Goal: Task Accomplishment & Management: Complete application form

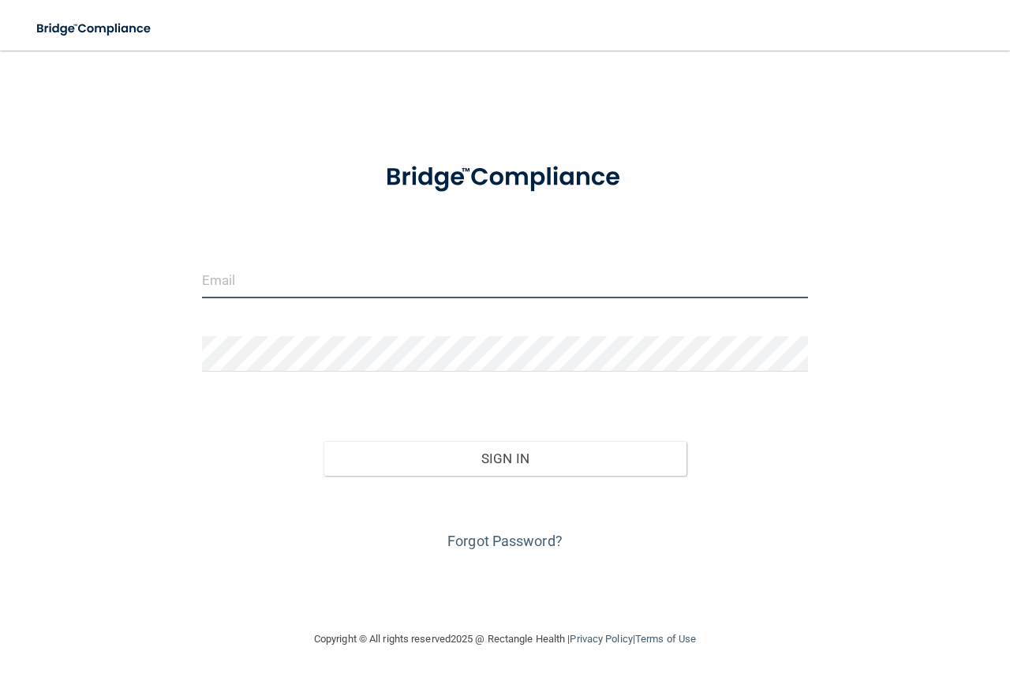
click at [238, 268] on input "email" at bounding box center [505, 280] width 606 height 35
type input "f"
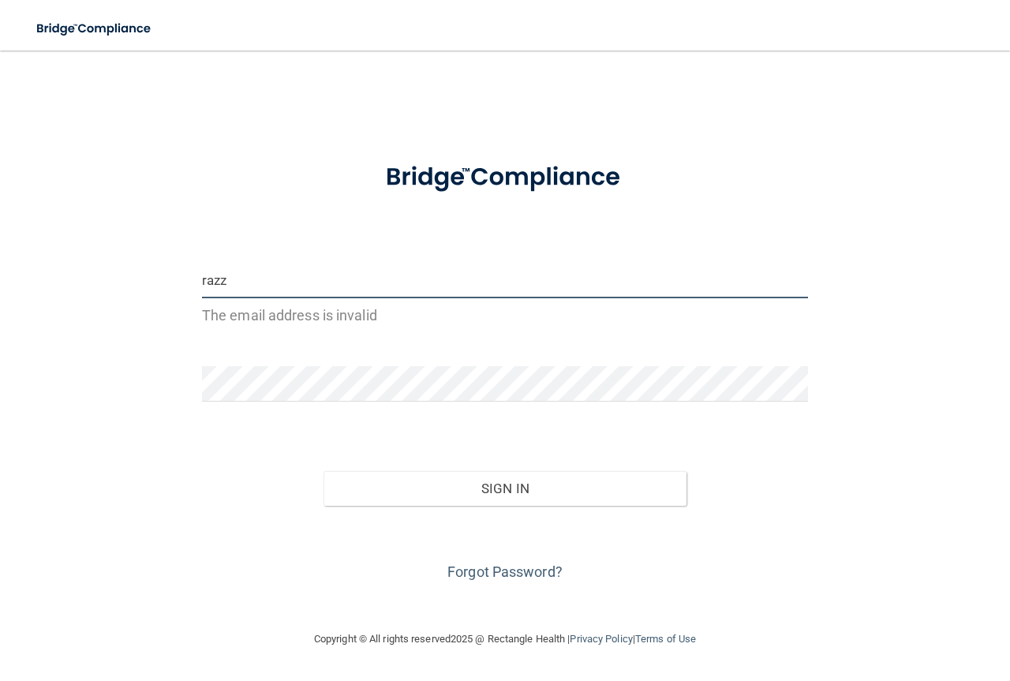
type input "[EMAIL_ADDRESS][DOMAIN_NAME]"
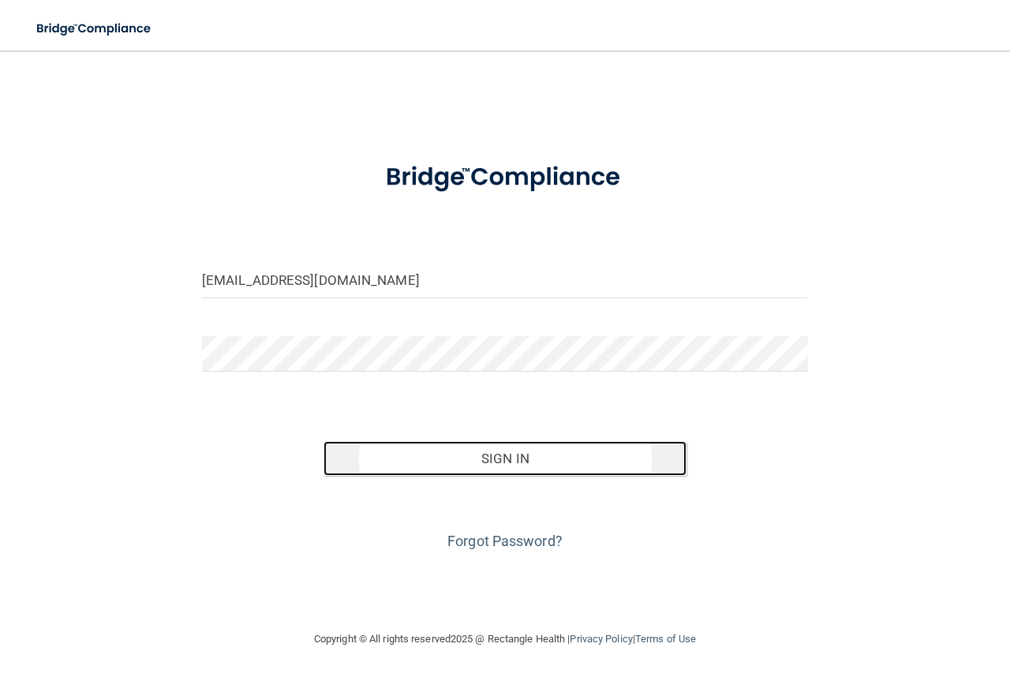
click at [534, 460] on button "Sign In" at bounding box center [505, 458] width 364 height 35
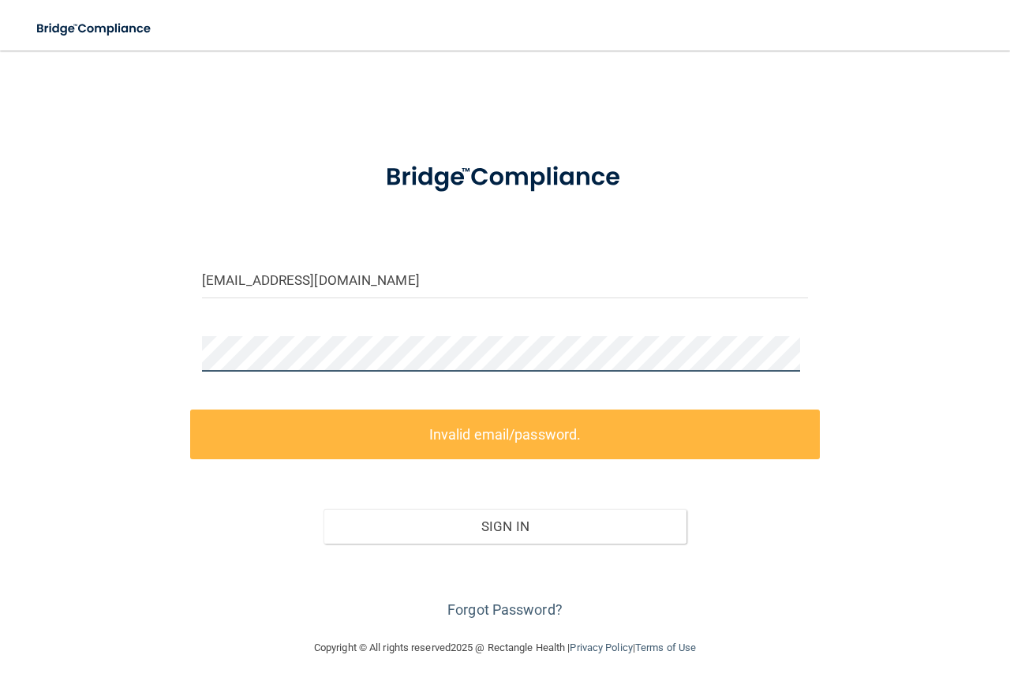
click at [58, 341] on div "razzle96@hotmail.com Invalid email/password. You don't have permission to acces…" at bounding box center [505, 344] width 947 height 556
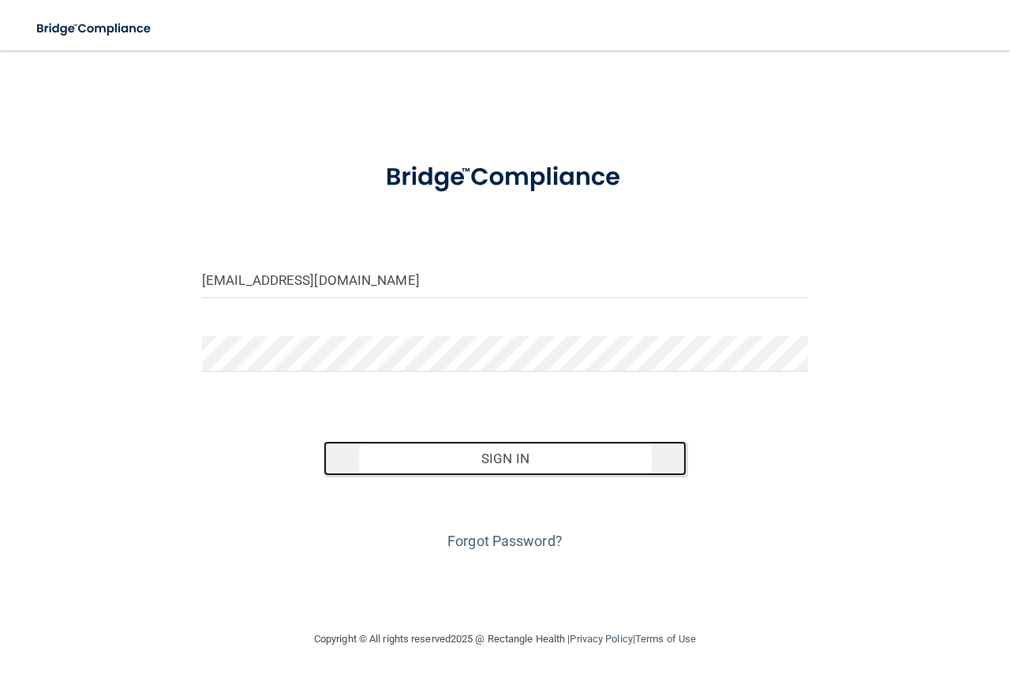
click at [520, 445] on button "Sign In" at bounding box center [505, 458] width 364 height 35
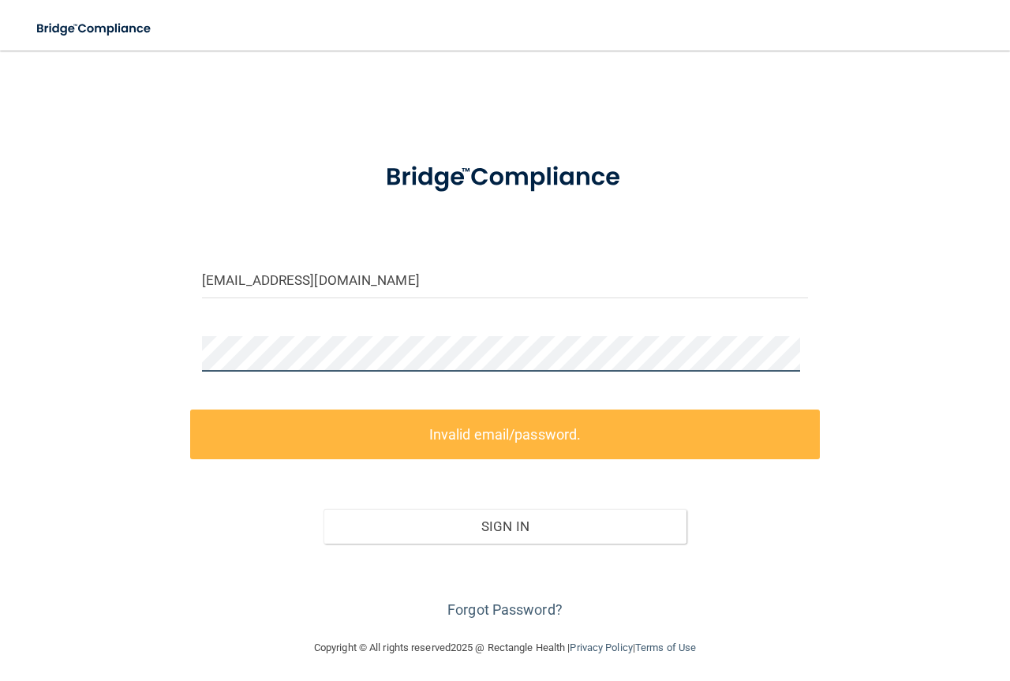
click at [0, 362] on main "razzle96@hotmail.com Invalid email/password. You don't have permission to acces…" at bounding box center [505, 365] width 1010 height 630
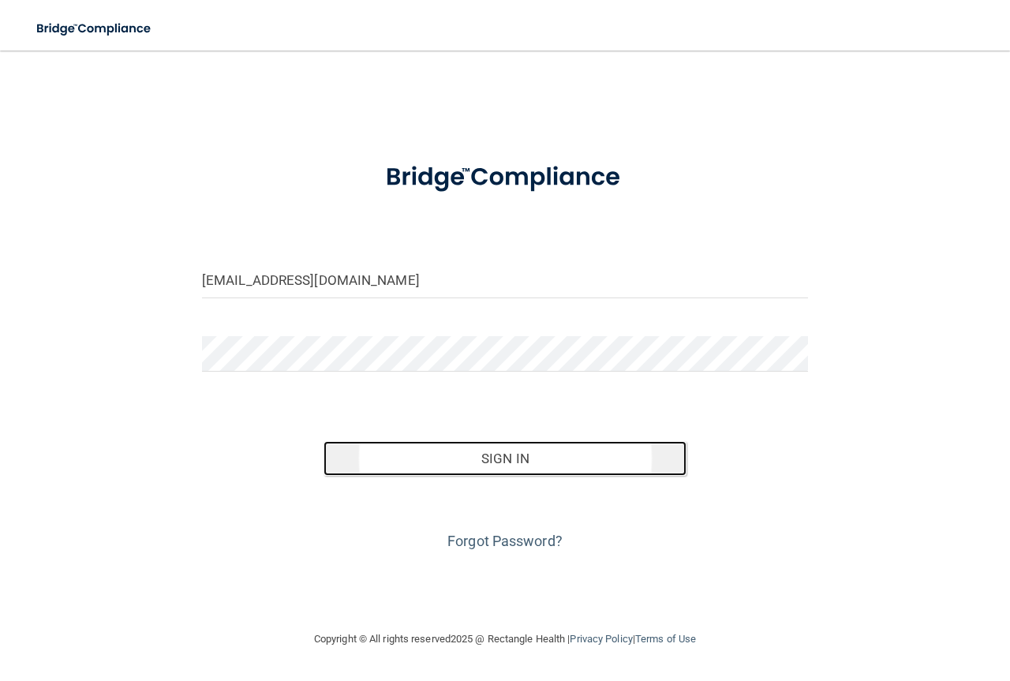
click at [547, 457] on button "Sign In" at bounding box center [505, 458] width 364 height 35
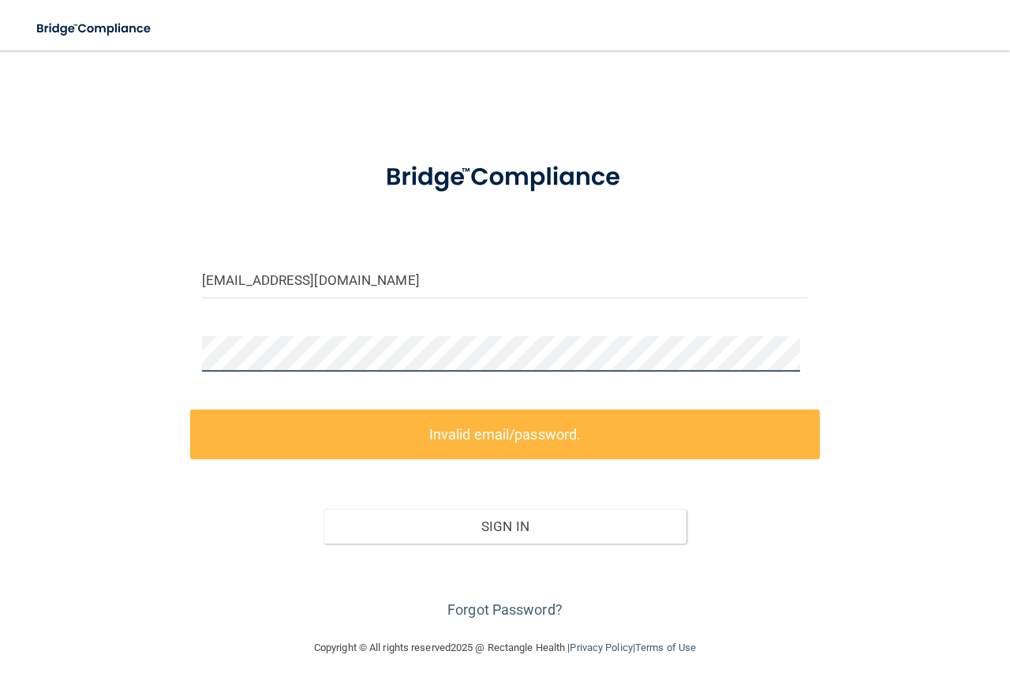
click at [80, 334] on div "razzle96@hotmail.com Invalid email/password. You don't have permission to acces…" at bounding box center [505, 344] width 947 height 556
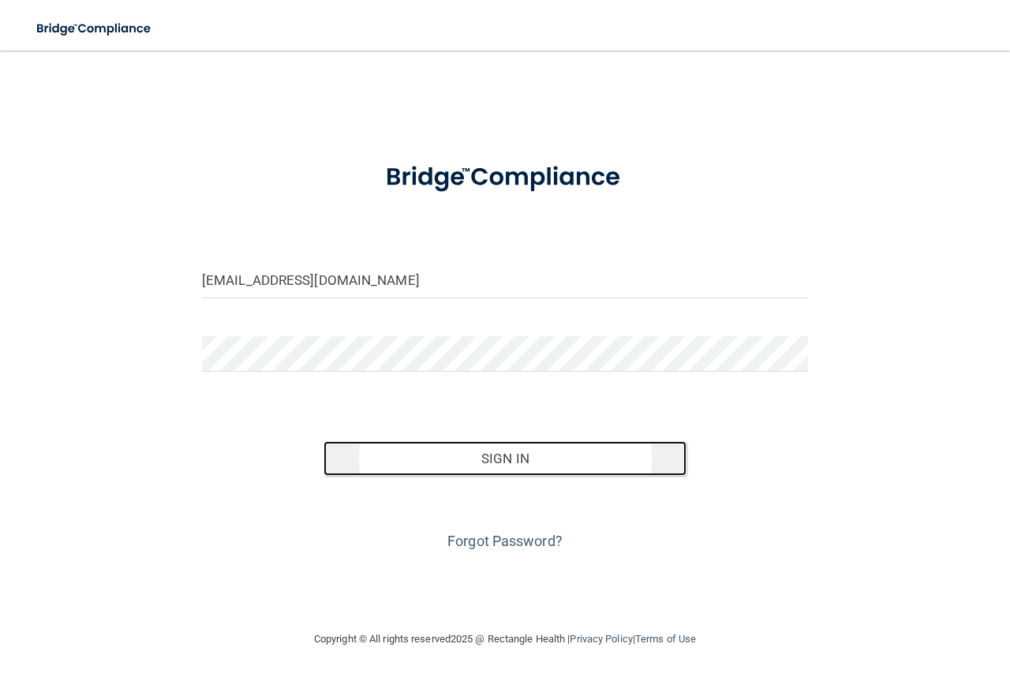
click at [502, 452] on button "Sign In" at bounding box center [505, 458] width 364 height 35
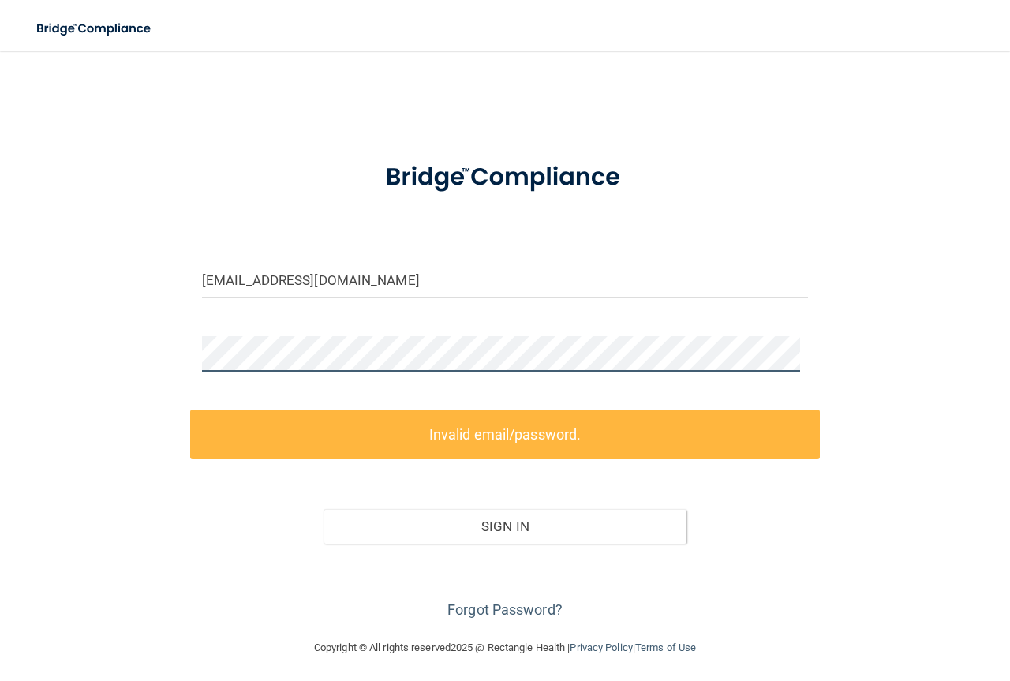
click at [103, 357] on div "razzle96@hotmail.com Invalid email/password. You don't have permission to acces…" at bounding box center [505, 344] width 947 height 556
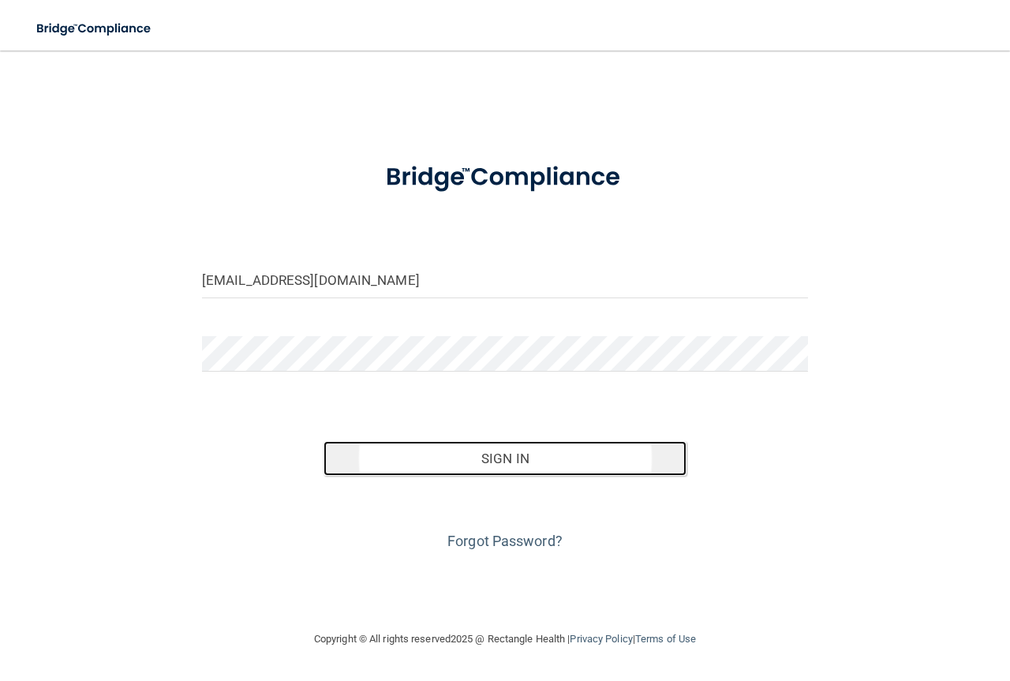
click at [466, 458] on button "Sign In" at bounding box center [505, 458] width 364 height 35
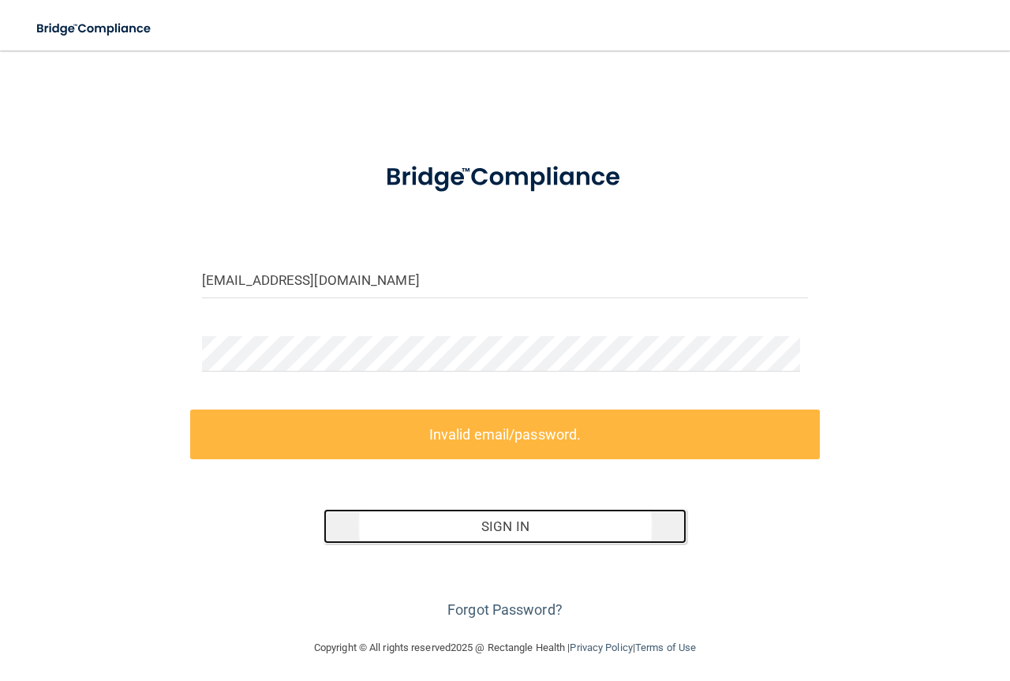
click at [499, 519] on button "Sign In" at bounding box center [505, 526] width 364 height 35
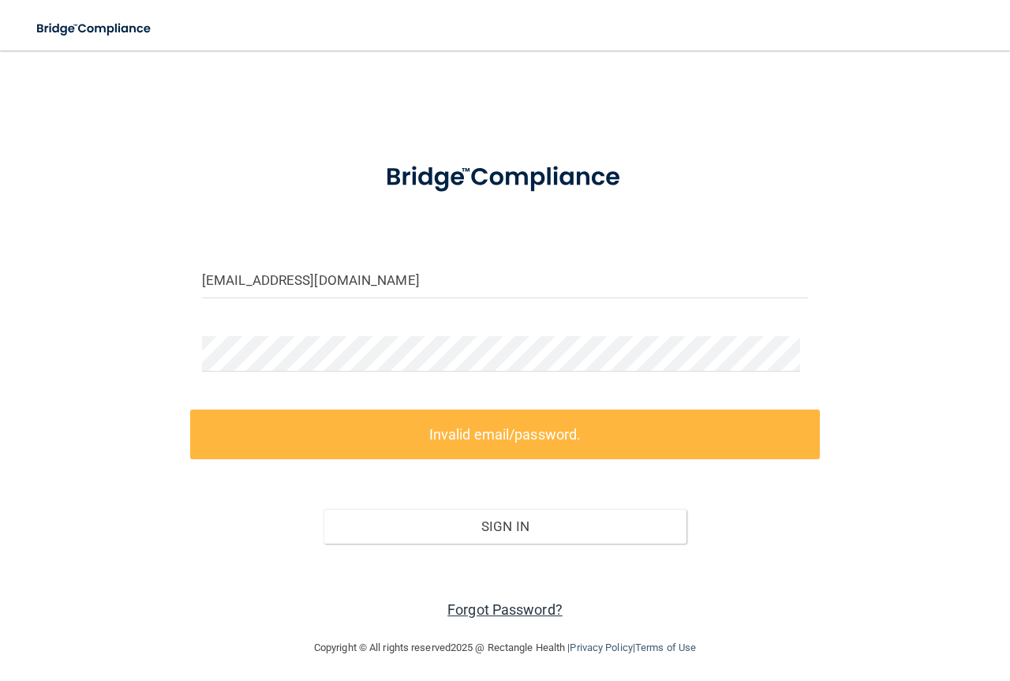
click at [504, 606] on link "Forgot Password?" at bounding box center [504, 609] width 115 height 17
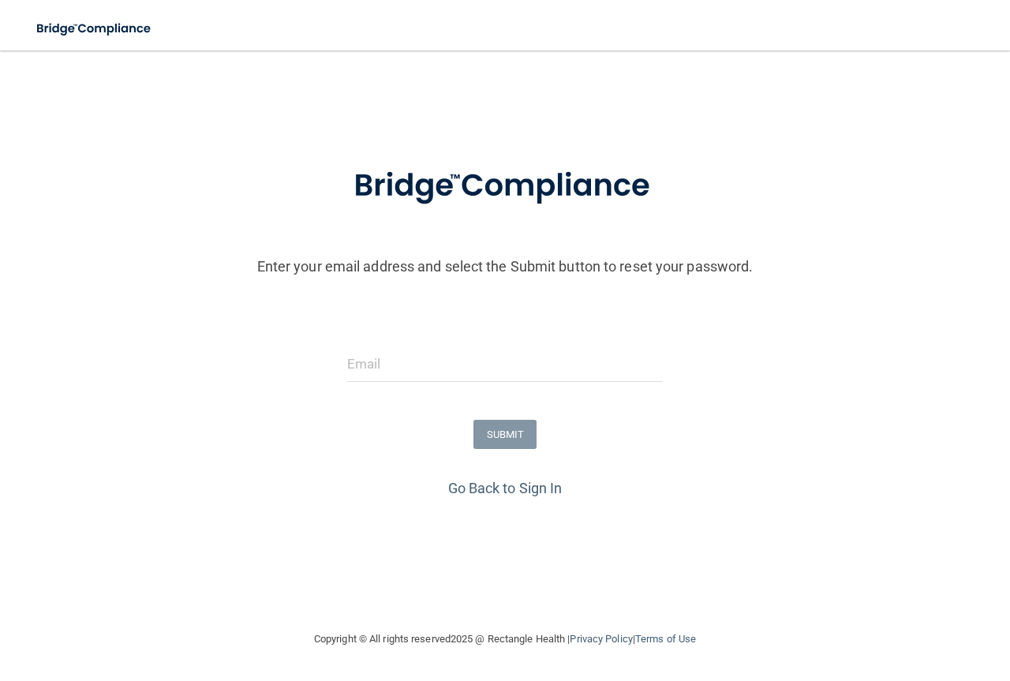
click at [375, 384] on div at bounding box center [504, 369] width 339 height 47
click at [383, 377] on input "email" at bounding box center [505, 363] width 316 height 35
type input "[EMAIL_ADDRESS][DOMAIN_NAME]"
click at [515, 431] on button "SUBMIT" at bounding box center [505, 434] width 64 height 29
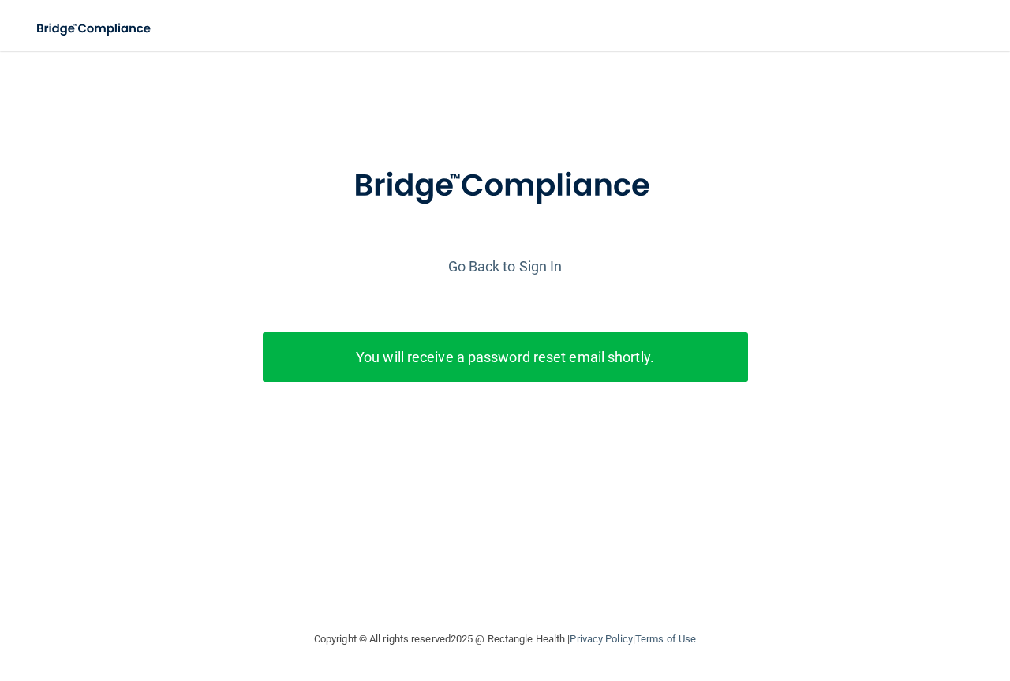
click at [544, 360] on p "You will receive a password reset email shortly." at bounding box center [505, 357] width 461 height 26
click at [493, 270] on link "Go Back to Sign In" at bounding box center [505, 266] width 114 height 17
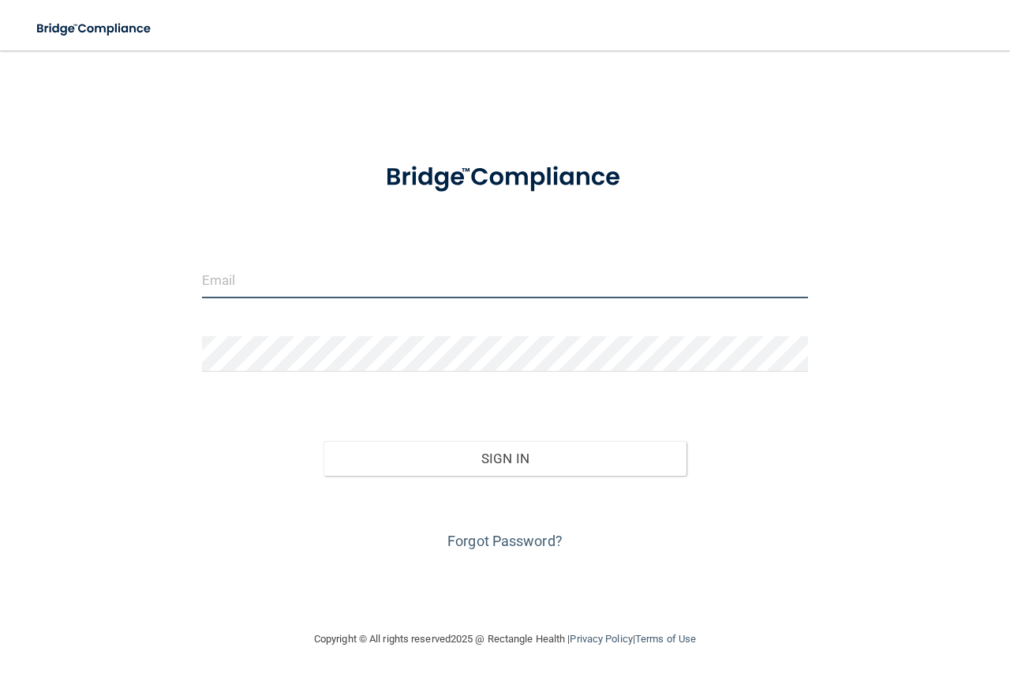
click at [494, 325] on form "Invalid email/password. You don't have permission to access that page. Sign In …" at bounding box center [505, 349] width 606 height 409
type input "[EMAIL_ADDRESS][DOMAIN_NAME]"
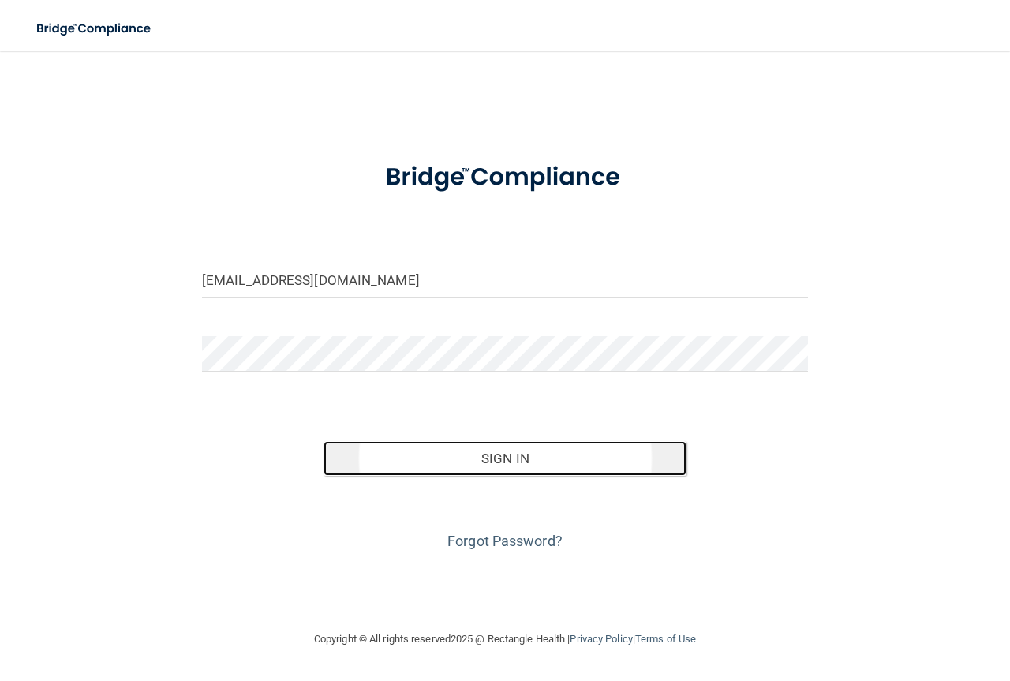
click at [498, 451] on button "Sign In" at bounding box center [505, 458] width 364 height 35
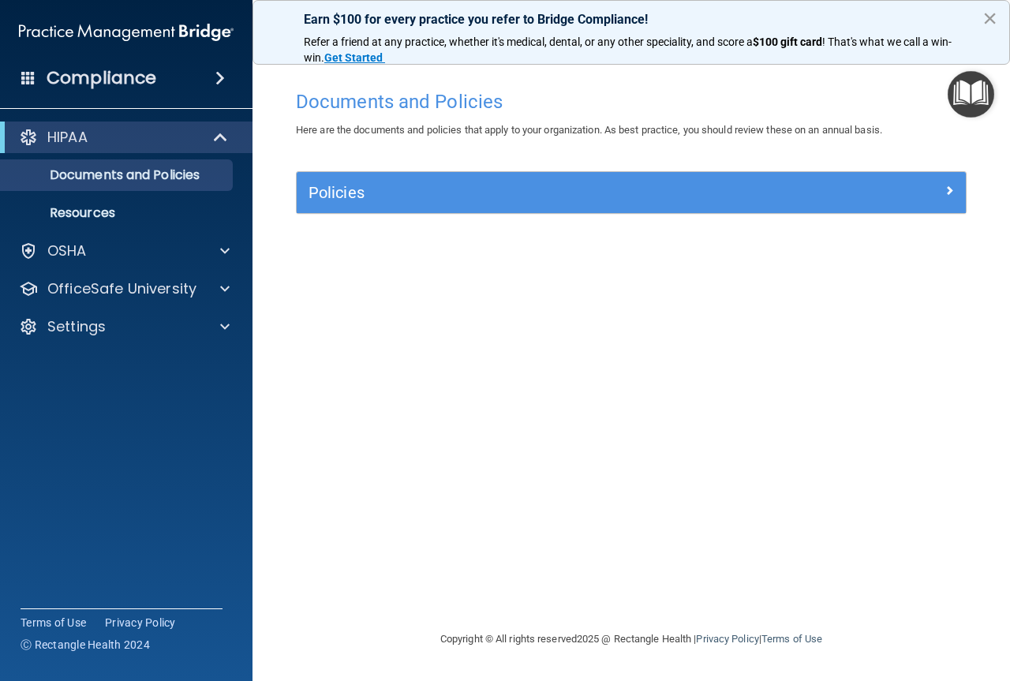
click at [992, 14] on button "×" at bounding box center [989, 18] width 15 height 25
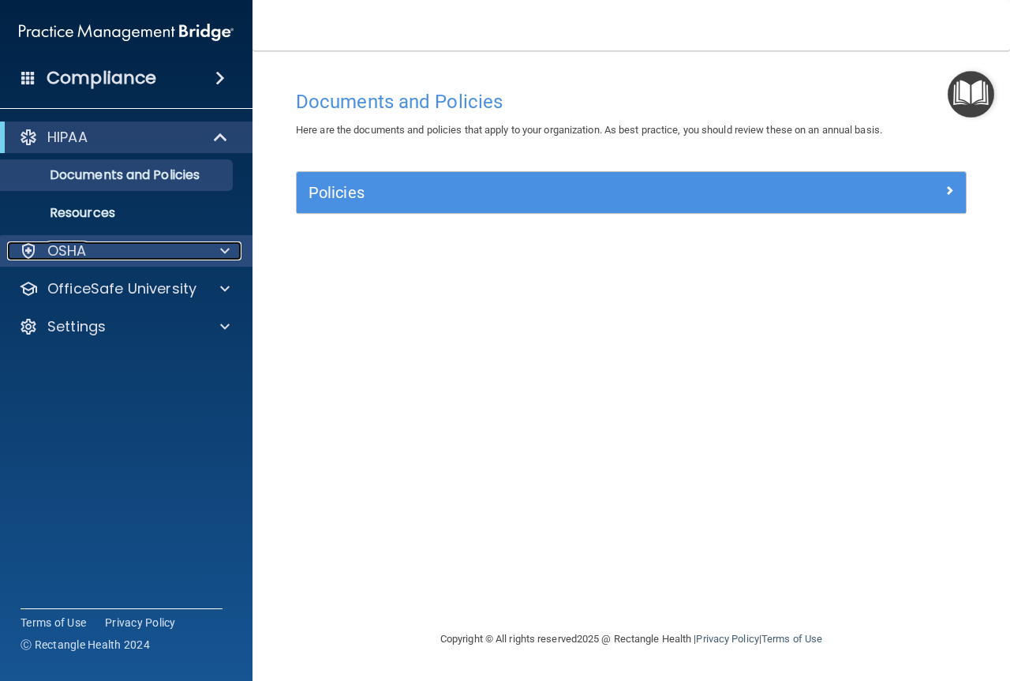
click at [230, 250] on div at bounding box center [222, 250] width 39 height 19
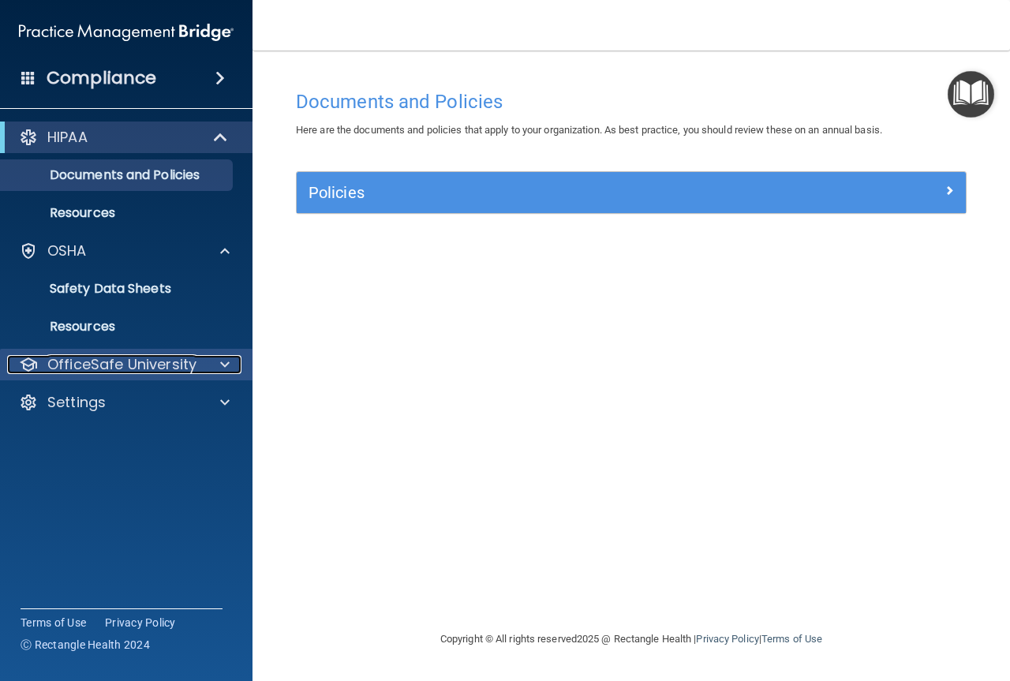
click at [227, 362] on span at bounding box center [224, 364] width 9 height 19
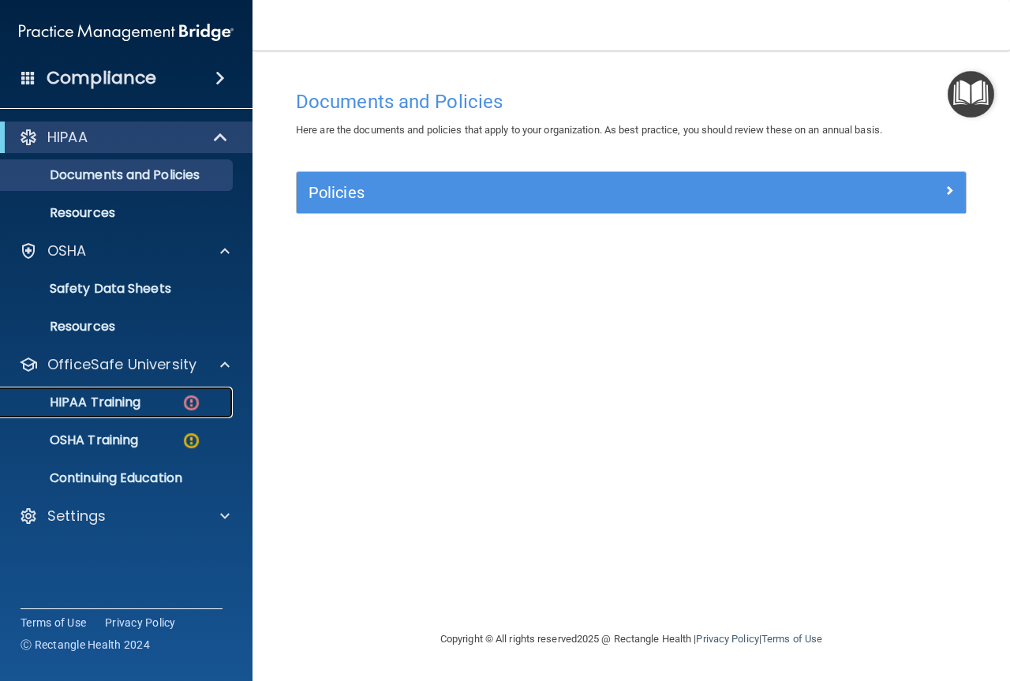
click at [189, 398] on img at bounding box center [191, 403] width 20 height 20
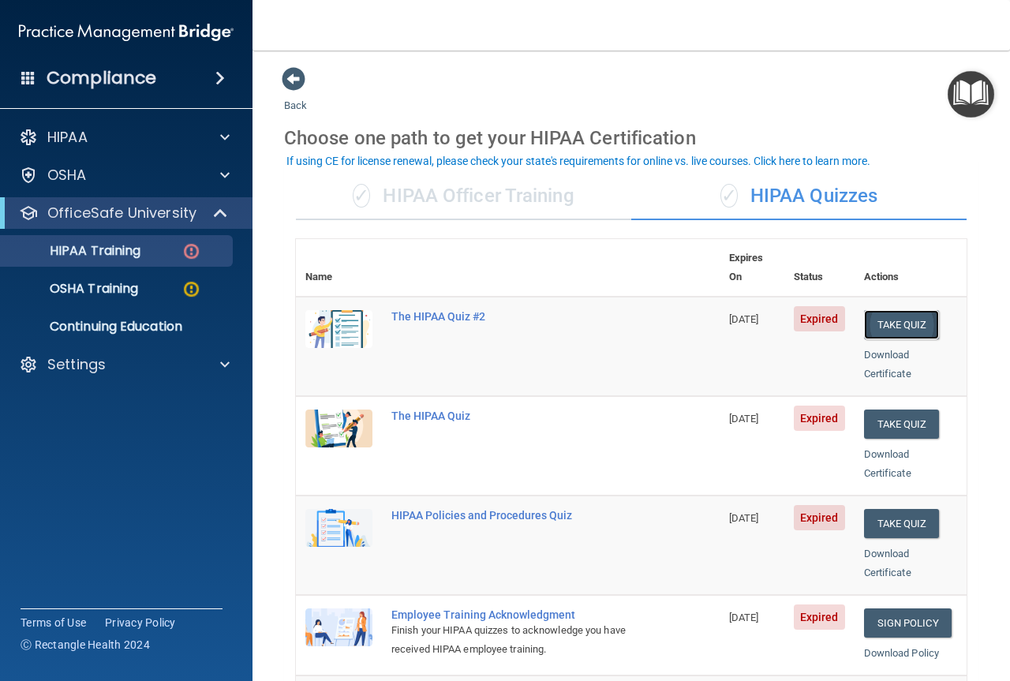
click at [887, 310] on button "Take Quiz" at bounding box center [902, 324] width 76 height 29
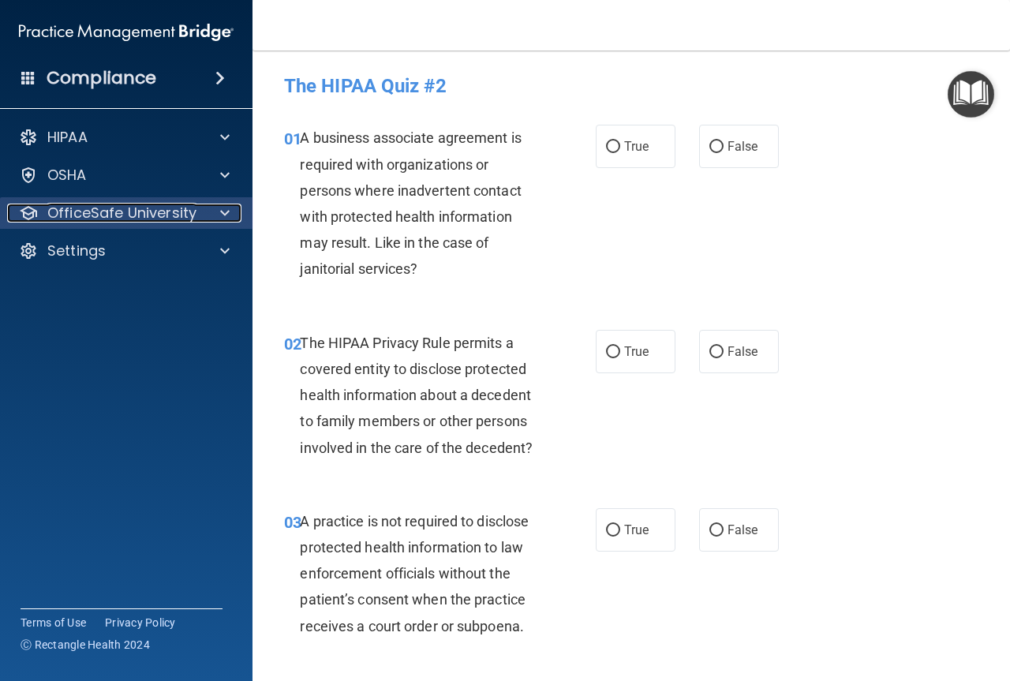
click at [215, 216] on div at bounding box center [222, 213] width 39 height 19
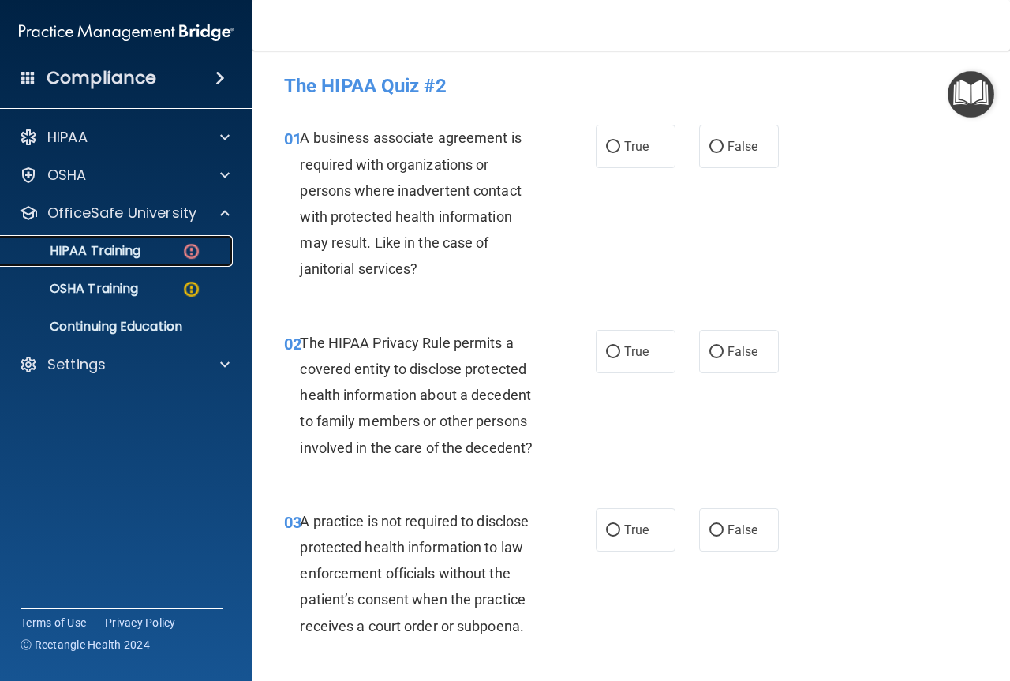
click at [113, 252] on p "HIPAA Training" at bounding box center [75, 251] width 130 height 16
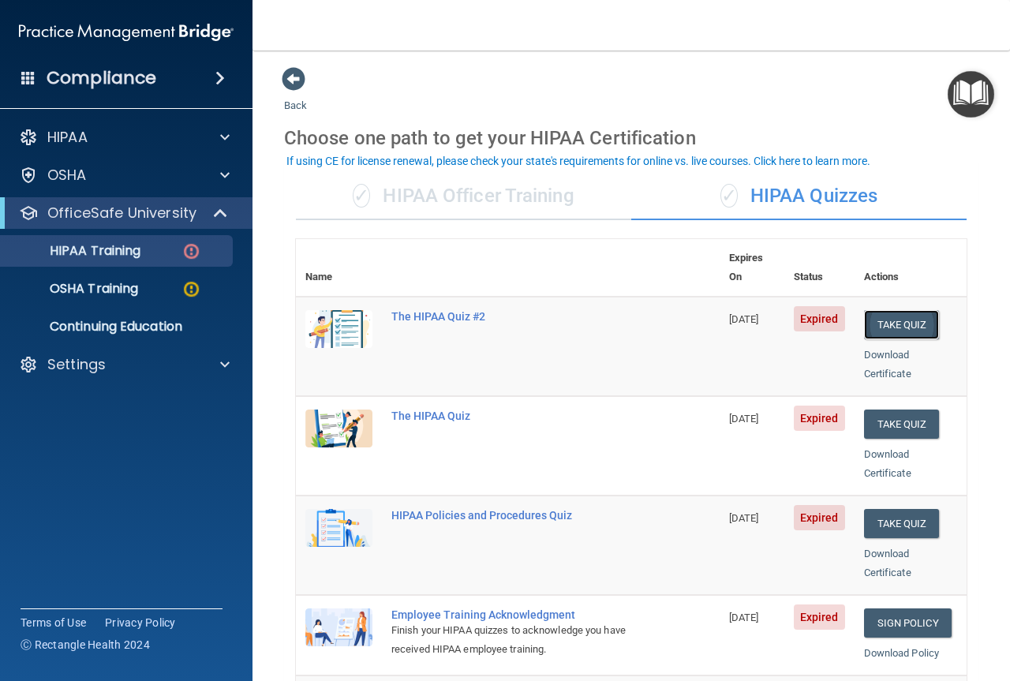
click at [890, 310] on button "Take Quiz" at bounding box center [902, 324] width 76 height 29
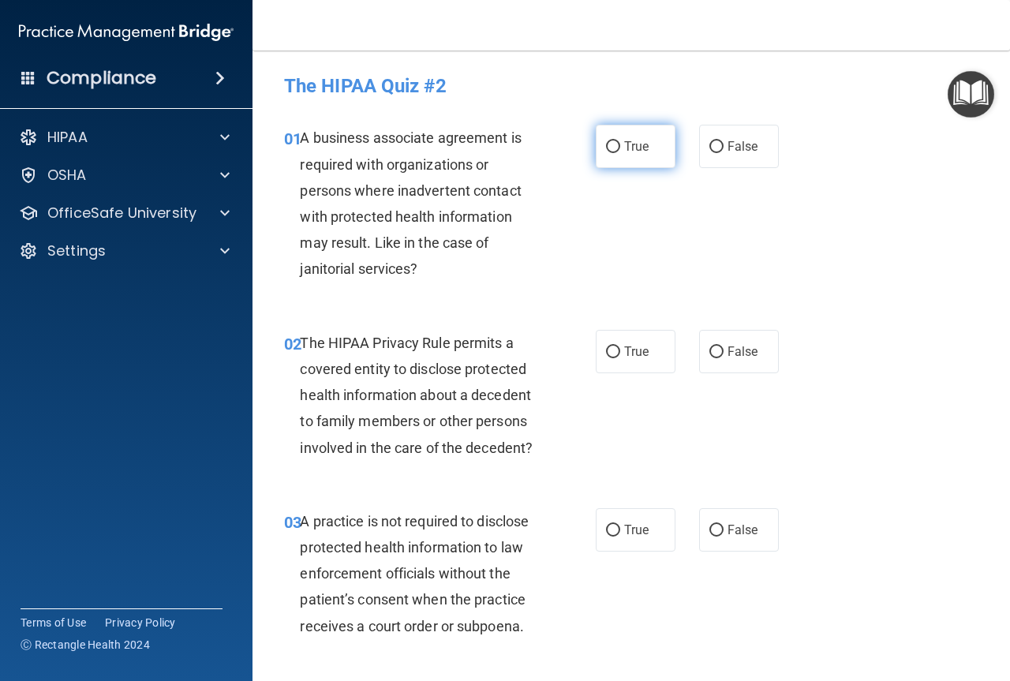
click at [607, 148] on input "True" at bounding box center [613, 147] width 14 height 12
radio input "true"
click at [611, 350] on input "True" at bounding box center [613, 352] width 14 height 12
radio input "true"
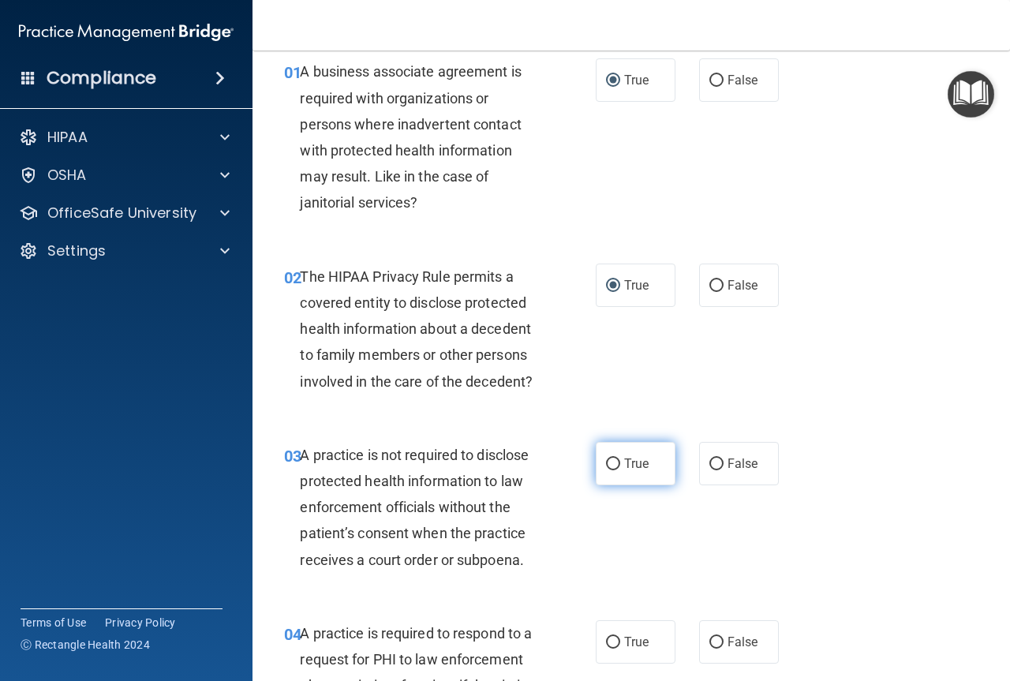
scroll to position [158, 0]
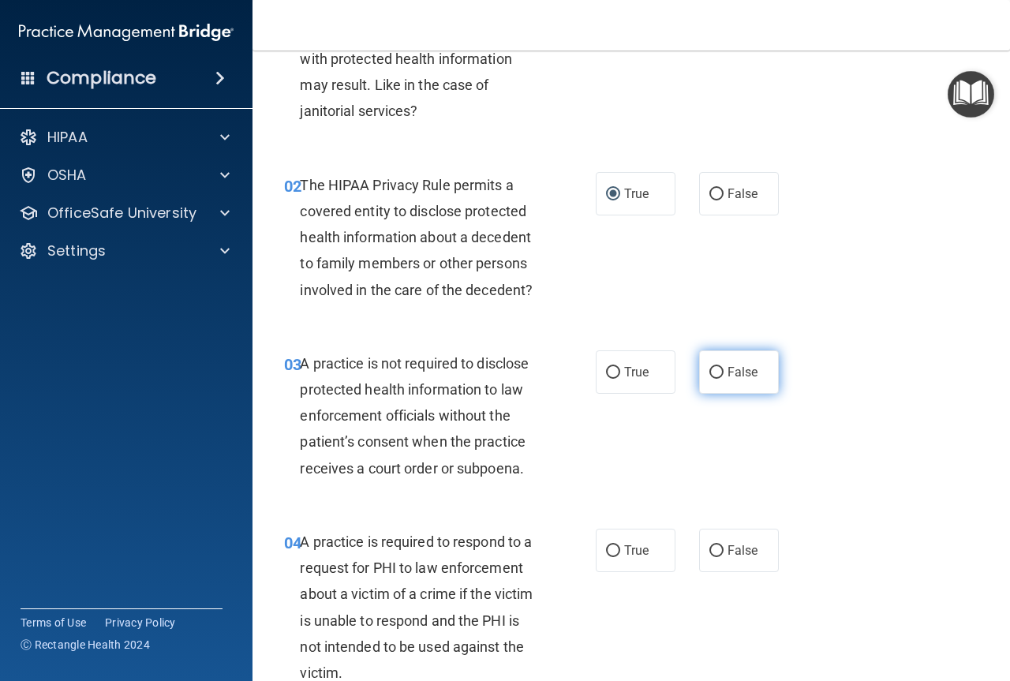
click at [709, 368] on input "False" at bounding box center [716, 373] width 14 height 12
radio input "true"
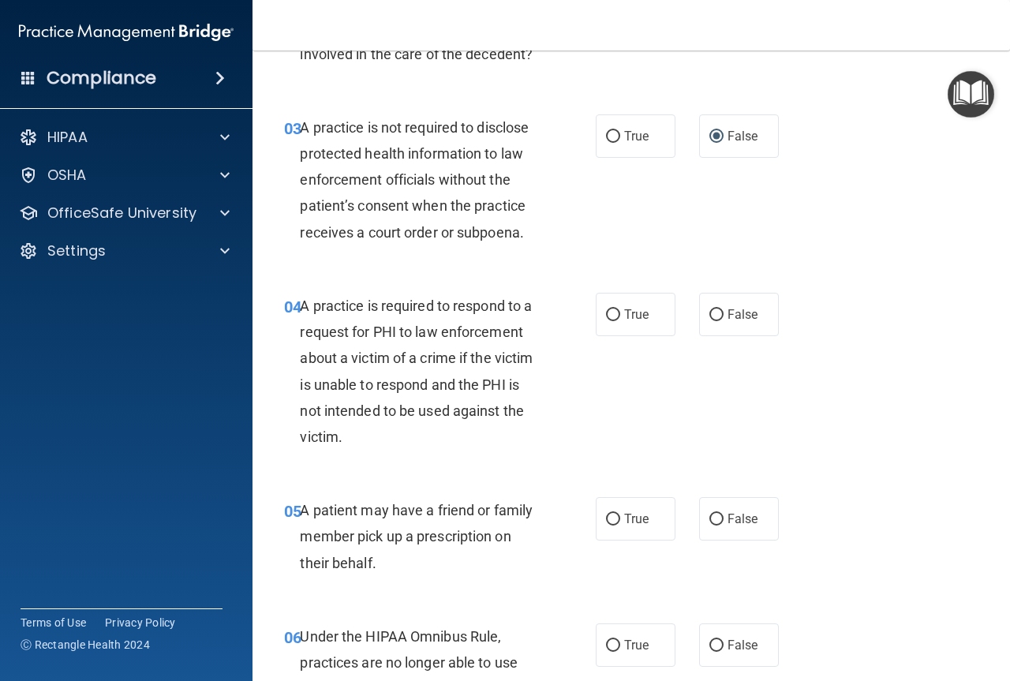
scroll to position [394, 0]
click at [617, 313] on label "True" at bounding box center [636, 313] width 80 height 43
click at [617, 313] on input "True" at bounding box center [613, 314] width 14 height 12
radio input "true"
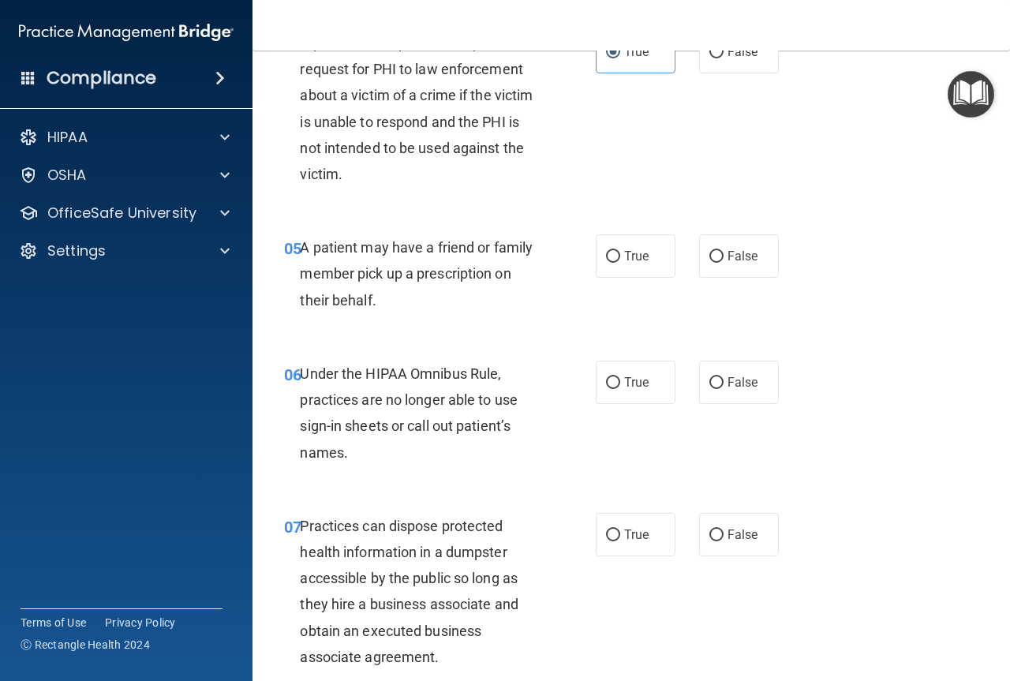
scroll to position [710, 0]
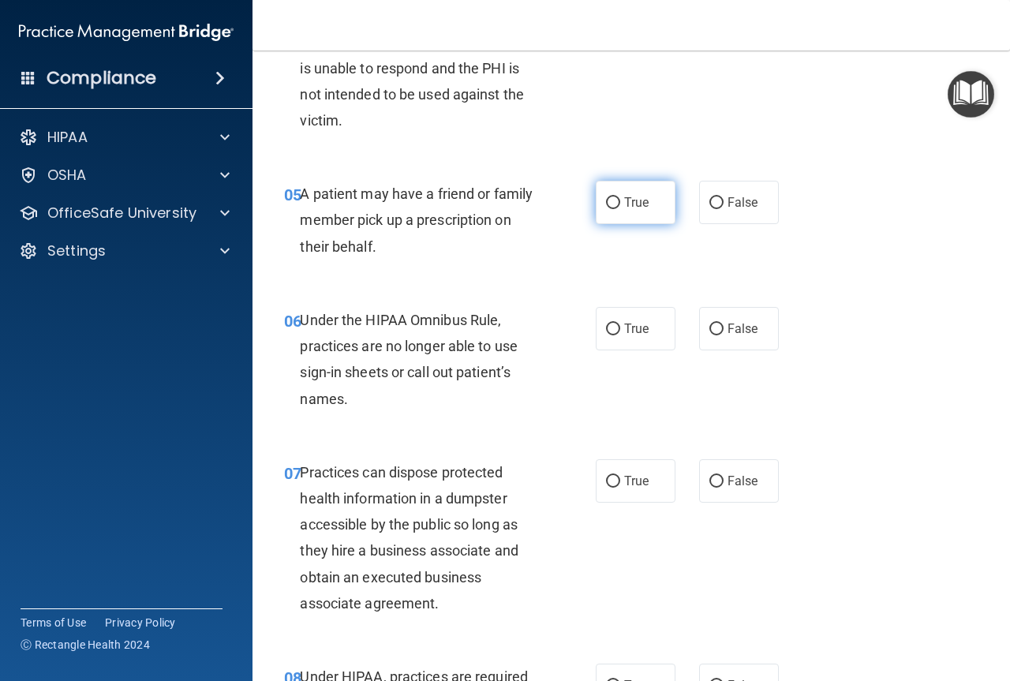
click at [612, 202] on input "True" at bounding box center [613, 203] width 14 height 12
radio input "true"
click at [611, 326] on input "True" at bounding box center [613, 329] width 14 height 12
radio input "true"
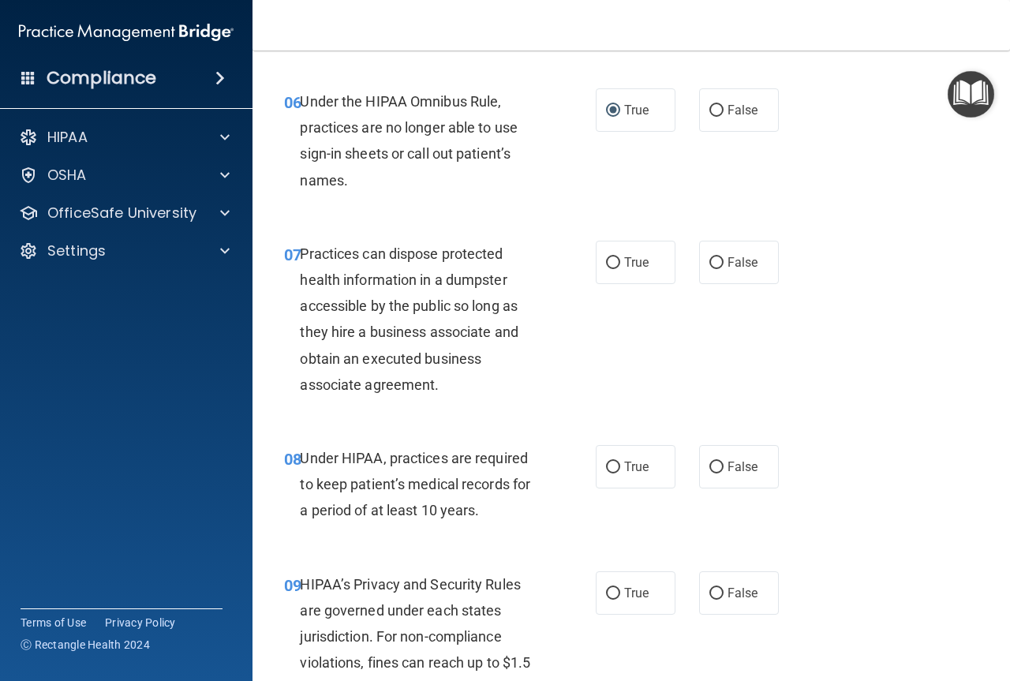
scroll to position [947, 0]
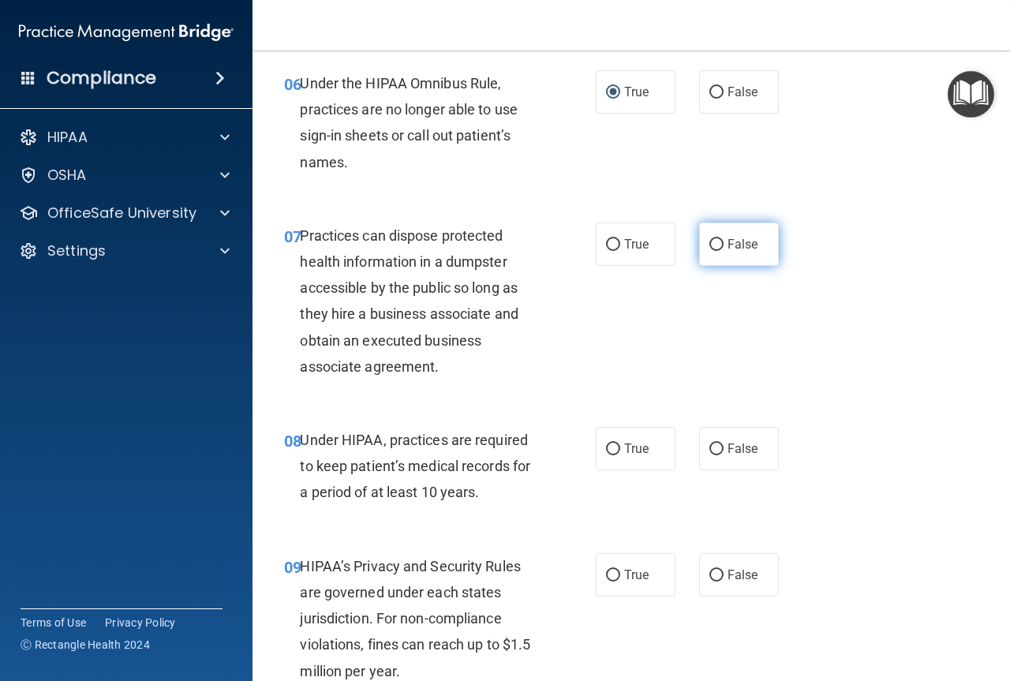
click at [712, 245] on input "False" at bounding box center [716, 245] width 14 height 12
radio input "true"
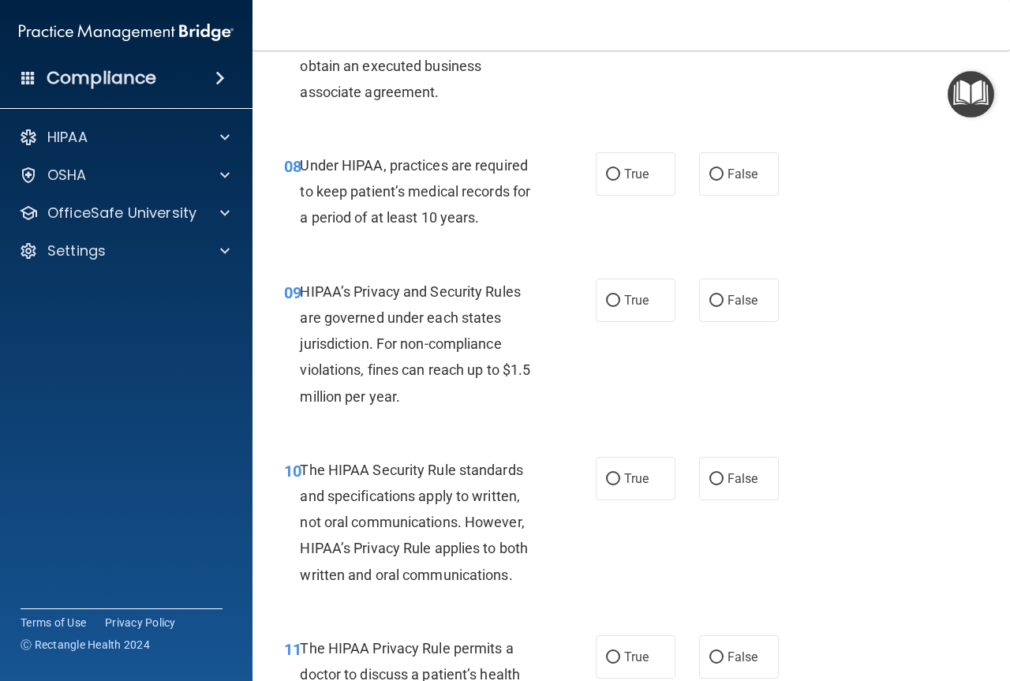
scroll to position [1262, 0]
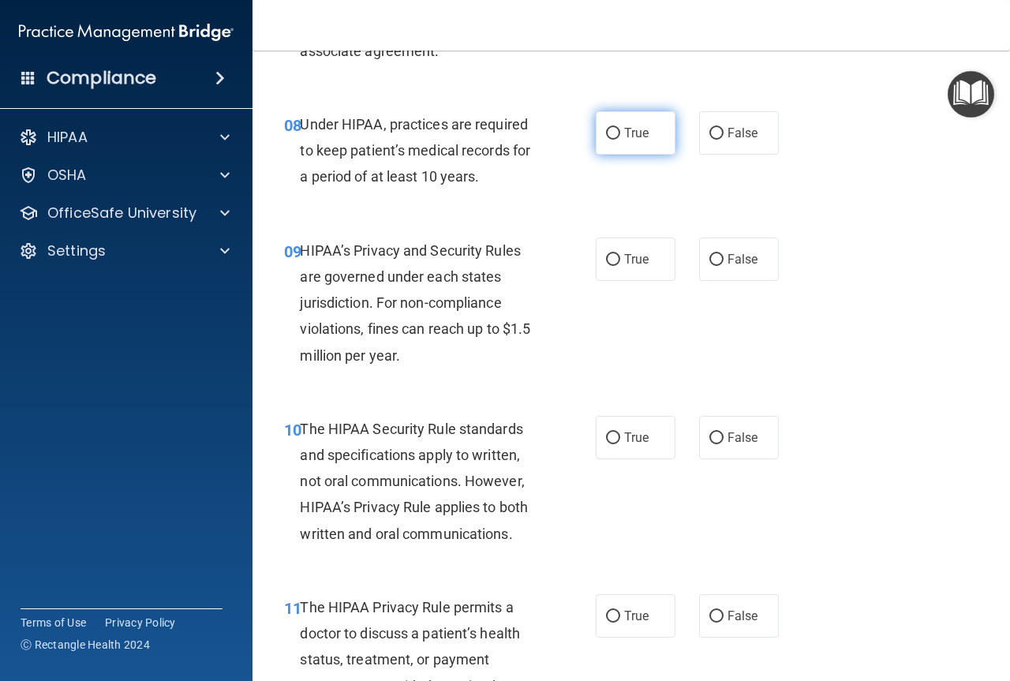
click at [613, 132] on input "True" at bounding box center [613, 134] width 14 height 12
radio input "true"
click at [618, 258] on label "True" at bounding box center [636, 258] width 80 height 43
click at [618, 258] on input "True" at bounding box center [613, 260] width 14 height 12
radio input "true"
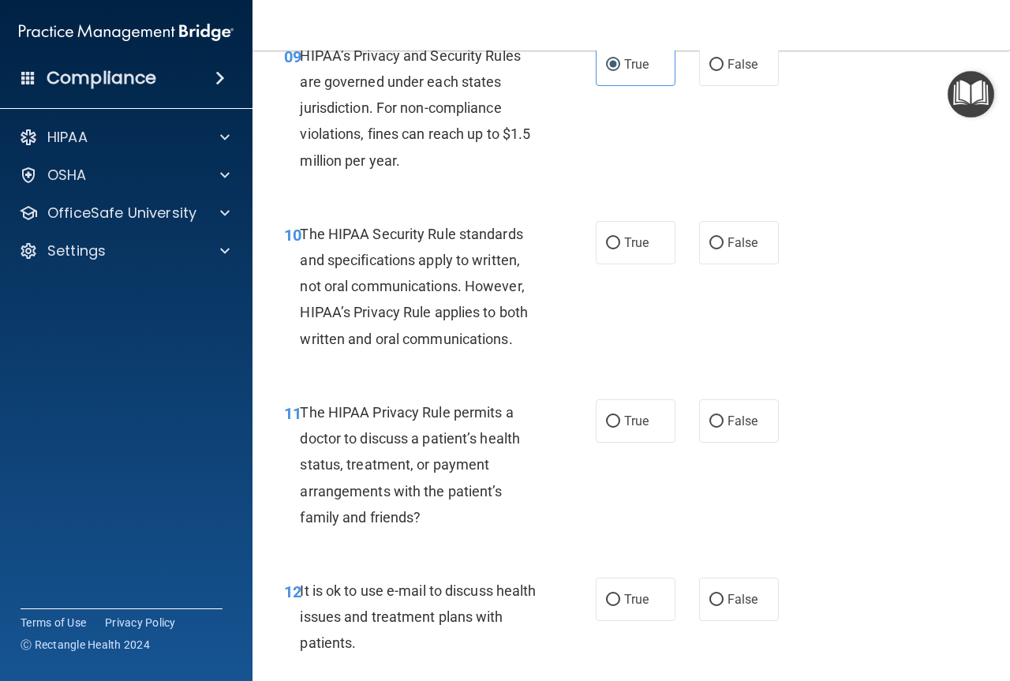
scroll to position [1303, 0]
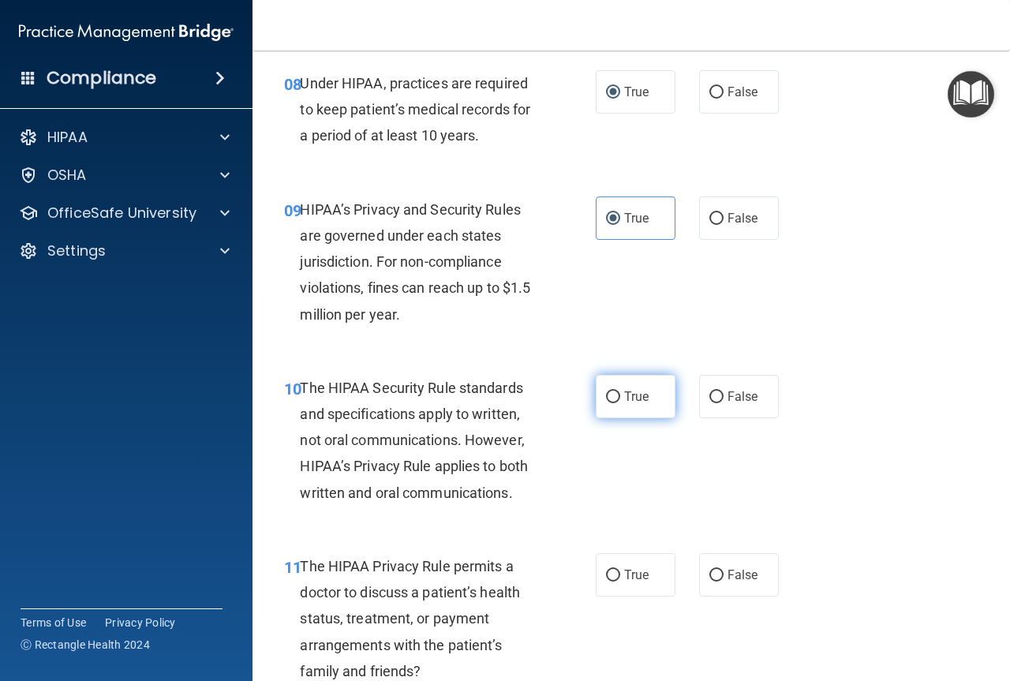
click at [614, 395] on input "True" at bounding box center [613, 397] width 14 height 12
radio input "true"
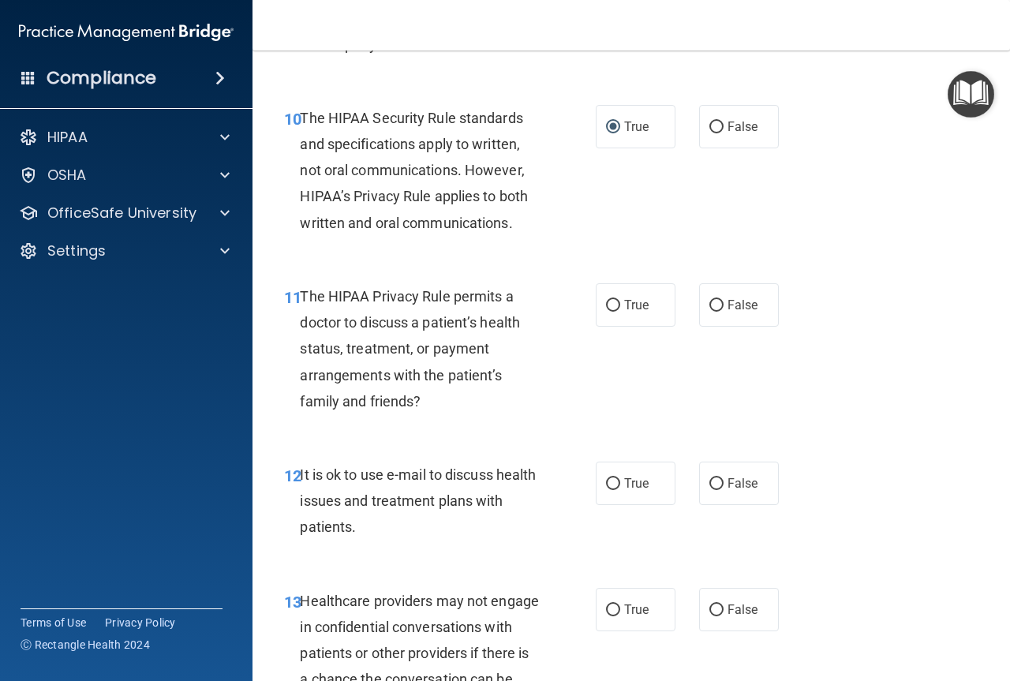
scroll to position [1619, 0]
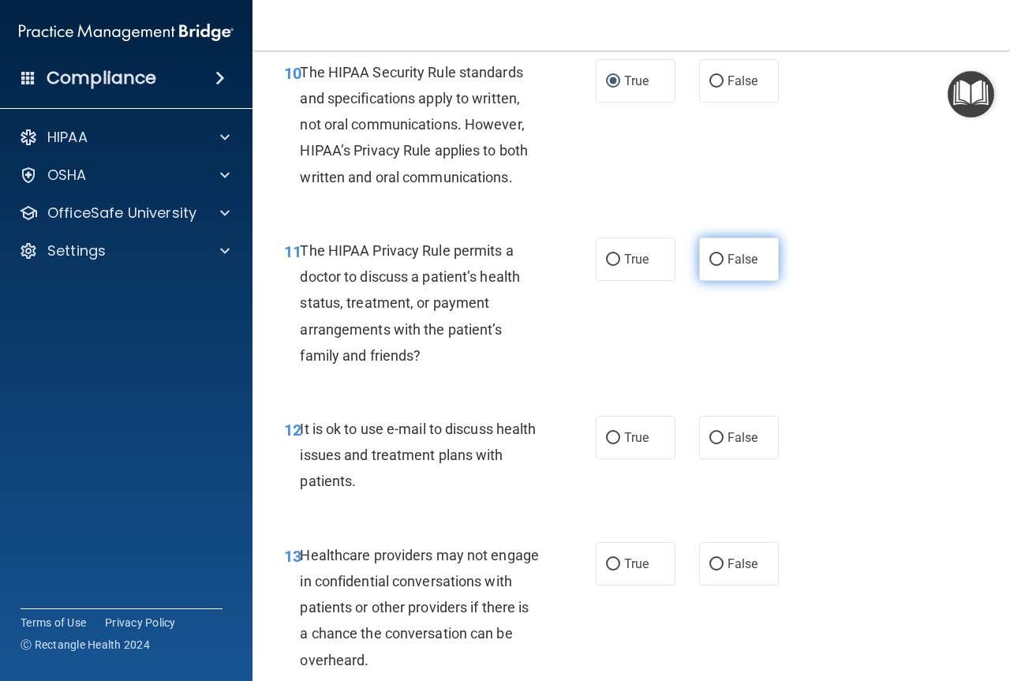
click at [709, 260] on input "False" at bounding box center [716, 260] width 14 height 12
radio input "true"
click at [716, 433] on label "False" at bounding box center [739, 437] width 80 height 43
click at [716, 433] on input "False" at bounding box center [716, 438] width 14 height 12
radio input "true"
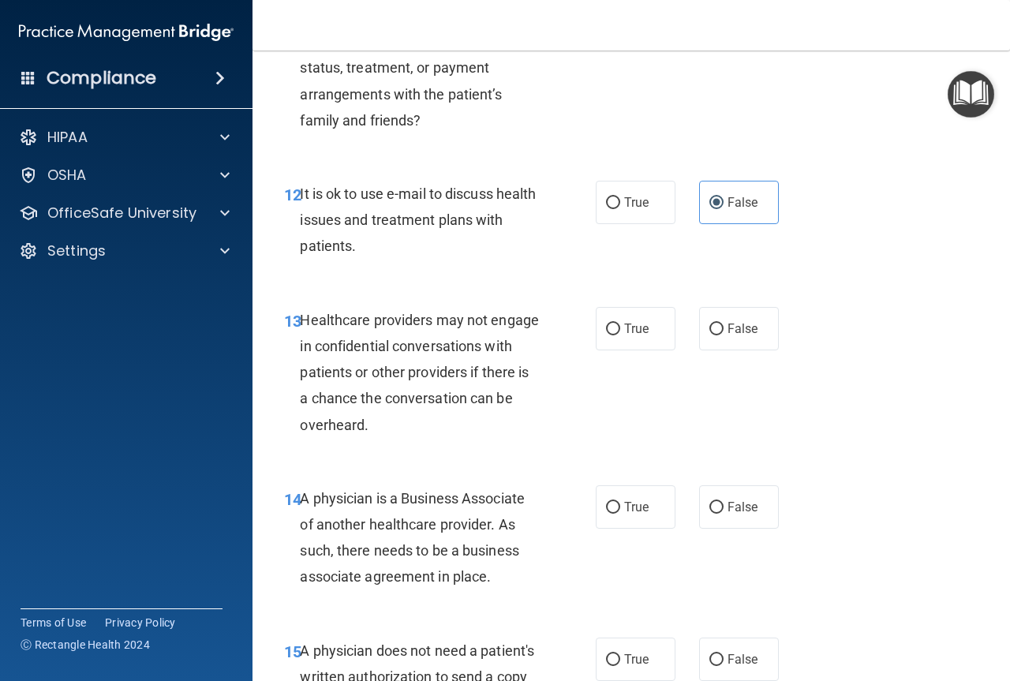
scroll to position [1855, 0]
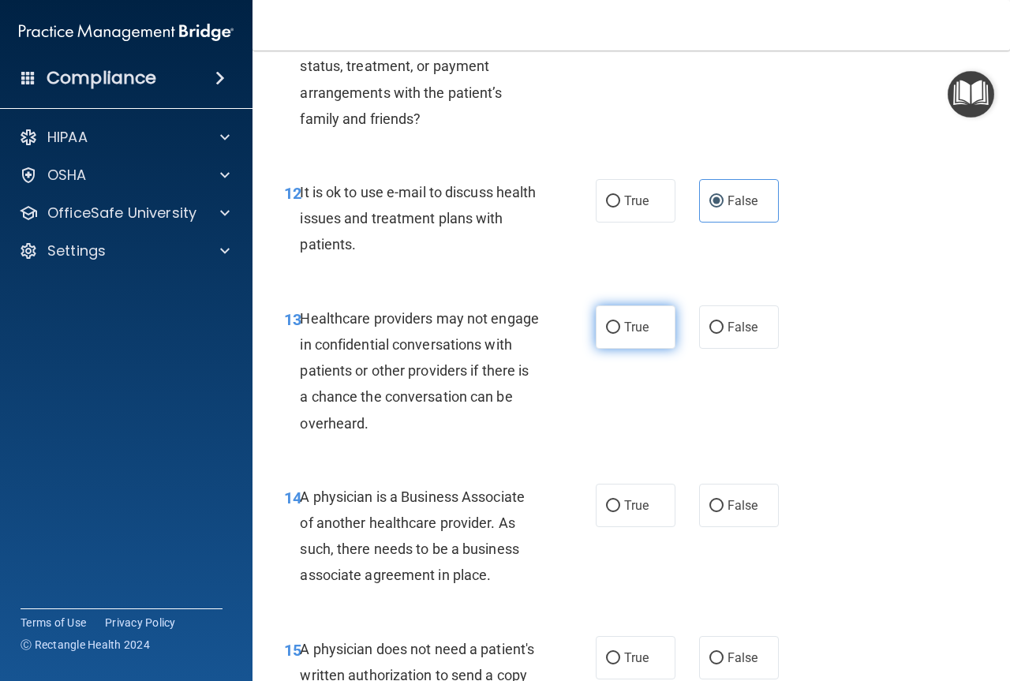
click at [607, 328] on input "True" at bounding box center [613, 328] width 14 height 12
radio input "true"
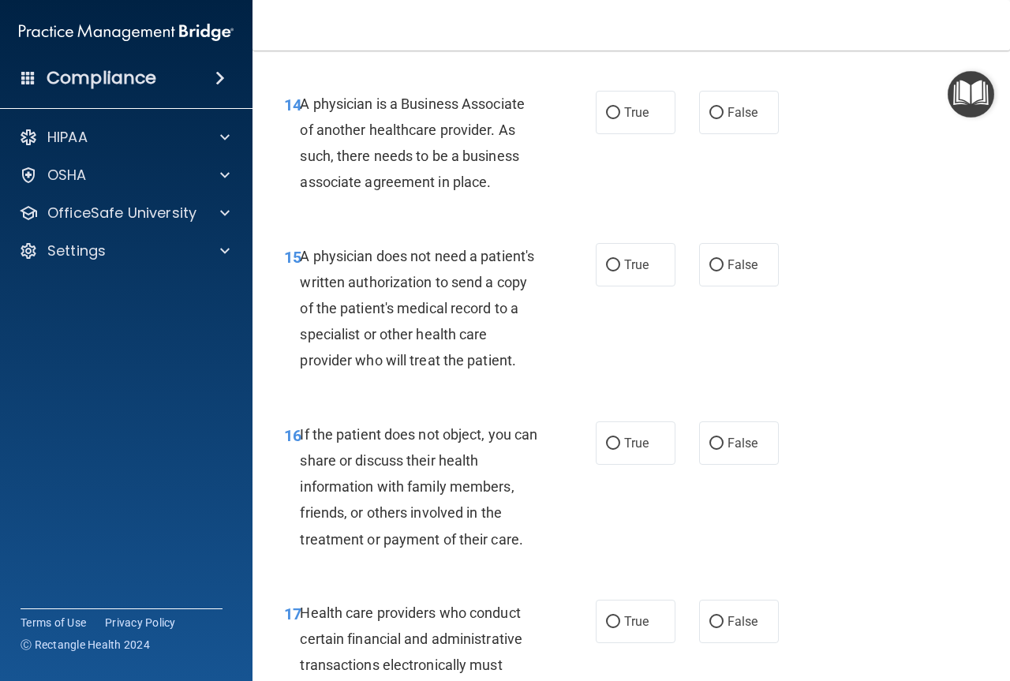
scroll to position [2250, 0]
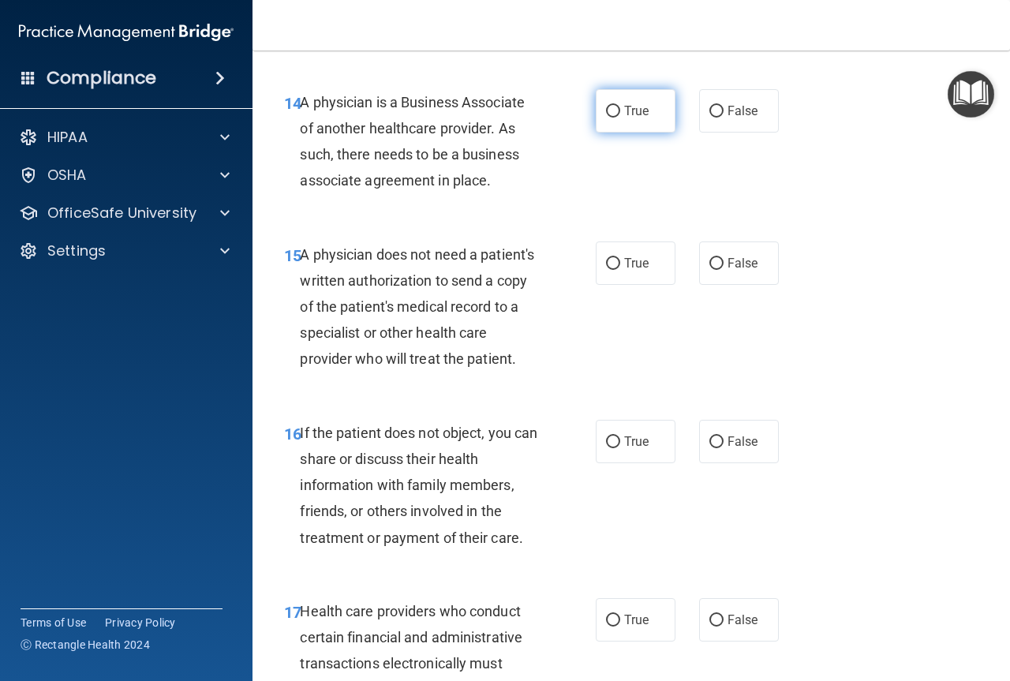
click at [612, 110] on input "True" at bounding box center [613, 112] width 14 height 12
radio input "true"
click at [606, 258] on input "True" at bounding box center [613, 264] width 14 height 12
radio input "true"
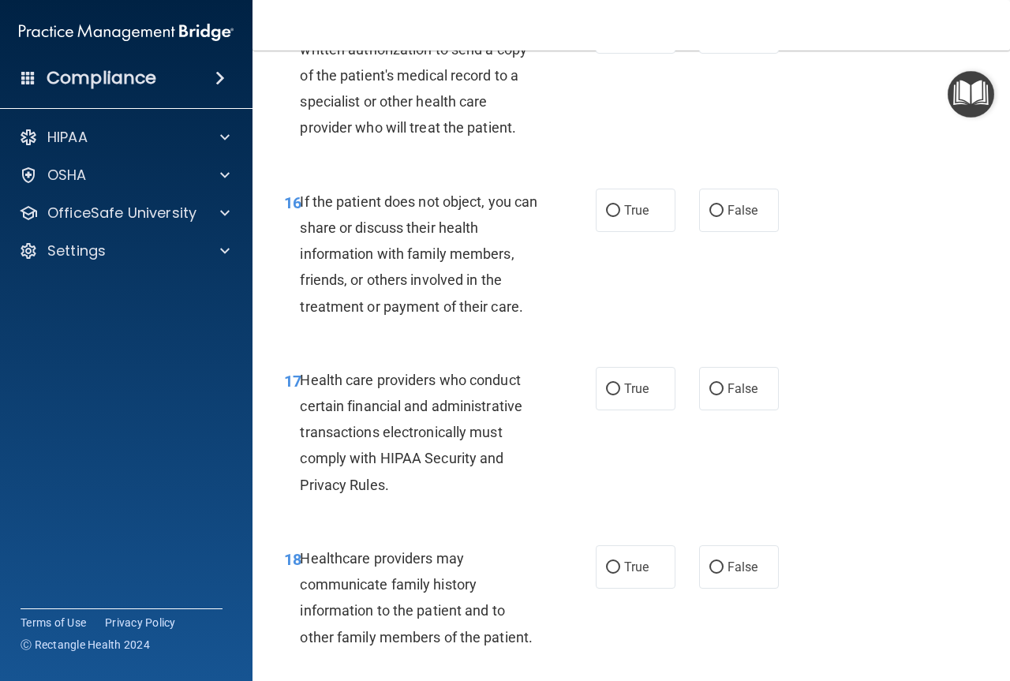
scroll to position [2486, 0]
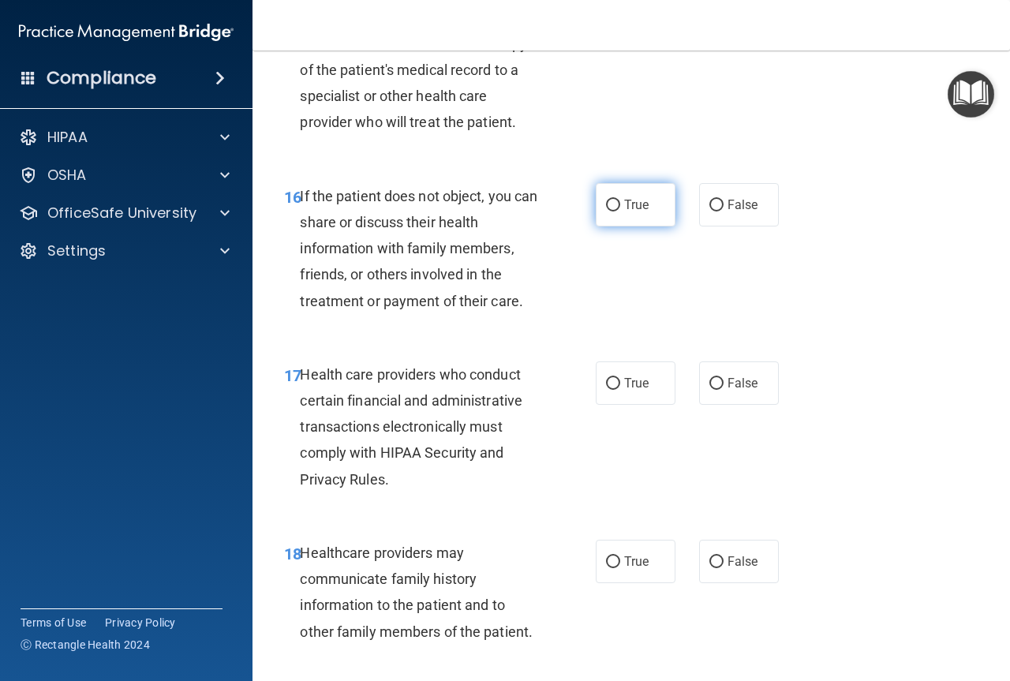
click at [608, 211] on input "True" at bounding box center [613, 206] width 14 height 12
radio input "true"
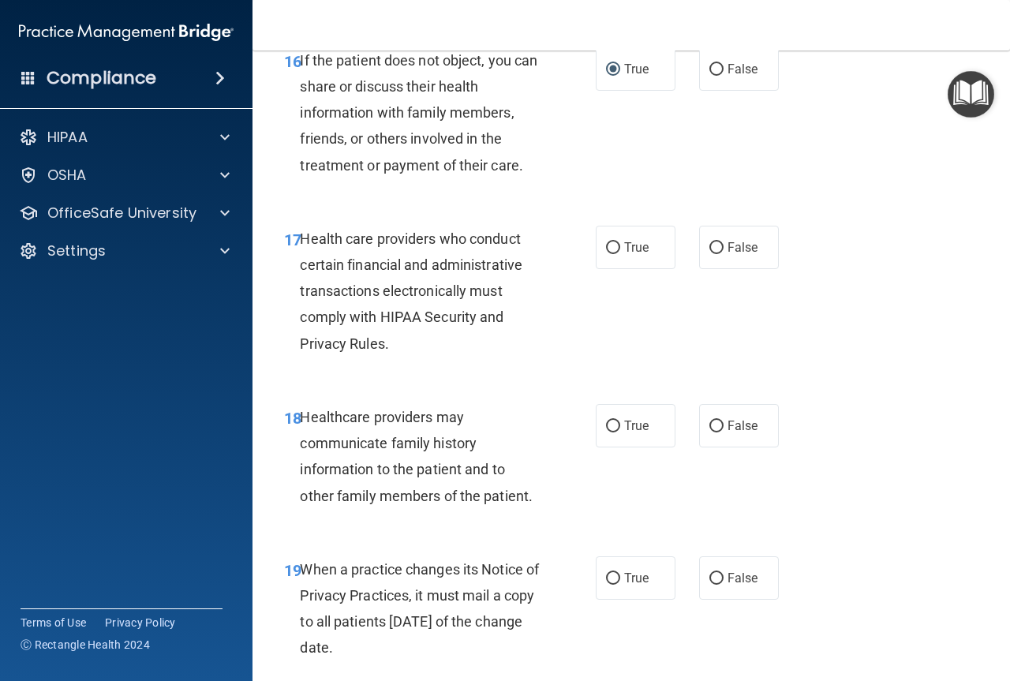
scroll to position [2644, 0]
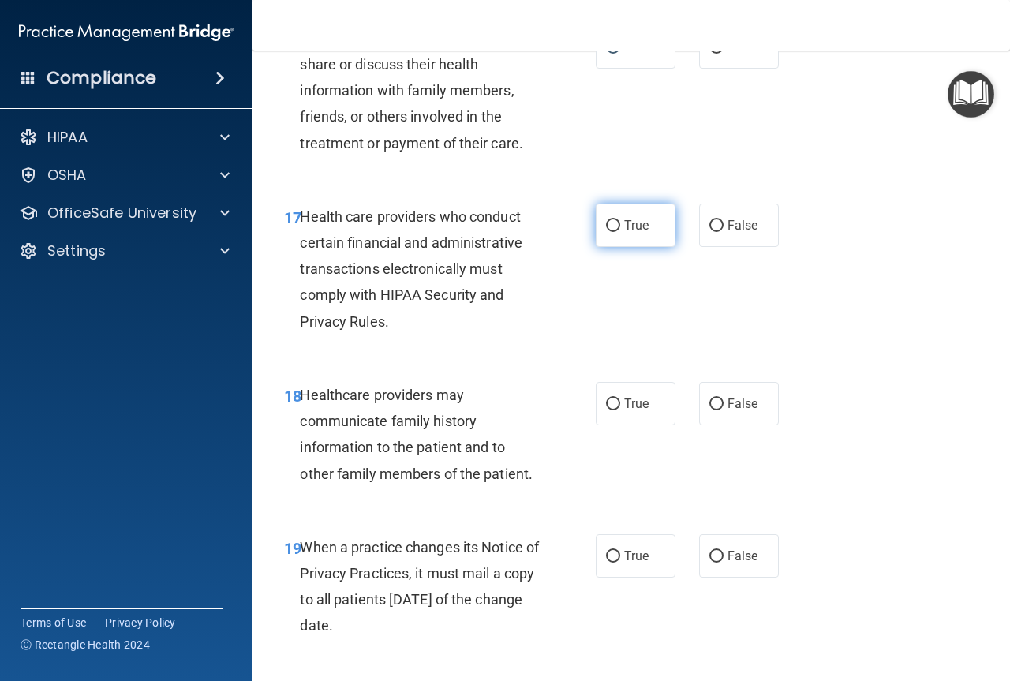
click at [608, 232] on input "True" at bounding box center [613, 226] width 14 height 12
radio input "true"
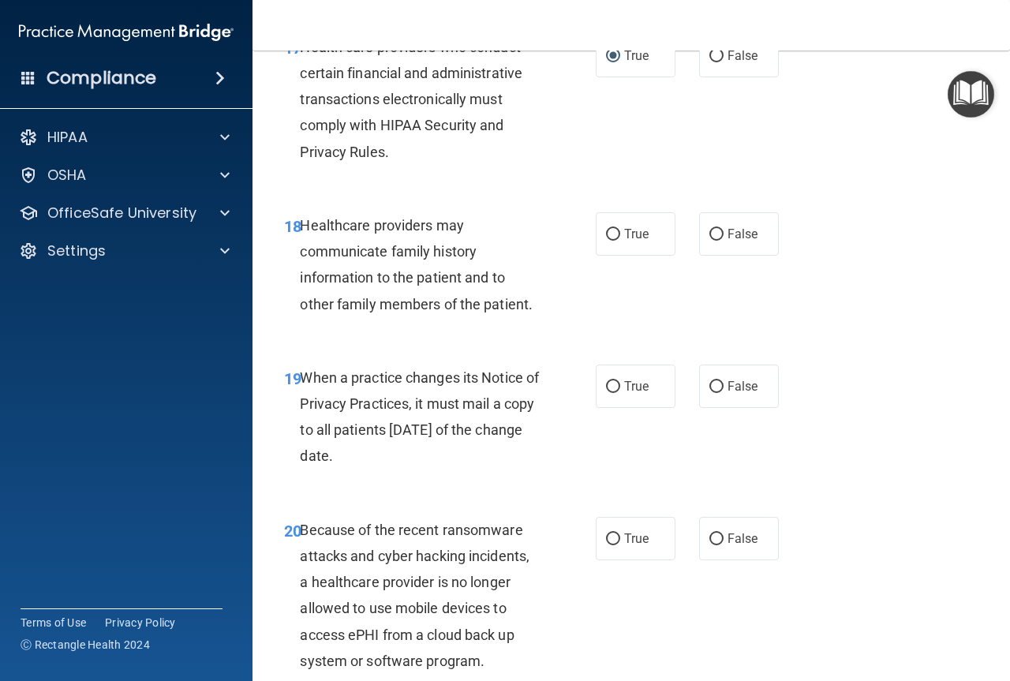
scroll to position [2881, 0]
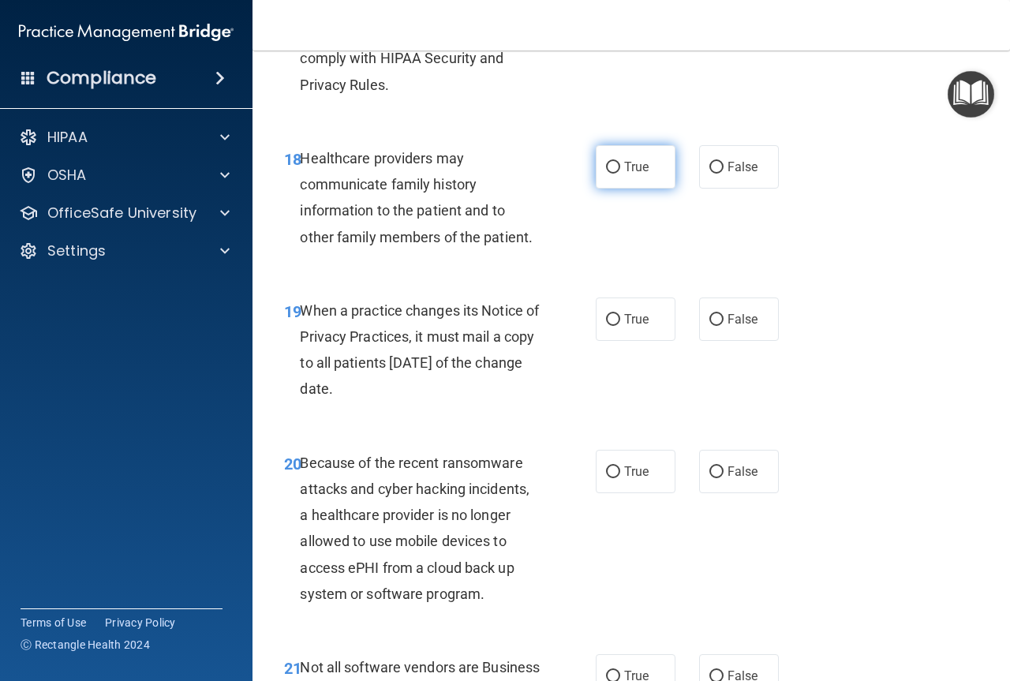
click at [606, 174] on input "True" at bounding box center [613, 168] width 14 height 12
radio input "true"
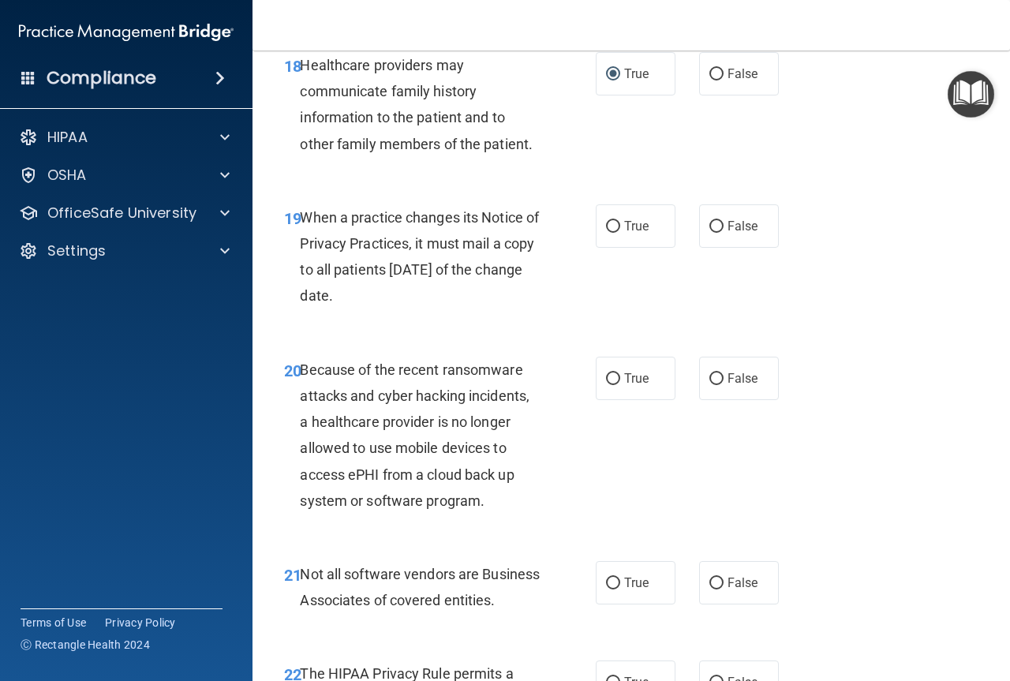
scroll to position [3039, 0]
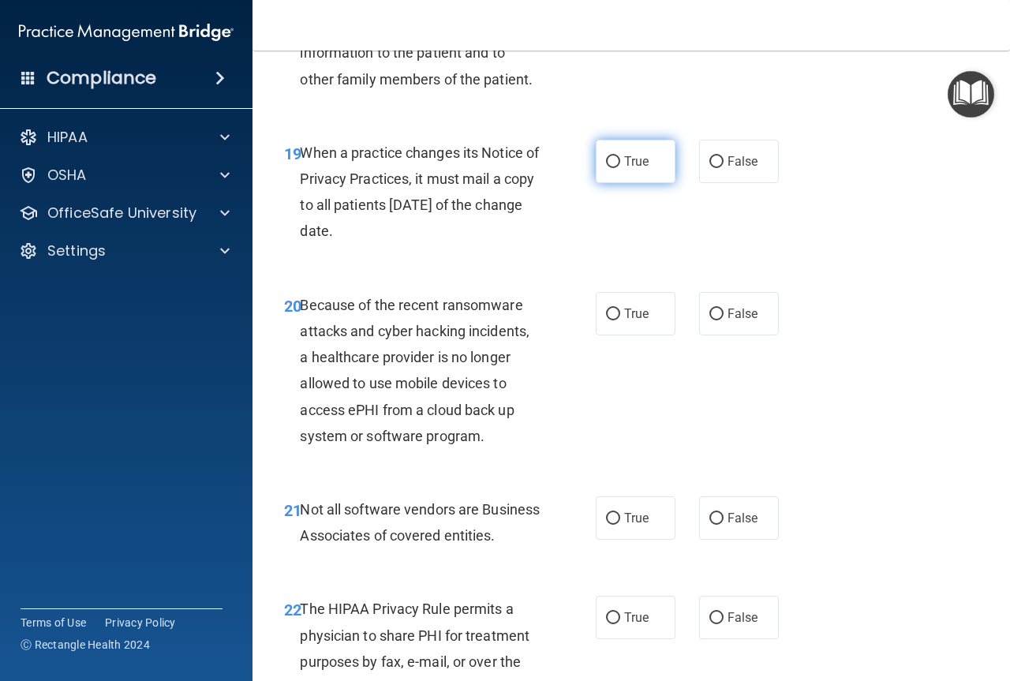
click at [606, 168] on input "True" at bounding box center [613, 162] width 14 height 12
radio input "true"
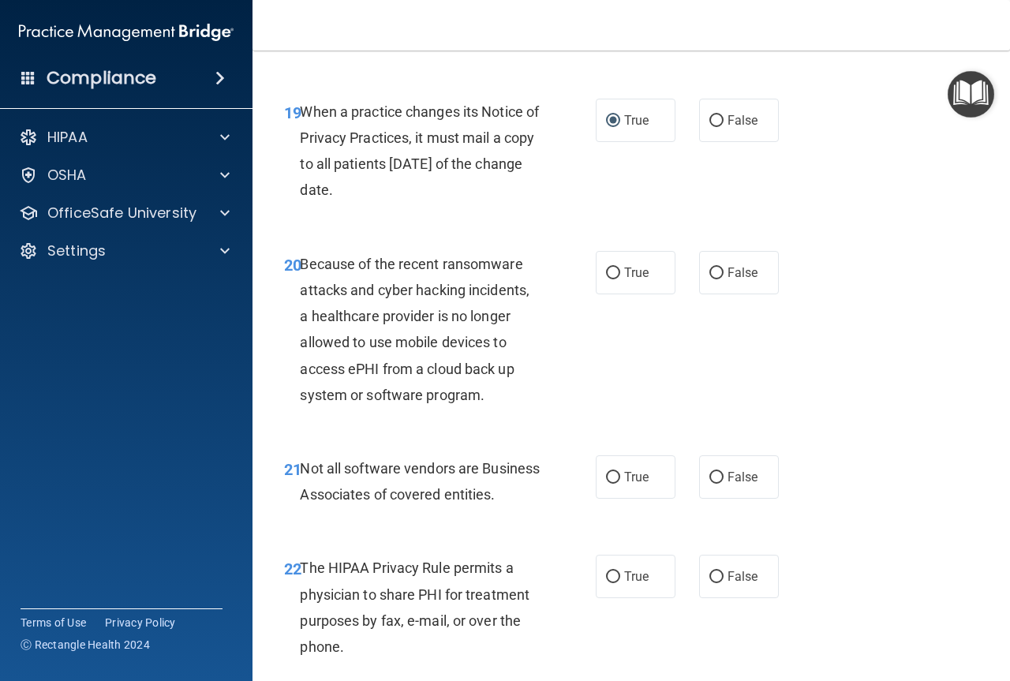
scroll to position [3196, 0]
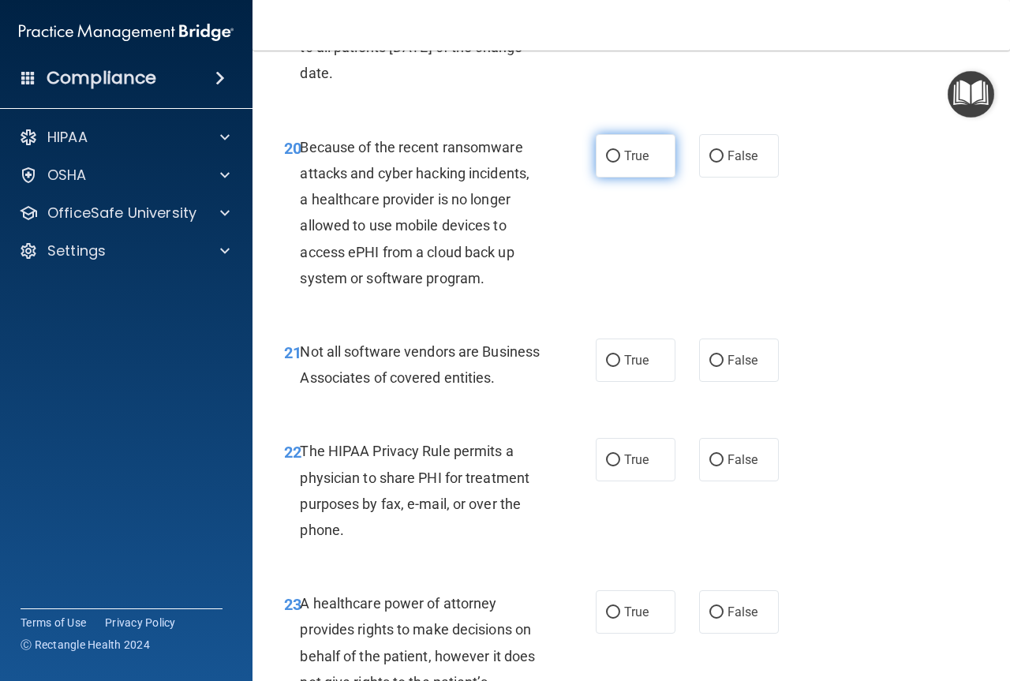
click at [608, 163] on input "True" at bounding box center [613, 157] width 14 height 12
radio input "true"
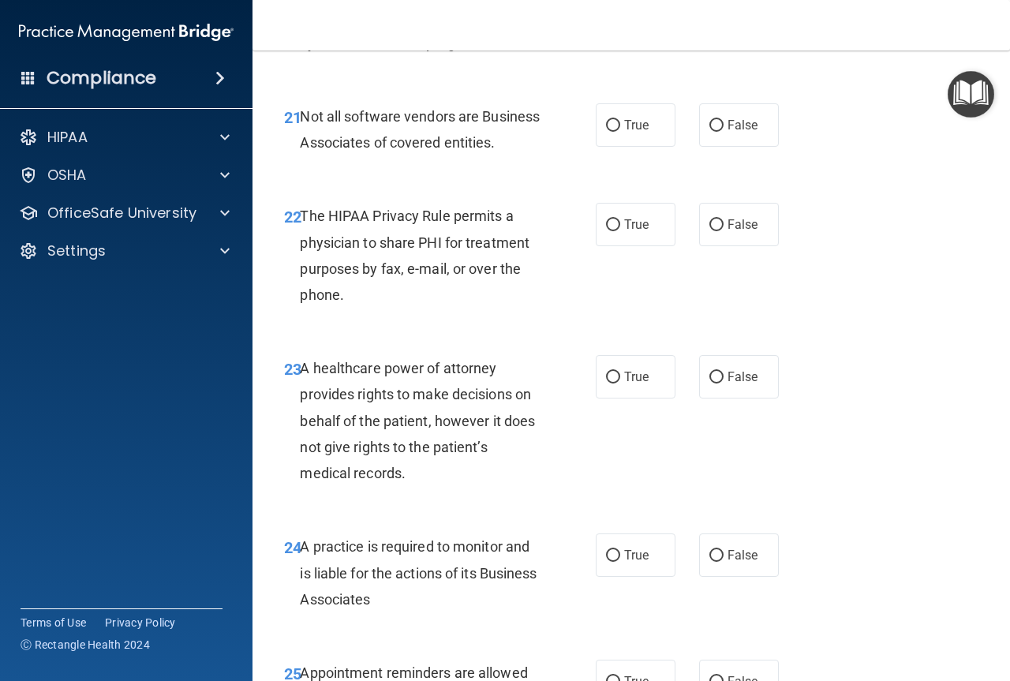
scroll to position [3433, 0]
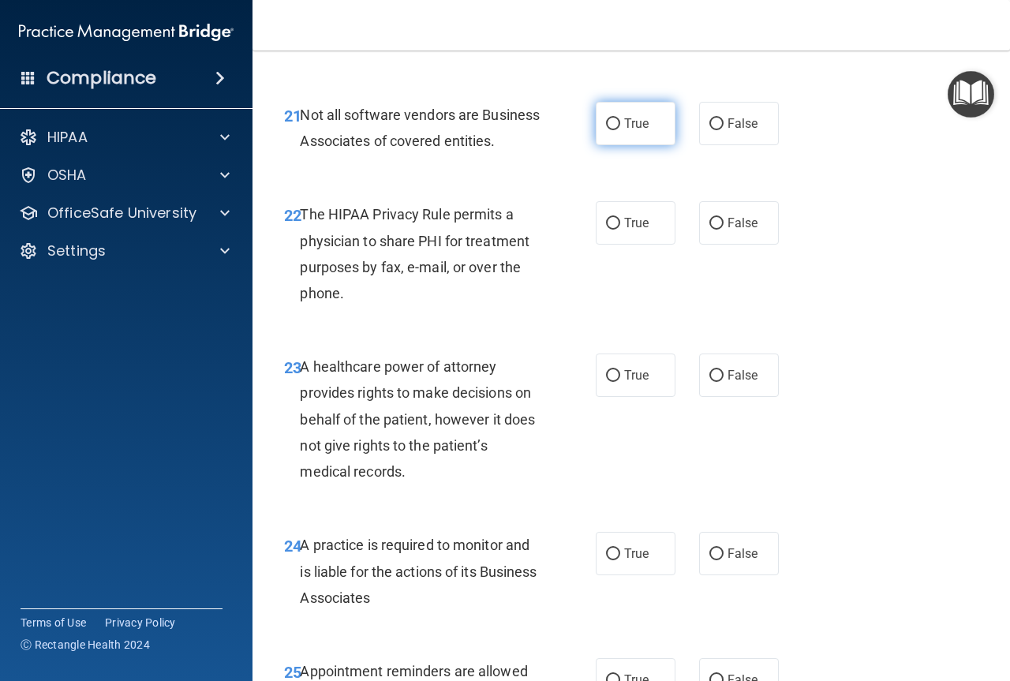
click at [607, 130] on input "True" at bounding box center [613, 124] width 14 height 12
radio input "true"
click at [709, 230] on input "False" at bounding box center [716, 224] width 14 height 12
radio input "true"
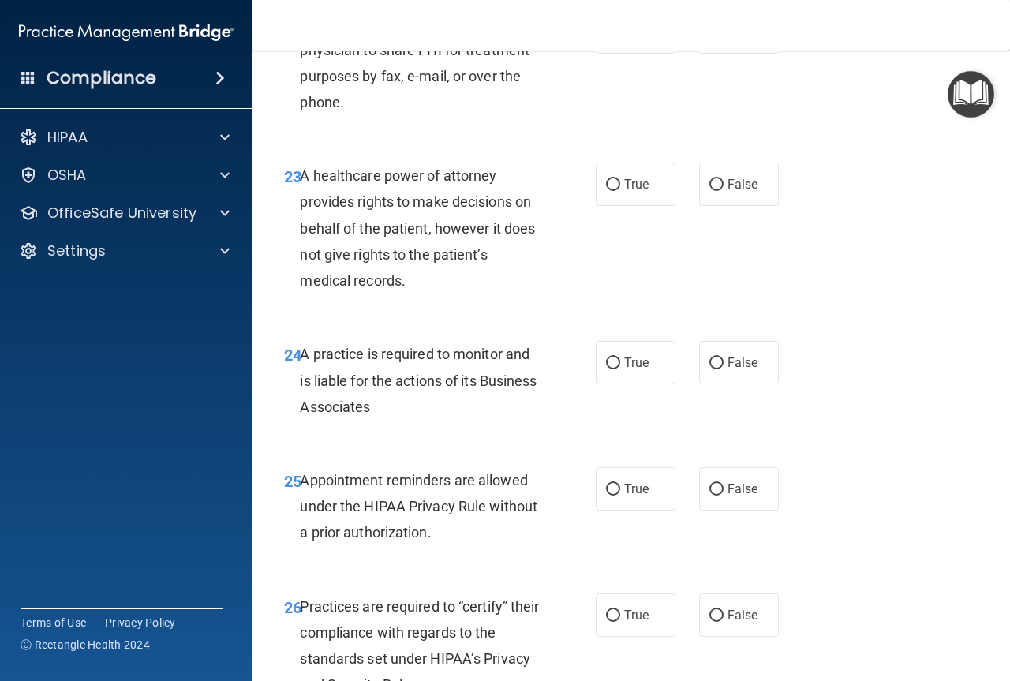
scroll to position [3670, 0]
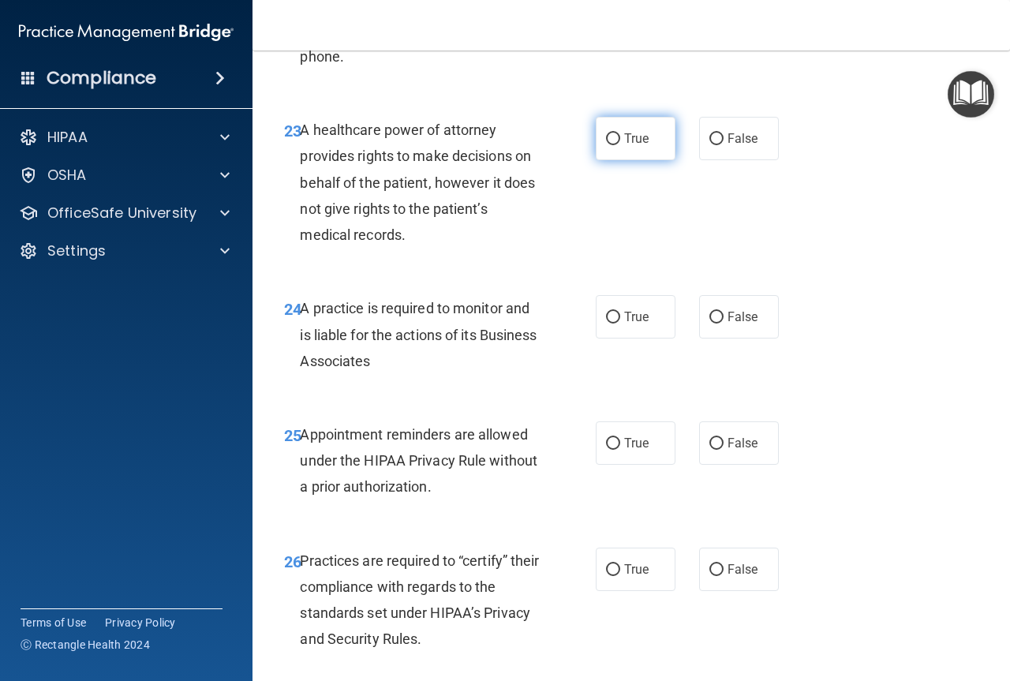
drag, startPoint x: 610, startPoint y: 189, endPoint x: 618, endPoint y: 191, distance: 8.0
click at [610, 145] on input "True" at bounding box center [613, 139] width 14 height 12
radio input "true"
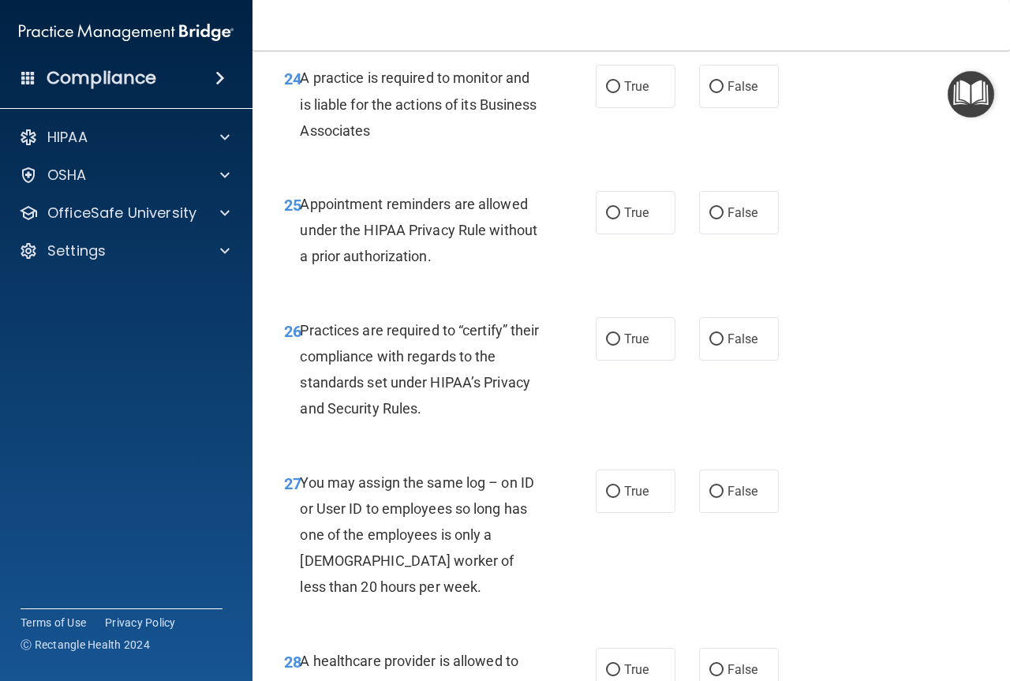
scroll to position [3906, 0]
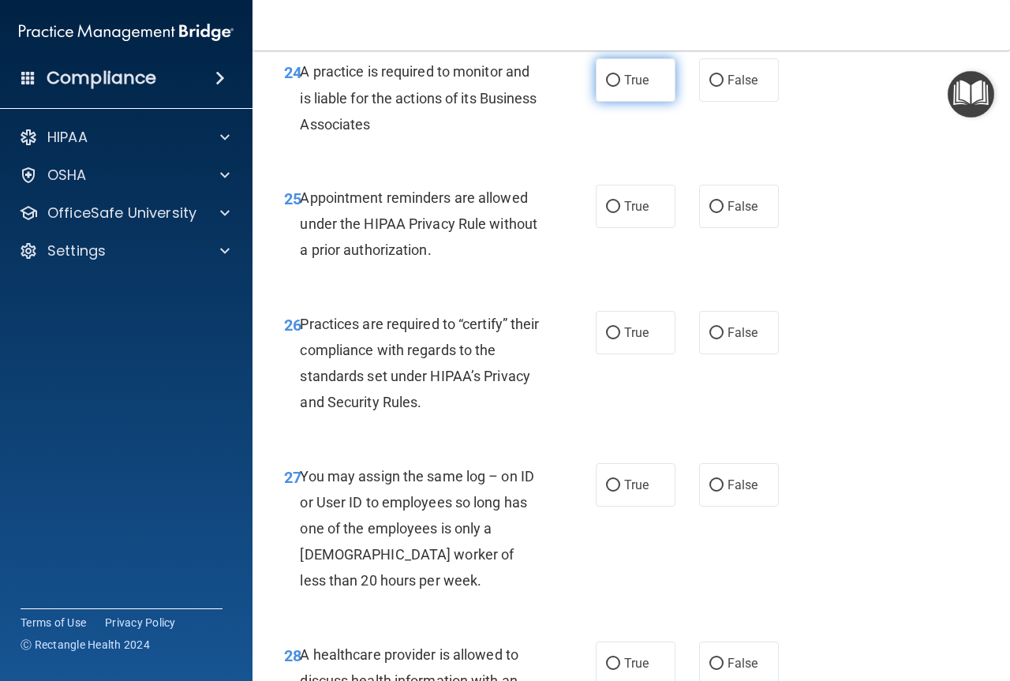
click at [615, 102] on label "True" at bounding box center [636, 79] width 80 height 43
click at [615, 87] on input "True" at bounding box center [613, 81] width 14 height 12
radio input "true"
click at [611, 213] on input "True" at bounding box center [613, 207] width 14 height 12
radio input "true"
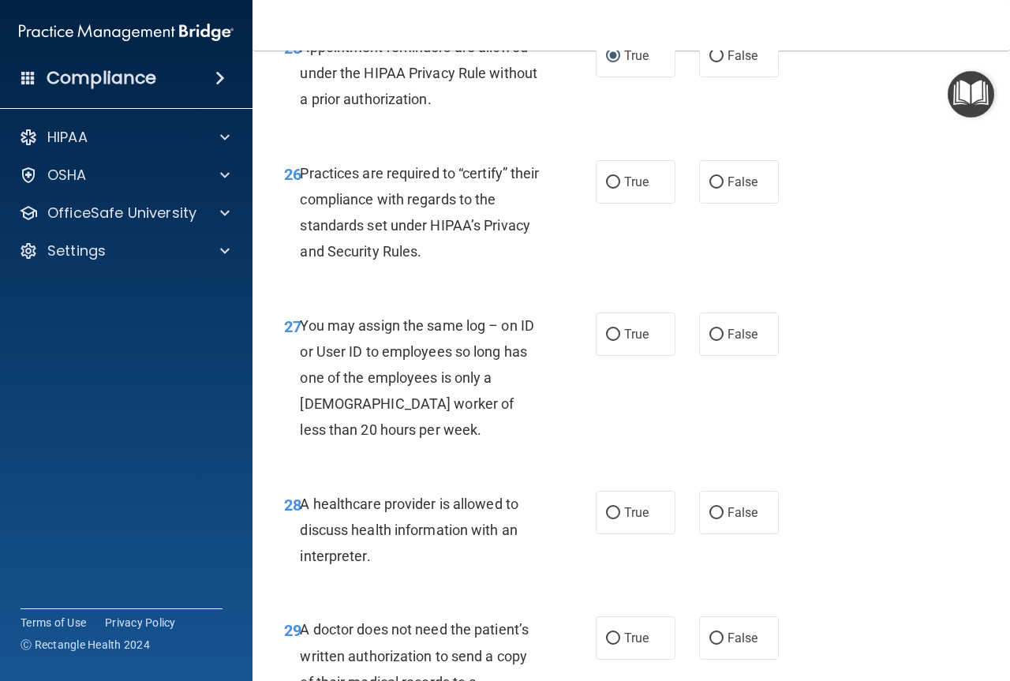
scroll to position [4064, 0]
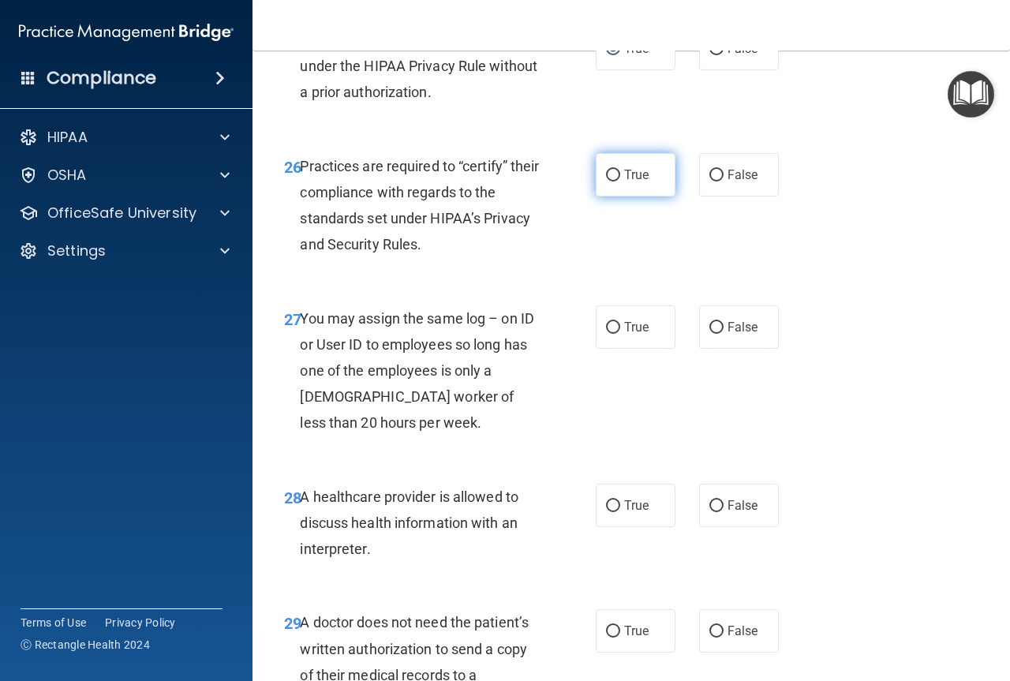
click at [606, 181] on input "True" at bounding box center [613, 176] width 14 height 12
radio input "true"
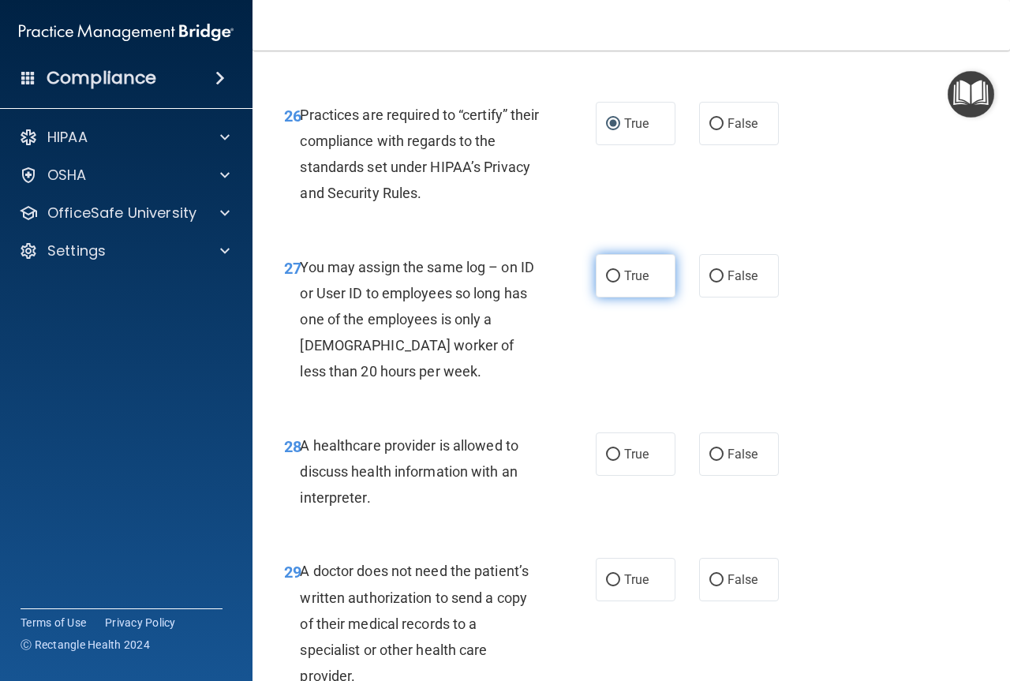
scroll to position [4143, 0]
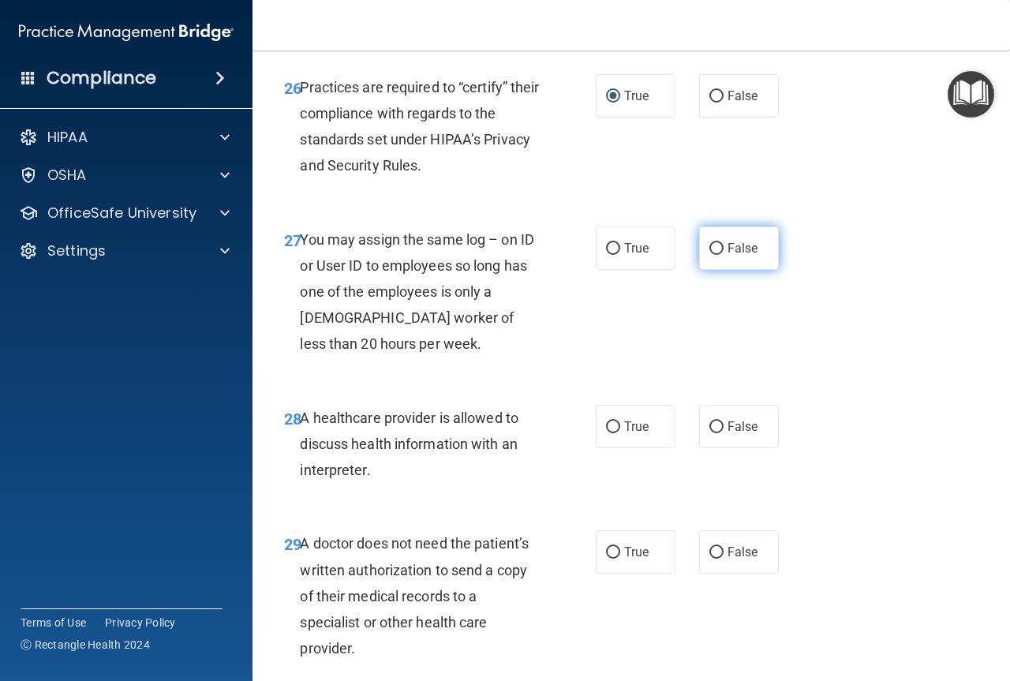
click at [712, 255] on input "False" at bounding box center [716, 249] width 14 height 12
radio input "true"
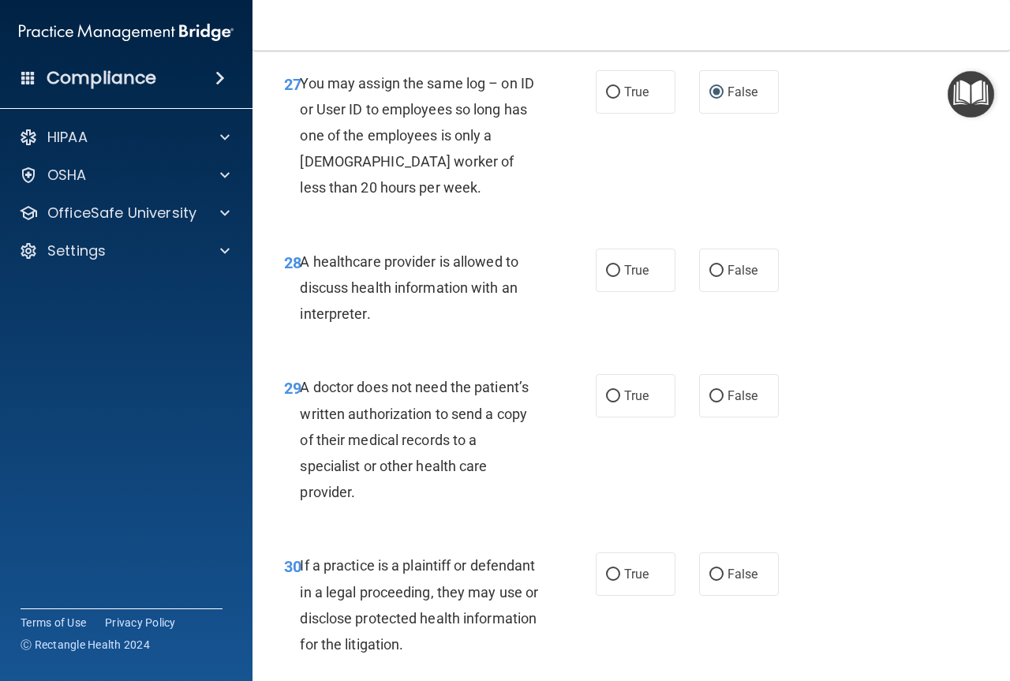
scroll to position [4380, 0]
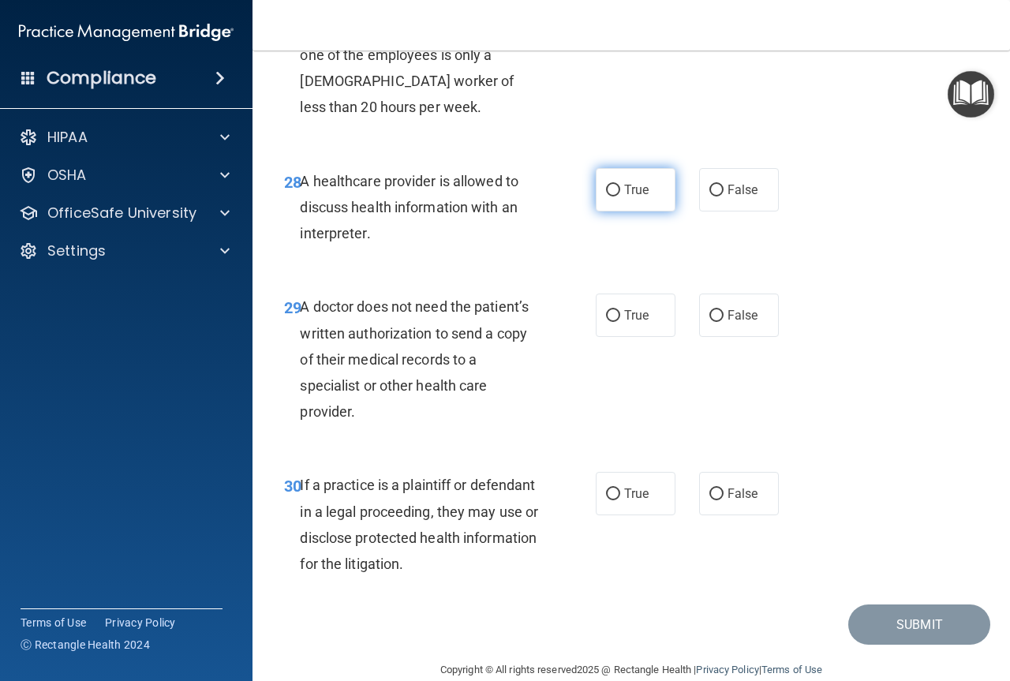
click at [607, 196] on input "True" at bounding box center [613, 191] width 14 height 12
radio input "true"
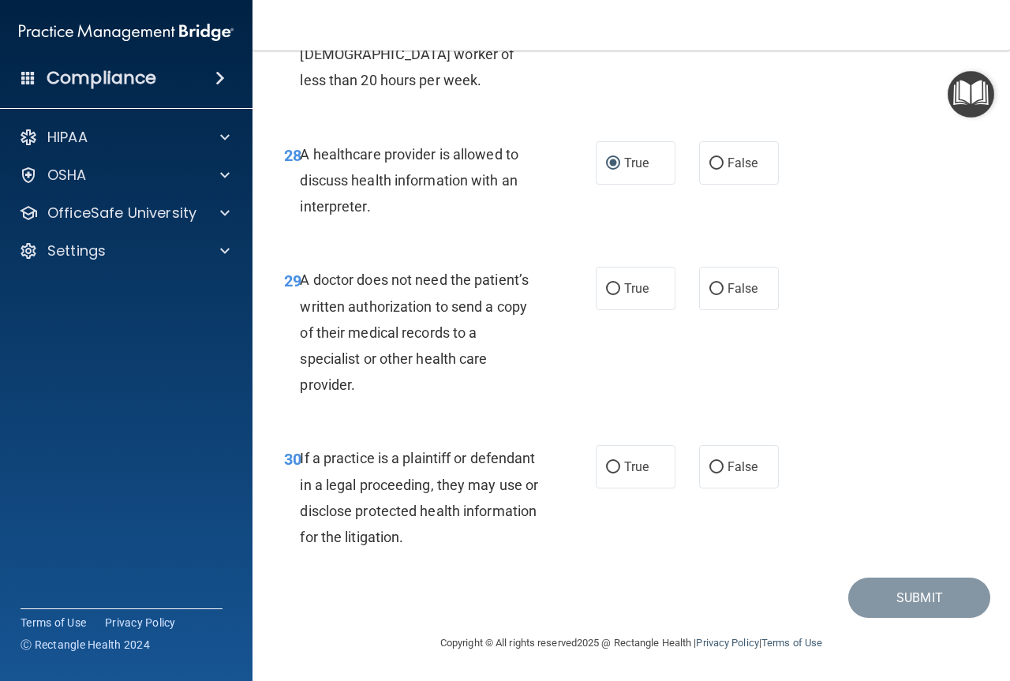
scroll to position [4459, 0]
click at [606, 285] on input "True" at bounding box center [613, 289] width 14 height 12
radio input "true"
click at [610, 473] on input "True" at bounding box center [613, 467] width 14 height 12
radio input "true"
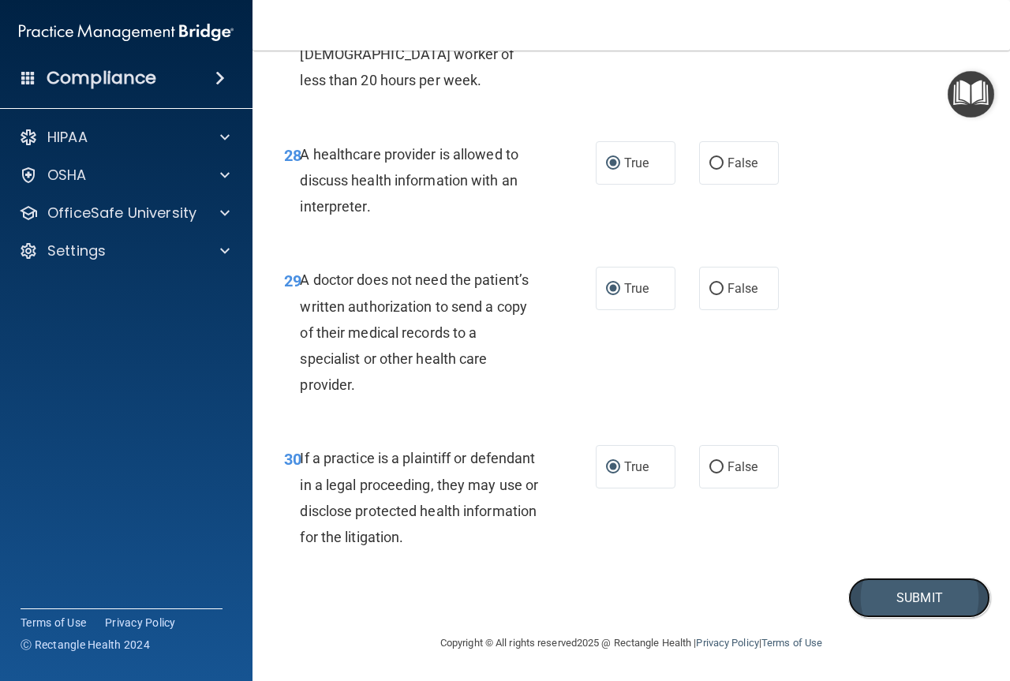
click at [887, 596] on button "Submit" at bounding box center [919, 597] width 142 height 40
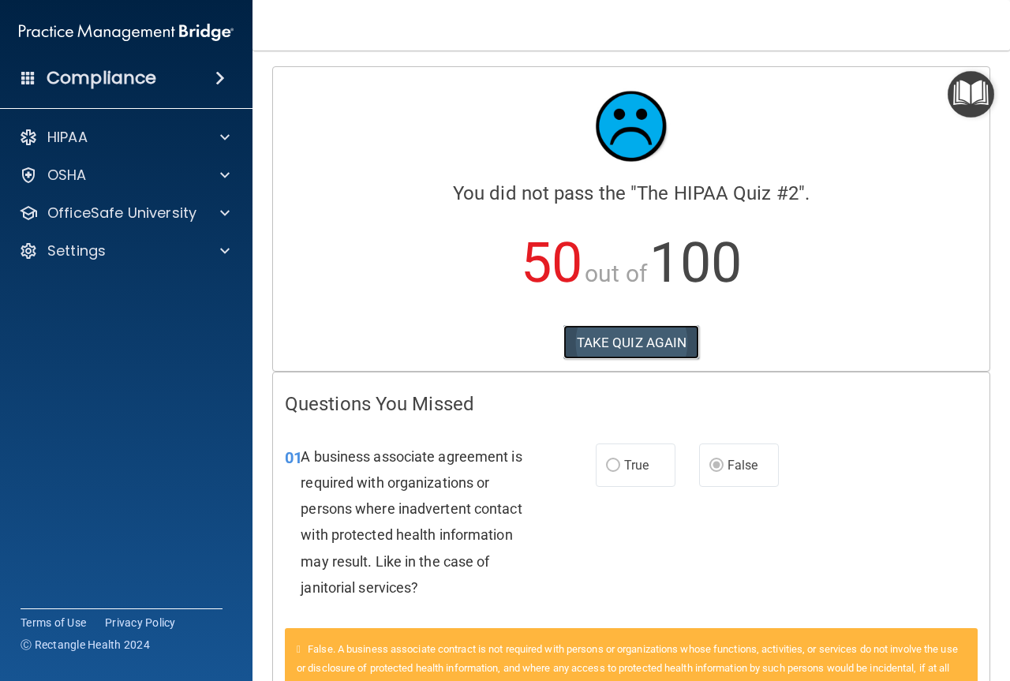
click at [656, 334] on button "TAKE QUIZ AGAIN" at bounding box center [631, 342] width 136 height 35
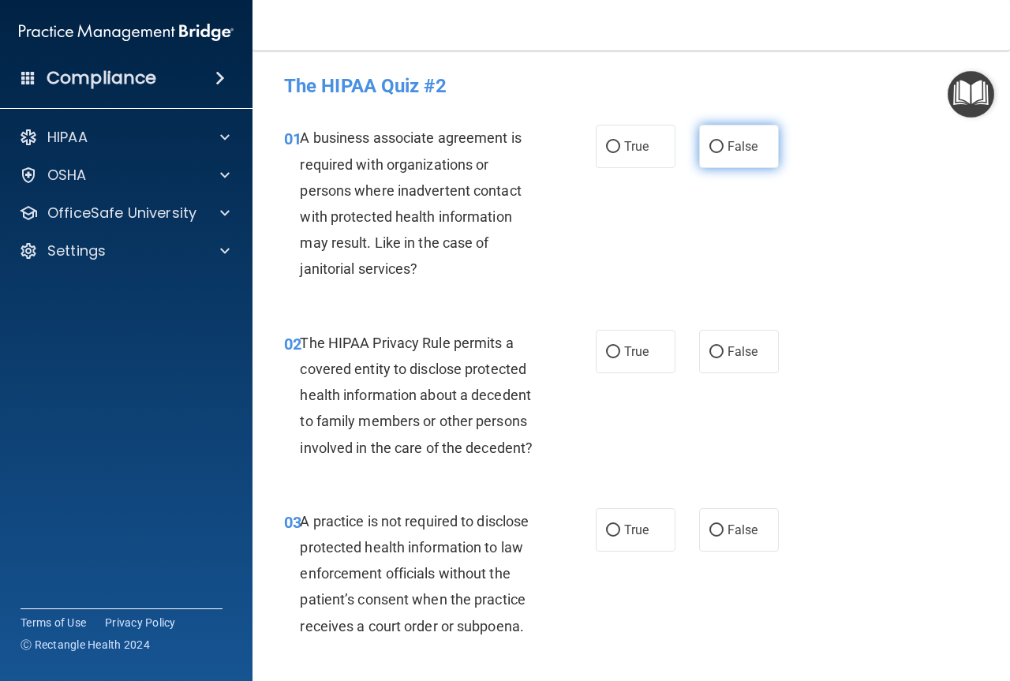
click at [727, 140] on span "False" at bounding box center [742, 146] width 31 height 15
click at [720, 141] on input "False" at bounding box center [716, 147] width 14 height 12
radio input "true"
click at [599, 353] on label "True" at bounding box center [636, 351] width 80 height 43
click at [606, 353] on input "True" at bounding box center [613, 352] width 14 height 12
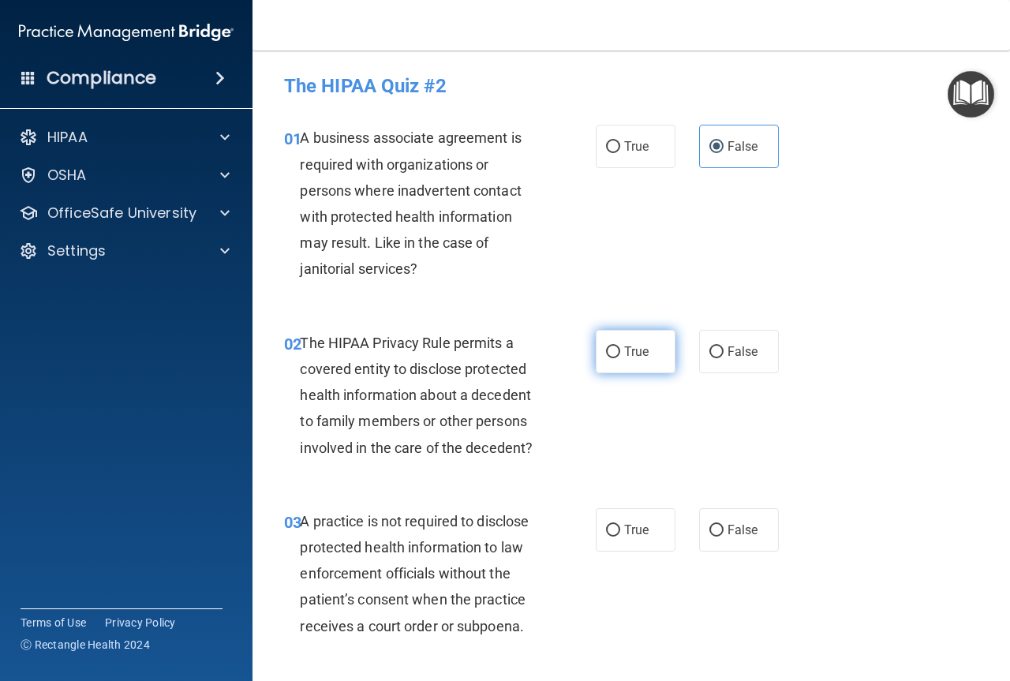
radio input "true"
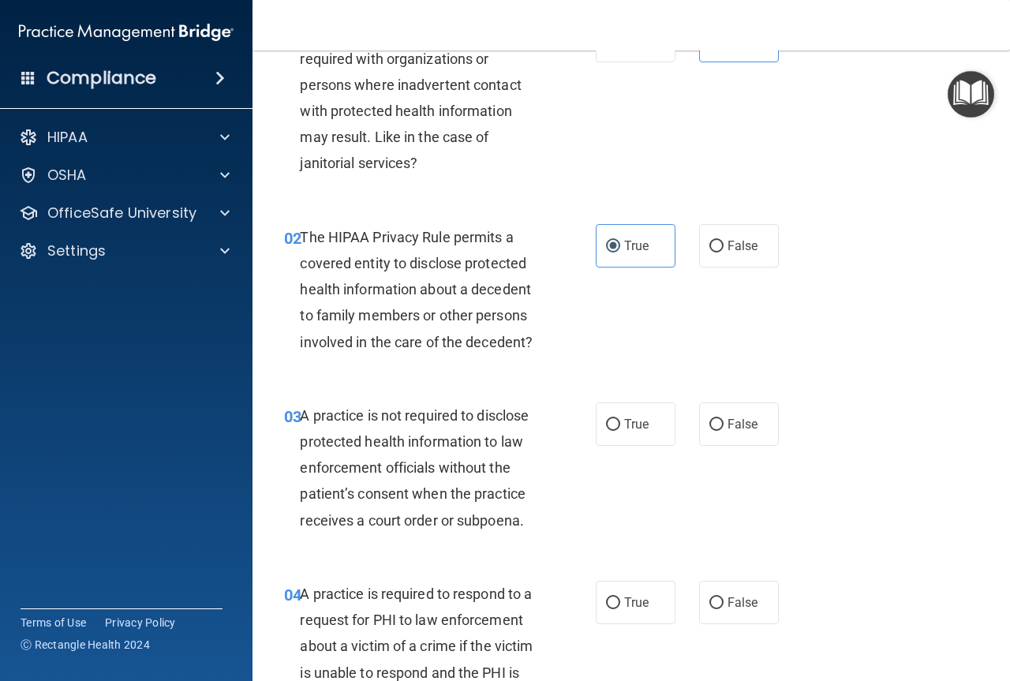
scroll to position [158, 0]
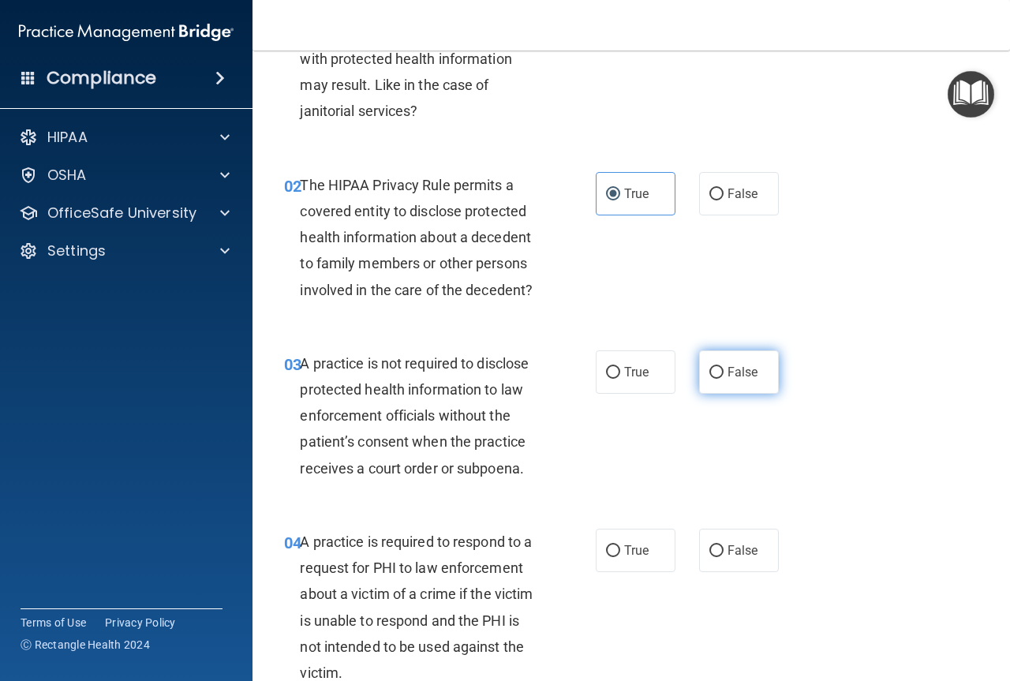
click at [713, 370] on input "False" at bounding box center [716, 373] width 14 height 12
radio input "true"
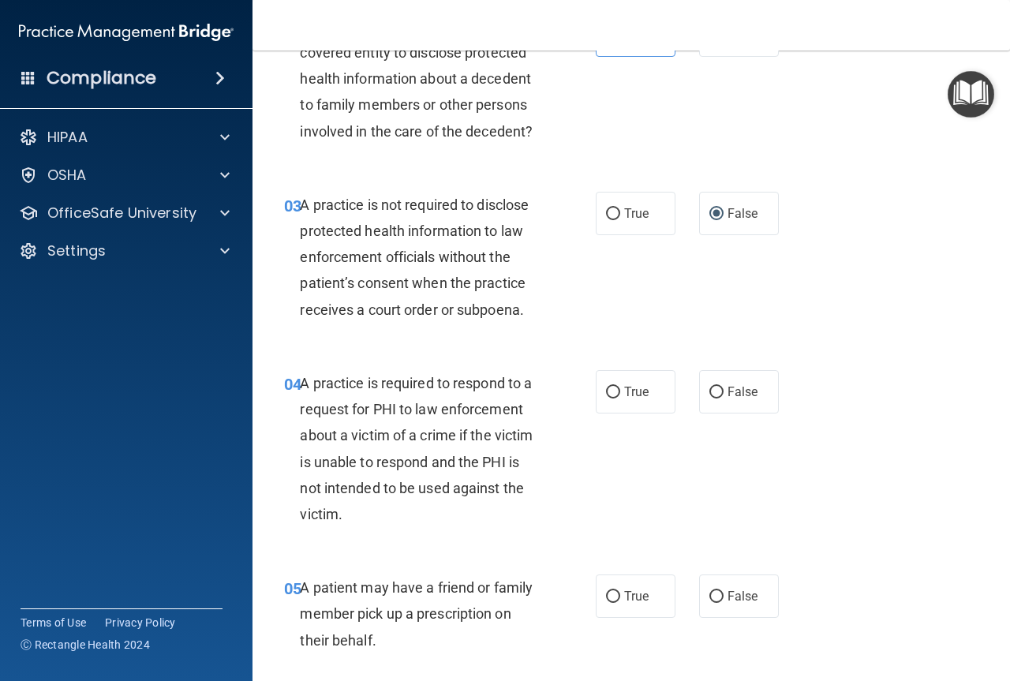
scroll to position [394, 0]
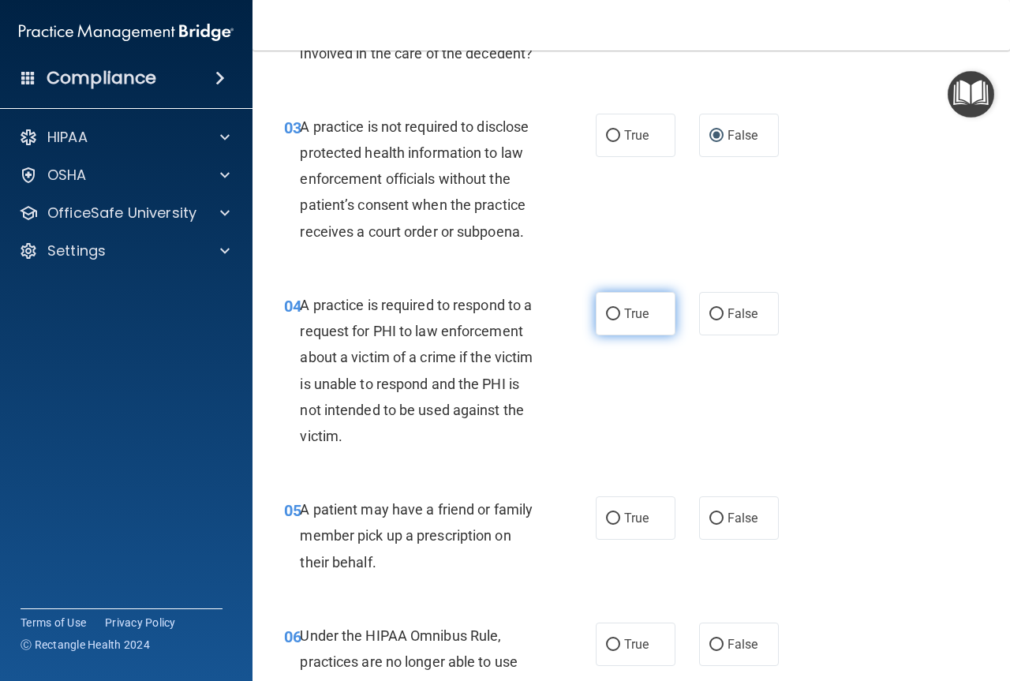
click at [607, 308] on input "True" at bounding box center [613, 314] width 14 height 12
radio input "true"
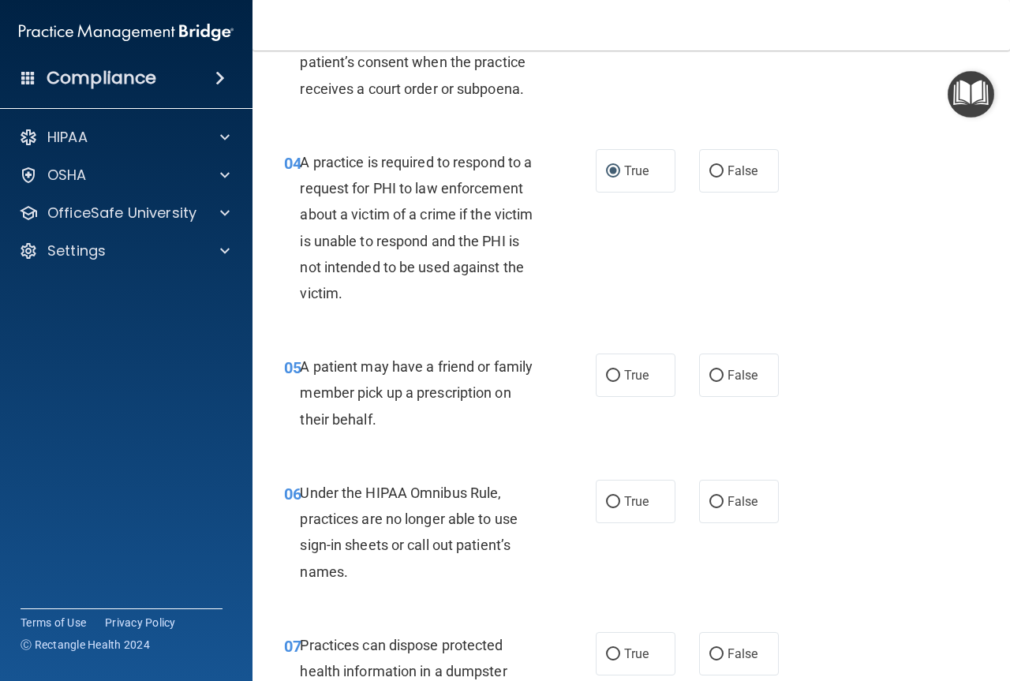
scroll to position [552, 0]
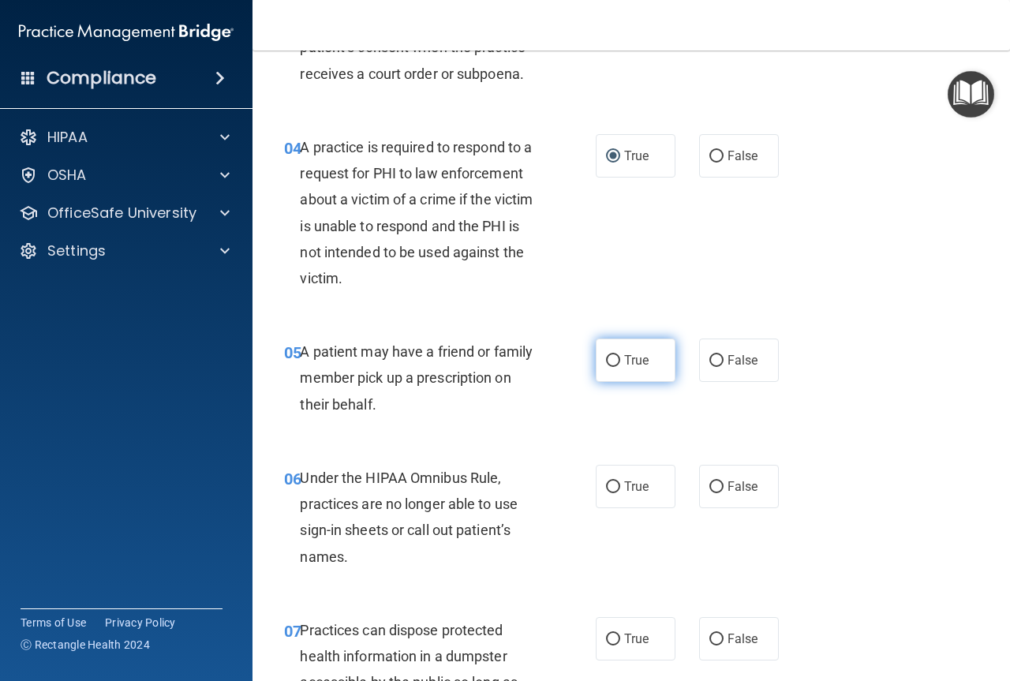
click at [607, 359] on input "True" at bounding box center [613, 361] width 14 height 12
radio input "true"
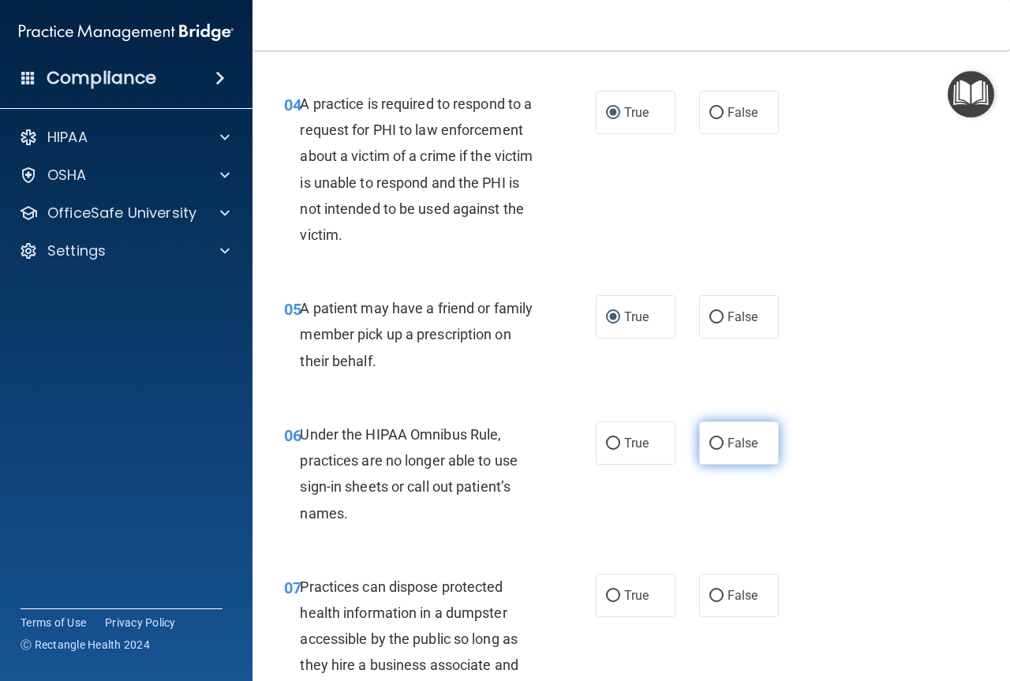
scroll to position [631, 0]
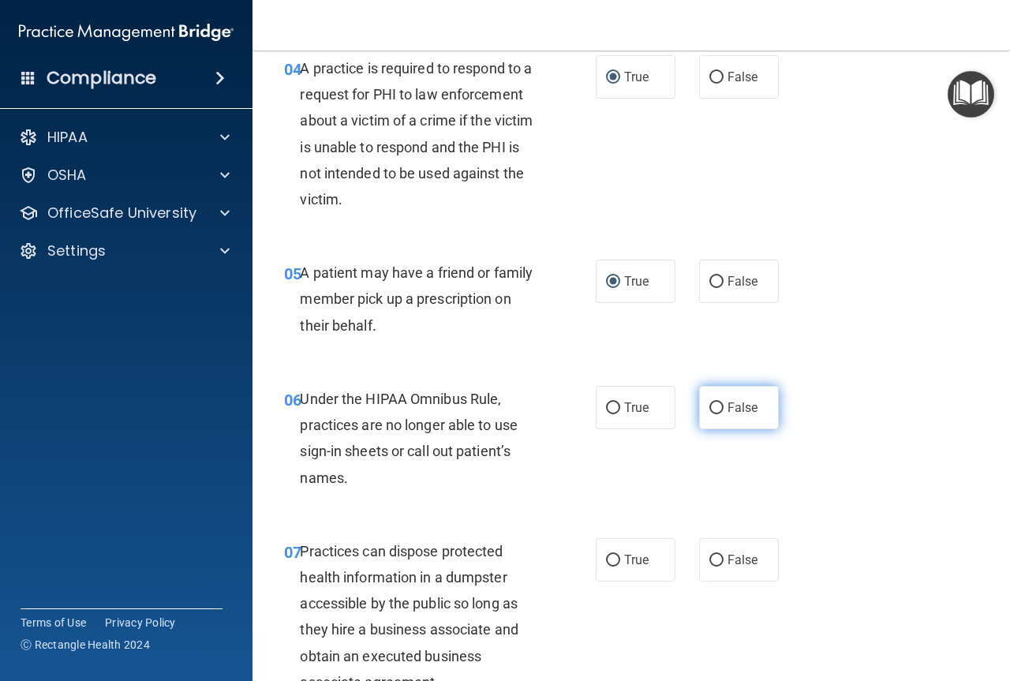
click at [713, 409] on input "False" at bounding box center [716, 408] width 14 height 12
radio input "true"
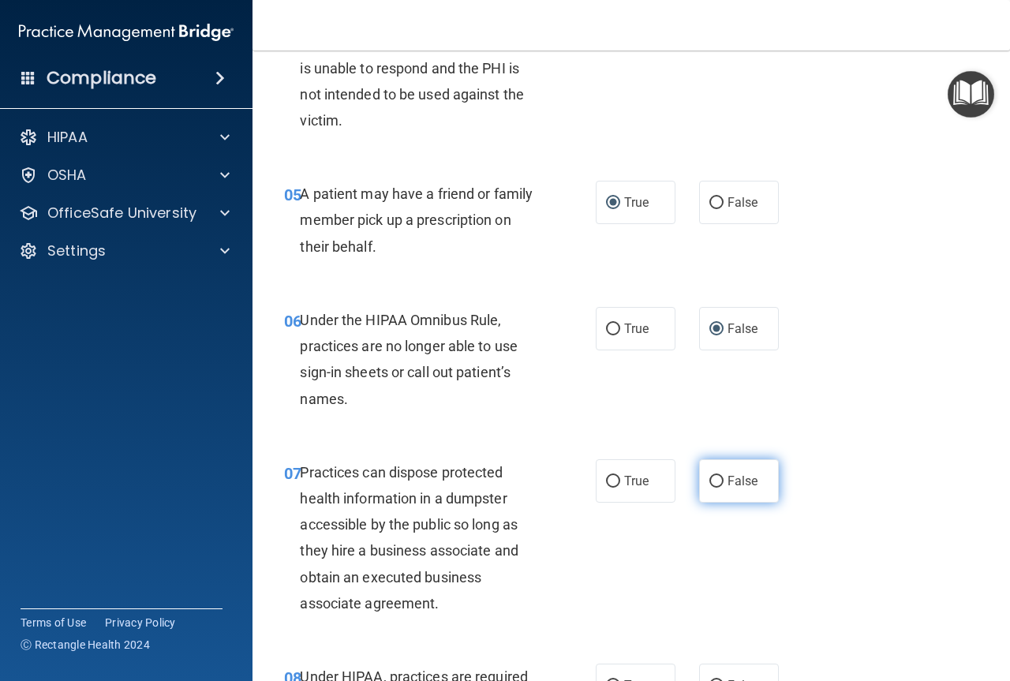
click at [709, 476] on input "False" at bounding box center [716, 482] width 14 height 12
radio input "true"
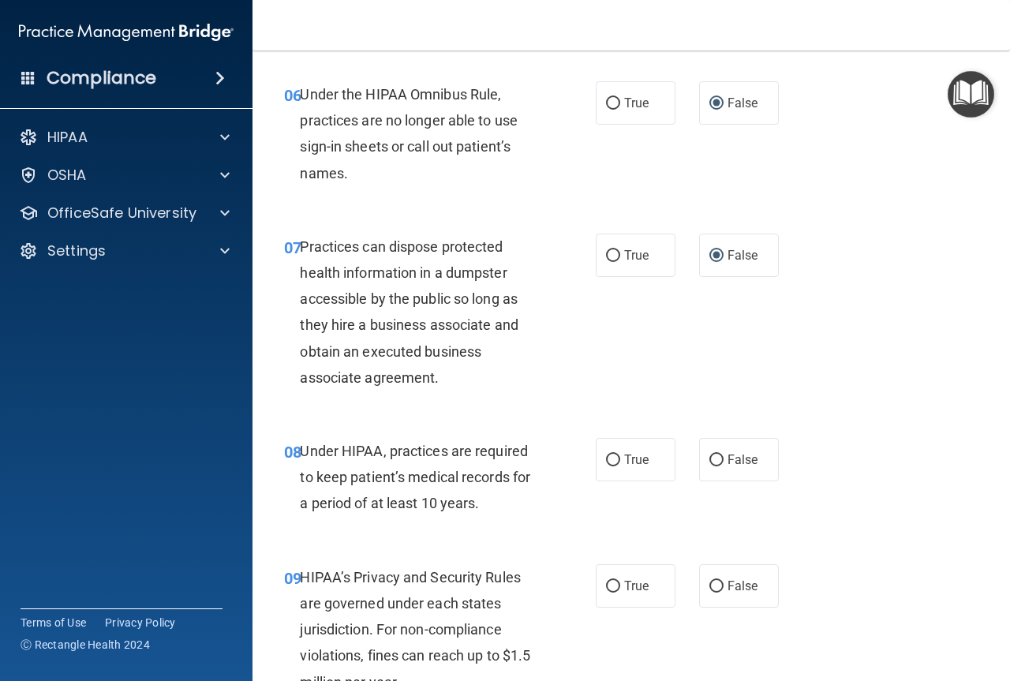
scroll to position [1025, 0]
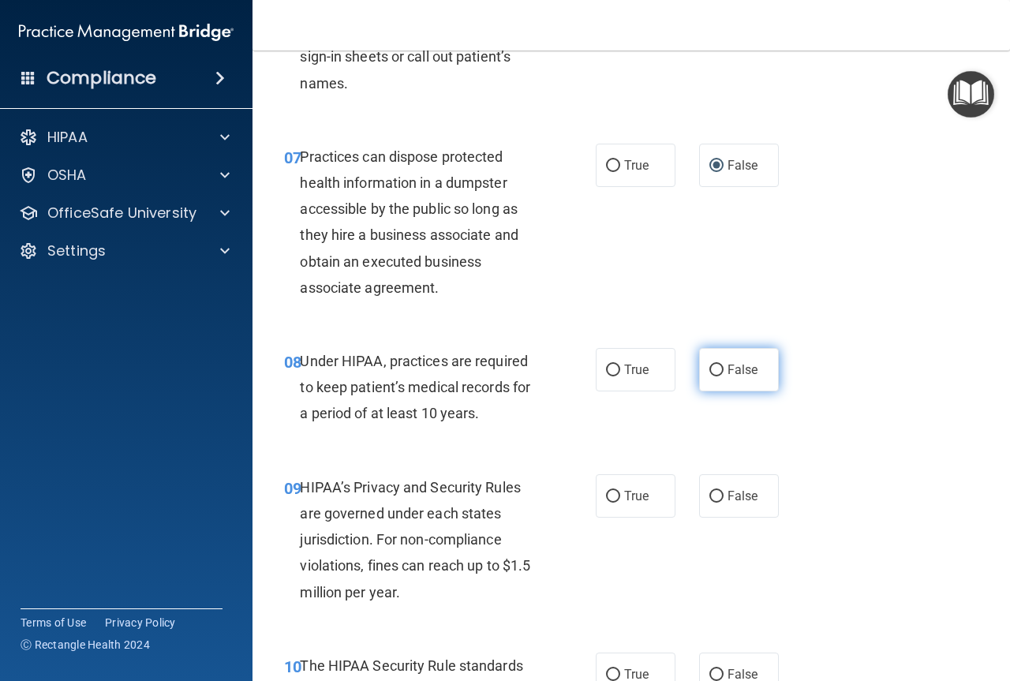
click at [713, 365] on input "False" at bounding box center [716, 370] width 14 height 12
radio input "true"
click at [715, 491] on input "False" at bounding box center [716, 497] width 14 height 12
radio input "true"
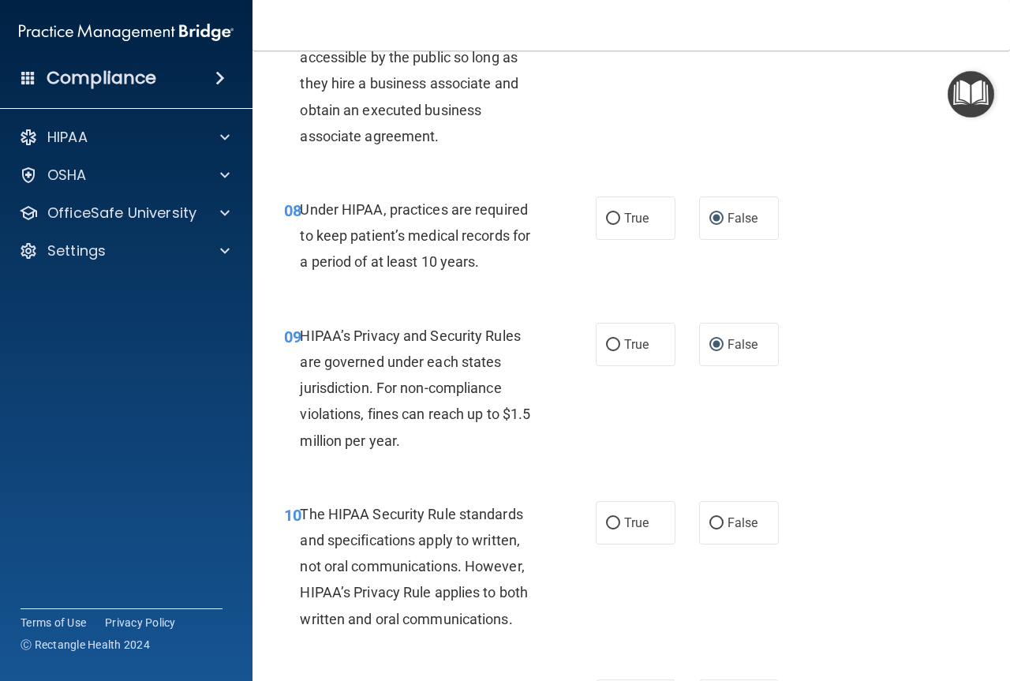
scroll to position [1183, 0]
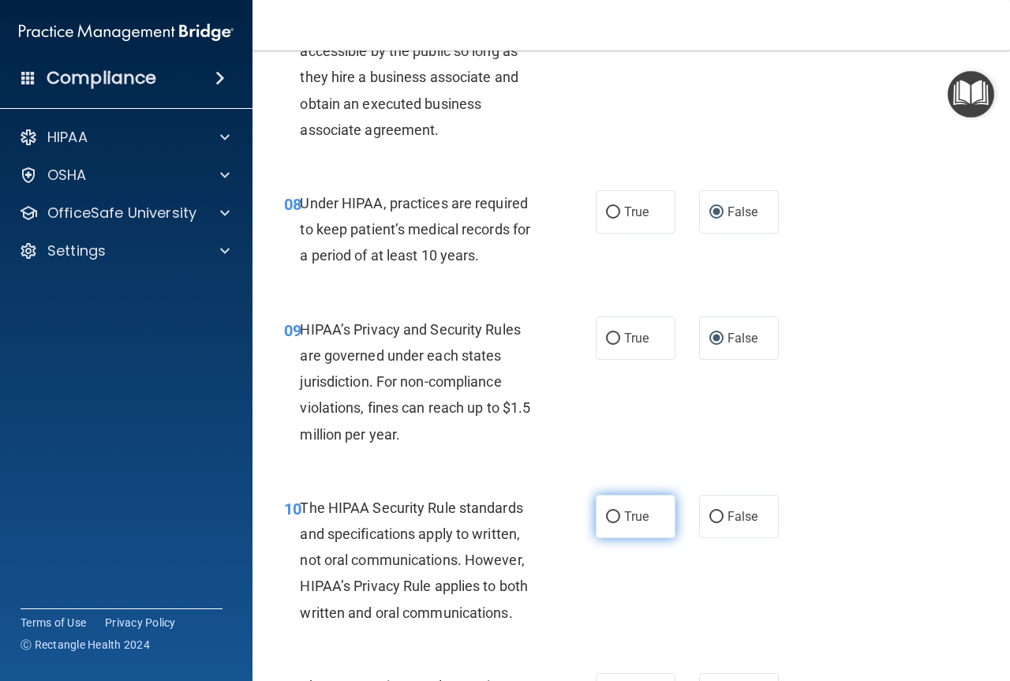
click at [606, 513] on input "True" at bounding box center [613, 517] width 14 height 12
radio input "true"
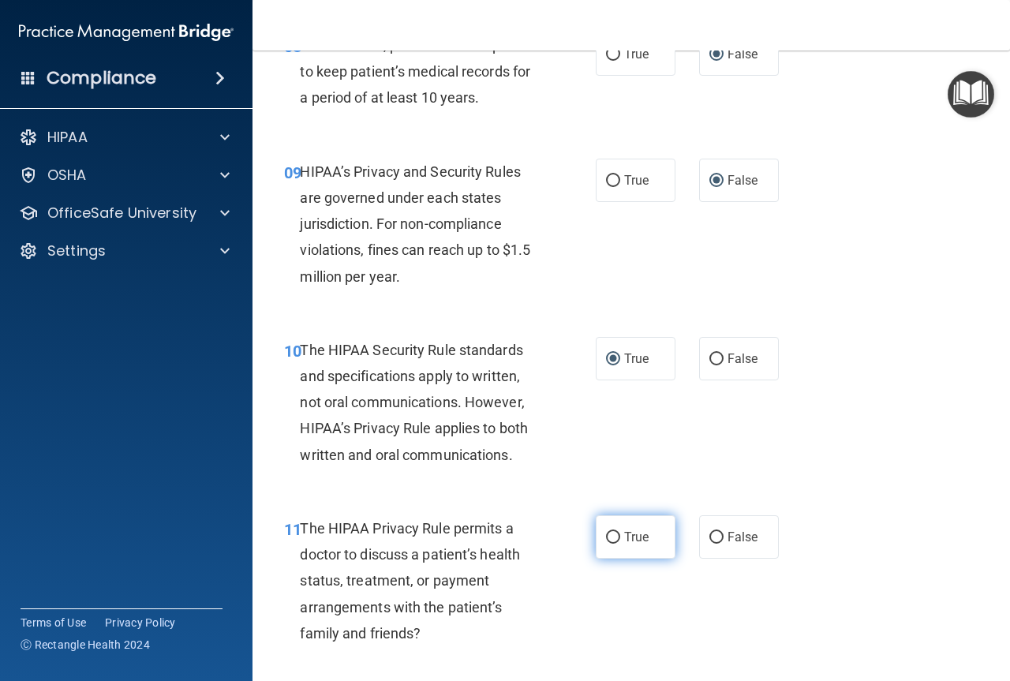
click at [607, 536] on input "True" at bounding box center [613, 538] width 14 height 12
radio input "true"
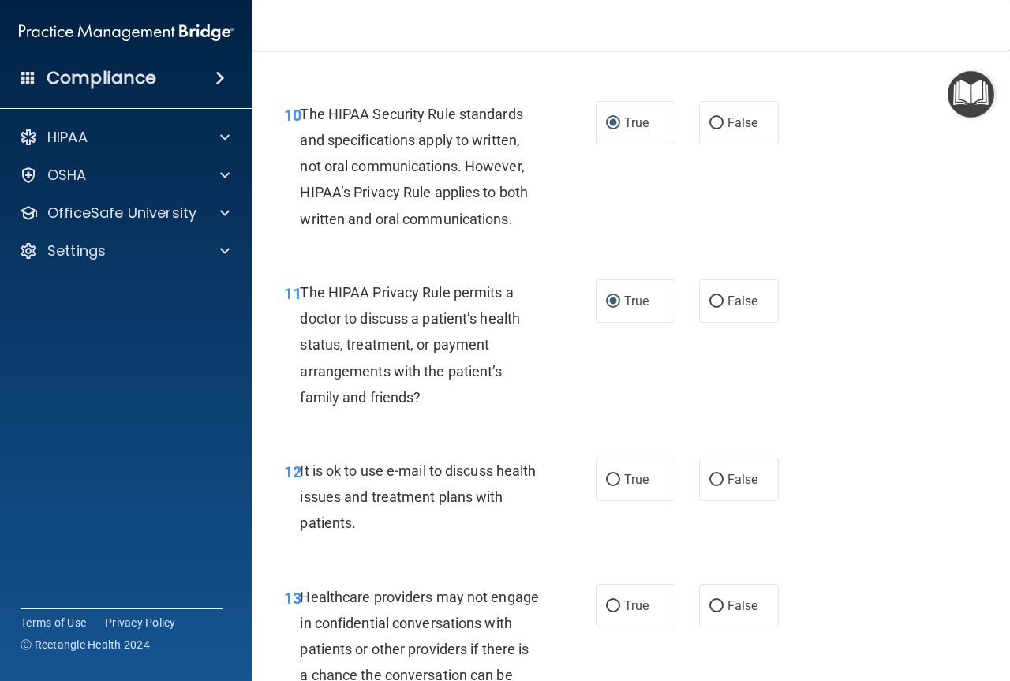
scroll to position [1578, 0]
click at [611, 480] on input "True" at bounding box center [613, 479] width 14 height 12
radio input "true"
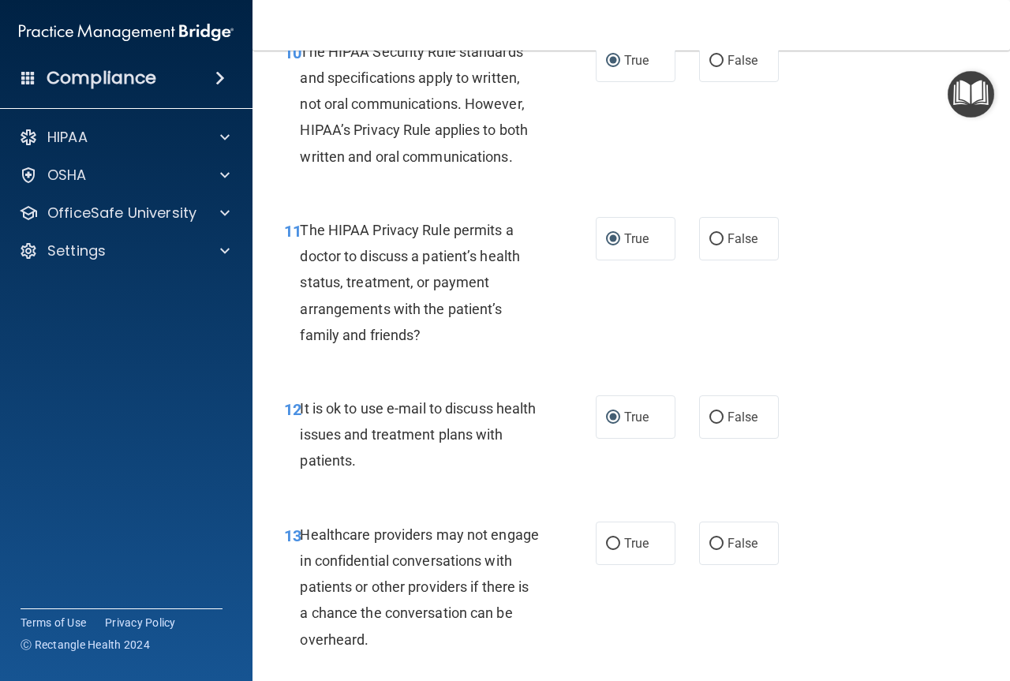
scroll to position [1814, 0]
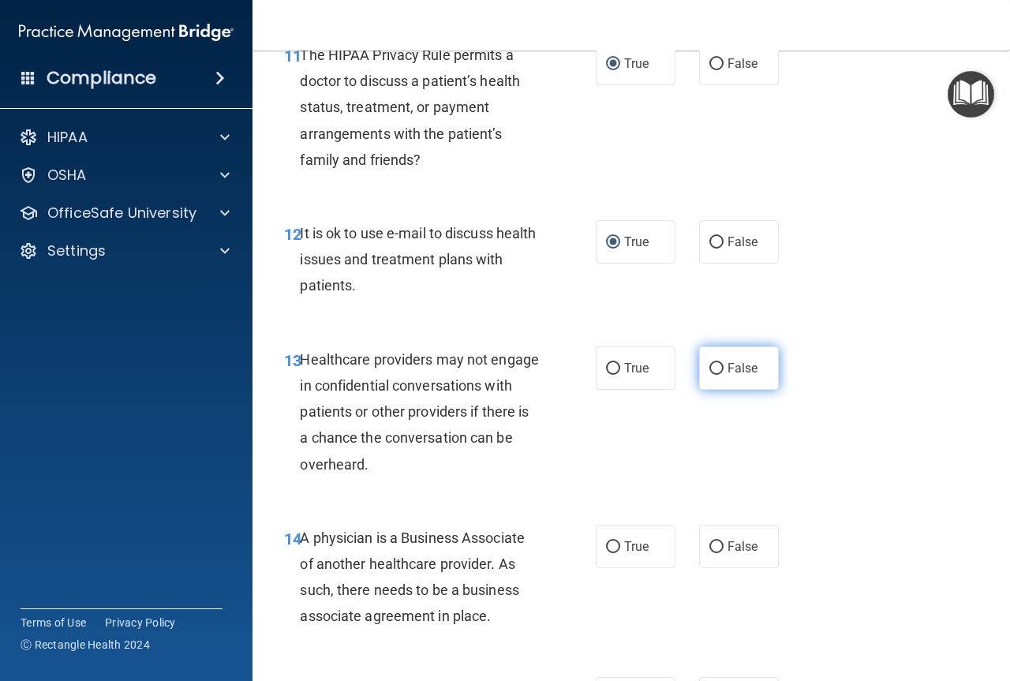
click at [709, 370] on input "False" at bounding box center [716, 369] width 14 height 12
radio input "true"
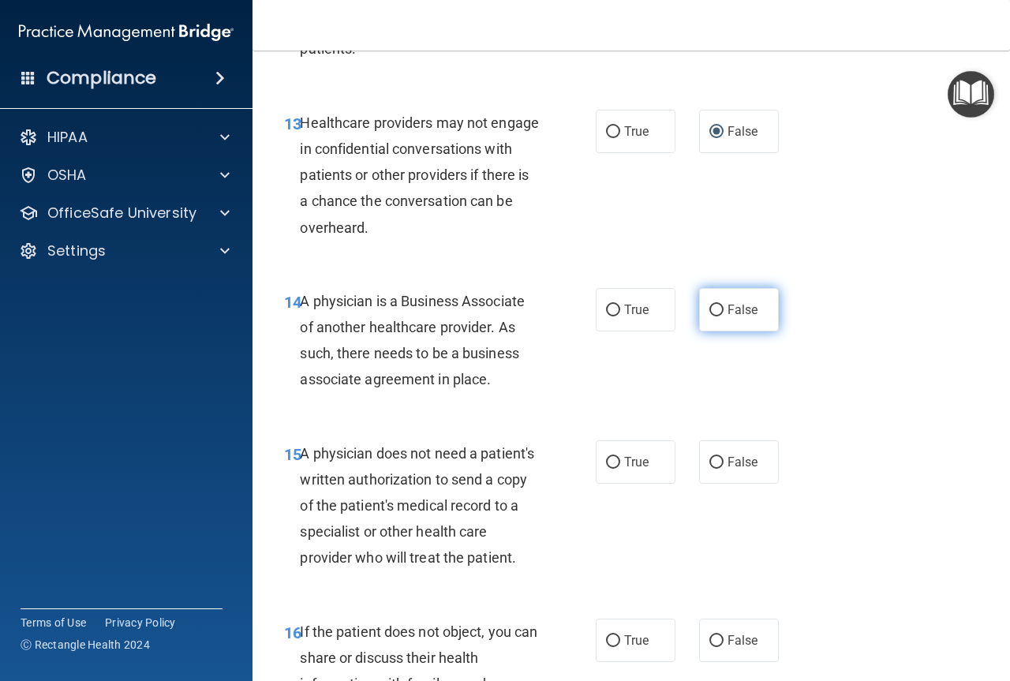
click at [710, 309] on input "False" at bounding box center [716, 310] width 14 height 12
radio input "true"
click at [610, 453] on label "True" at bounding box center [636, 461] width 80 height 43
click at [610, 457] on input "True" at bounding box center [613, 463] width 14 height 12
radio input "true"
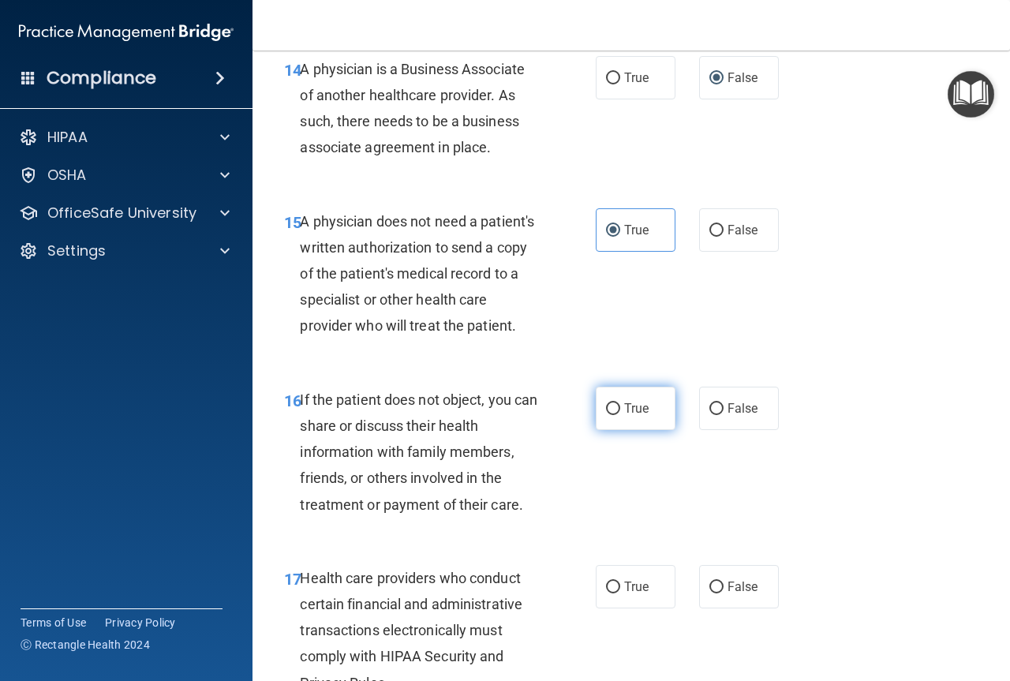
scroll to position [2288, 0]
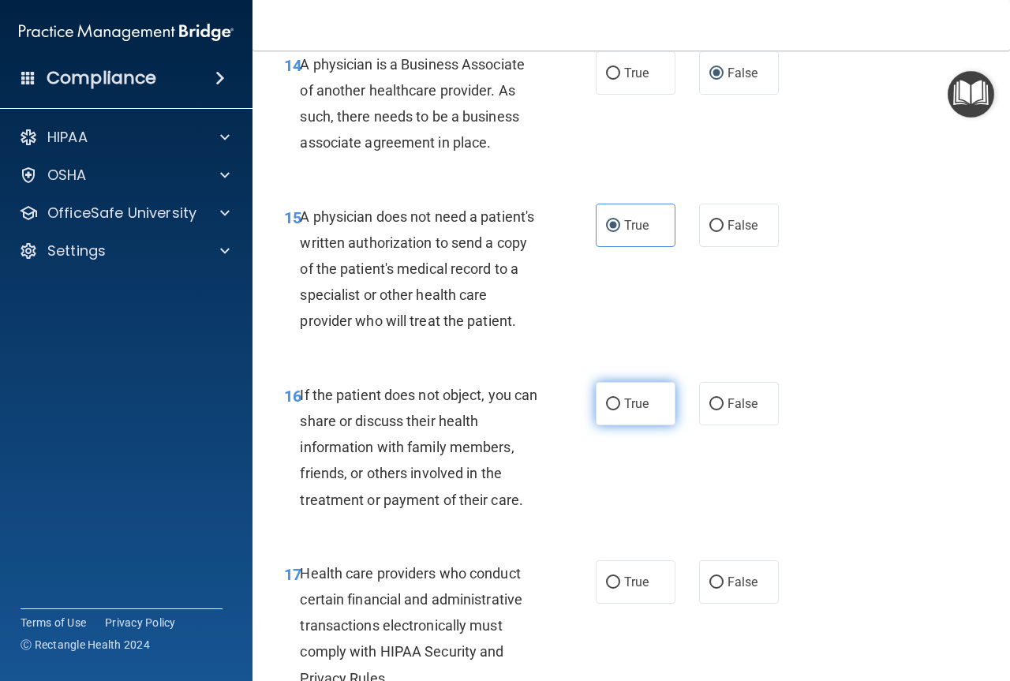
click at [606, 410] on input "True" at bounding box center [613, 404] width 14 height 12
radio input "true"
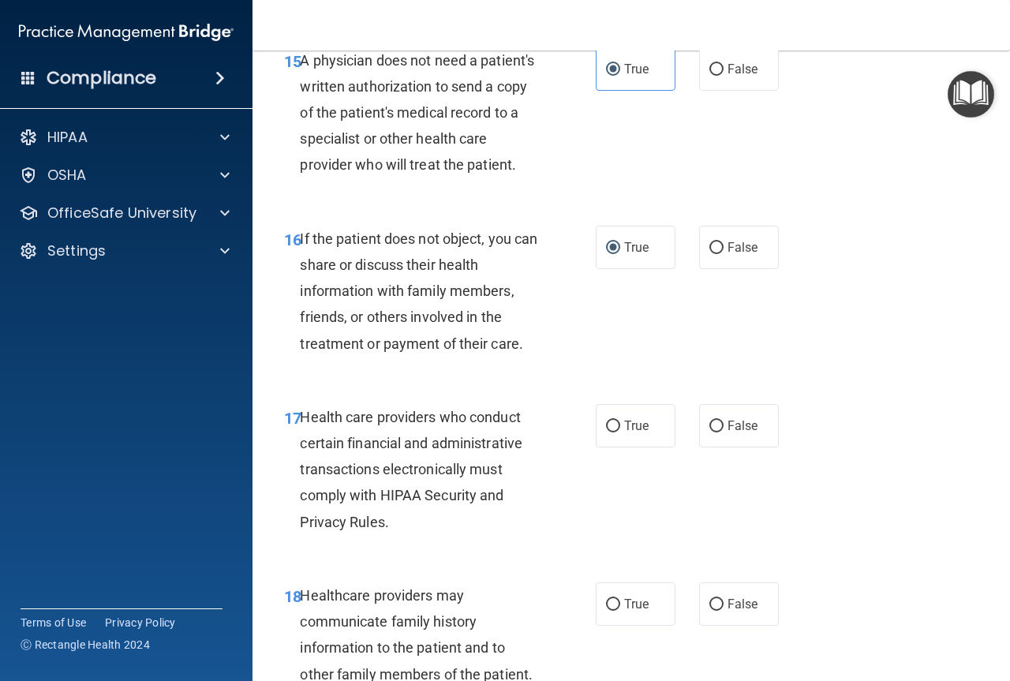
scroll to position [2445, 0]
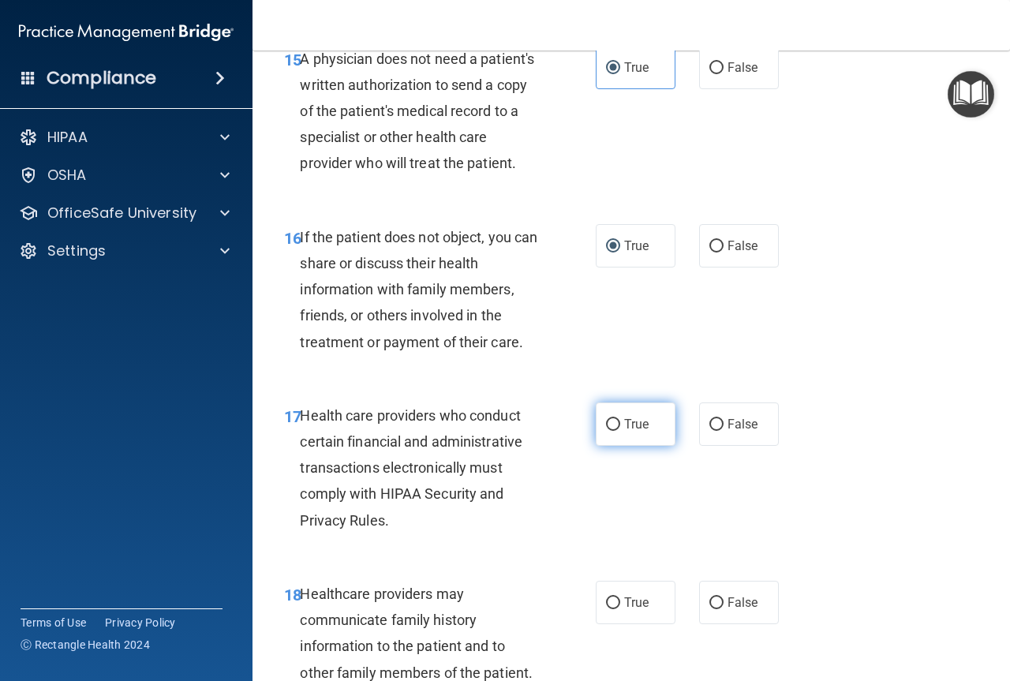
click at [606, 431] on input "True" at bounding box center [613, 425] width 14 height 12
radio input "true"
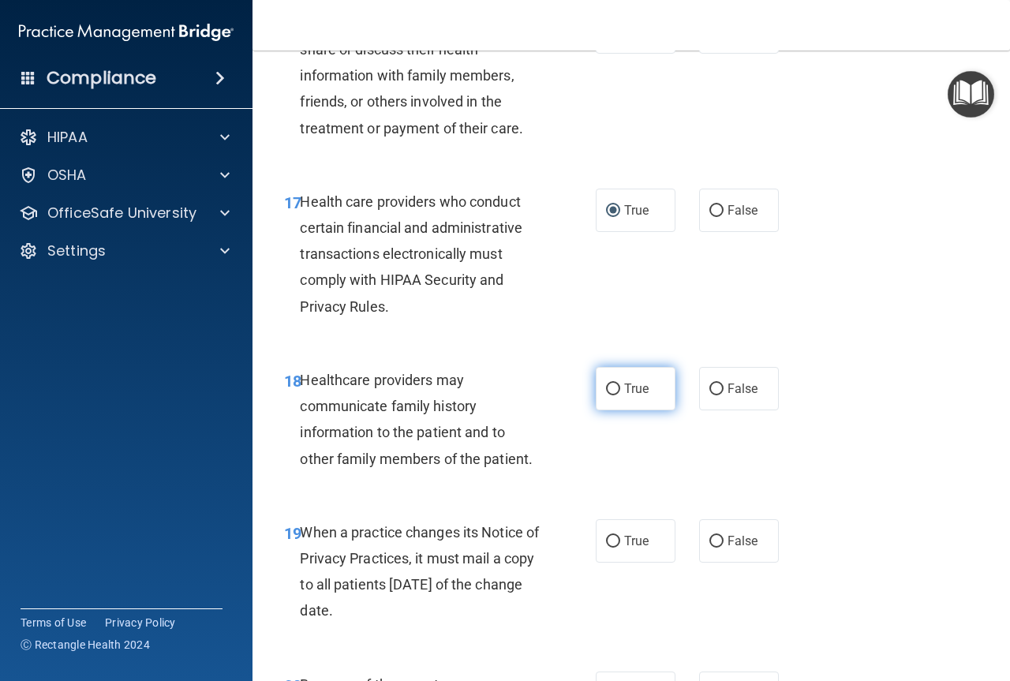
scroll to position [2682, 0]
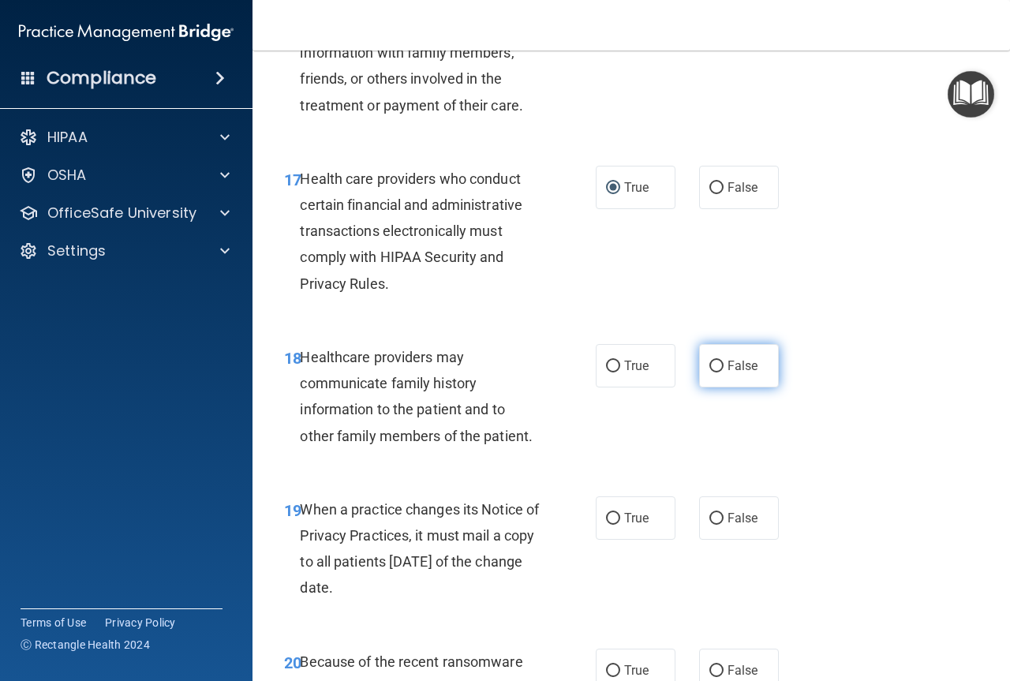
click at [703, 386] on label "False" at bounding box center [739, 365] width 80 height 43
click at [709, 372] on input "False" at bounding box center [716, 367] width 14 height 12
radio input "true"
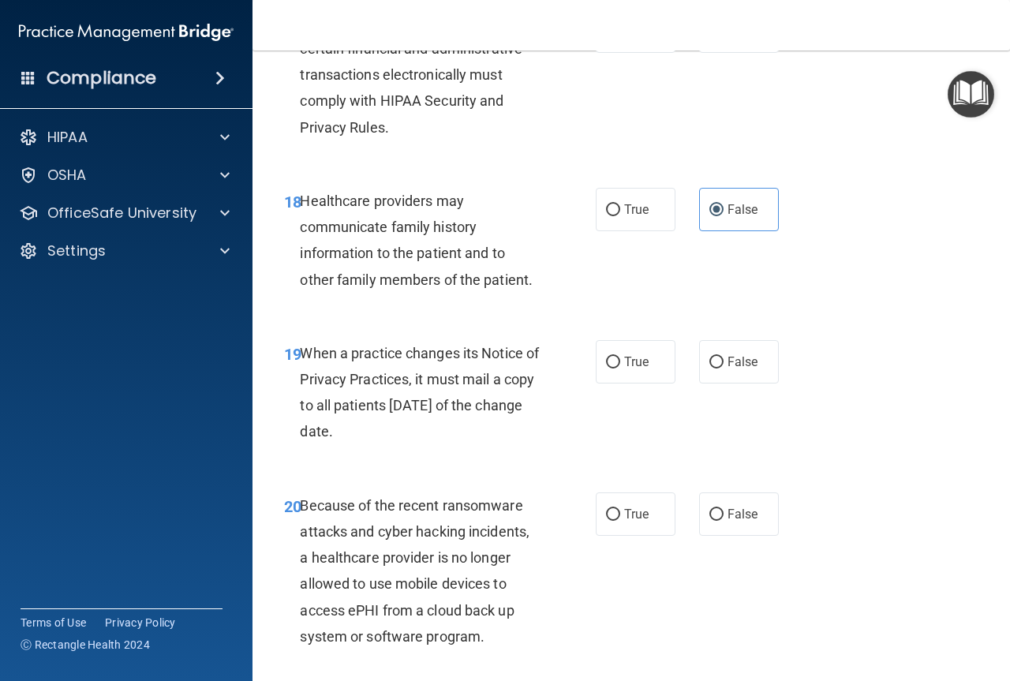
scroll to position [2840, 0]
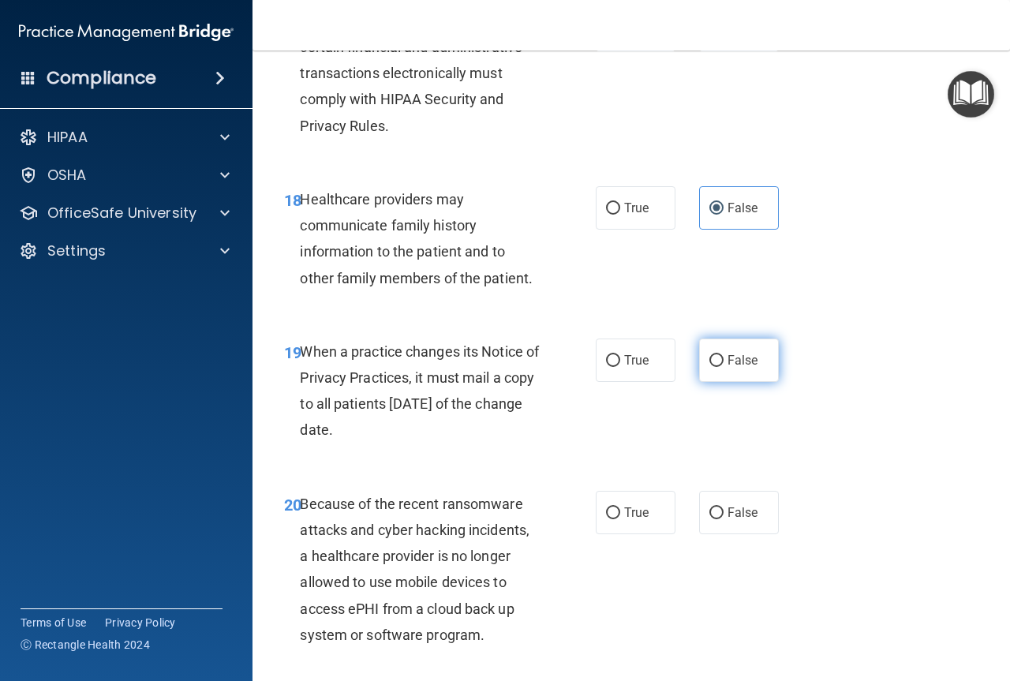
click at [717, 382] on label "False" at bounding box center [739, 359] width 80 height 43
click at [717, 367] on input "False" at bounding box center [716, 361] width 14 height 12
radio input "true"
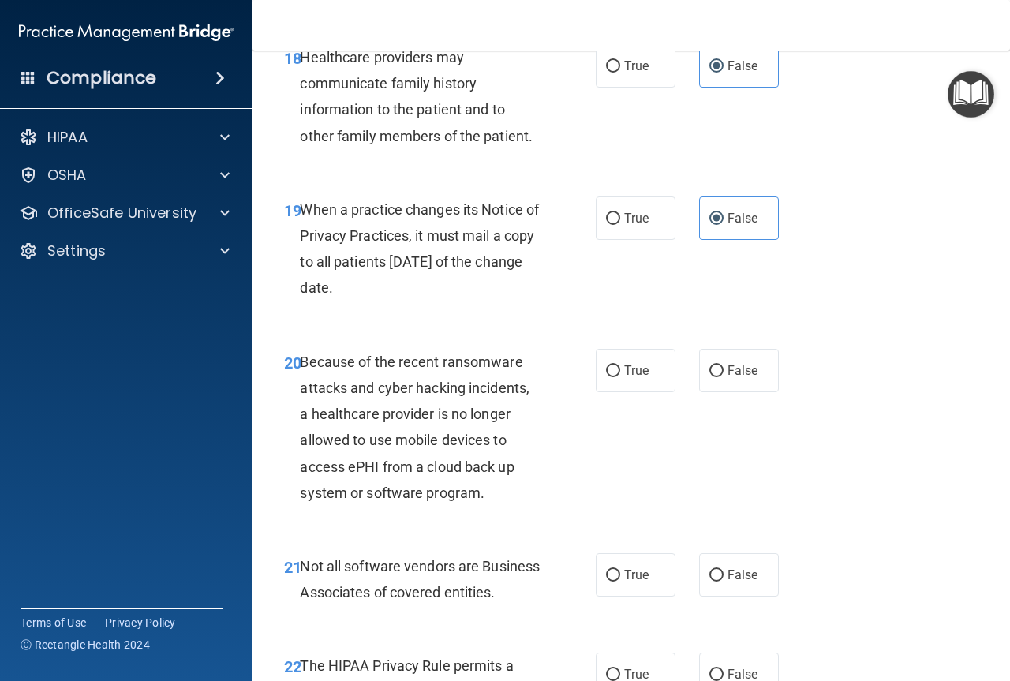
scroll to position [2998, 0]
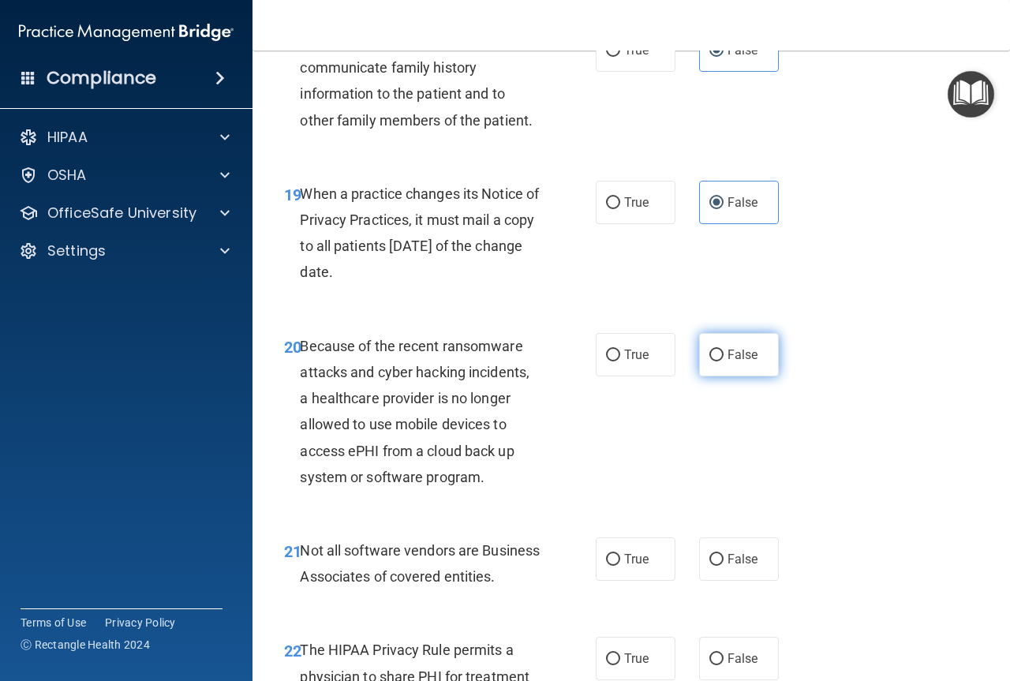
click at [713, 361] on input "False" at bounding box center [716, 355] width 14 height 12
radio input "true"
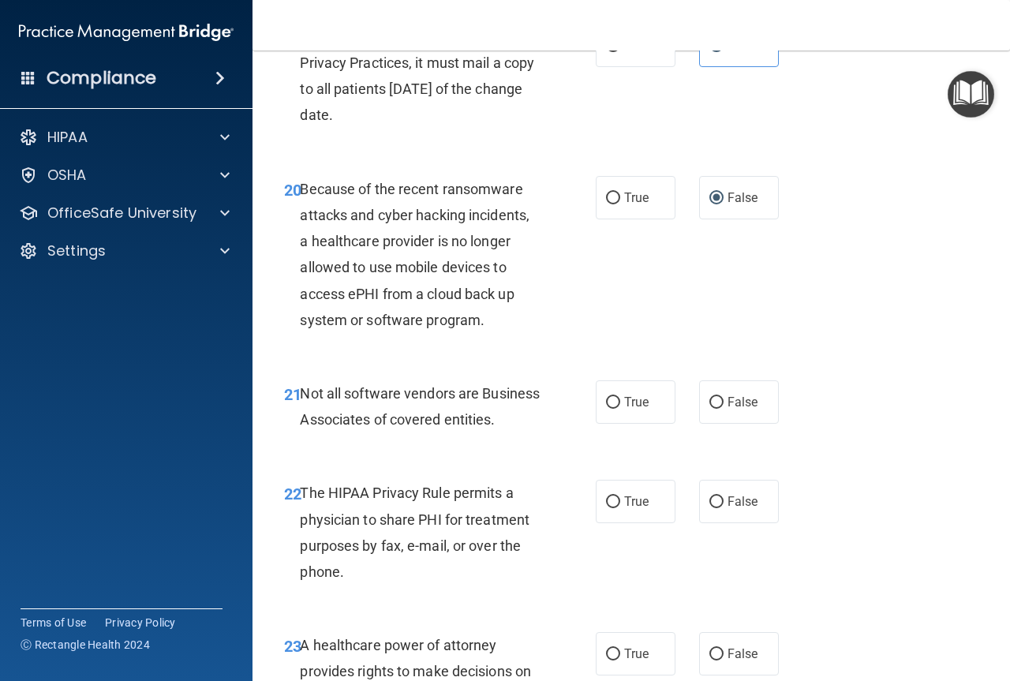
scroll to position [3155, 0]
click at [610, 408] on input "True" at bounding box center [613, 402] width 14 height 12
radio input "true"
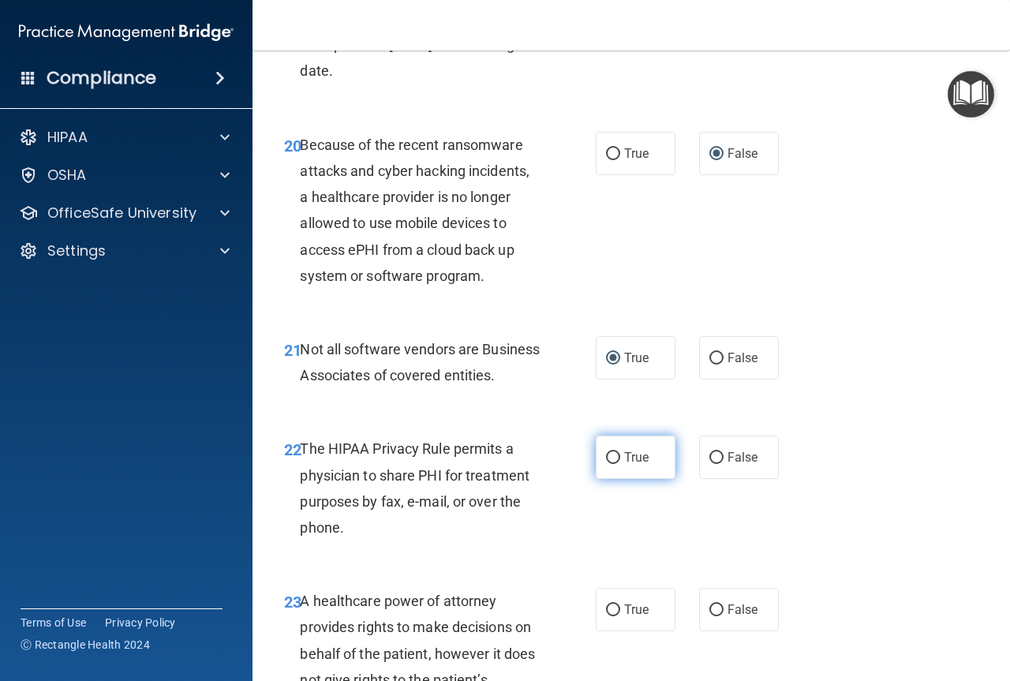
scroll to position [3234, 0]
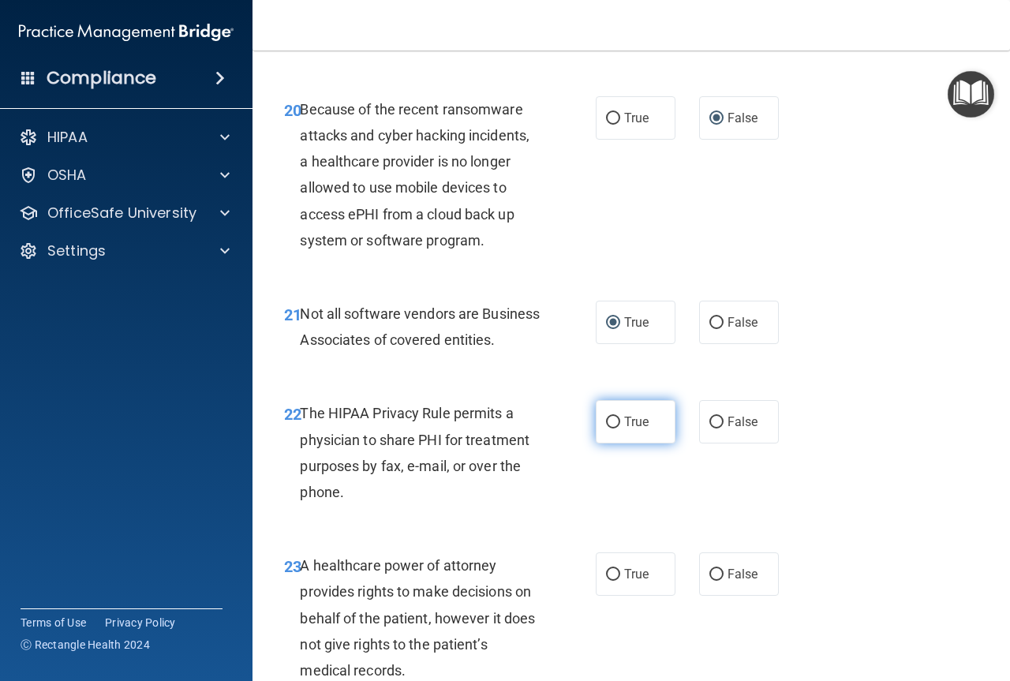
click at [607, 428] on input "True" at bounding box center [613, 423] width 14 height 12
radio input "true"
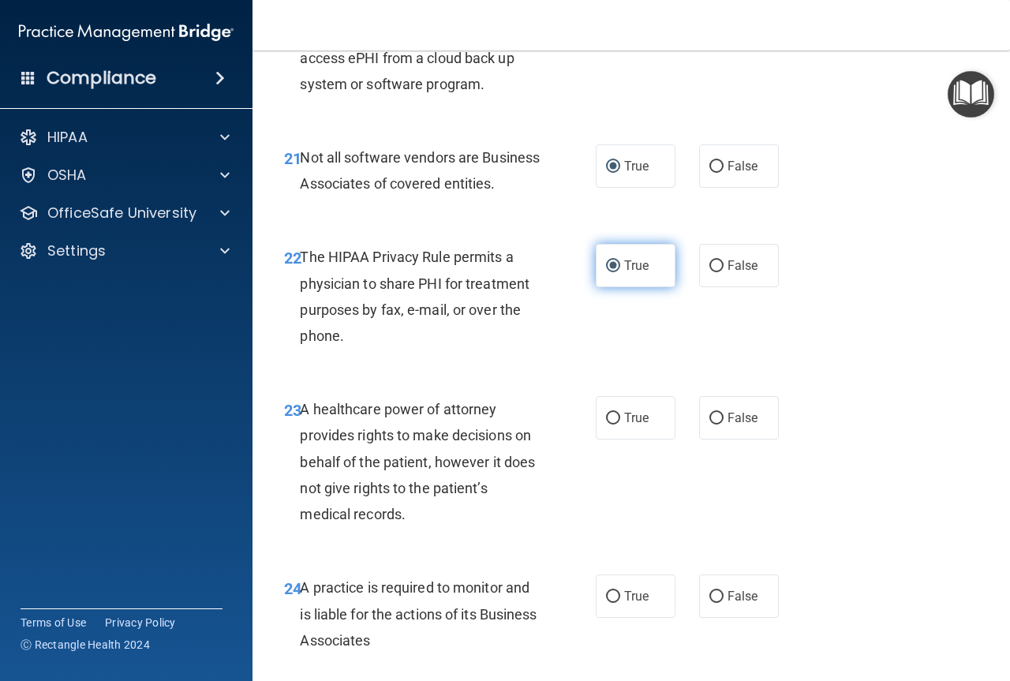
scroll to position [3392, 0]
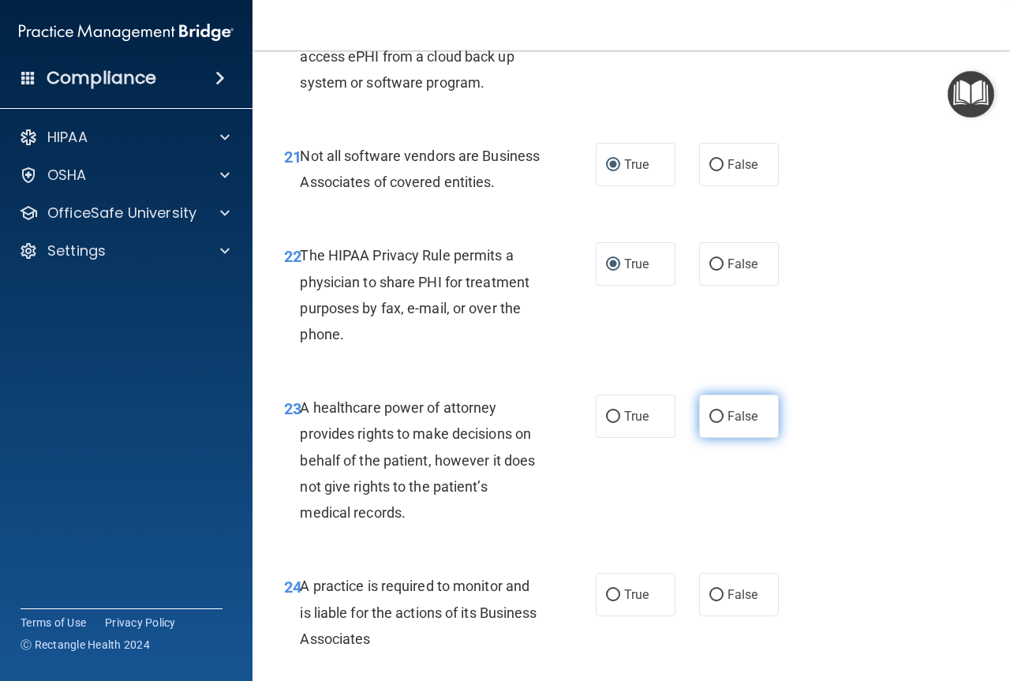
click at [712, 423] on input "False" at bounding box center [716, 417] width 14 height 12
radio input "true"
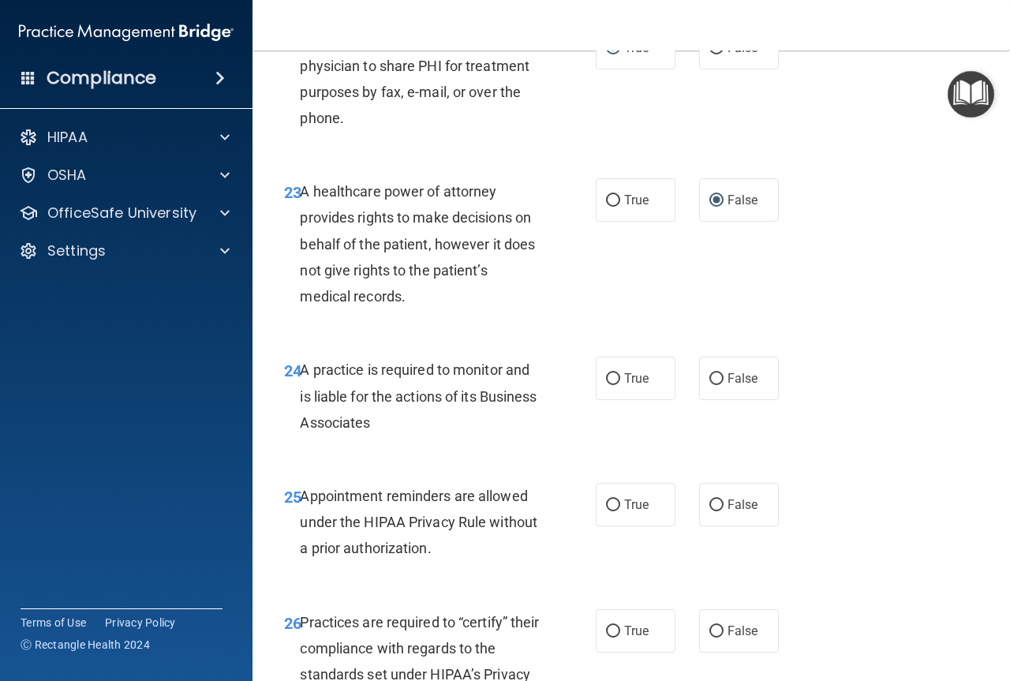
scroll to position [3708, 0]
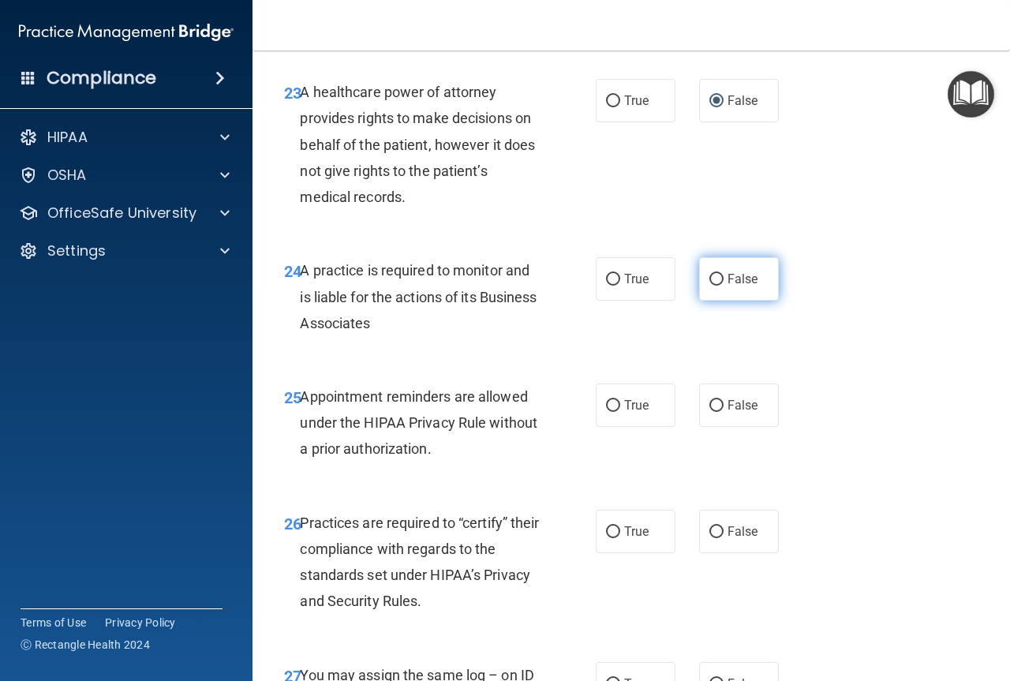
click at [712, 286] on input "False" at bounding box center [716, 280] width 14 height 12
radio input "true"
click at [606, 412] on input "True" at bounding box center [613, 406] width 14 height 12
radio input "true"
click at [714, 538] on input "False" at bounding box center [716, 532] width 14 height 12
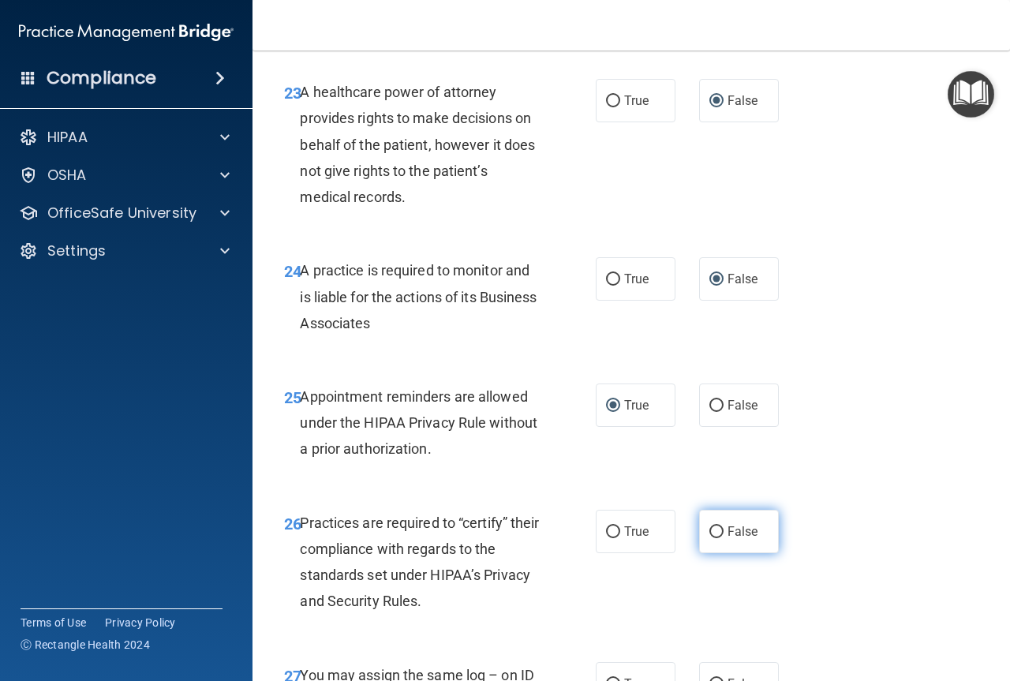
radio input "true"
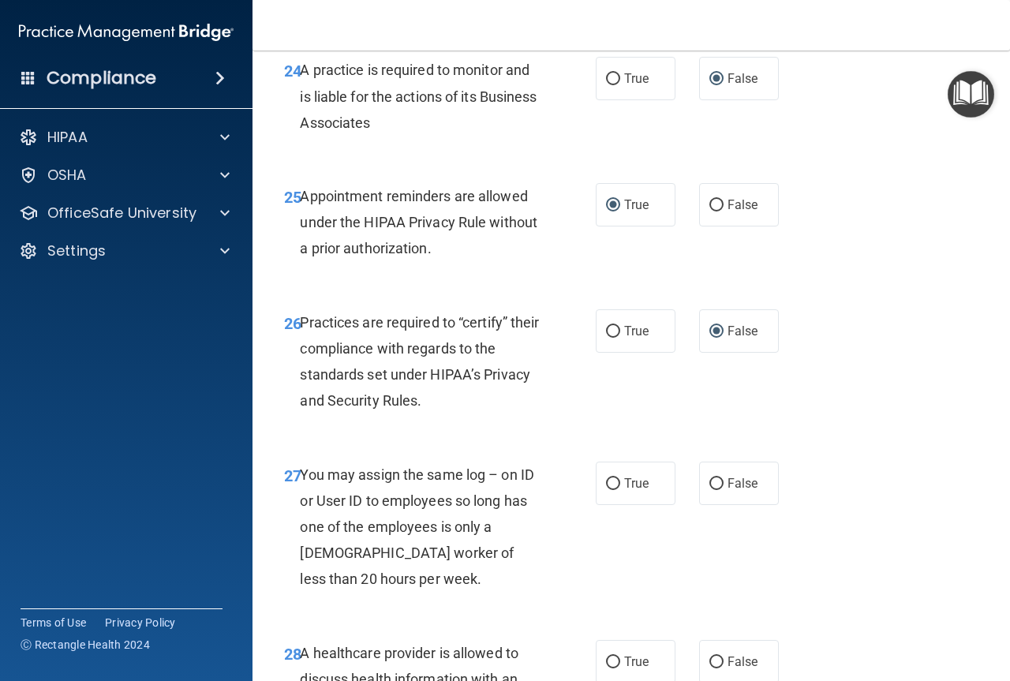
scroll to position [3944, 0]
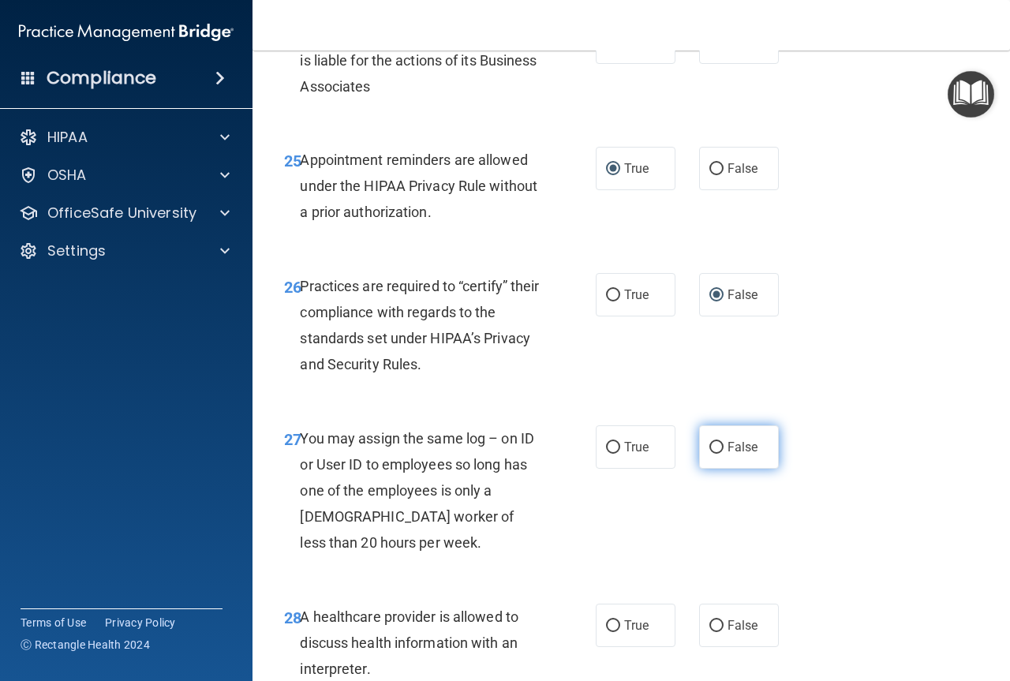
click at [709, 454] on input "False" at bounding box center [716, 448] width 14 height 12
radio input "true"
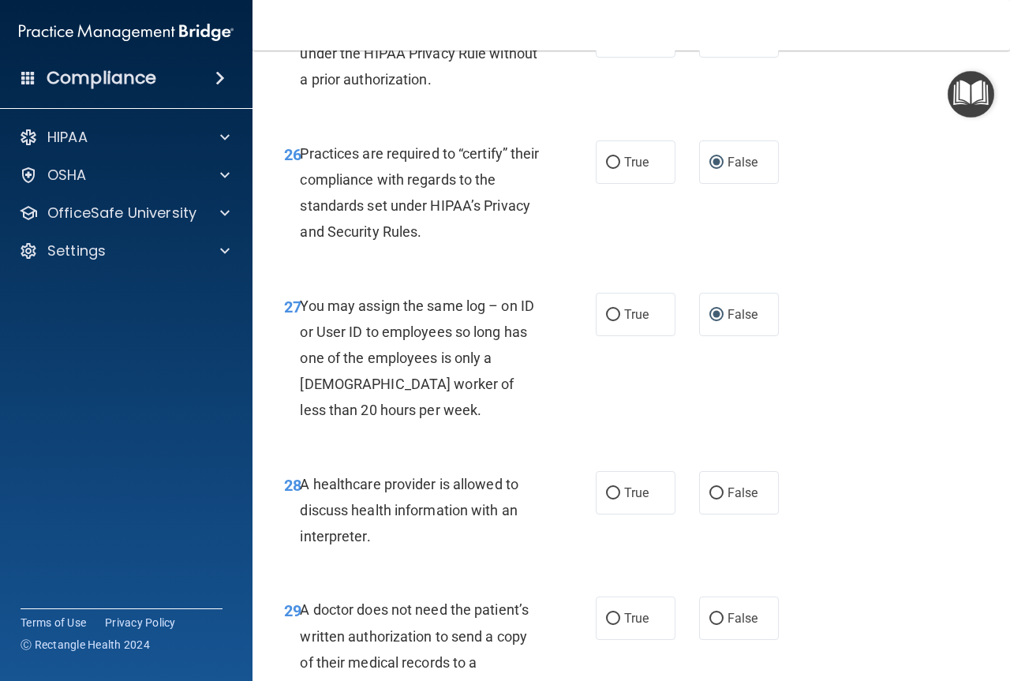
scroll to position [4102, 0]
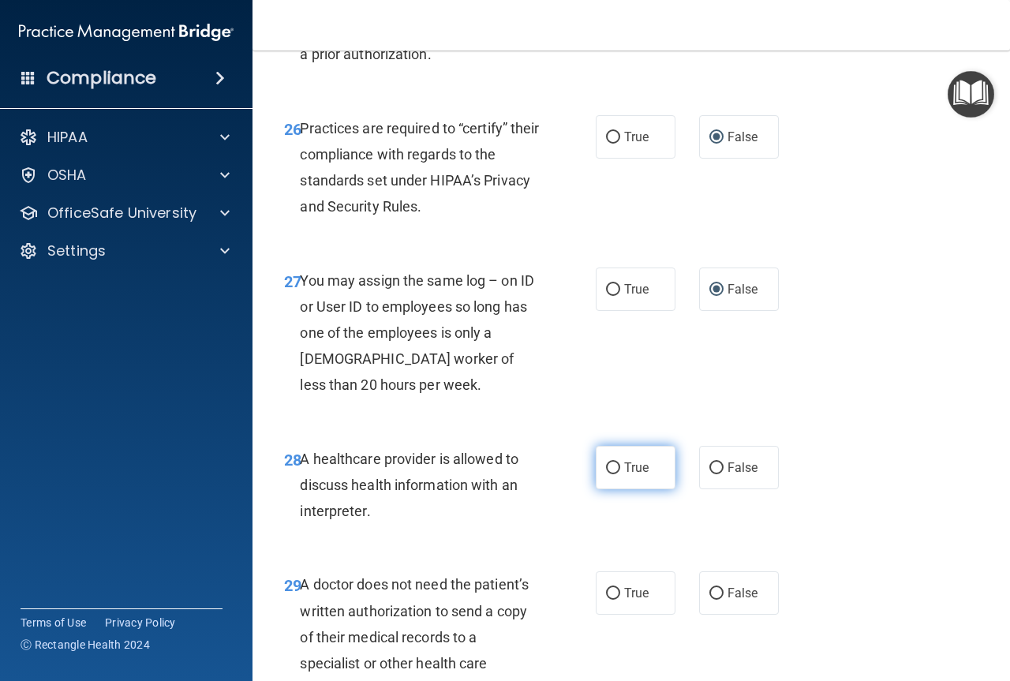
click at [607, 474] on input "True" at bounding box center [613, 468] width 14 height 12
radio input "true"
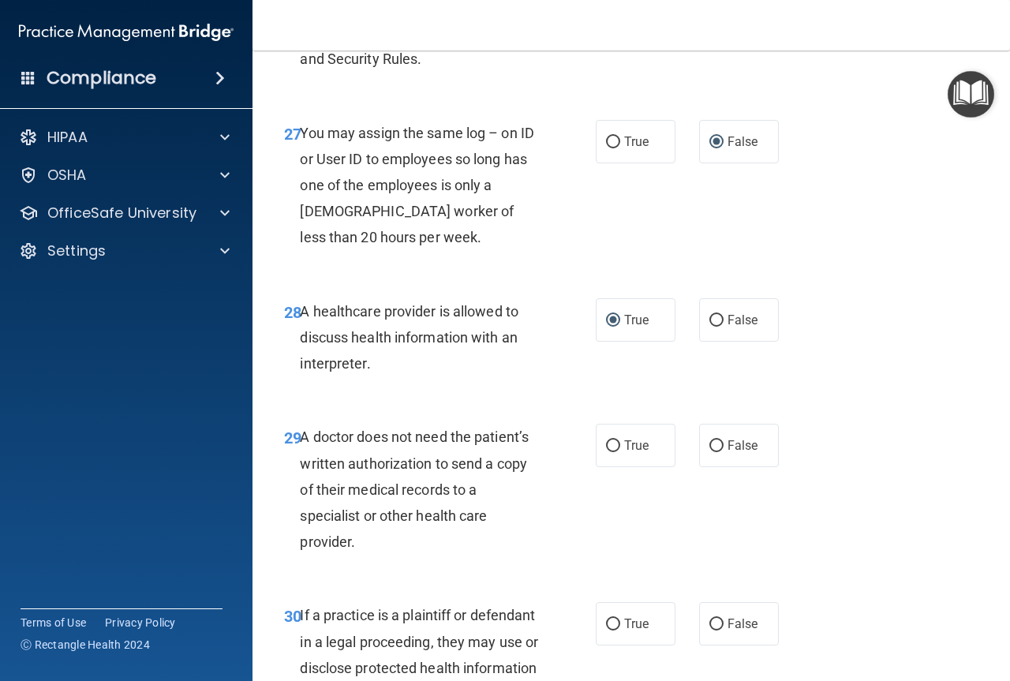
scroll to position [4260, 0]
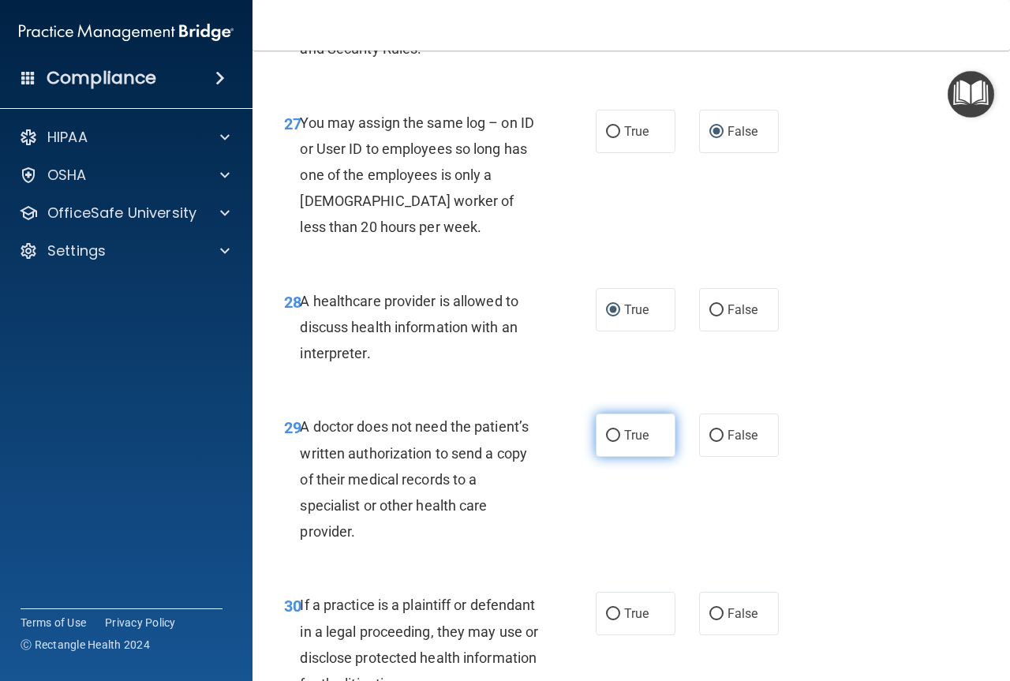
click at [606, 442] on input "True" at bounding box center [613, 436] width 14 height 12
radio input "true"
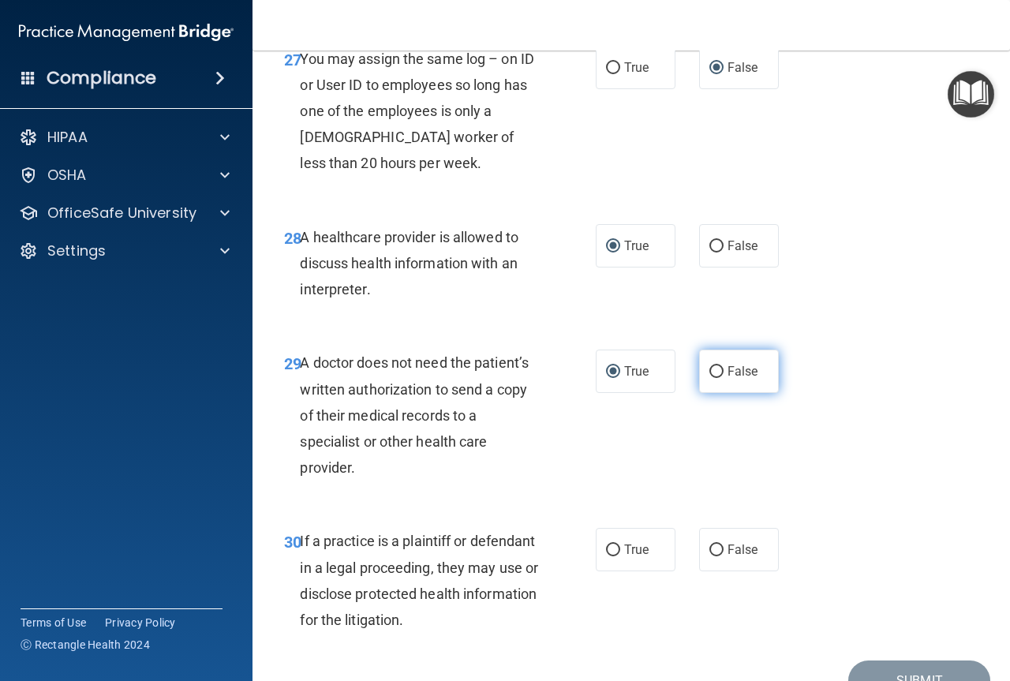
scroll to position [4459, 0]
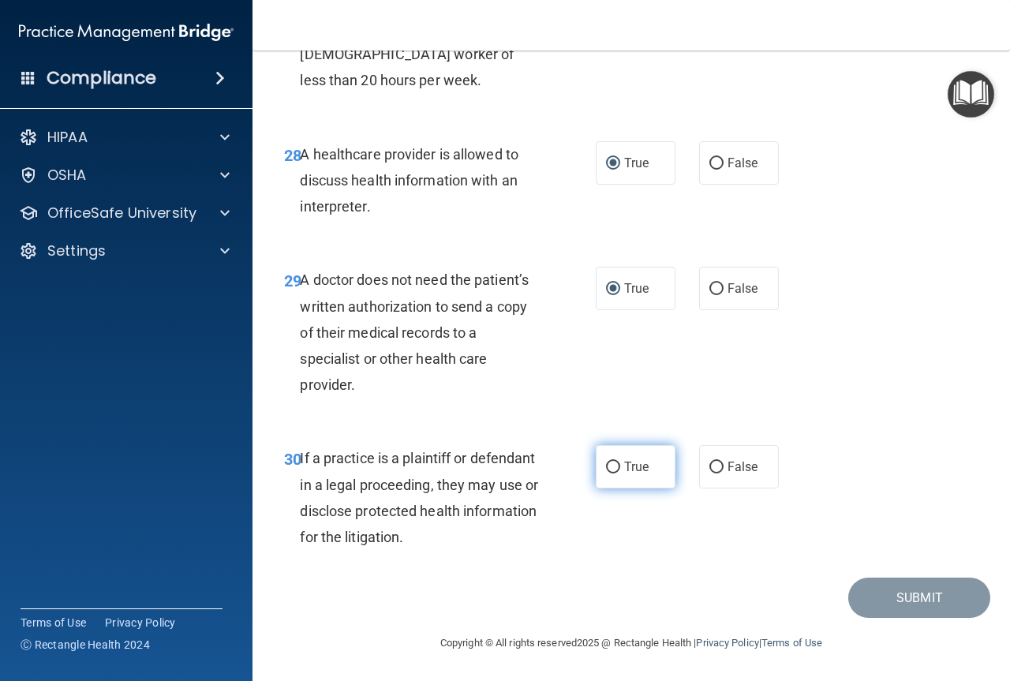
click at [606, 467] on input "True" at bounding box center [613, 467] width 14 height 12
radio input "true"
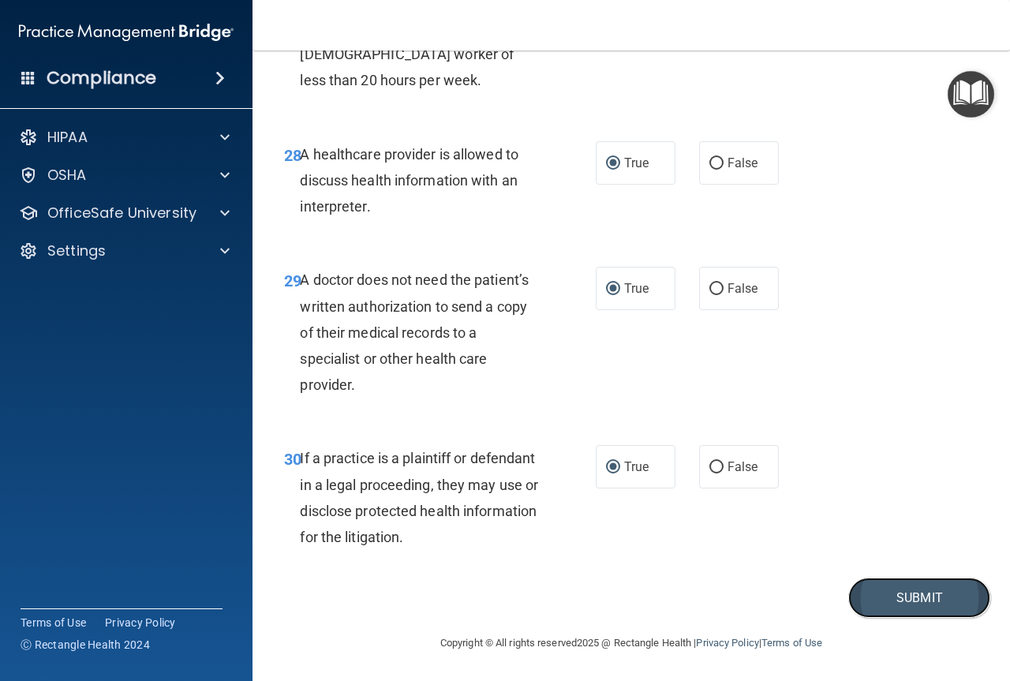
click at [914, 592] on button "Submit" at bounding box center [919, 597] width 142 height 40
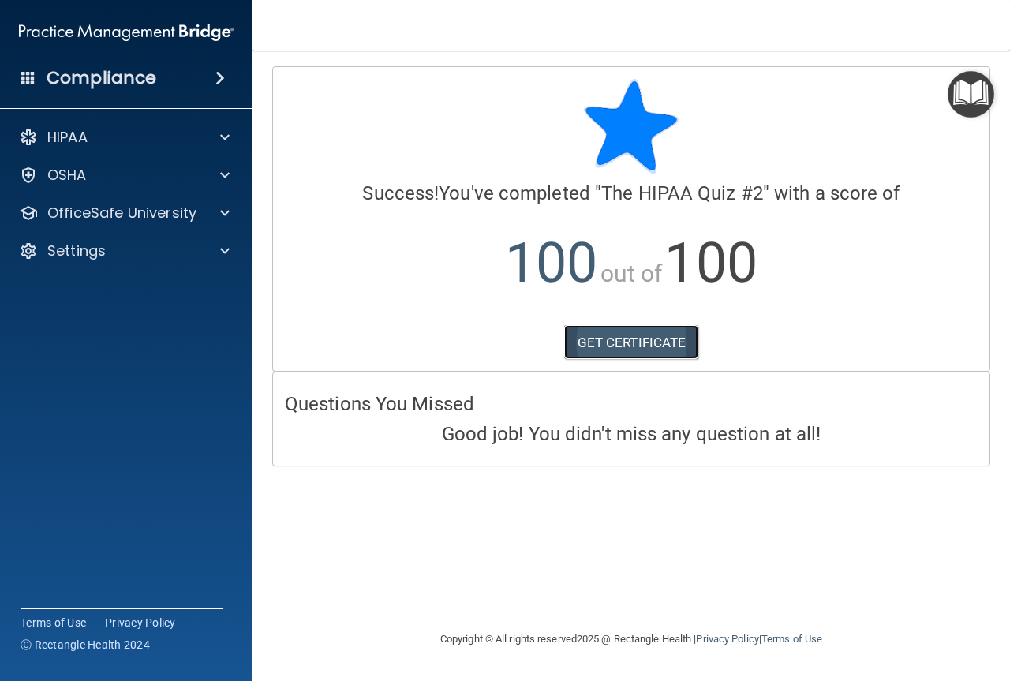
click at [635, 340] on link "GET CERTIFICATE" at bounding box center [631, 342] width 135 height 35
click at [219, 207] on div at bounding box center [222, 213] width 39 height 19
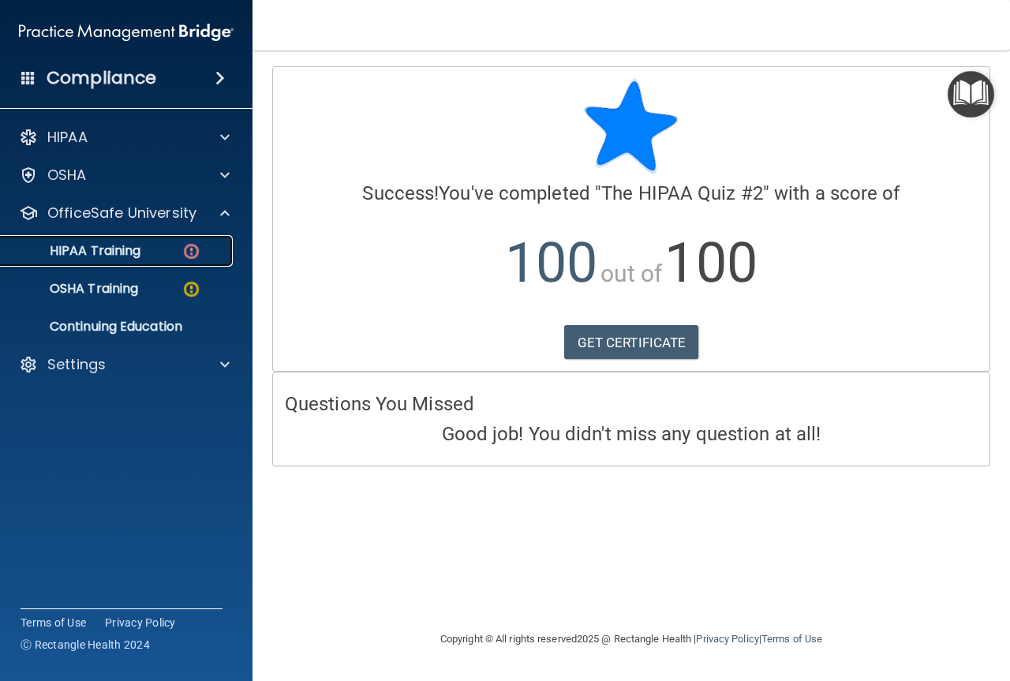
click at [200, 244] on img at bounding box center [191, 251] width 20 height 20
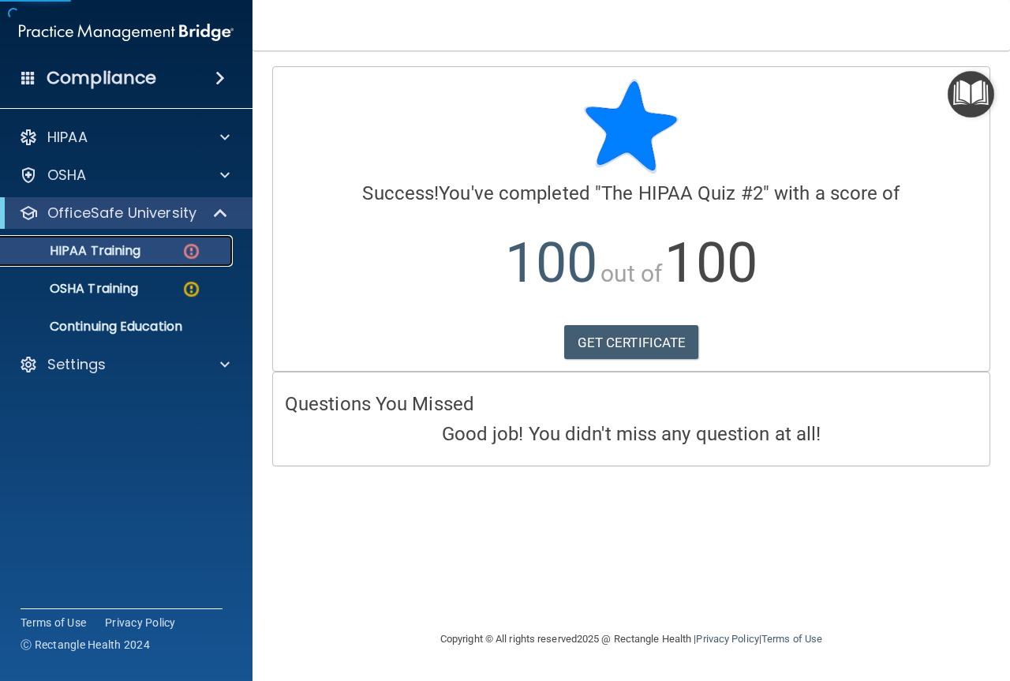
click at [189, 245] on img at bounding box center [191, 251] width 20 height 20
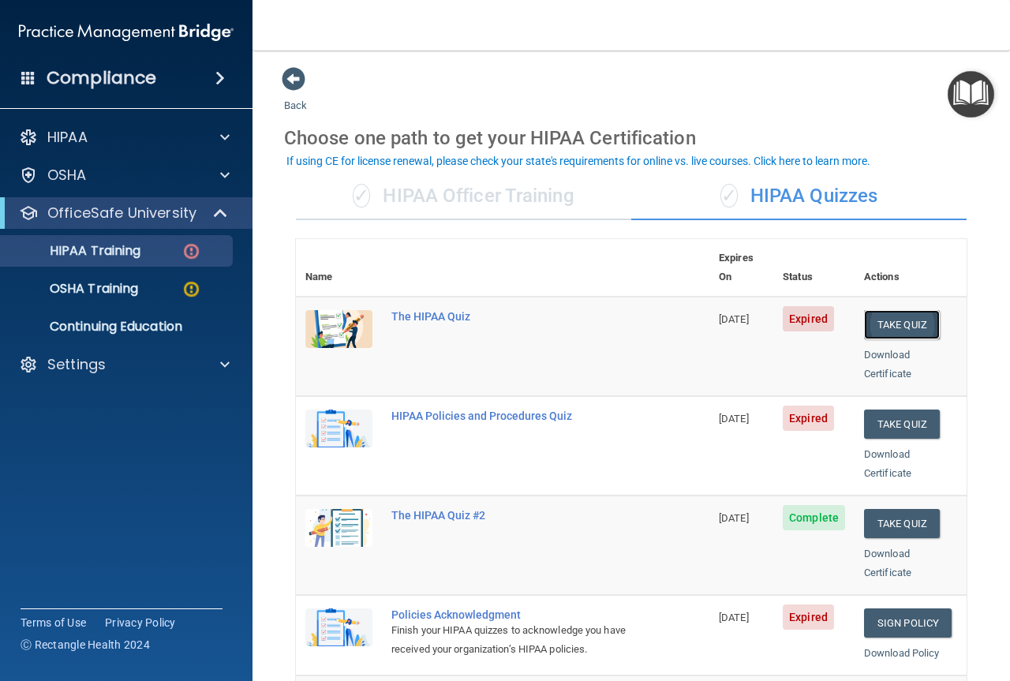
click at [890, 310] on button "Take Quiz" at bounding box center [902, 324] width 76 height 29
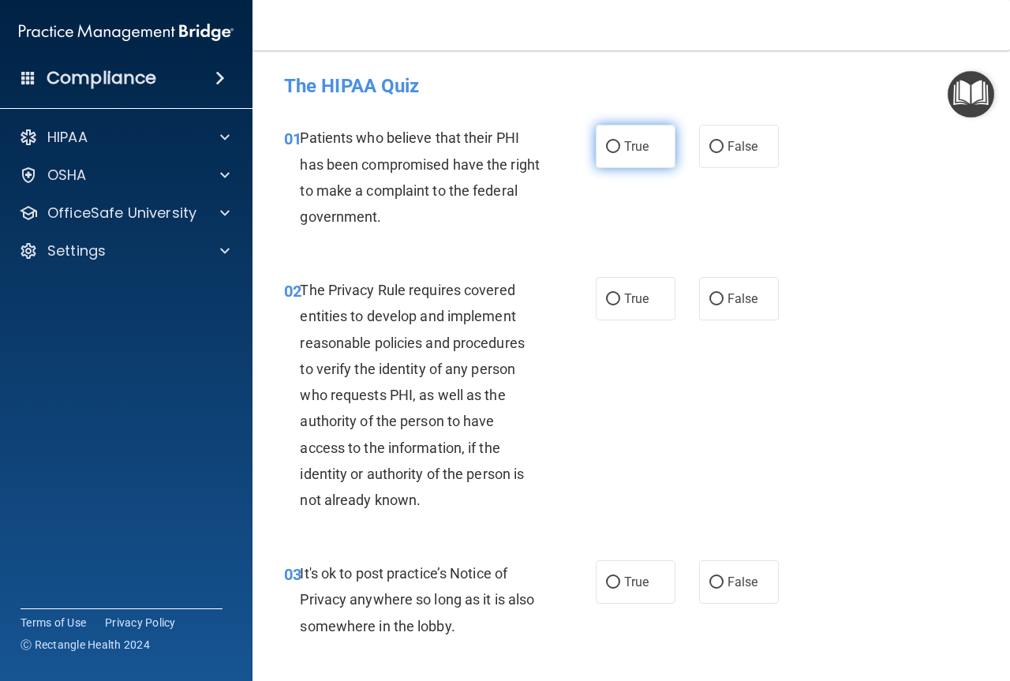
click at [610, 144] on input "True" at bounding box center [613, 147] width 14 height 12
radio input "true"
click at [607, 293] on input "True" at bounding box center [613, 299] width 14 height 12
radio input "true"
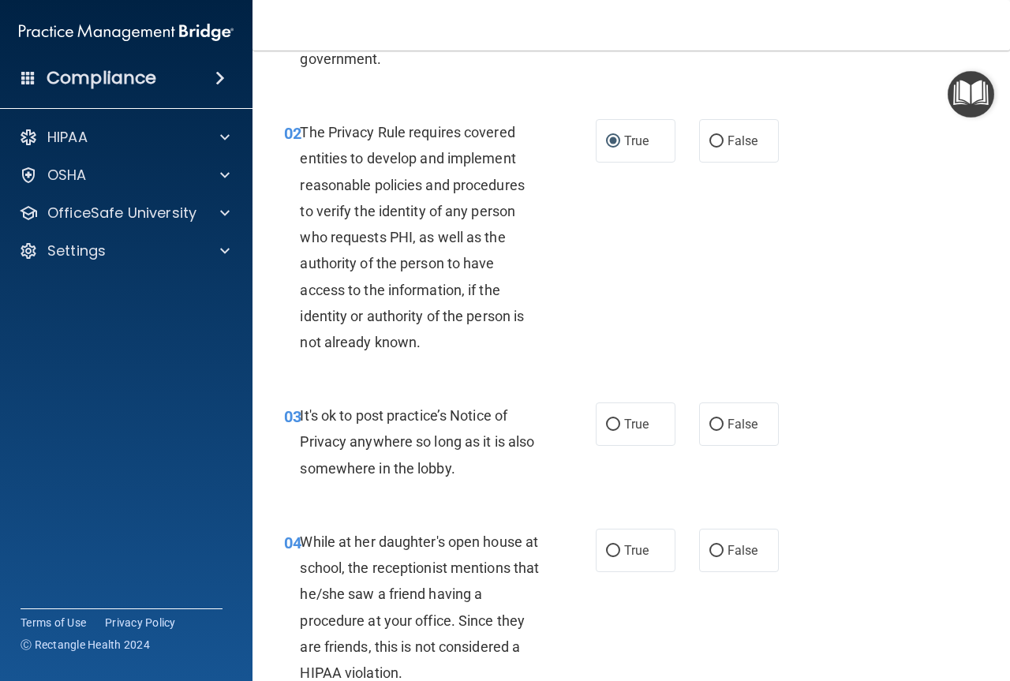
scroll to position [237, 0]
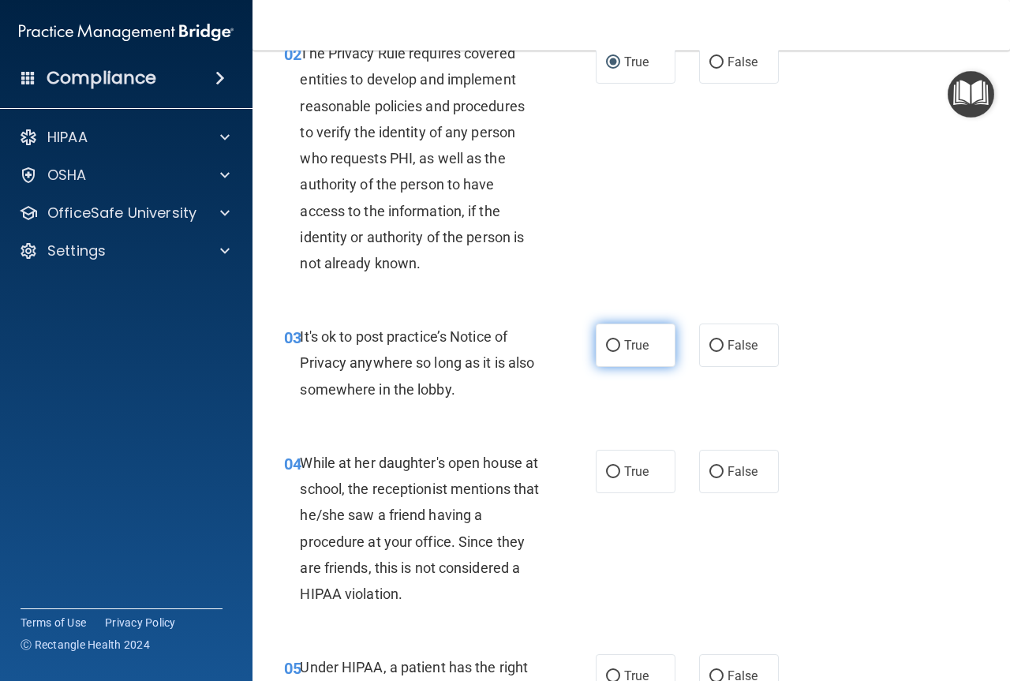
click at [609, 344] on input "True" at bounding box center [613, 346] width 14 height 12
radio input "true"
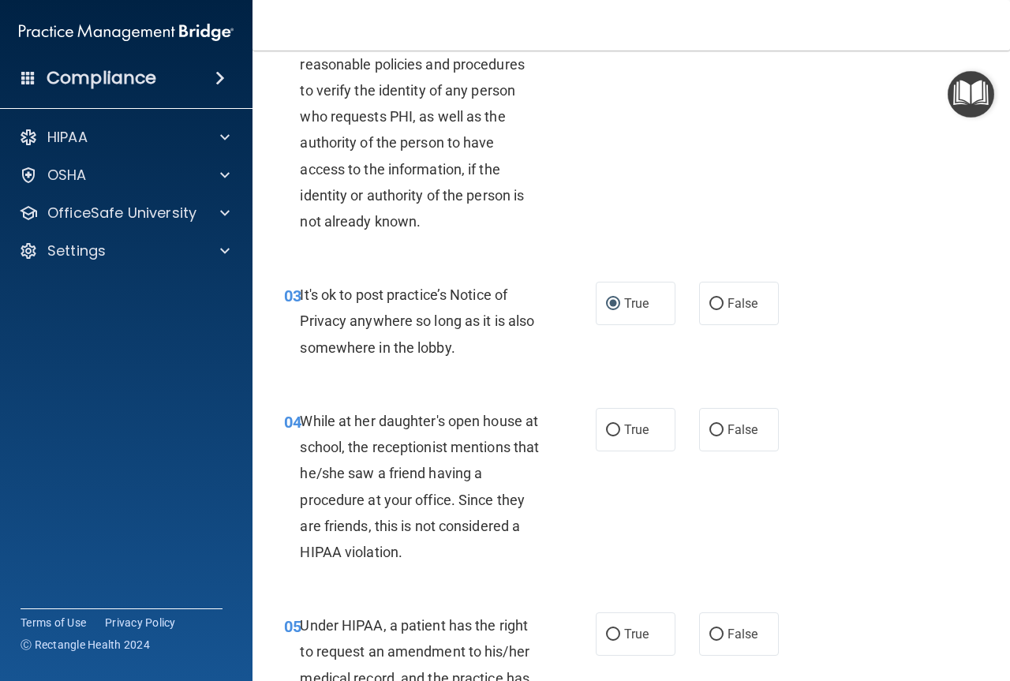
scroll to position [316, 0]
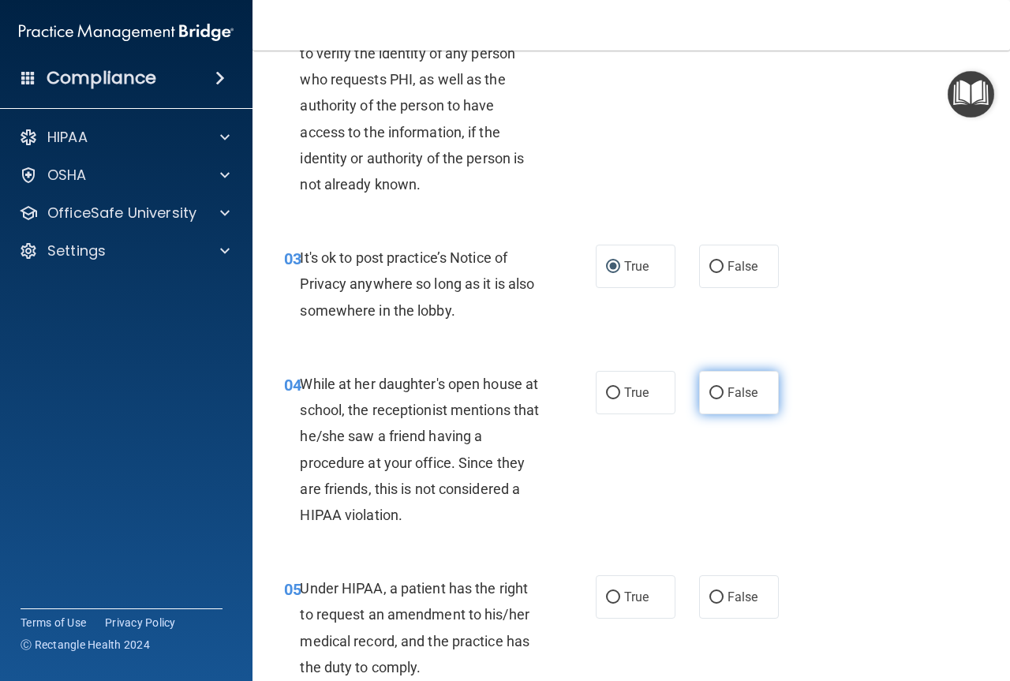
click at [709, 390] on input "False" at bounding box center [716, 393] width 14 height 12
radio input "true"
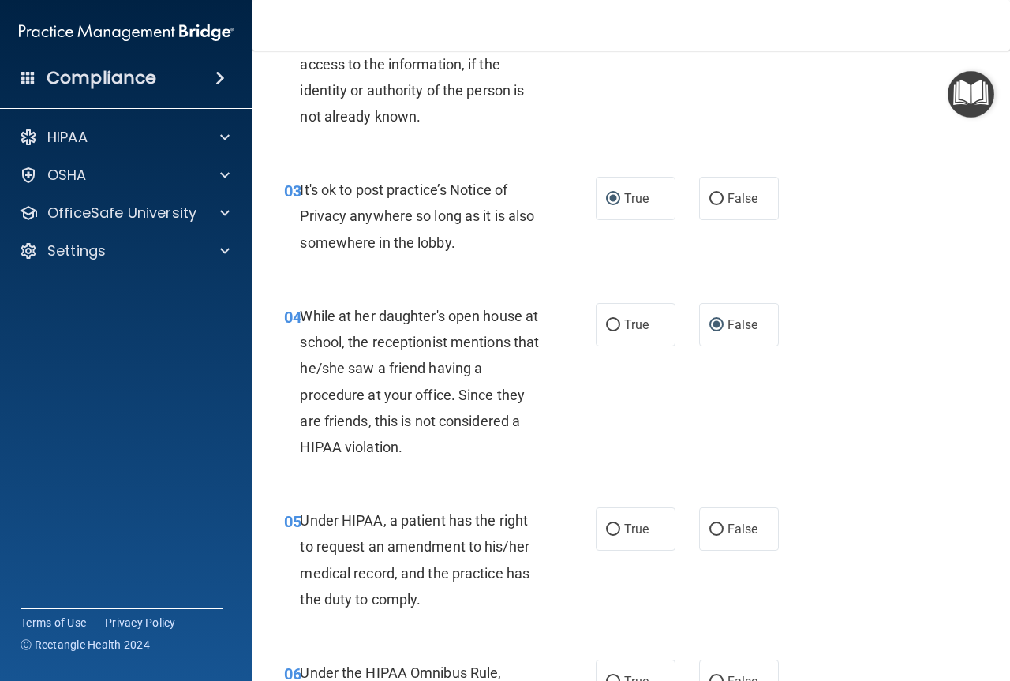
scroll to position [473, 0]
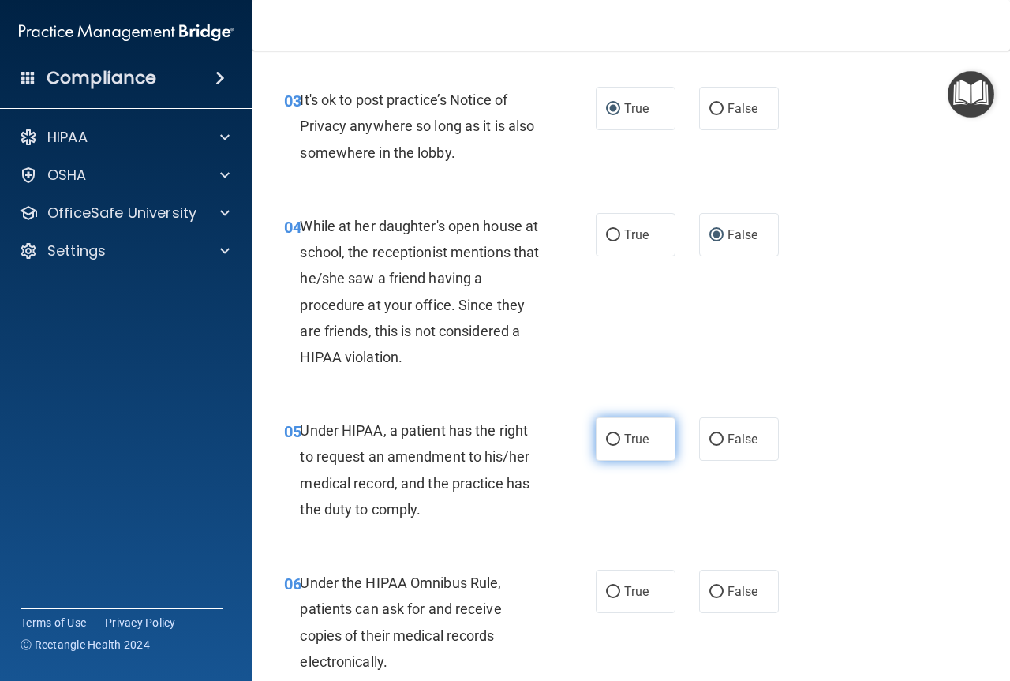
click at [606, 438] on input "True" at bounding box center [613, 440] width 14 height 12
radio input "true"
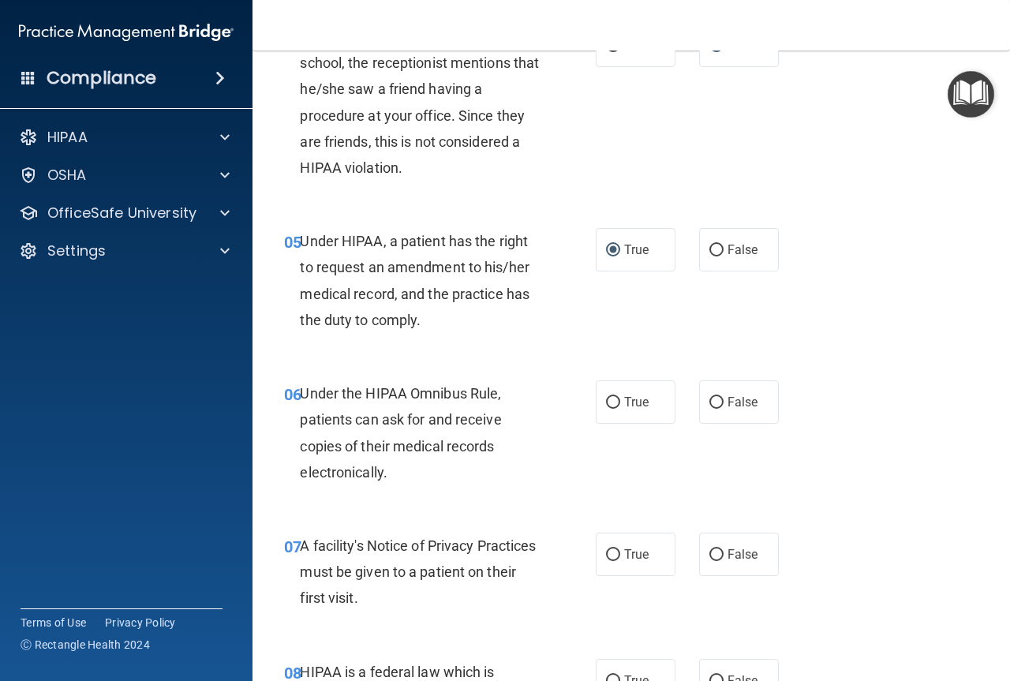
scroll to position [710, 0]
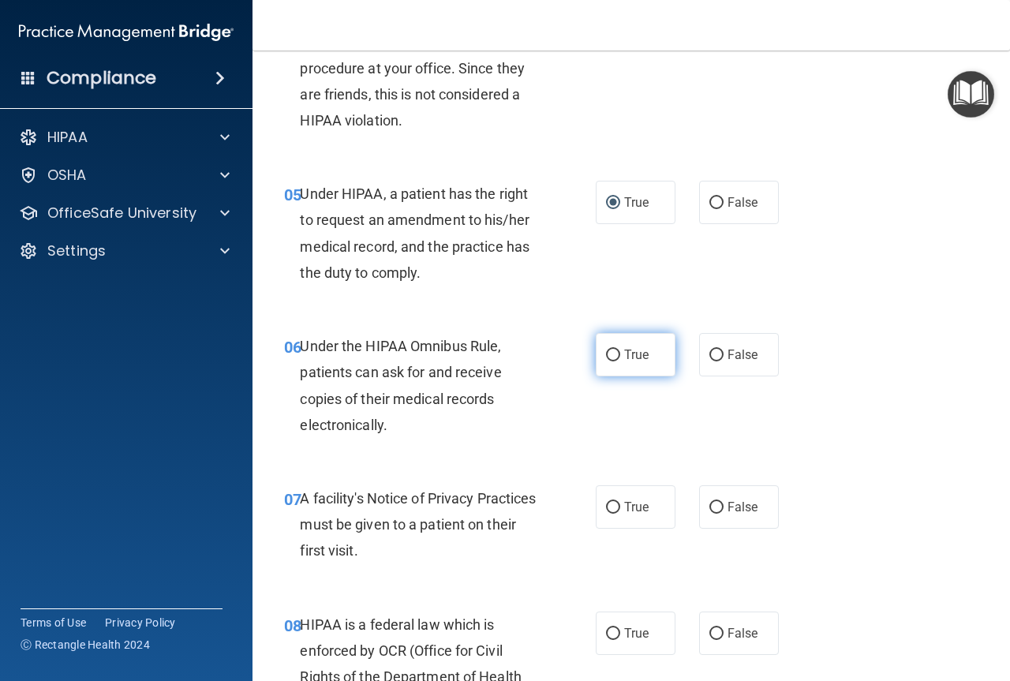
click at [612, 353] on input "True" at bounding box center [613, 355] width 14 height 12
radio input "true"
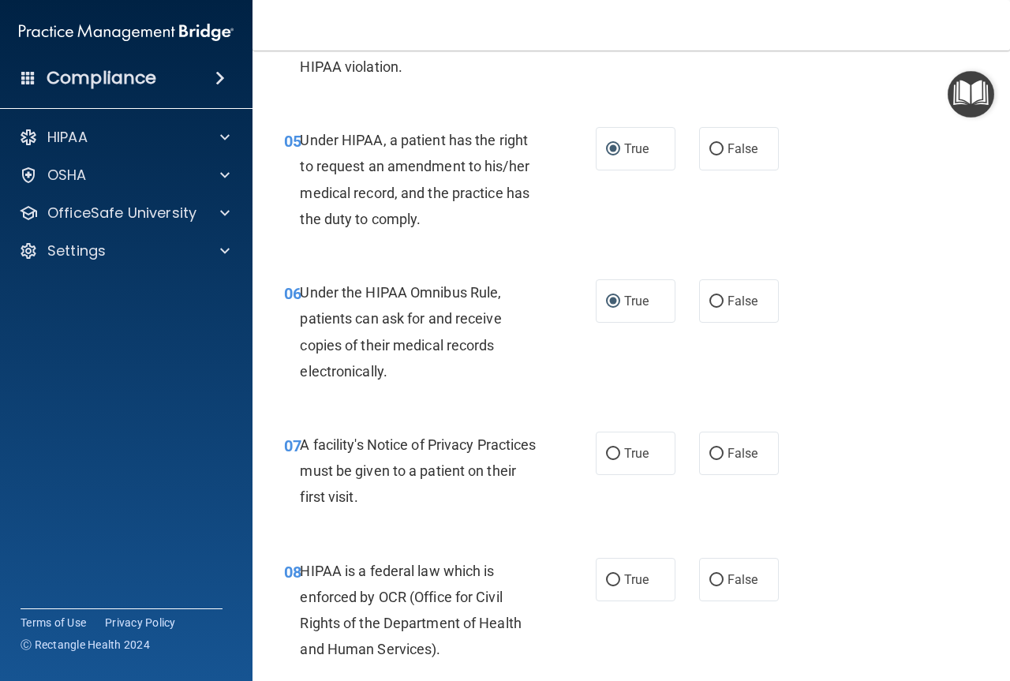
scroll to position [947, 0]
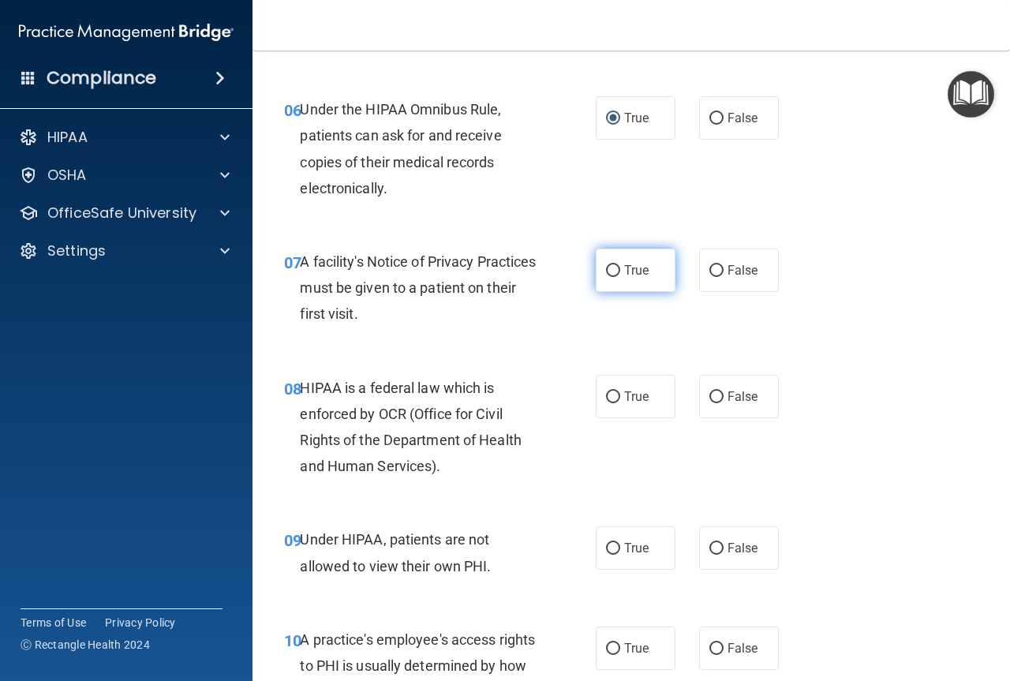
click at [607, 266] on input "True" at bounding box center [613, 271] width 14 height 12
radio input "true"
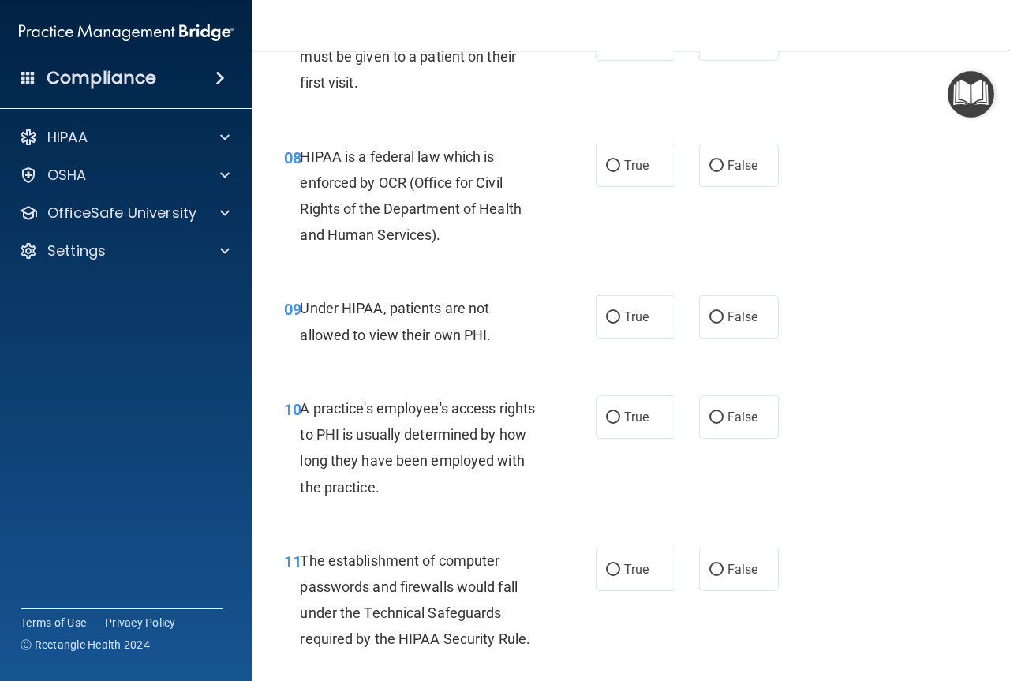
scroll to position [1183, 0]
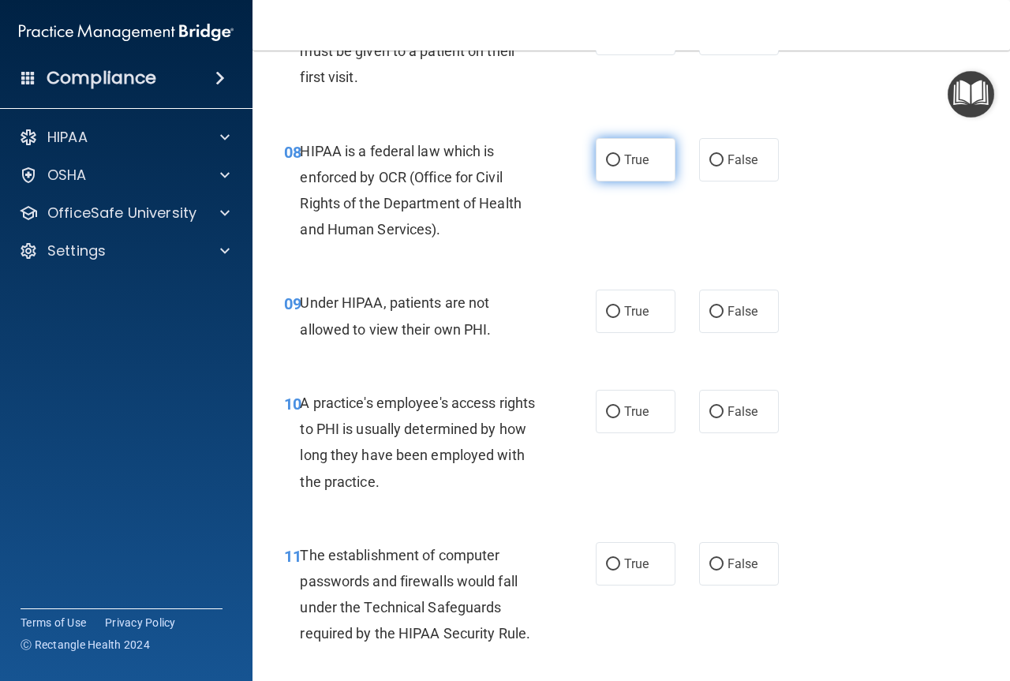
click at [606, 155] on input "True" at bounding box center [613, 161] width 14 height 12
radio input "true"
click at [712, 306] on input "False" at bounding box center [716, 312] width 14 height 12
radio input "true"
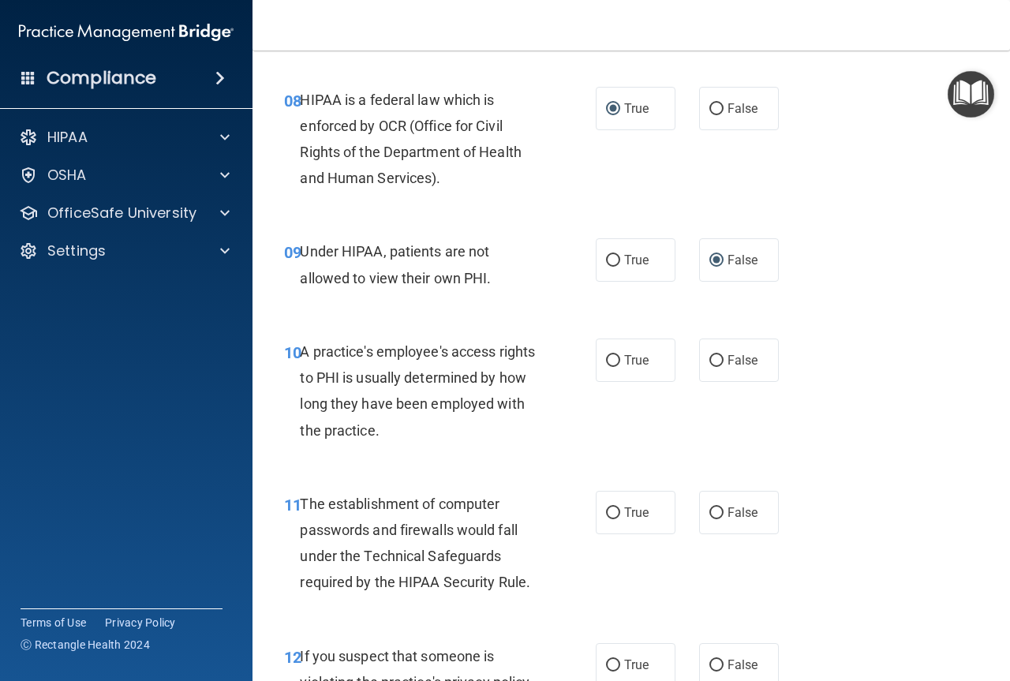
scroll to position [1262, 0]
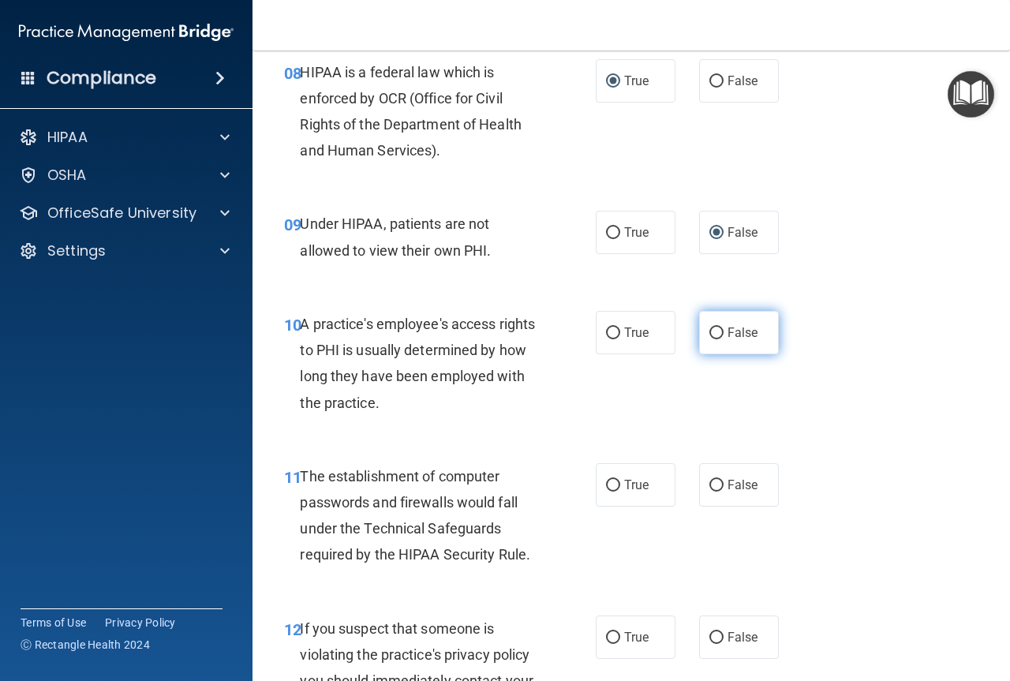
click at [709, 327] on input "False" at bounding box center [716, 333] width 14 height 12
radio input "true"
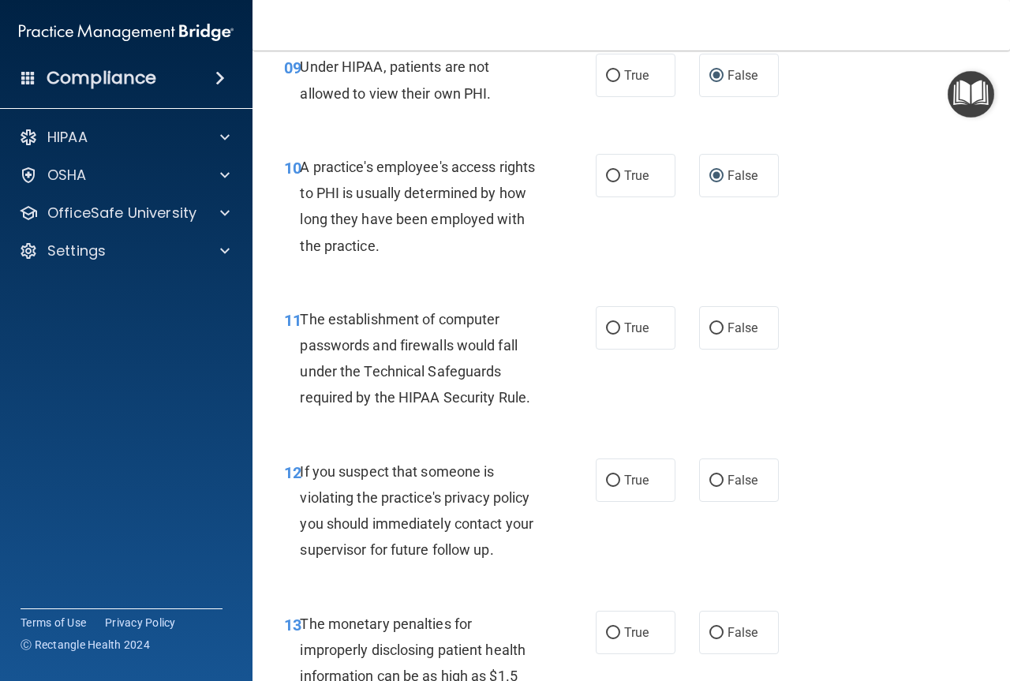
scroll to position [1420, 0]
click at [608, 323] on input "True" at bounding box center [613, 328] width 14 height 12
radio input "true"
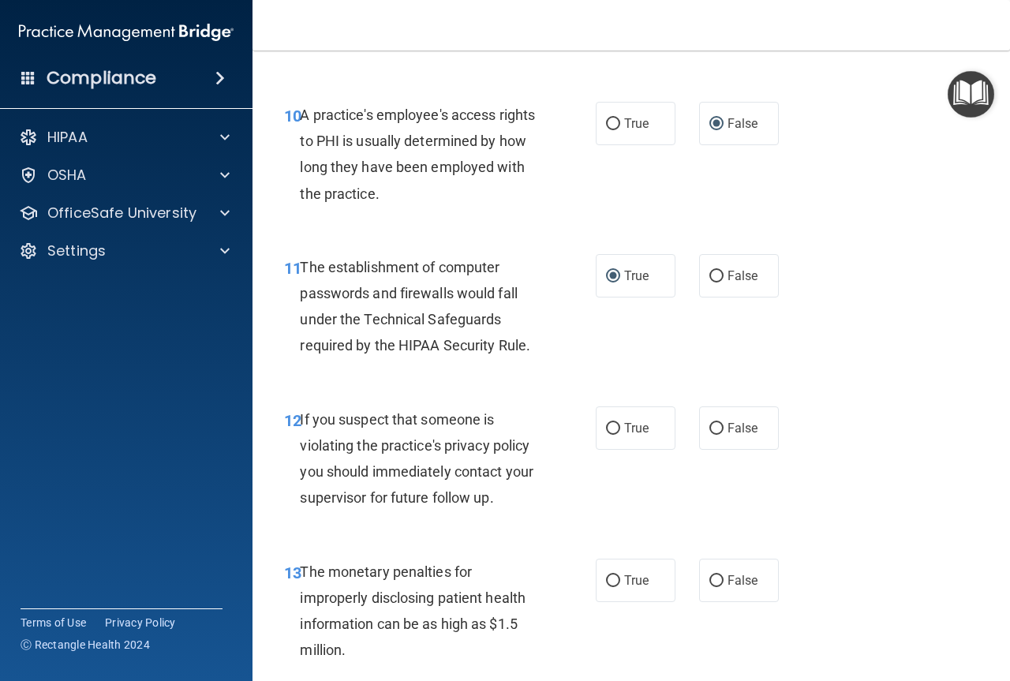
scroll to position [1499, 0]
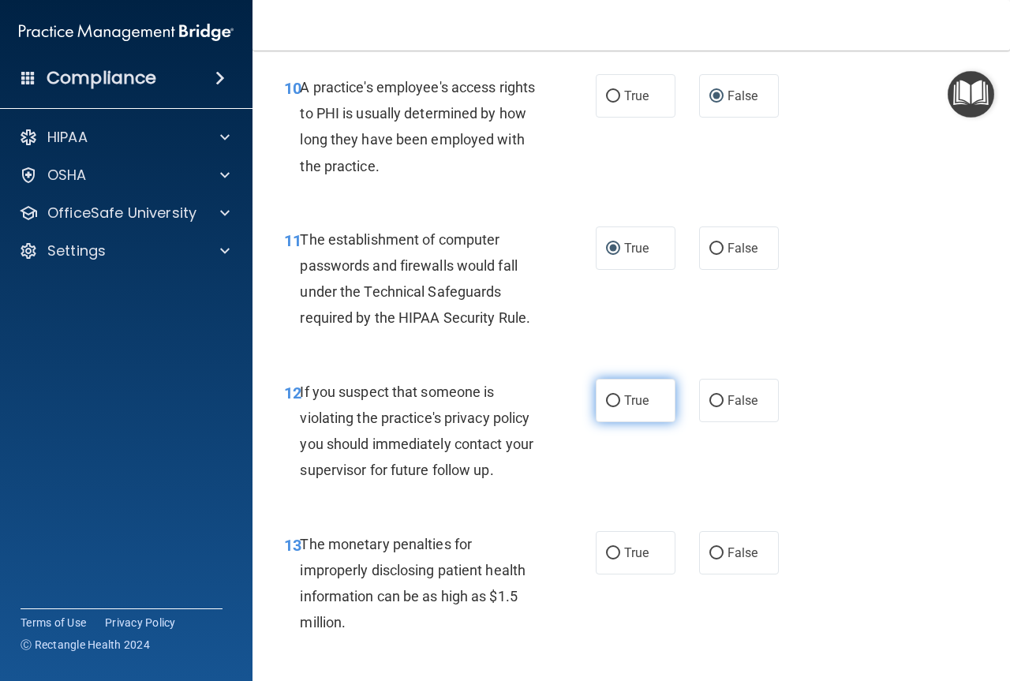
click at [609, 400] on input "True" at bounding box center [613, 401] width 14 height 12
radio input "true"
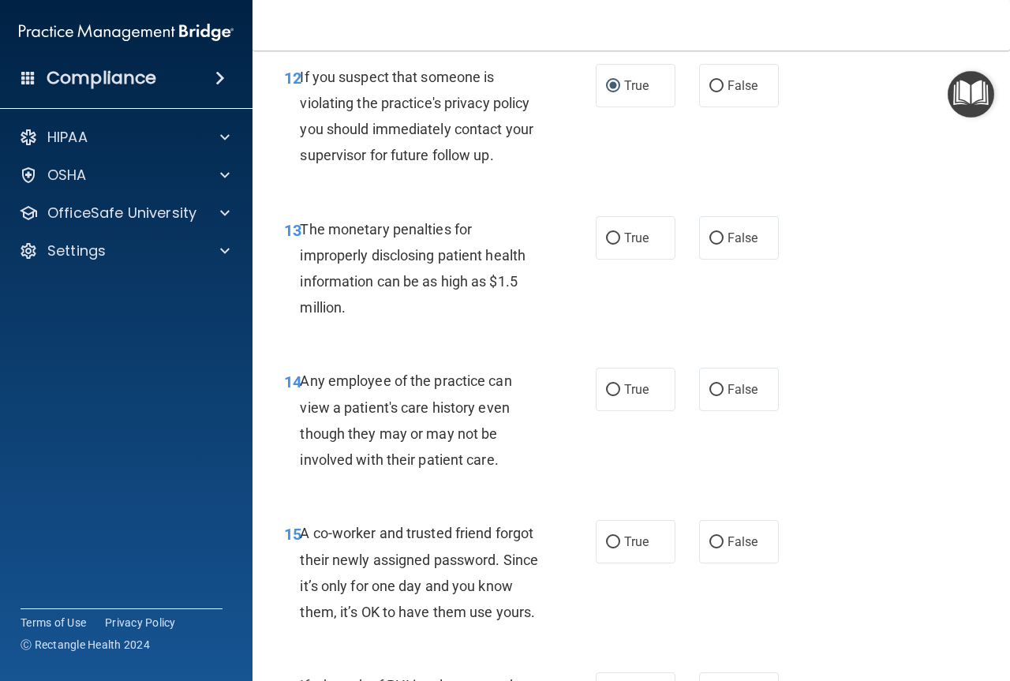
scroll to position [1814, 0]
click at [606, 232] on input "True" at bounding box center [613, 238] width 14 height 12
radio input "true"
click at [713, 386] on input "False" at bounding box center [716, 389] width 14 height 12
radio input "true"
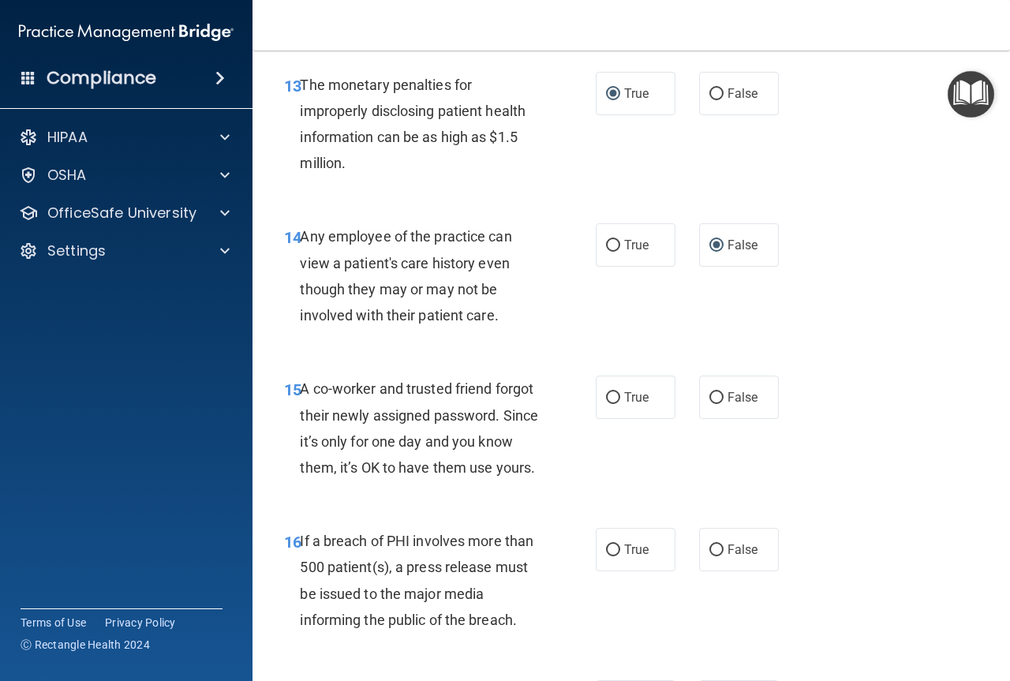
scroll to position [1972, 0]
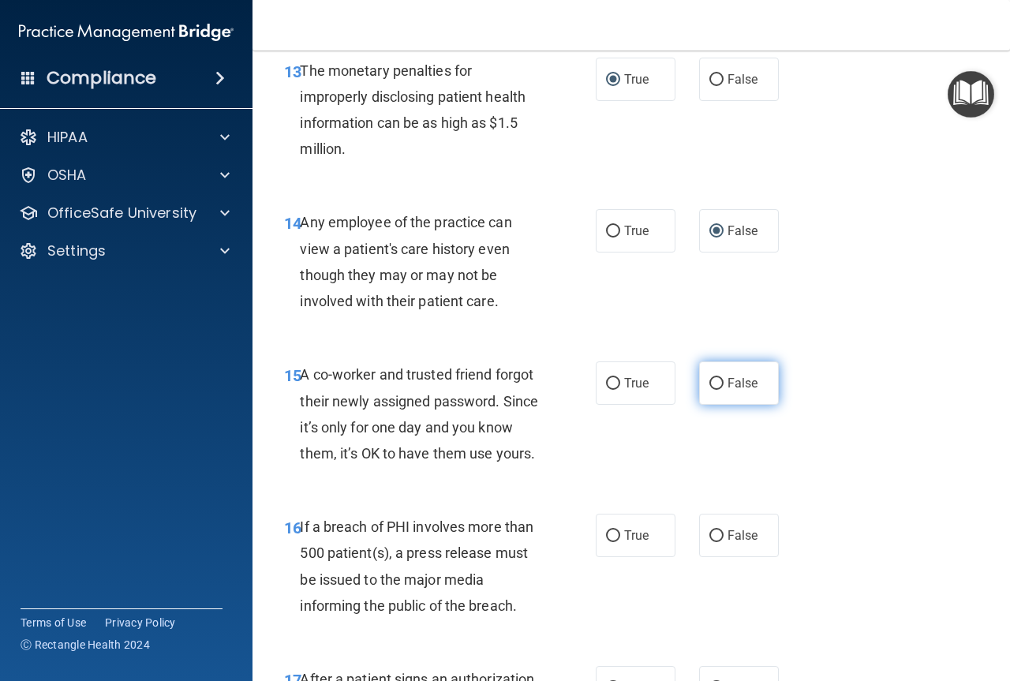
click at [709, 378] on input "False" at bounding box center [716, 384] width 14 height 12
radio input "true"
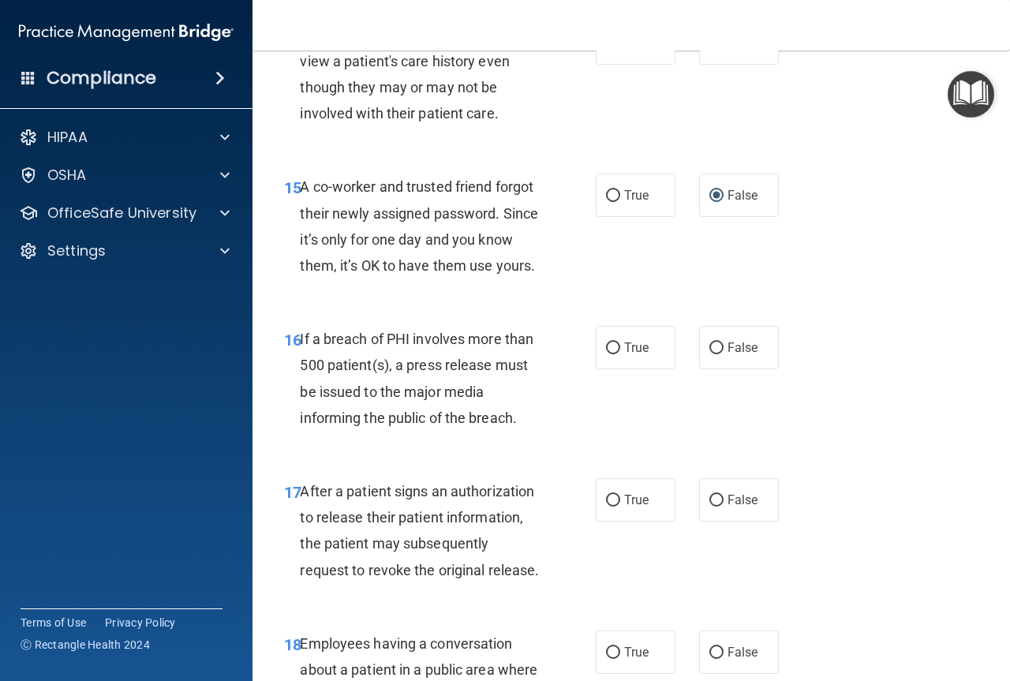
scroll to position [2209, 0]
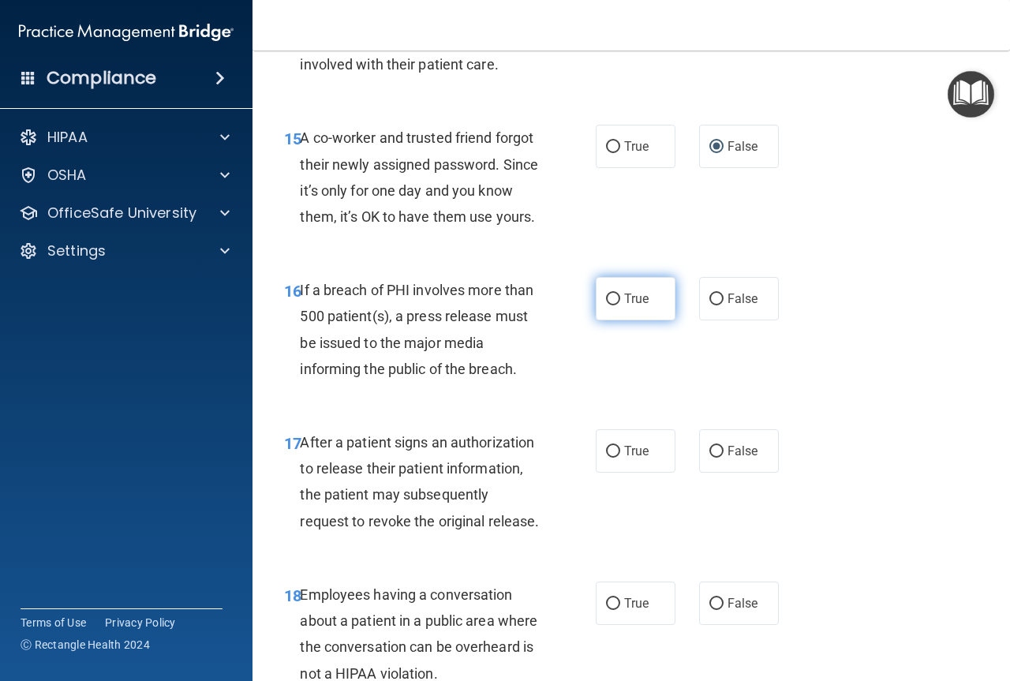
click at [615, 319] on label "True" at bounding box center [636, 298] width 80 height 43
click at [615, 305] on input "True" at bounding box center [613, 299] width 14 height 12
radio input "true"
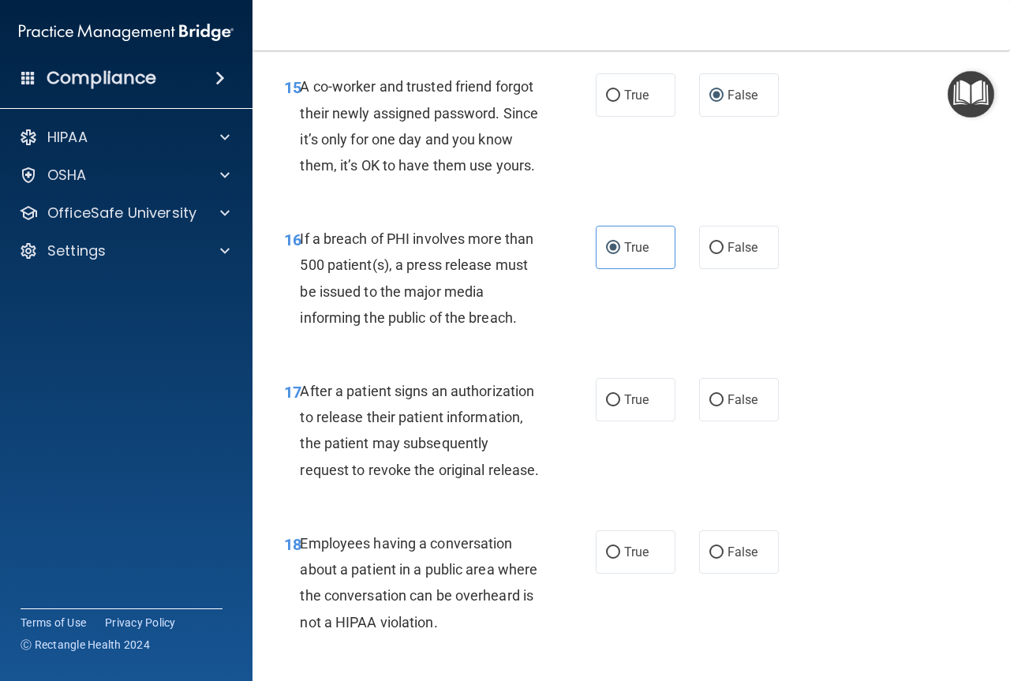
scroll to position [2288, 0]
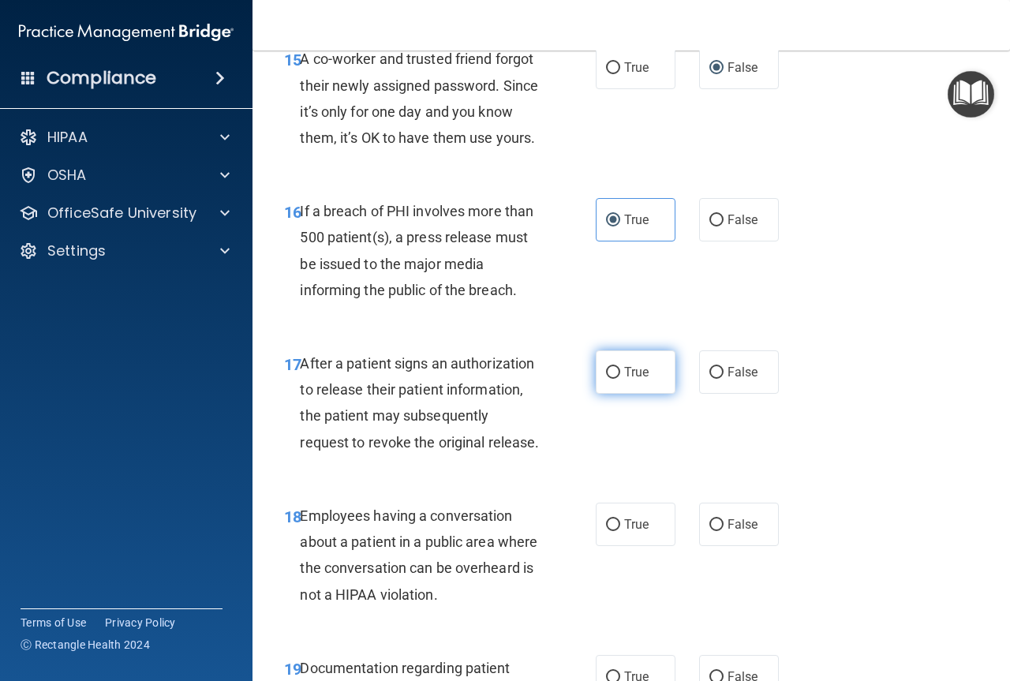
click at [606, 379] on input "True" at bounding box center [613, 373] width 14 height 12
radio input "true"
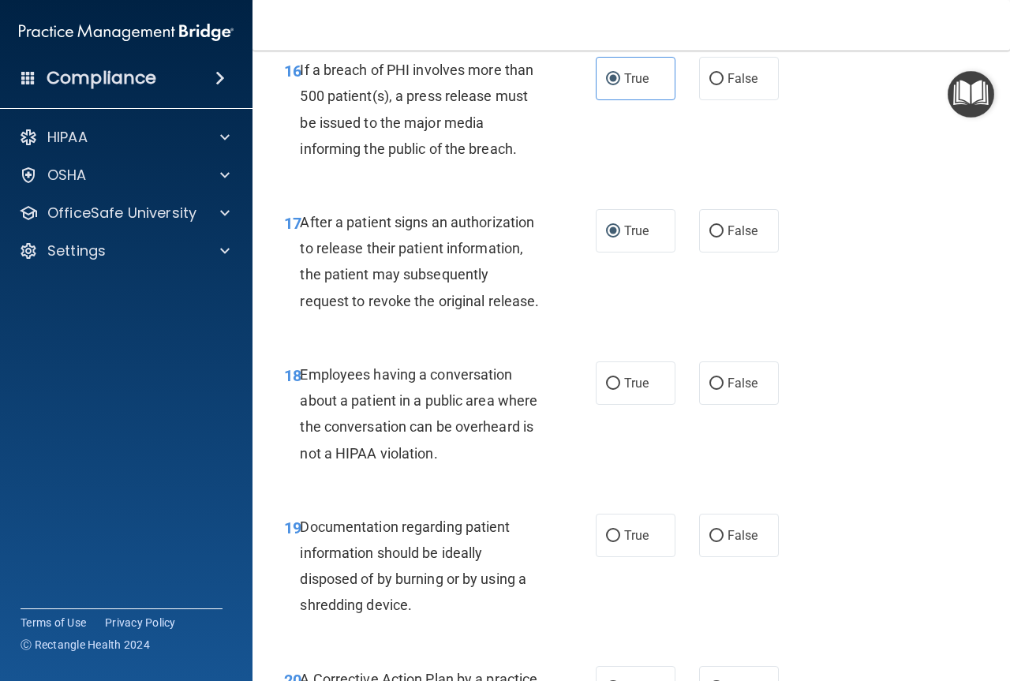
scroll to position [2524, 0]
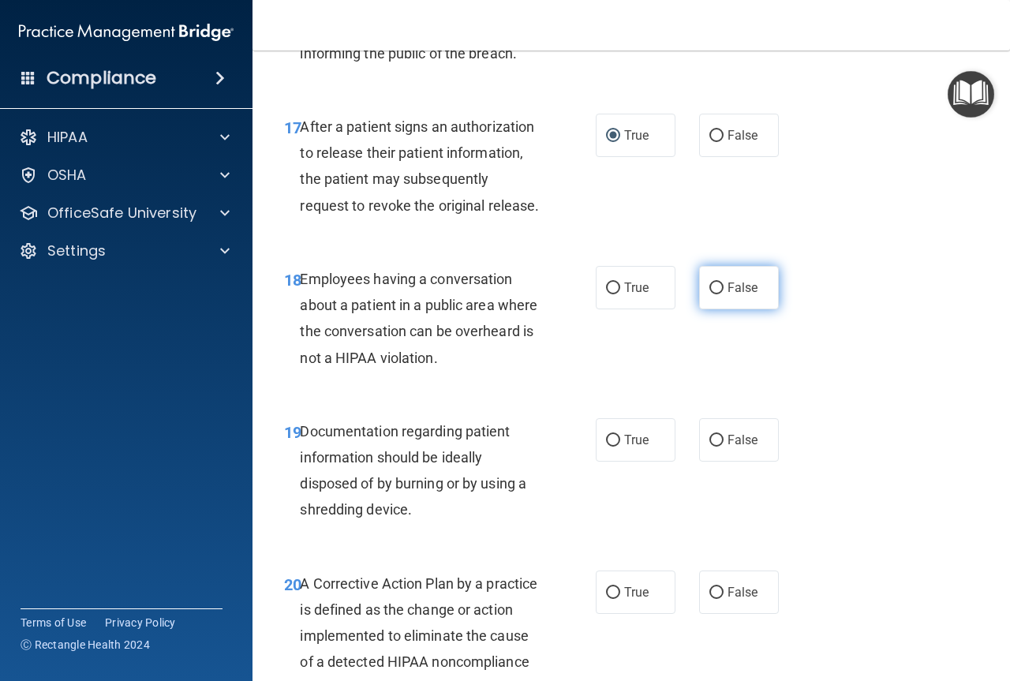
click at [709, 294] on input "False" at bounding box center [716, 288] width 14 height 12
radio input "true"
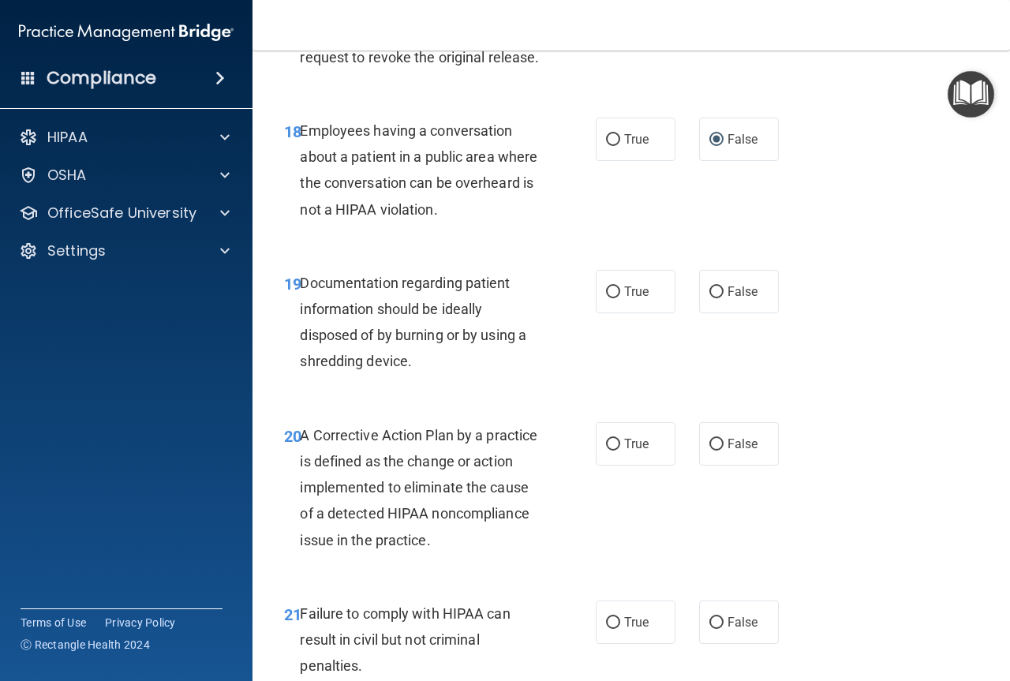
scroll to position [2682, 0]
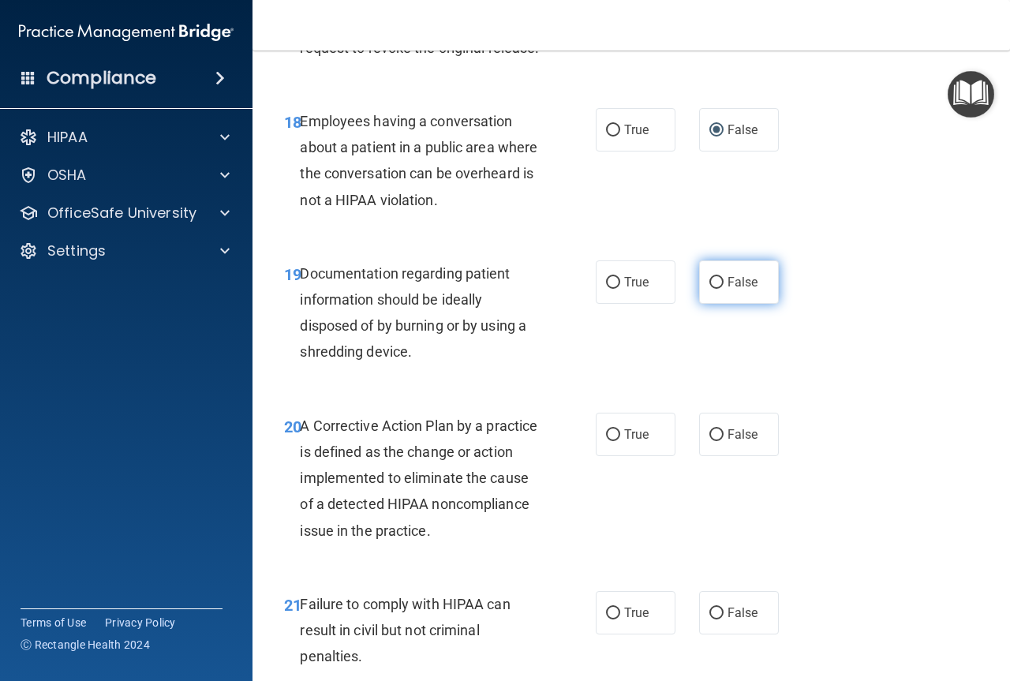
click at [719, 304] on label "False" at bounding box center [739, 281] width 80 height 43
click at [719, 289] on input "False" at bounding box center [716, 283] width 14 height 12
radio input "true"
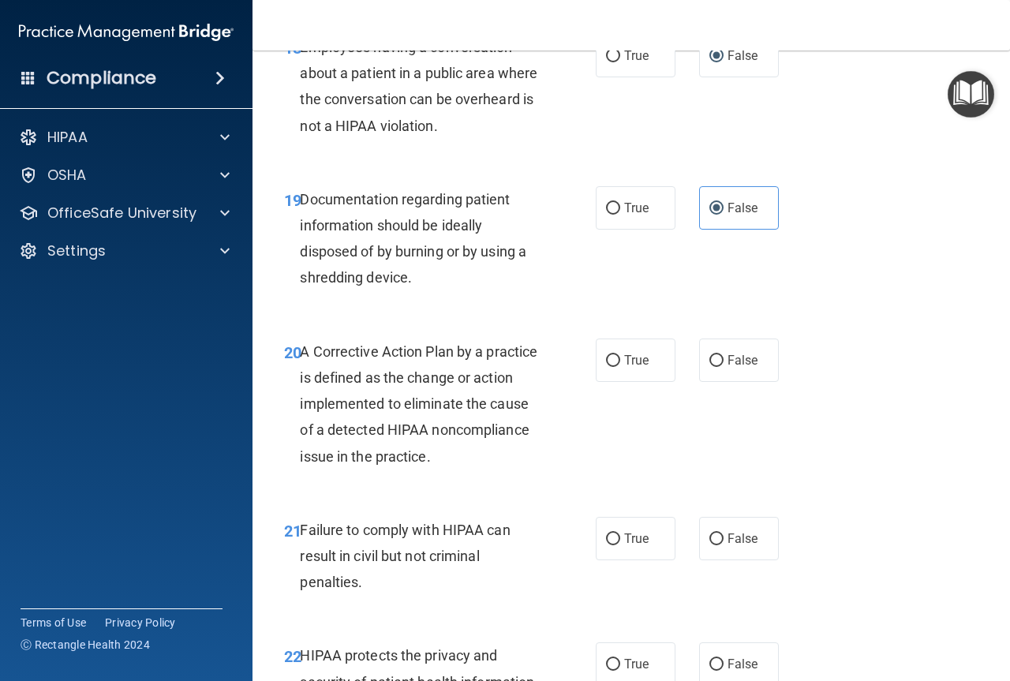
scroll to position [2840, 0]
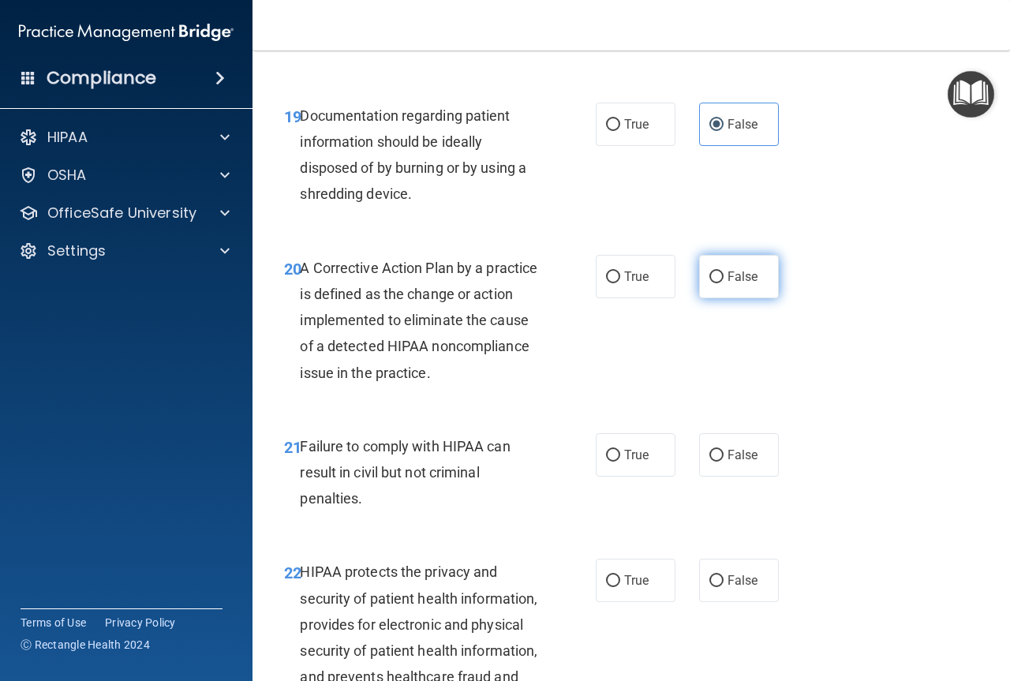
click at [709, 283] on input "False" at bounding box center [716, 277] width 14 height 12
radio input "true"
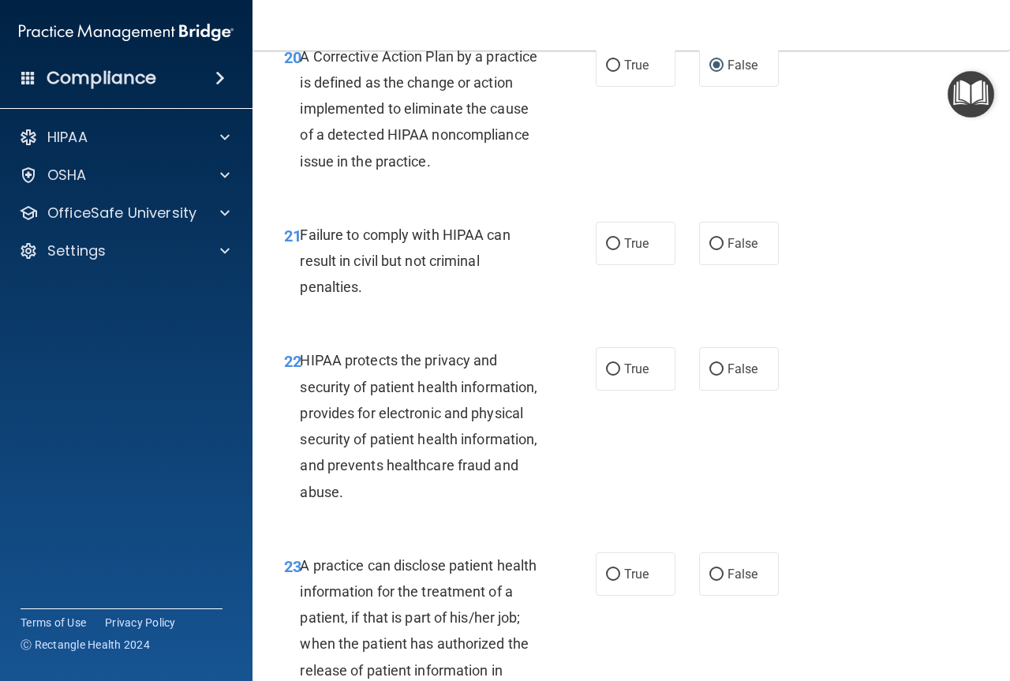
scroll to position [3076, 0]
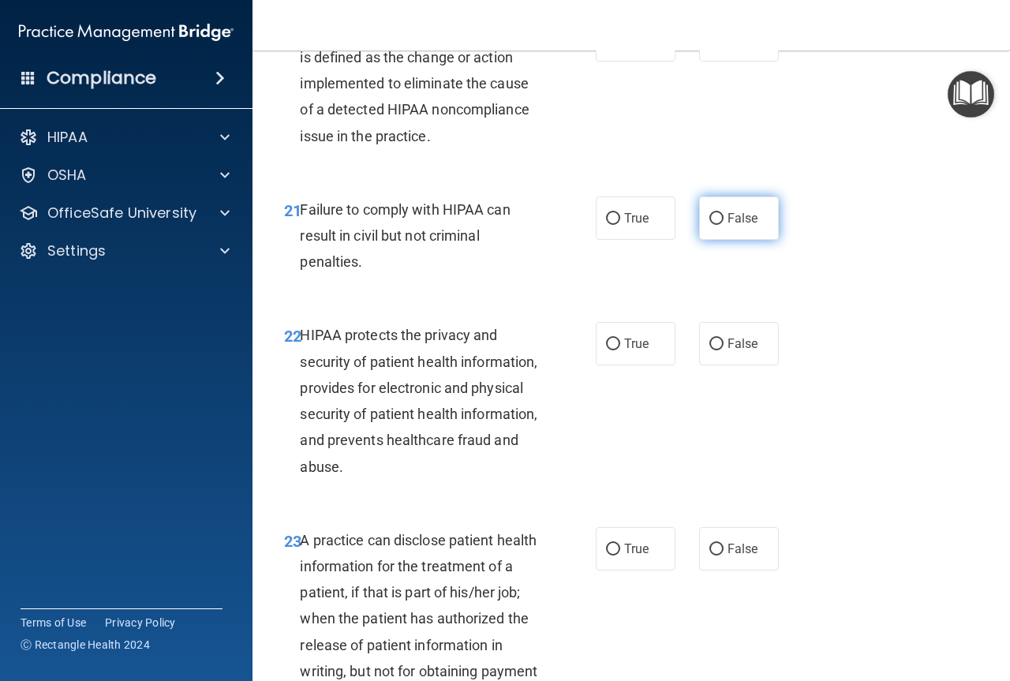
click at [716, 240] on label "False" at bounding box center [739, 217] width 80 height 43
click at [716, 225] on input "False" at bounding box center [716, 219] width 14 height 12
radio input "true"
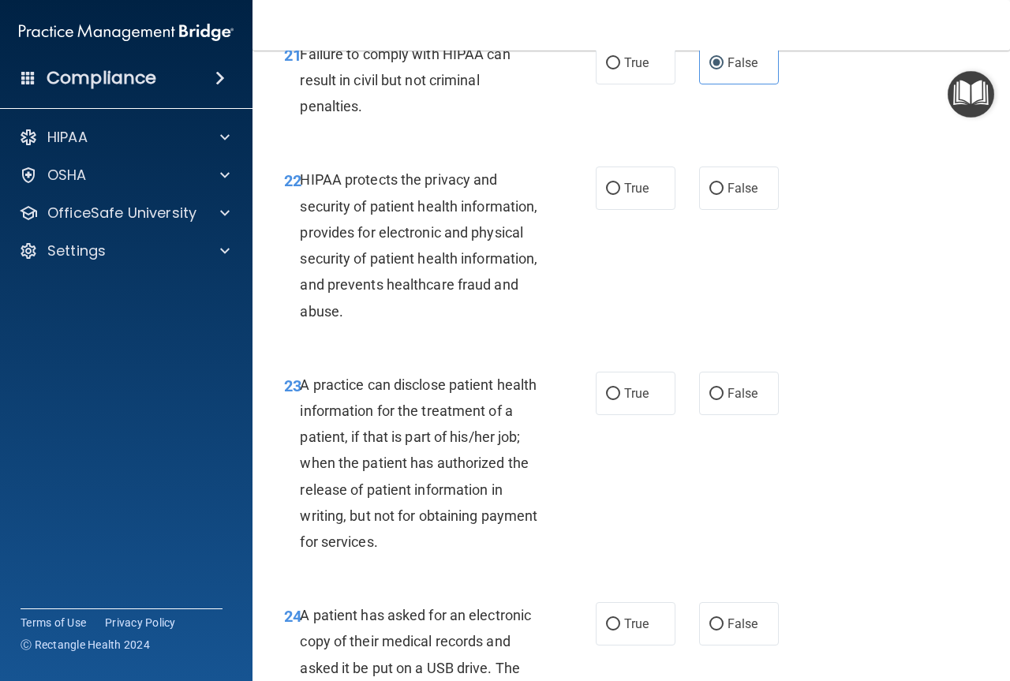
scroll to position [3234, 0]
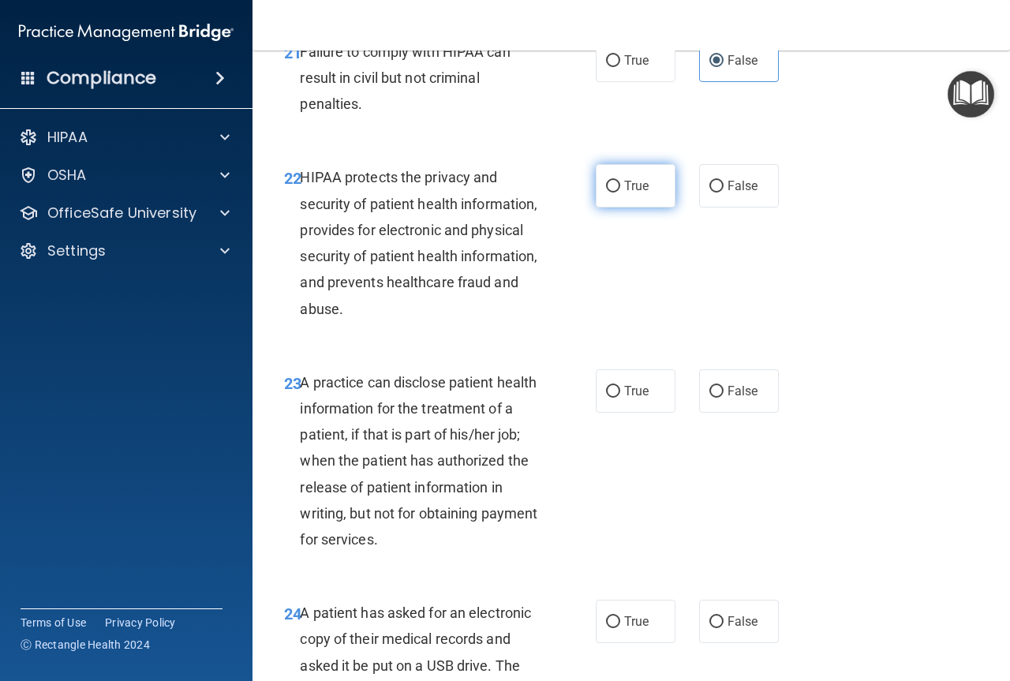
click at [609, 192] on input "True" at bounding box center [613, 187] width 14 height 12
radio input "true"
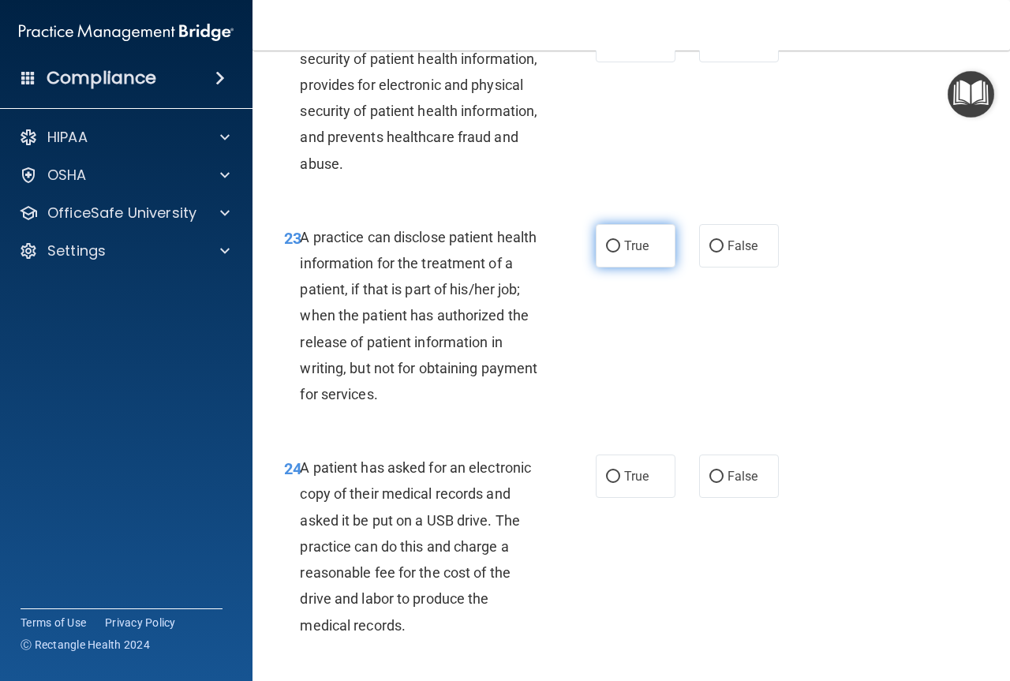
scroll to position [3392, 0]
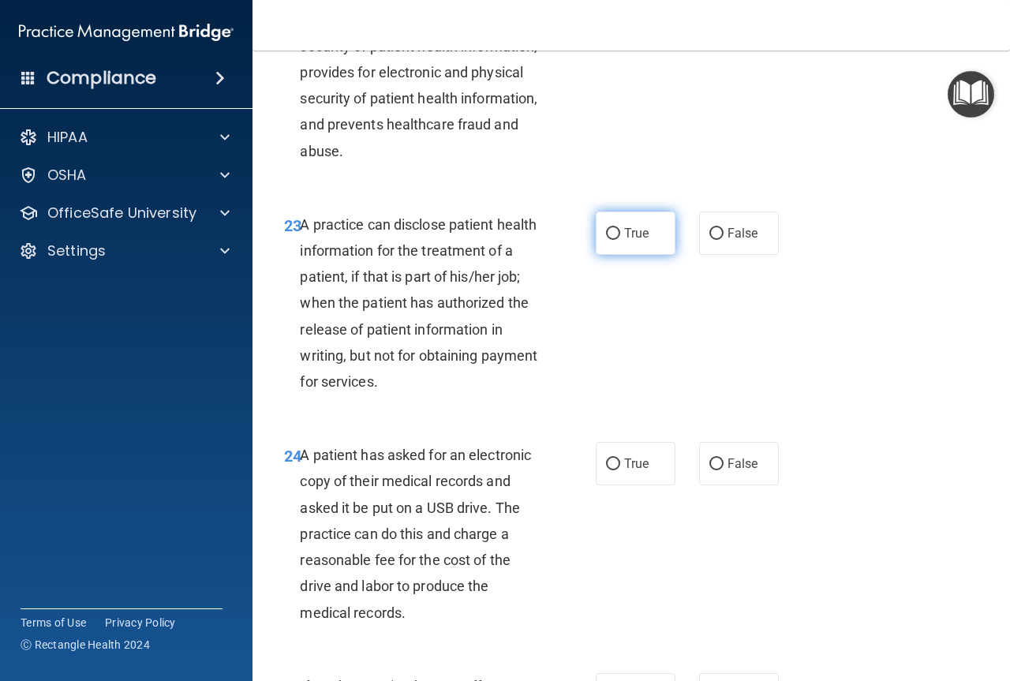
click at [606, 240] on input "True" at bounding box center [613, 234] width 14 height 12
radio input "true"
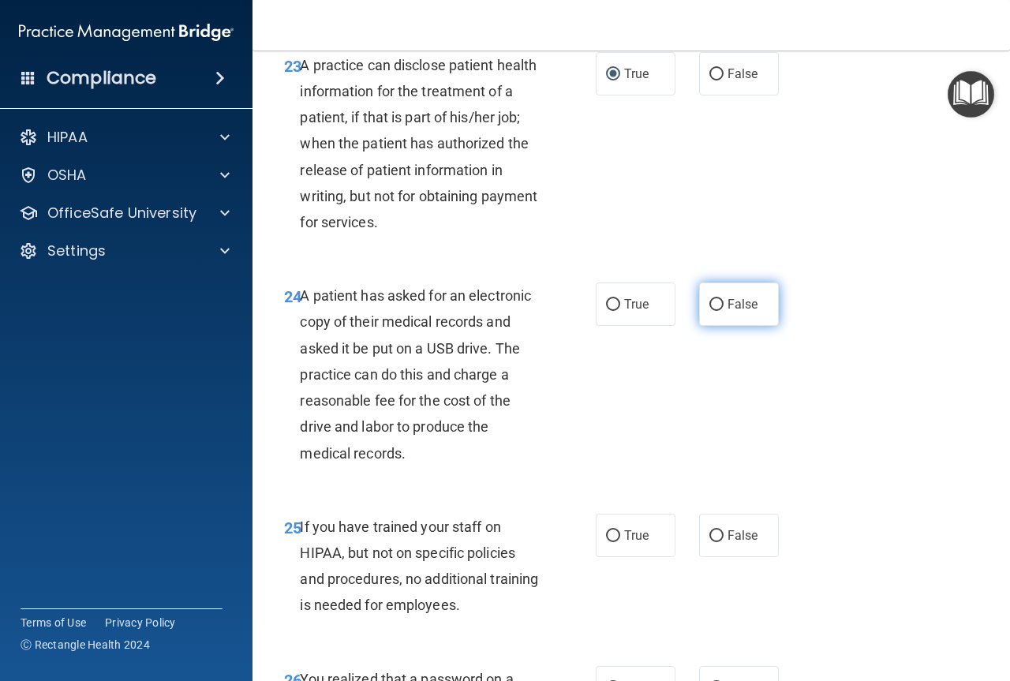
scroll to position [3629, 0]
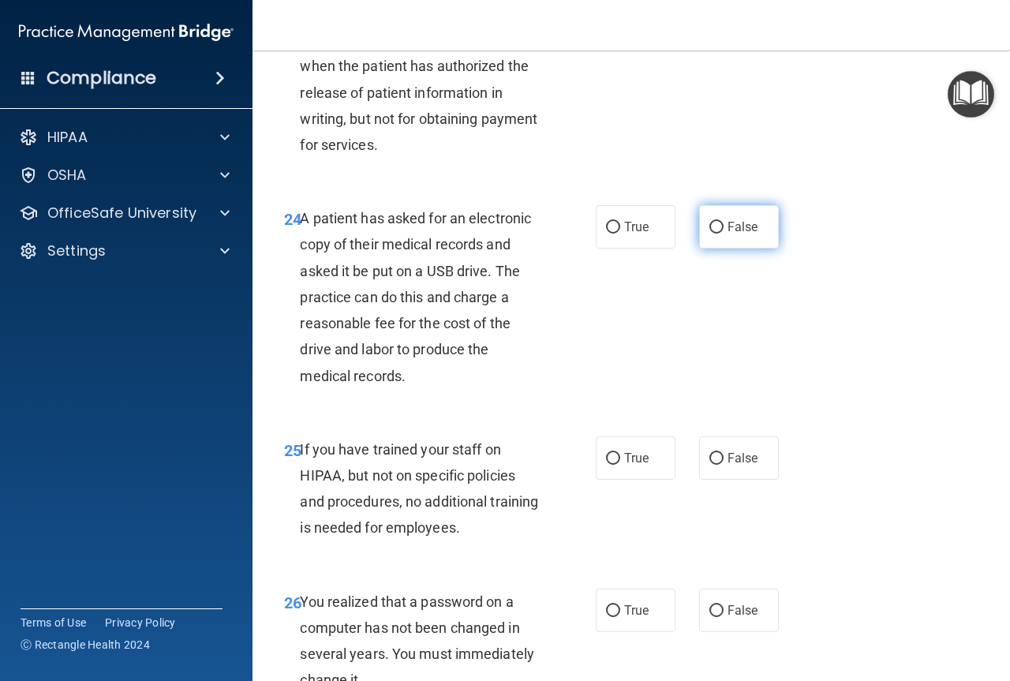
click at [713, 233] on input "False" at bounding box center [716, 228] width 14 height 12
radio input "true"
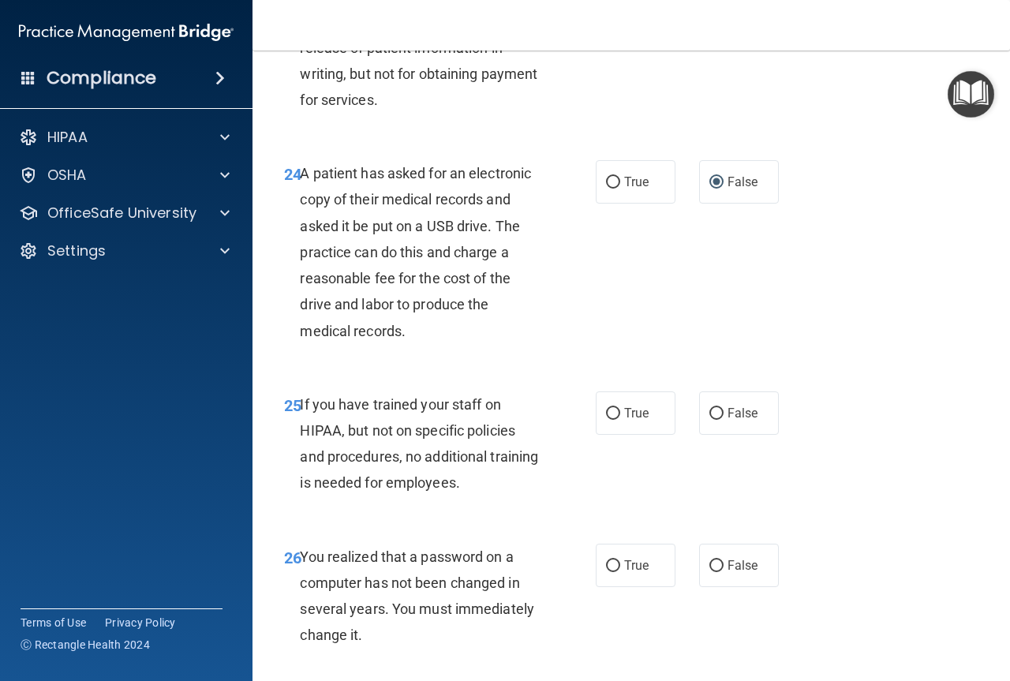
scroll to position [3865, 0]
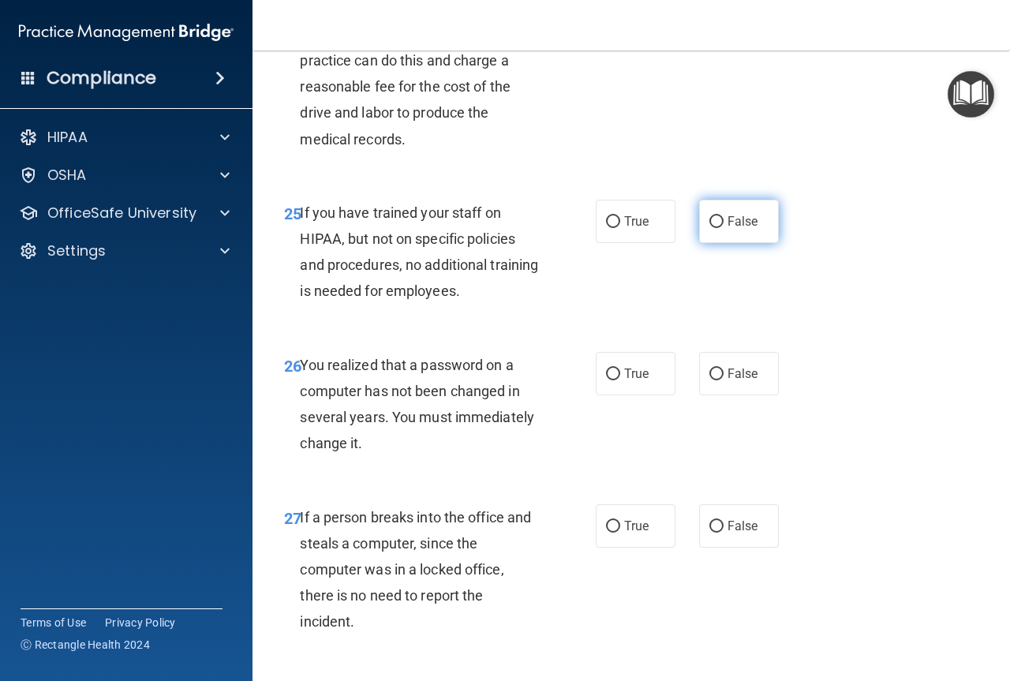
click at [709, 228] on input "False" at bounding box center [716, 222] width 14 height 12
radio input "true"
click at [608, 380] on input "True" at bounding box center [613, 374] width 14 height 12
radio input "true"
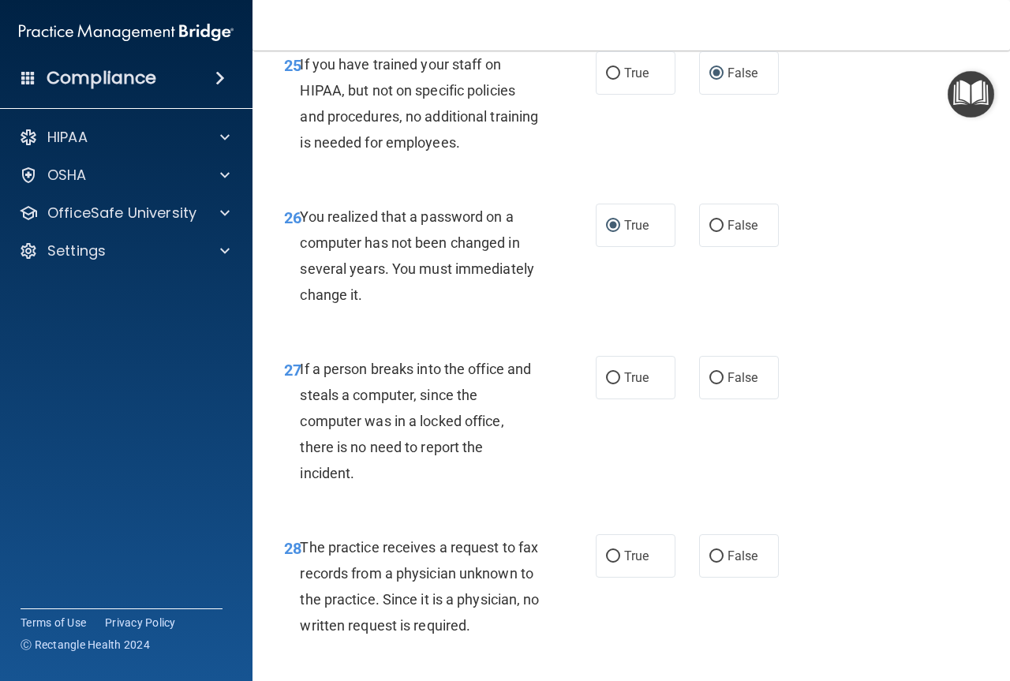
scroll to position [4023, 0]
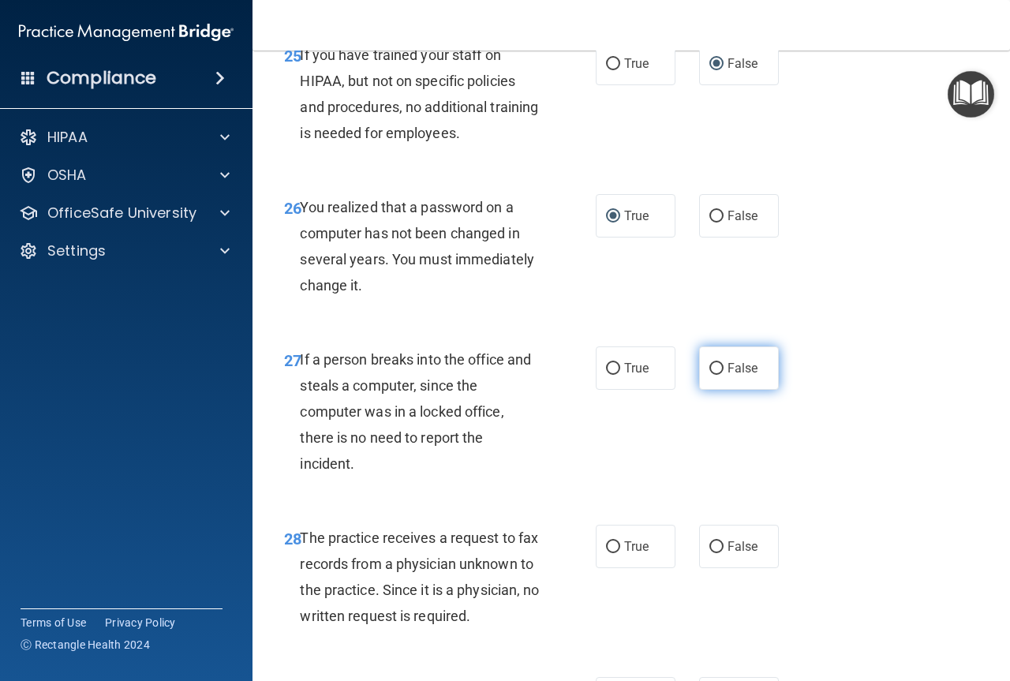
click at [710, 375] on input "False" at bounding box center [716, 369] width 14 height 12
radio input "true"
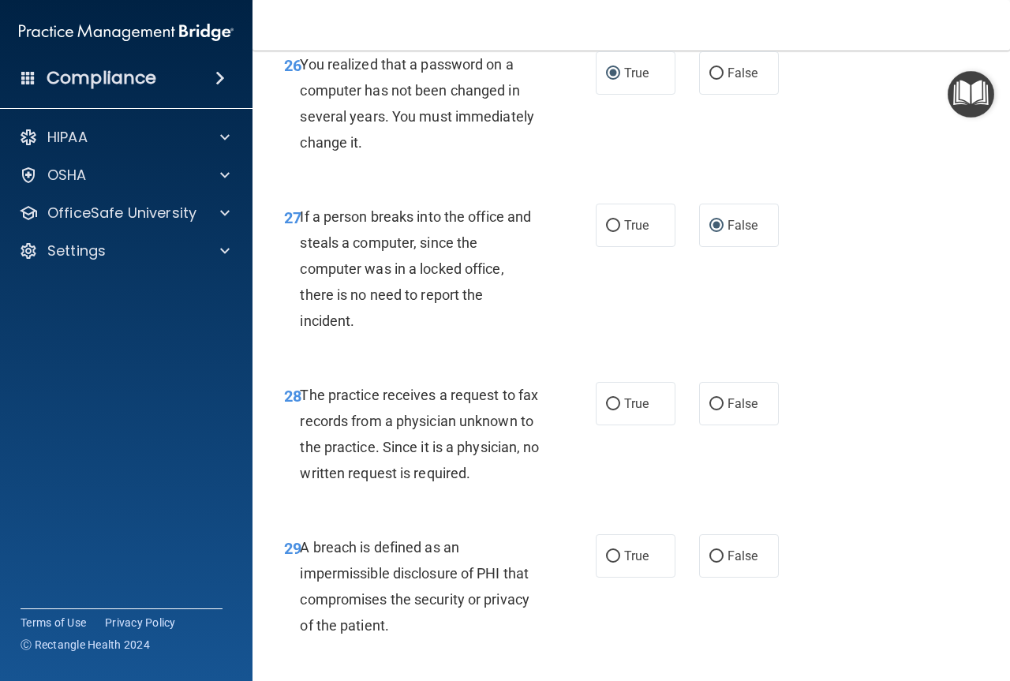
scroll to position [4260, 0]
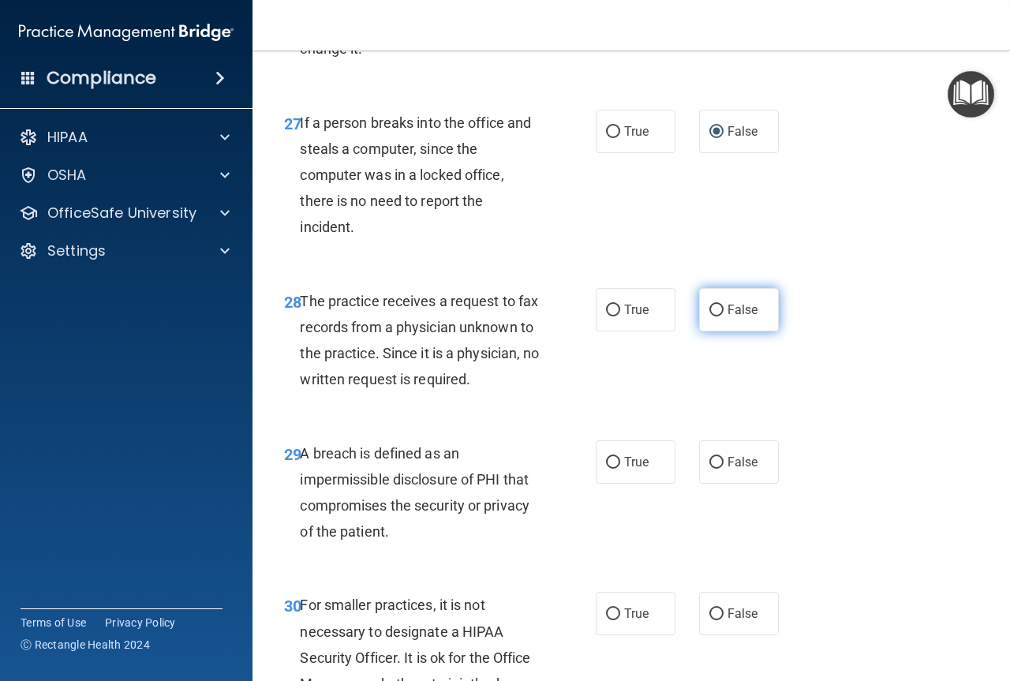
click at [709, 316] on input "False" at bounding box center [716, 310] width 14 height 12
radio input "true"
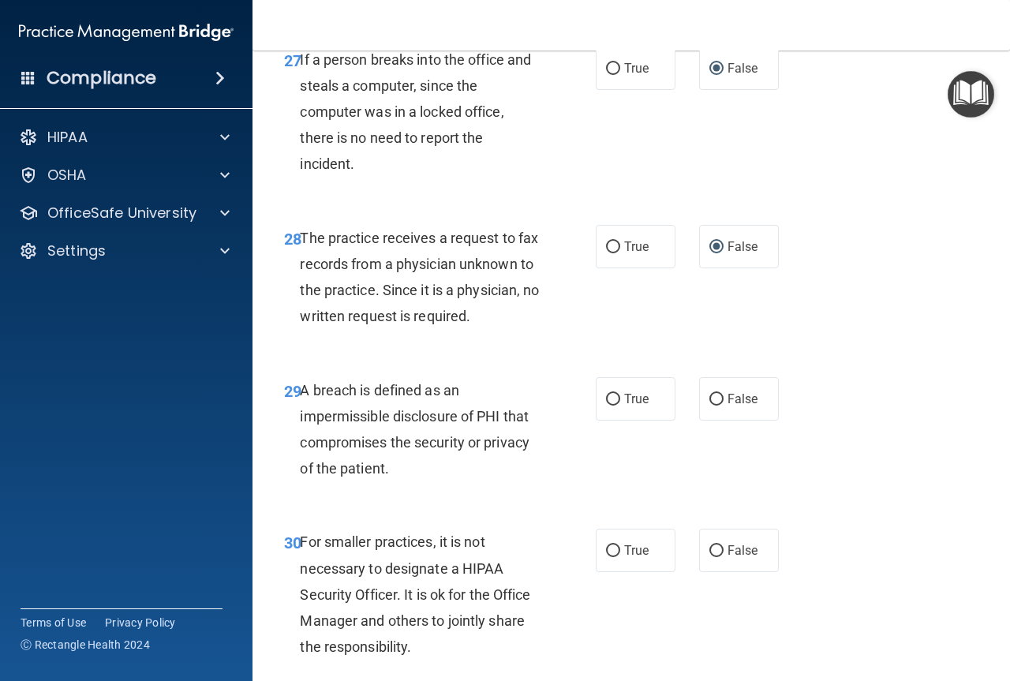
scroll to position [4418, 0]
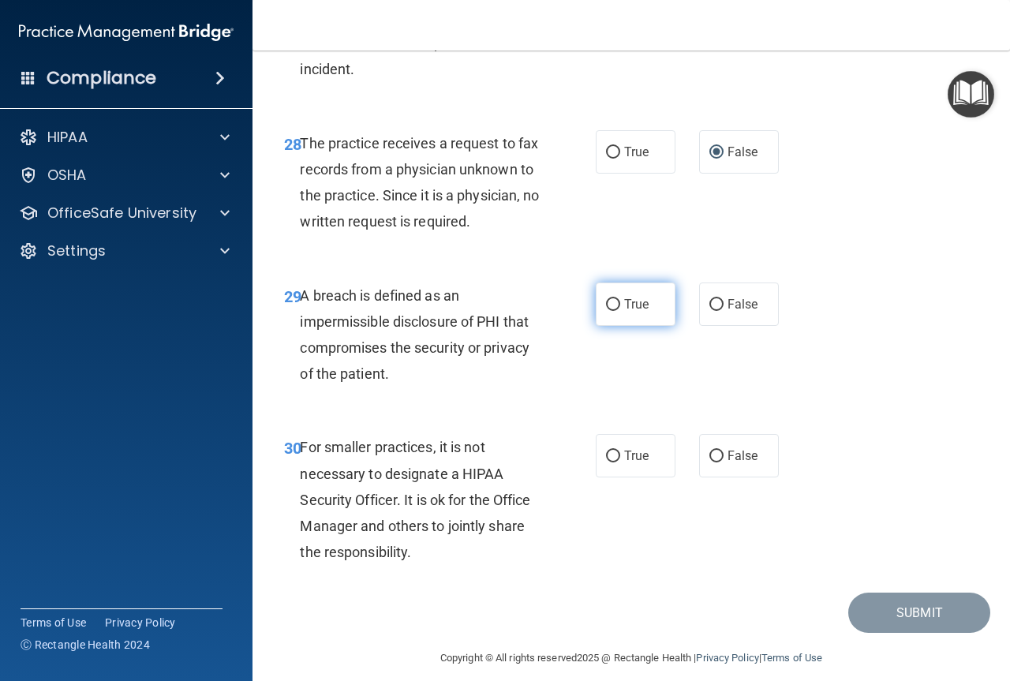
click at [615, 326] on label "True" at bounding box center [636, 303] width 80 height 43
click at [615, 311] on input "True" at bounding box center [613, 305] width 14 height 12
radio input "true"
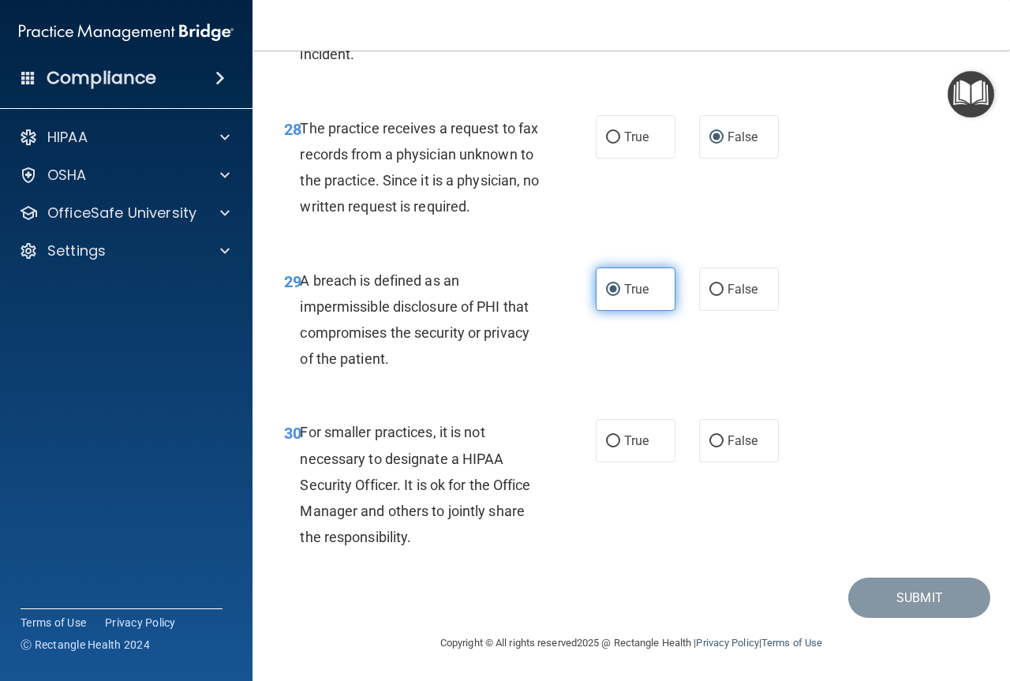
scroll to position [4496, 0]
click at [709, 447] on input "False" at bounding box center [716, 441] width 14 height 12
radio input "true"
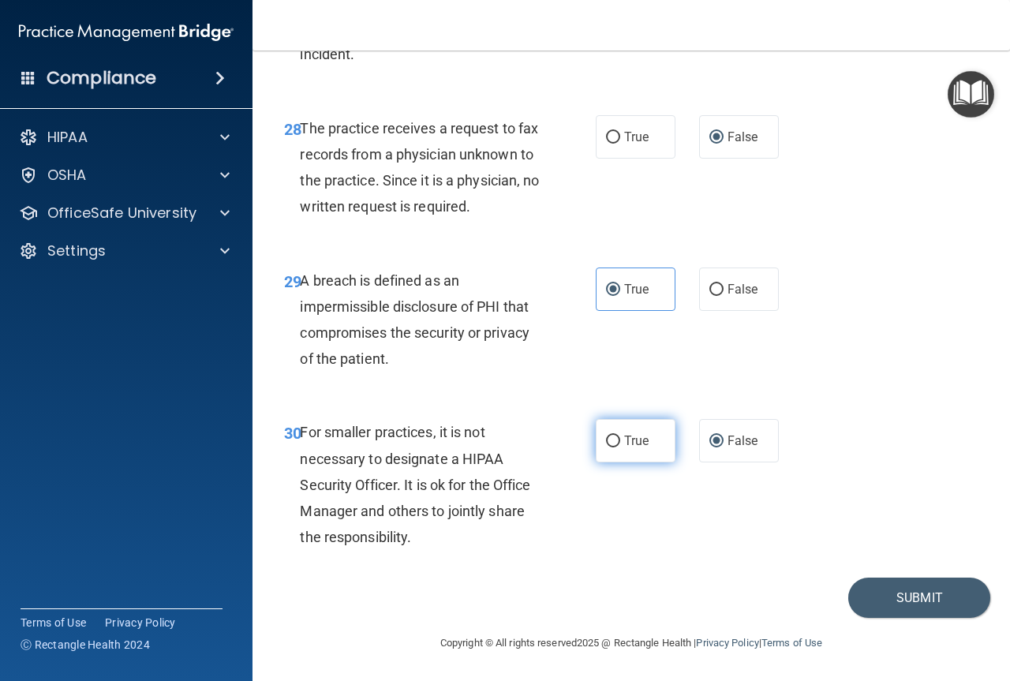
click at [612, 447] on input "True" at bounding box center [613, 441] width 14 height 12
radio input "true"
radio input "false"
click at [904, 609] on button "Submit" at bounding box center [919, 597] width 142 height 40
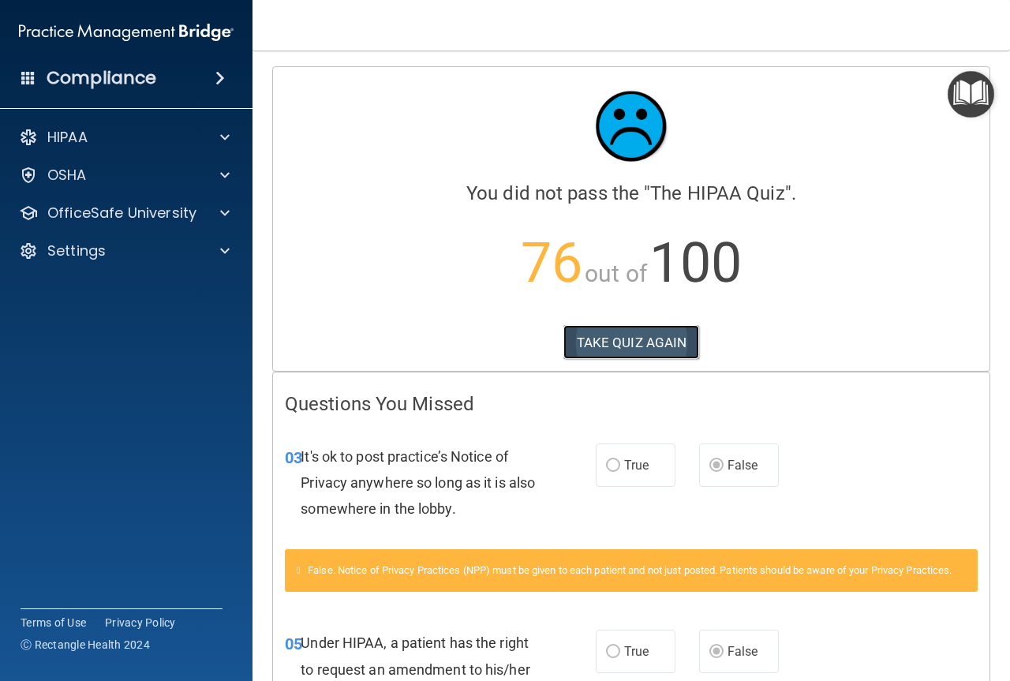
click at [641, 337] on button "TAKE QUIZ AGAIN" at bounding box center [631, 342] width 136 height 35
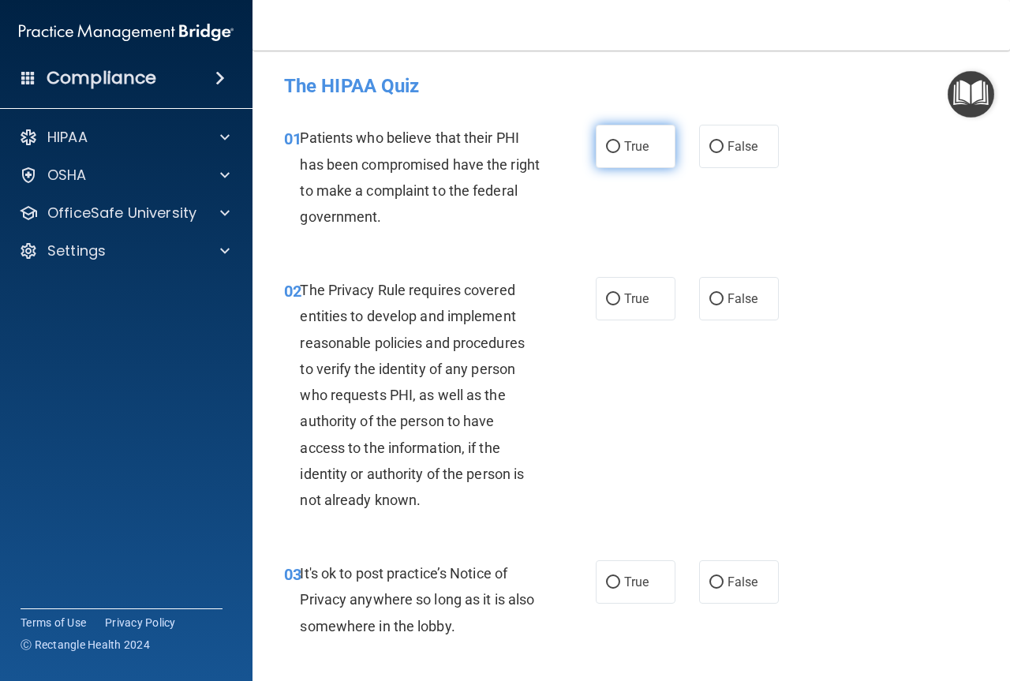
click at [607, 147] on input "True" at bounding box center [613, 147] width 14 height 12
radio input "true"
click at [612, 295] on input "True" at bounding box center [613, 299] width 14 height 12
radio input "true"
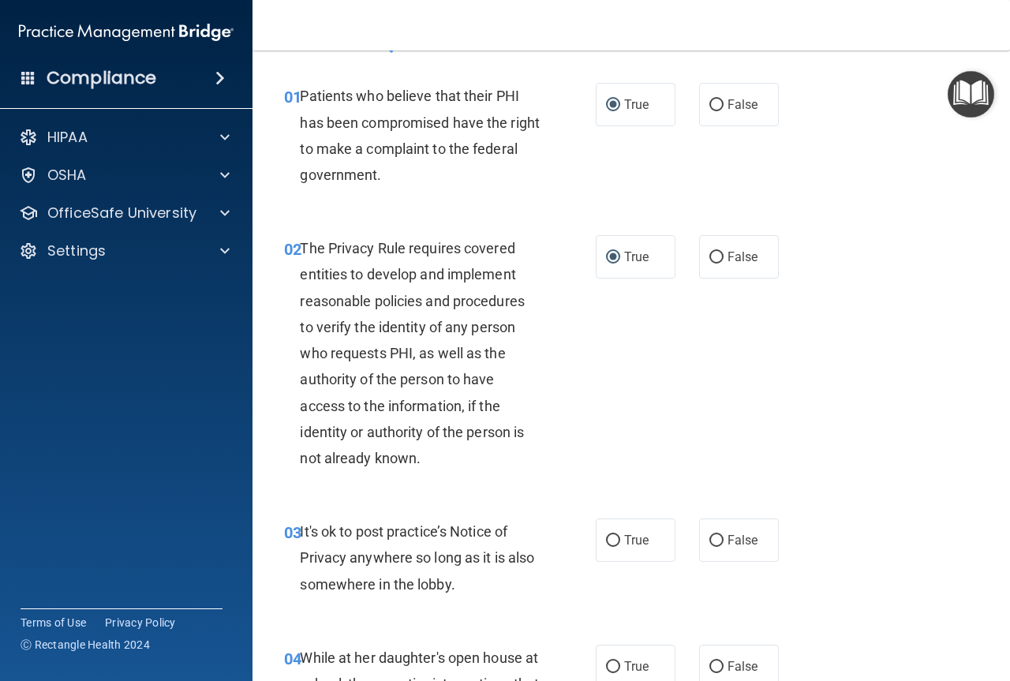
scroll to position [158, 0]
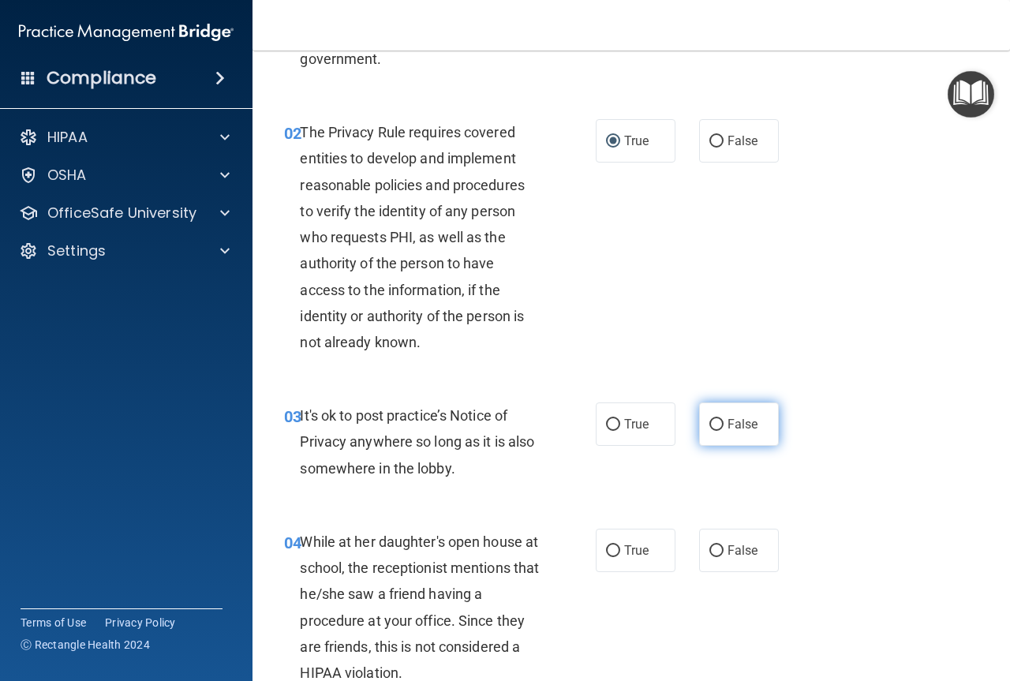
click at [712, 424] on input "False" at bounding box center [716, 425] width 14 height 12
radio input "true"
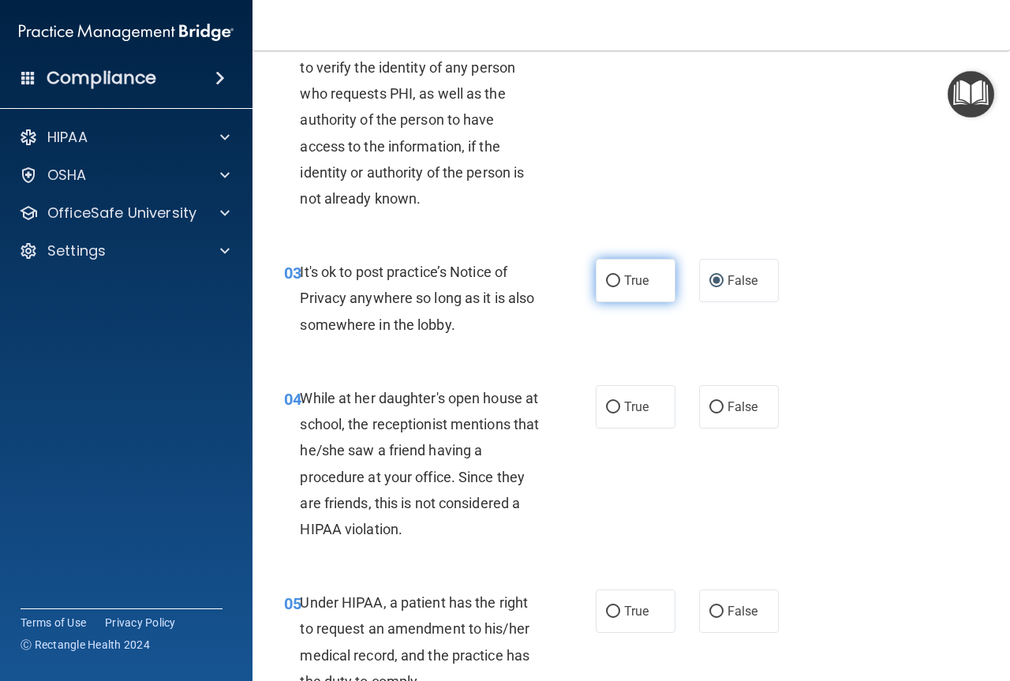
scroll to position [316, 0]
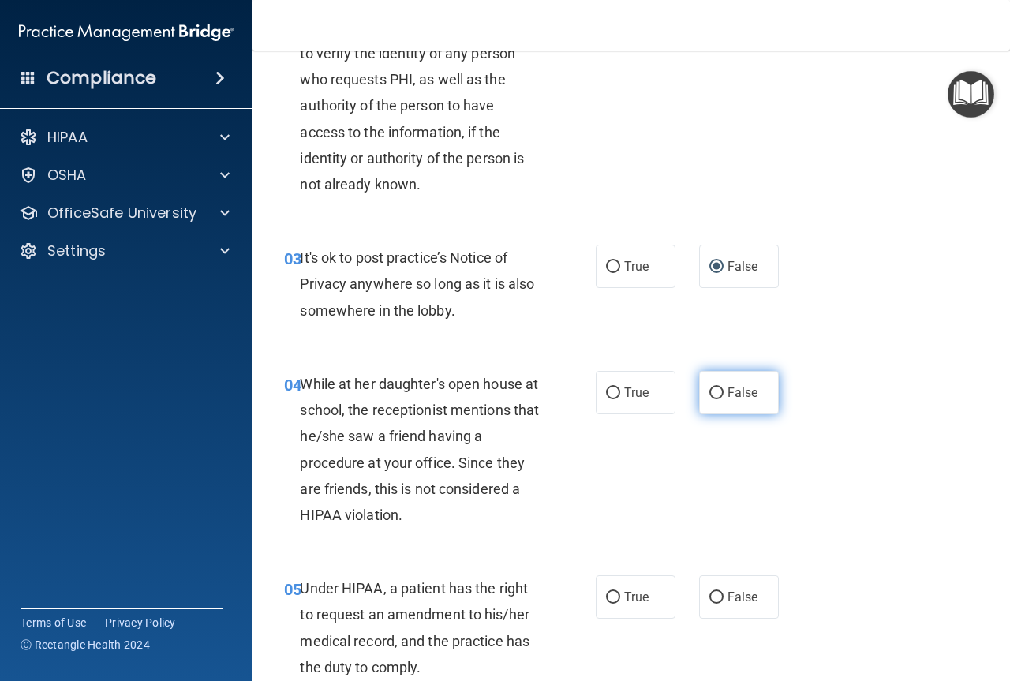
click at [709, 395] on input "False" at bounding box center [716, 393] width 14 height 12
radio input "true"
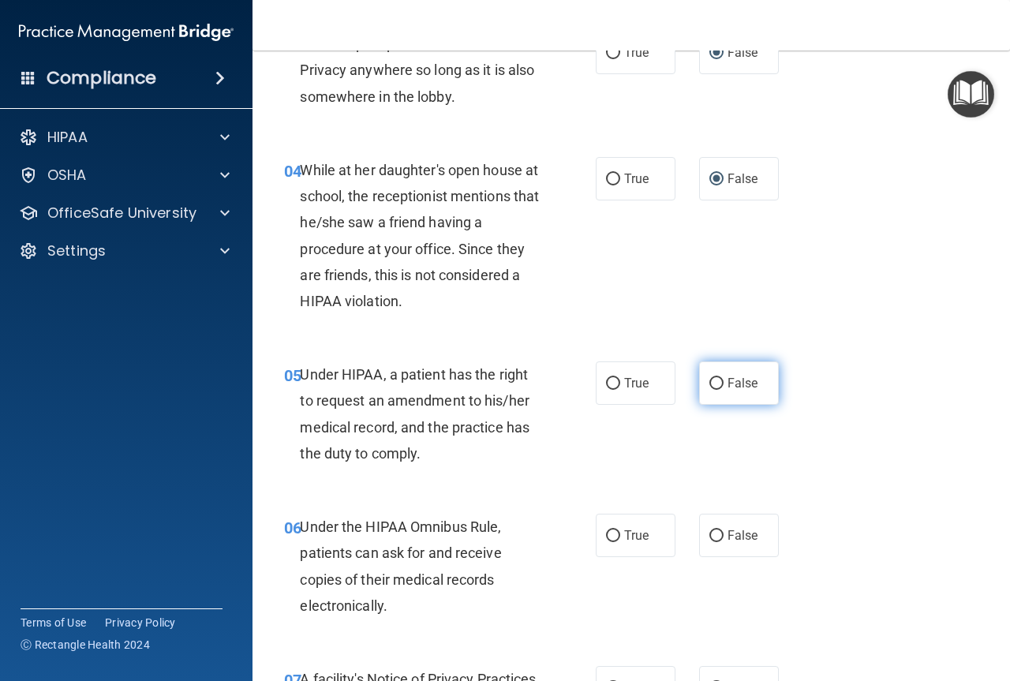
scroll to position [552, 0]
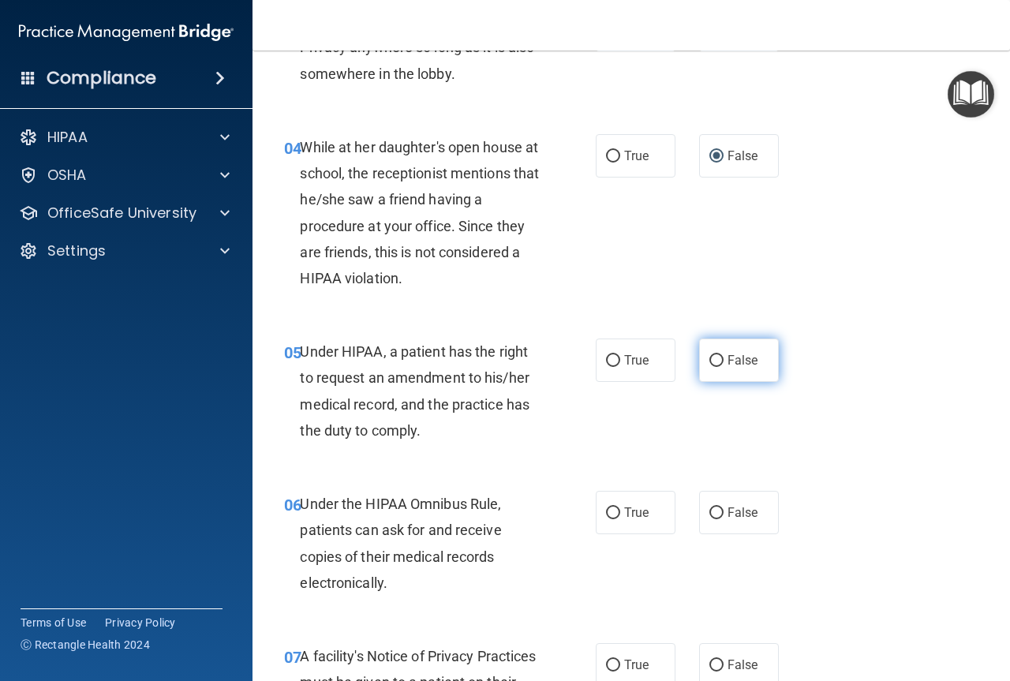
click at [714, 355] on input "False" at bounding box center [716, 361] width 14 height 12
radio input "true"
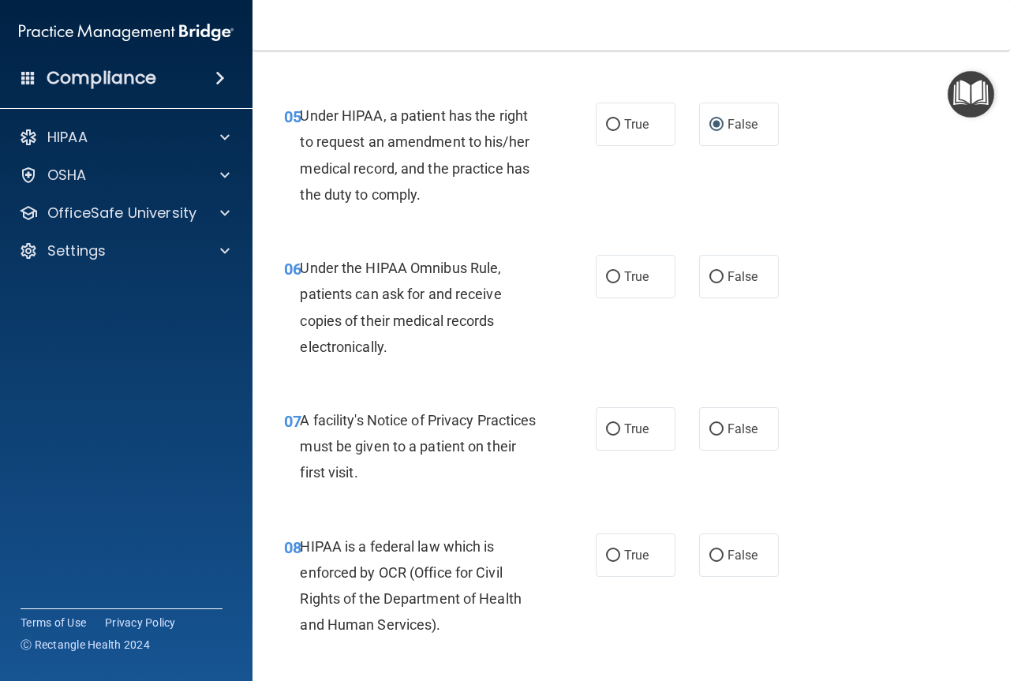
scroll to position [789, 0]
click at [607, 276] on input "True" at bounding box center [613, 277] width 14 height 12
radio input "true"
click at [611, 424] on input "True" at bounding box center [613, 429] width 14 height 12
radio input "true"
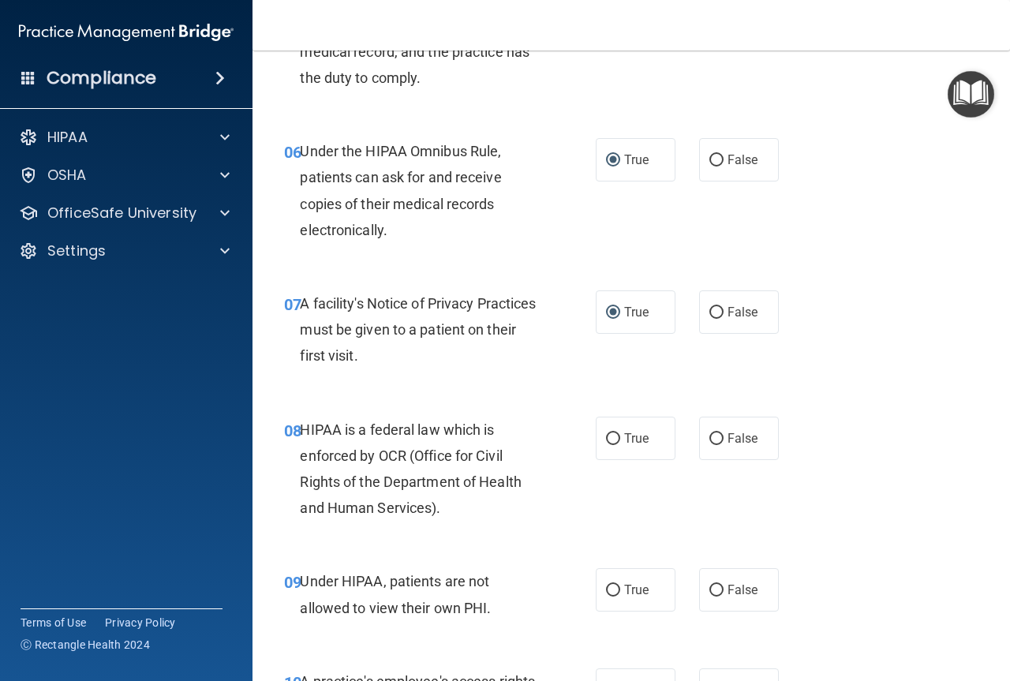
scroll to position [947, 0]
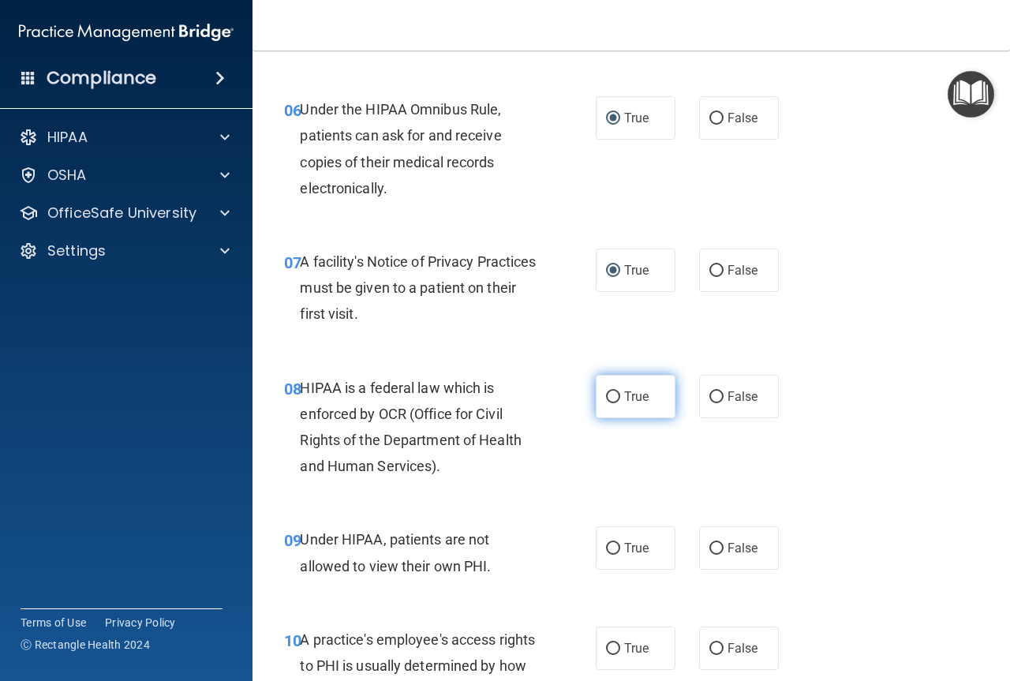
click at [609, 395] on input "True" at bounding box center [613, 397] width 14 height 12
radio input "true"
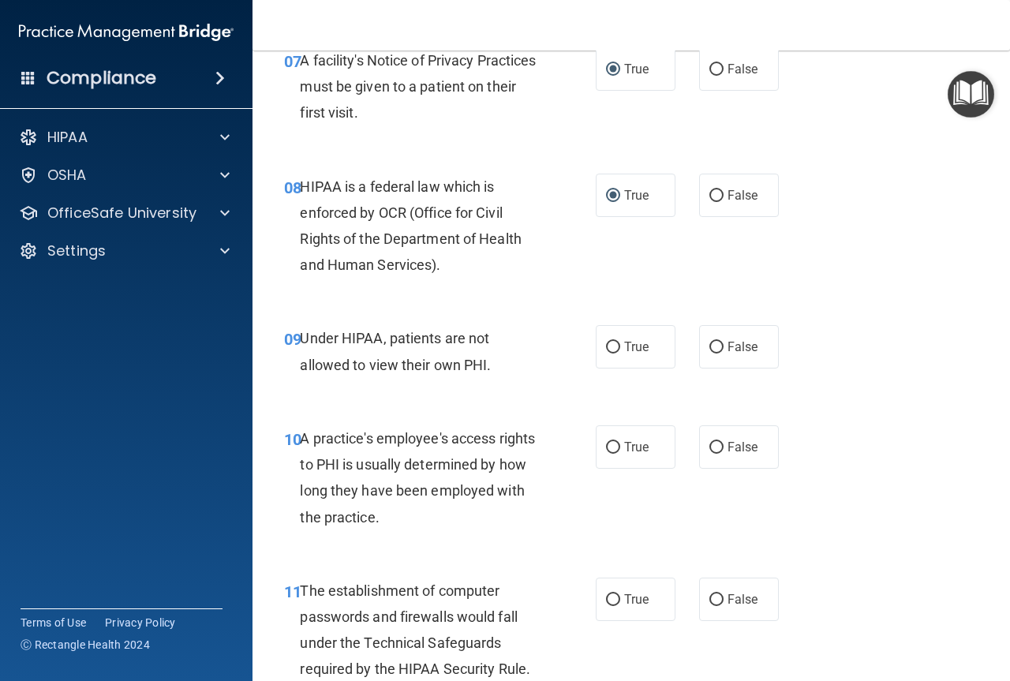
scroll to position [1183, 0]
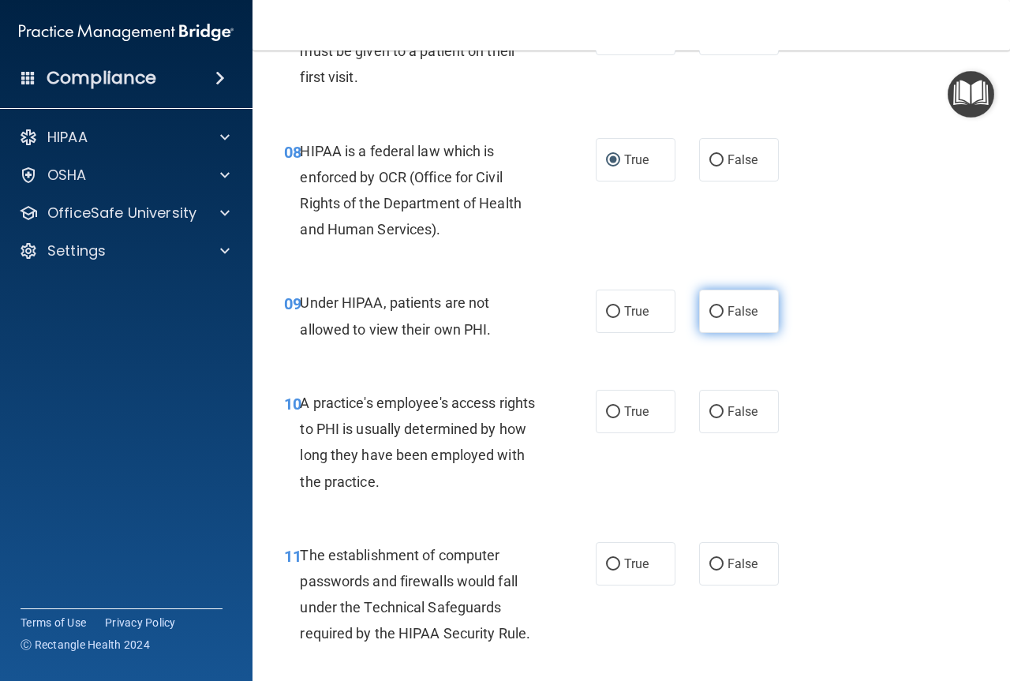
click at [711, 312] on input "False" at bounding box center [716, 312] width 14 height 12
radio input "true"
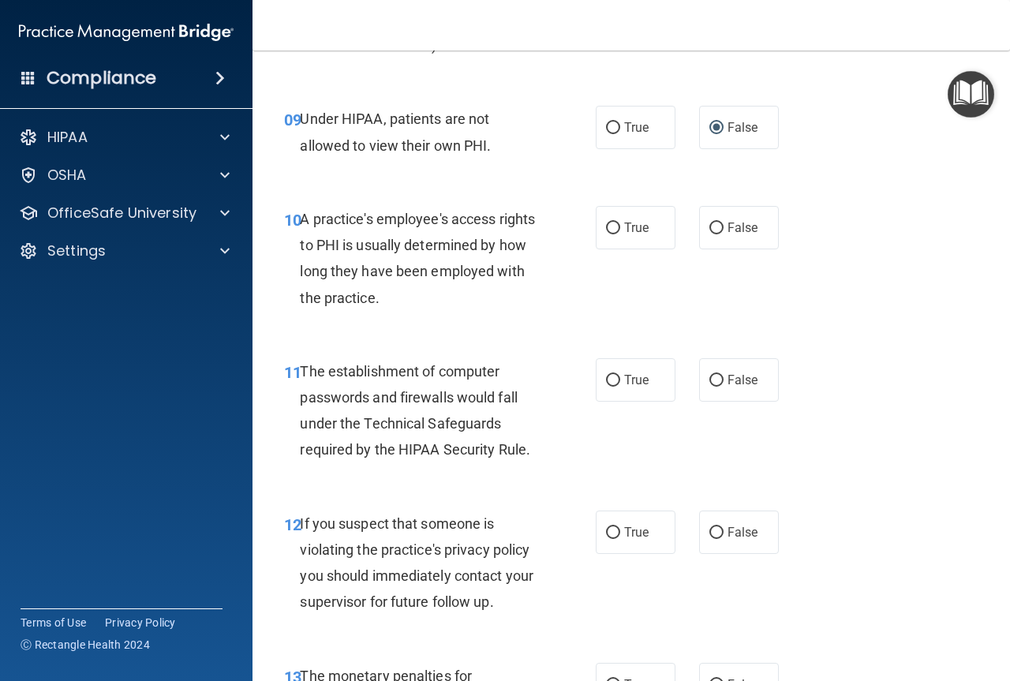
scroll to position [1420, 0]
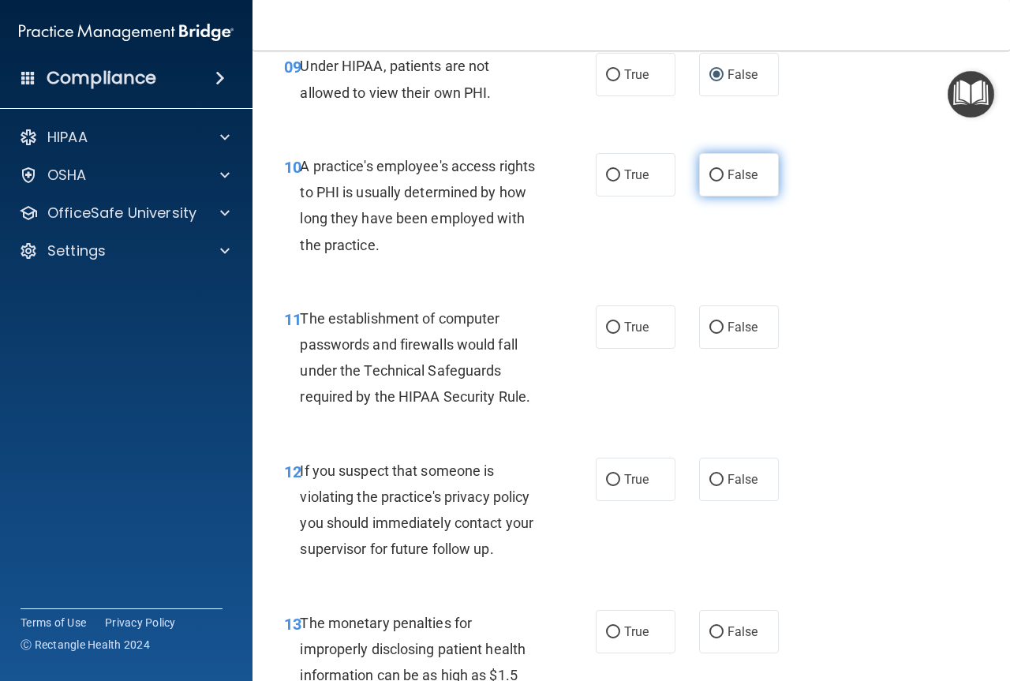
click at [709, 177] on input "False" at bounding box center [716, 176] width 14 height 12
radio input "true"
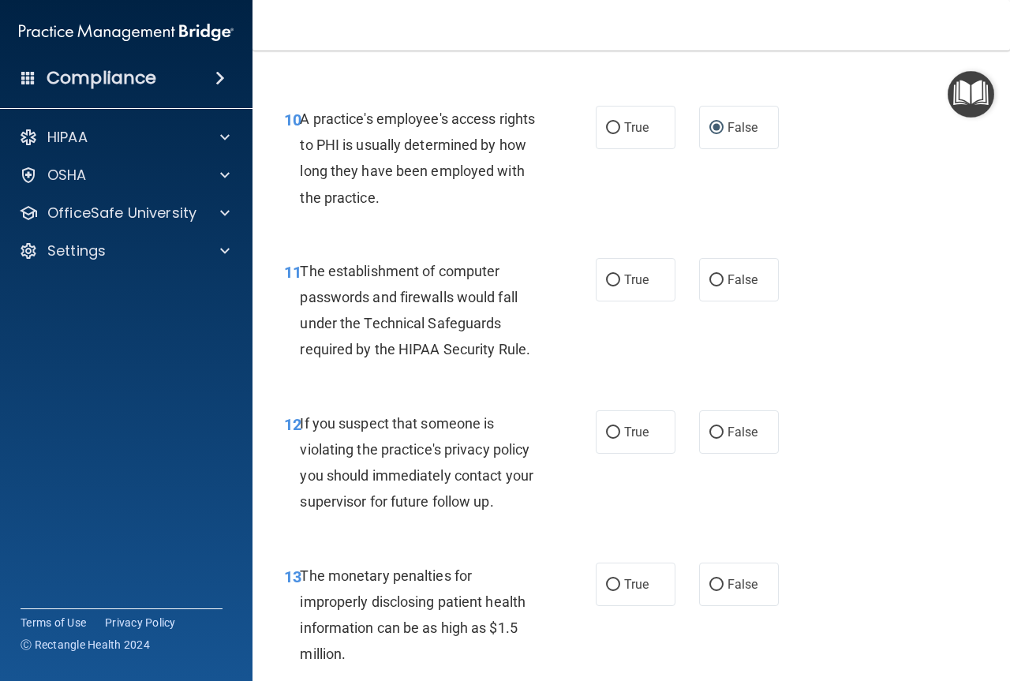
scroll to position [1578, 0]
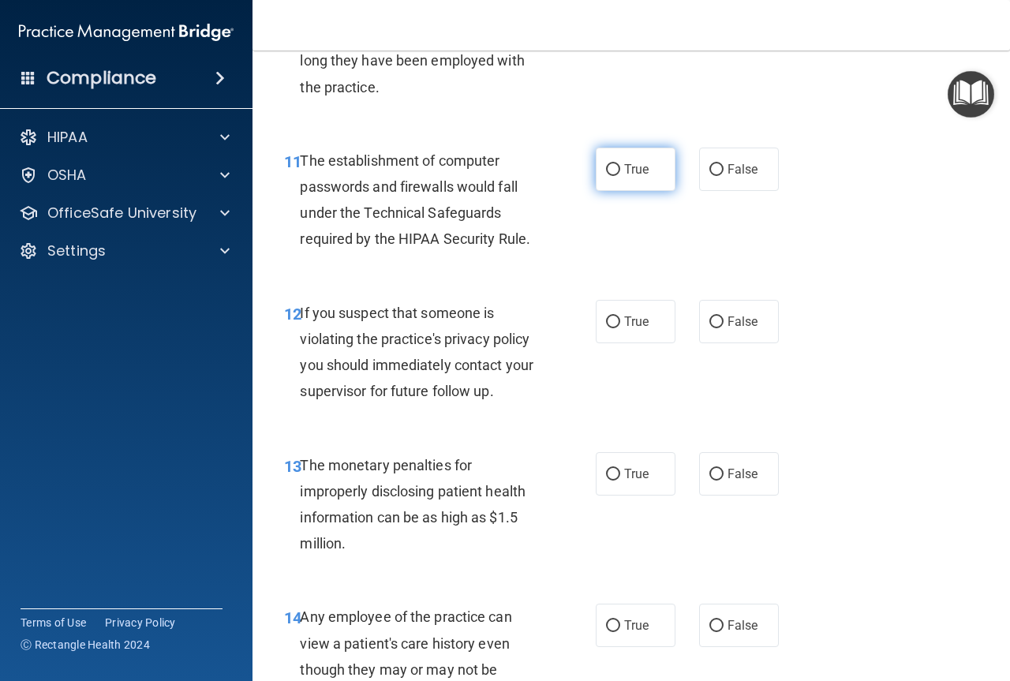
click at [611, 170] on input "True" at bounding box center [613, 170] width 14 height 12
radio input "true"
click at [604, 312] on label "True" at bounding box center [636, 321] width 80 height 43
click at [606, 316] on input "True" at bounding box center [613, 322] width 14 height 12
radio input "true"
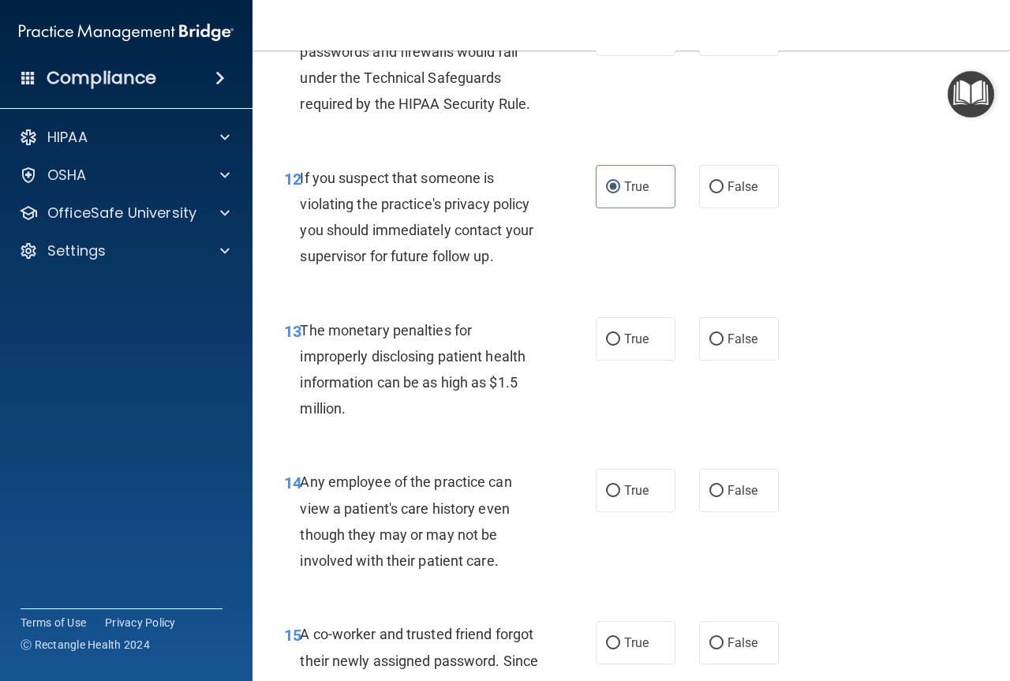
scroll to position [1735, 0]
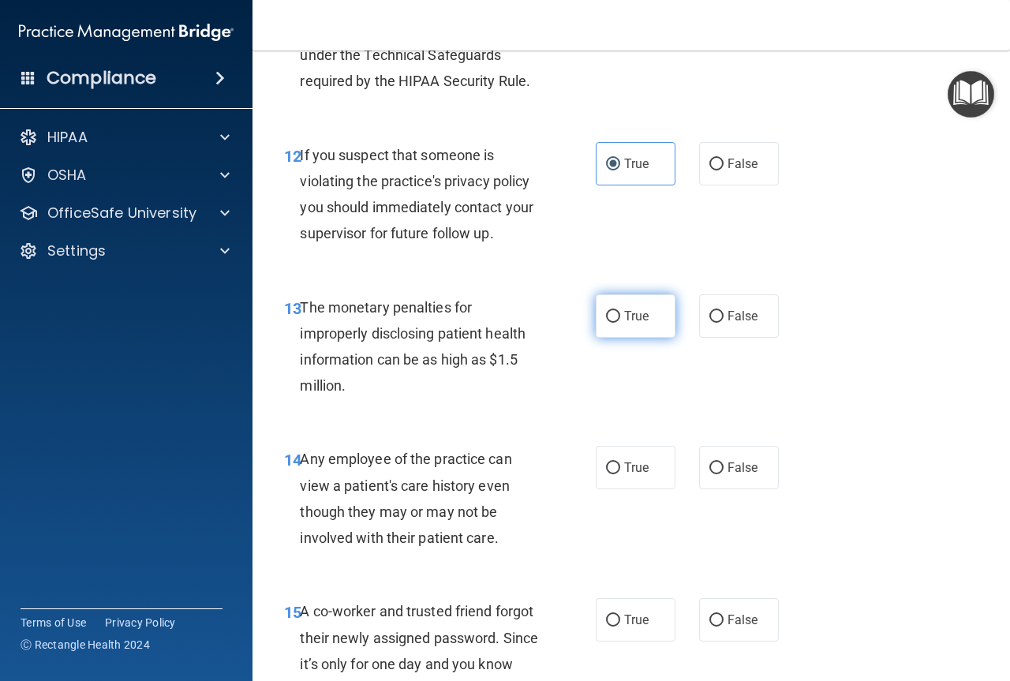
click at [611, 319] on input "True" at bounding box center [613, 317] width 14 height 12
radio input "true"
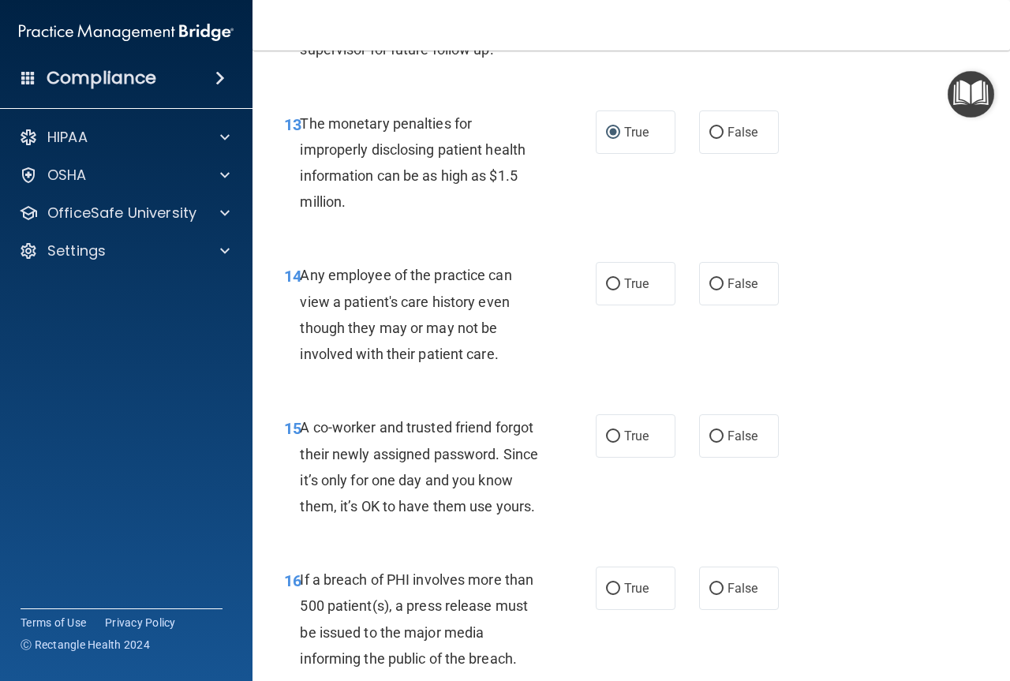
scroll to position [1972, 0]
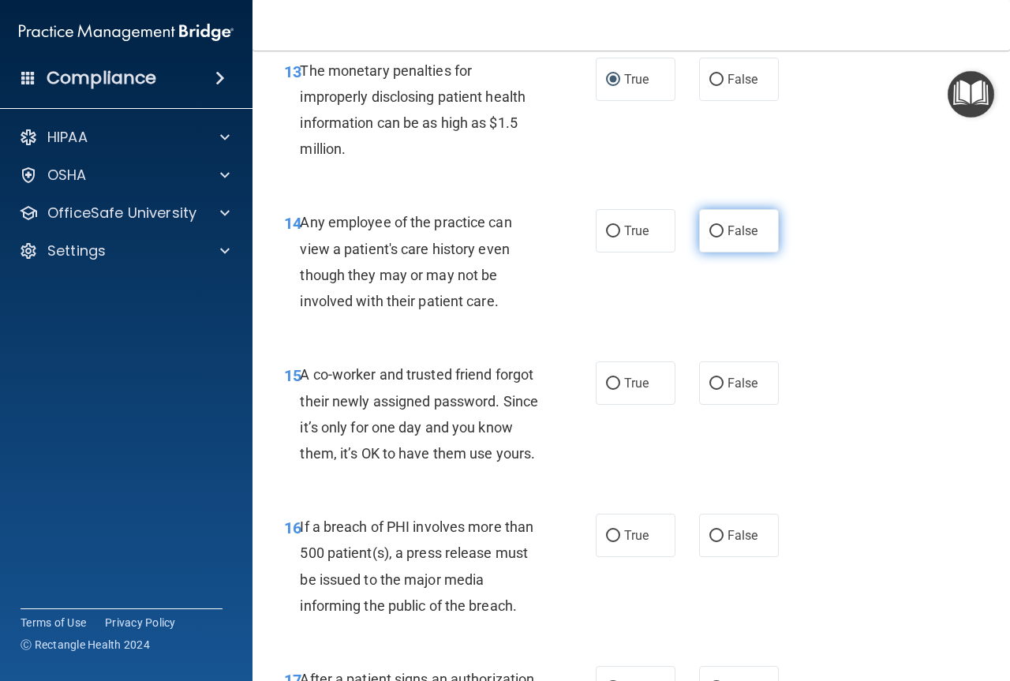
click at [727, 233] on span "False" at bounding box center [742, 230] width 31 height 15
click at [721, 233] on input "False" at bounding box center [716, 232] width 14 height 12
radio input "true"
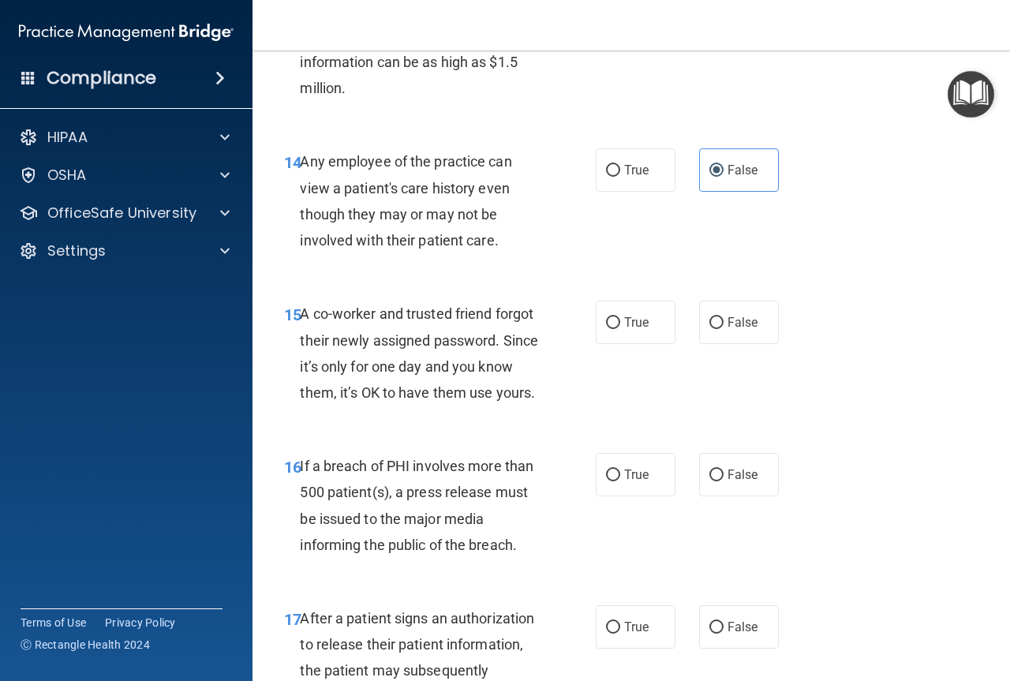
scroll to position [2130, 0]
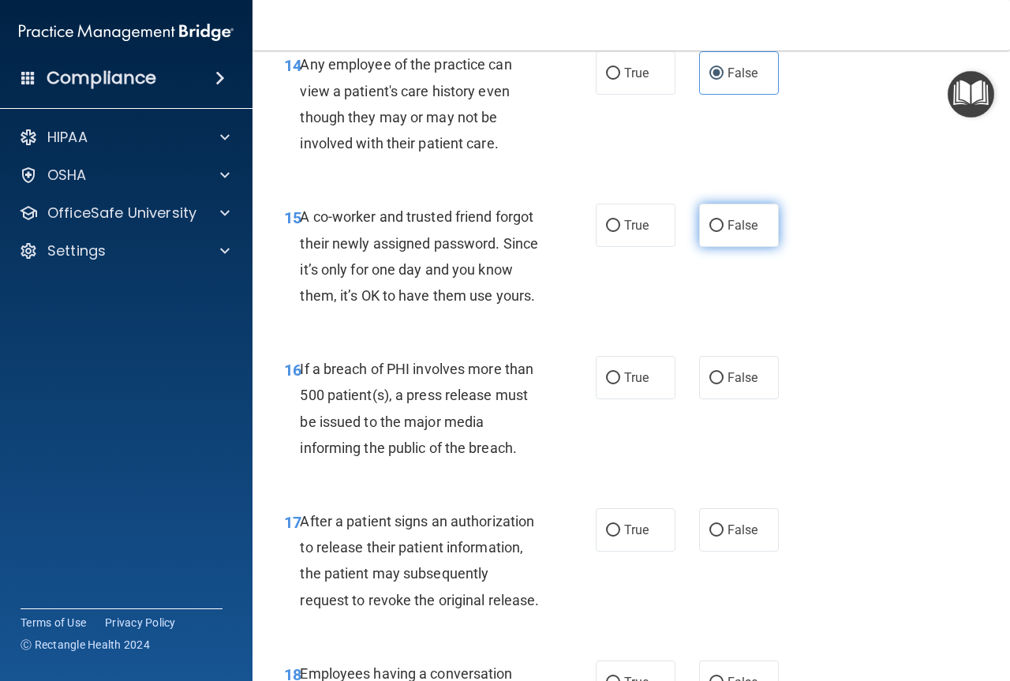
click at [709, 230] on input "False" at bounding box center [716, 226] width 14 height 12
radio input "true"
click at [611, 384] on input "True" at bounding box center [613, 378] width 14 height 12
radio input "true"
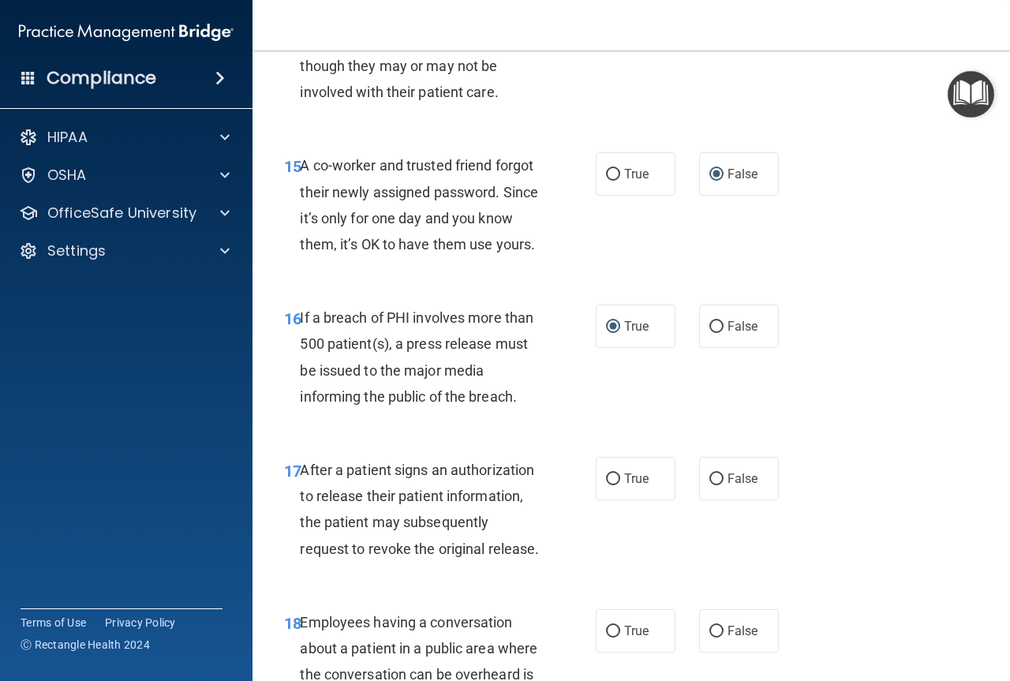
scroll to position [2209, 0]
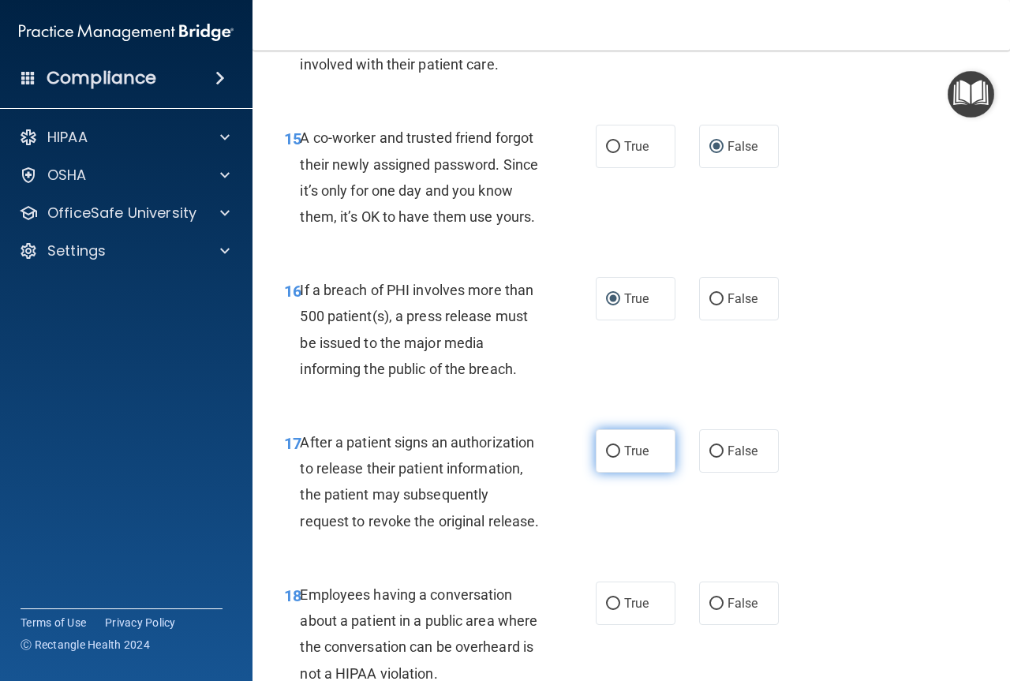
click at [608, 458] on input "True" at bounding box center [613, 452] width 14 height 12
radio input "true"
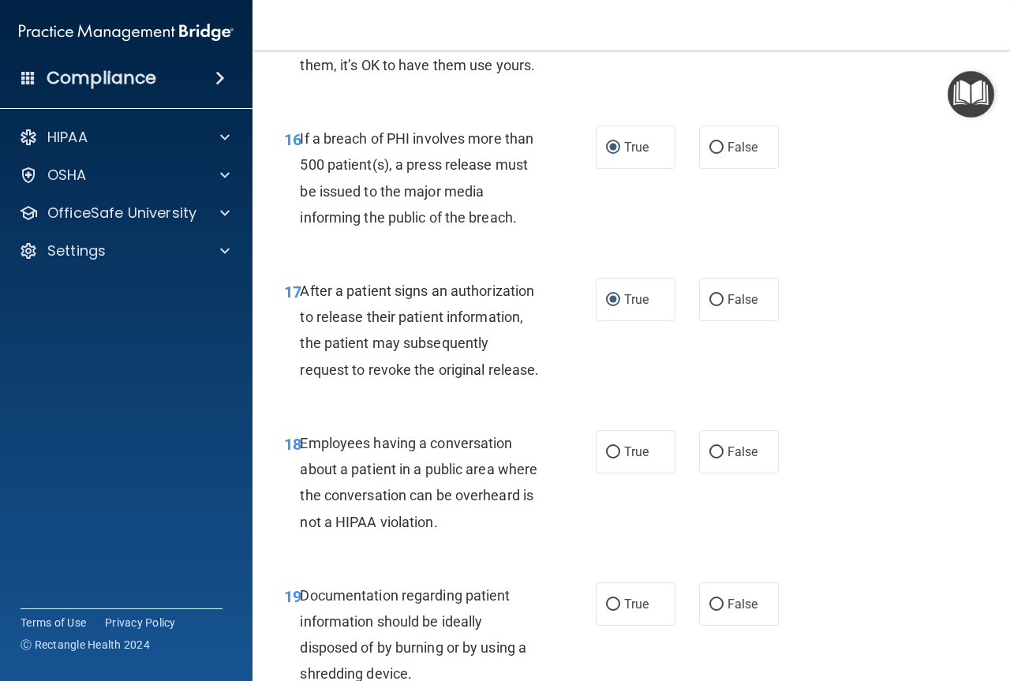
scroll to position [2367, 0]
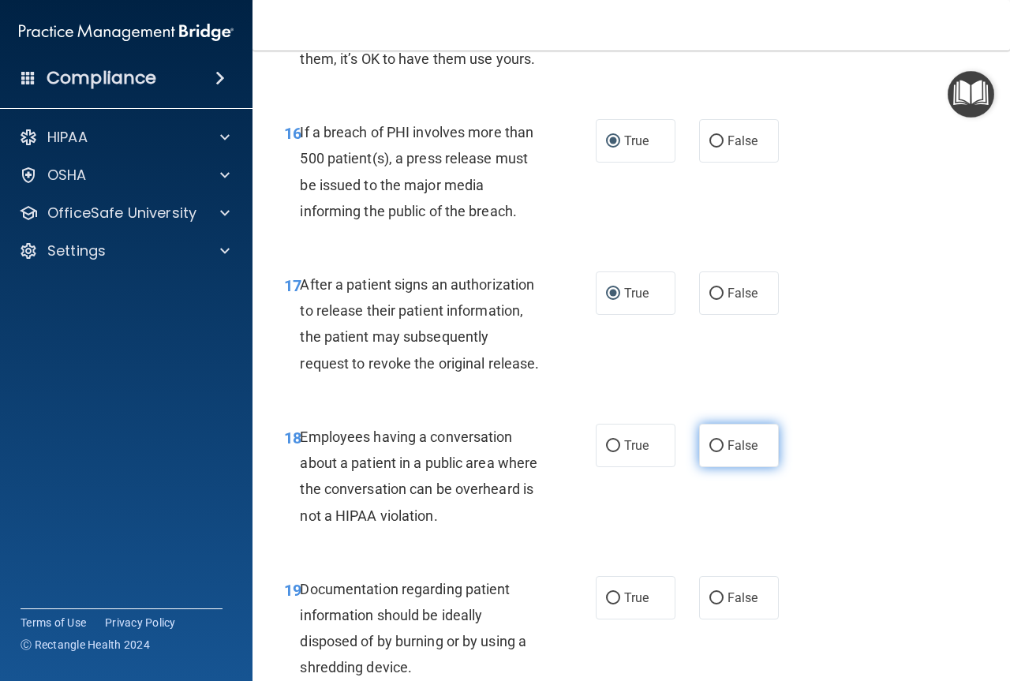
click at [709, 452] on input "False" at bounding box center [716, 446] width 14 height 12
radio input "true"
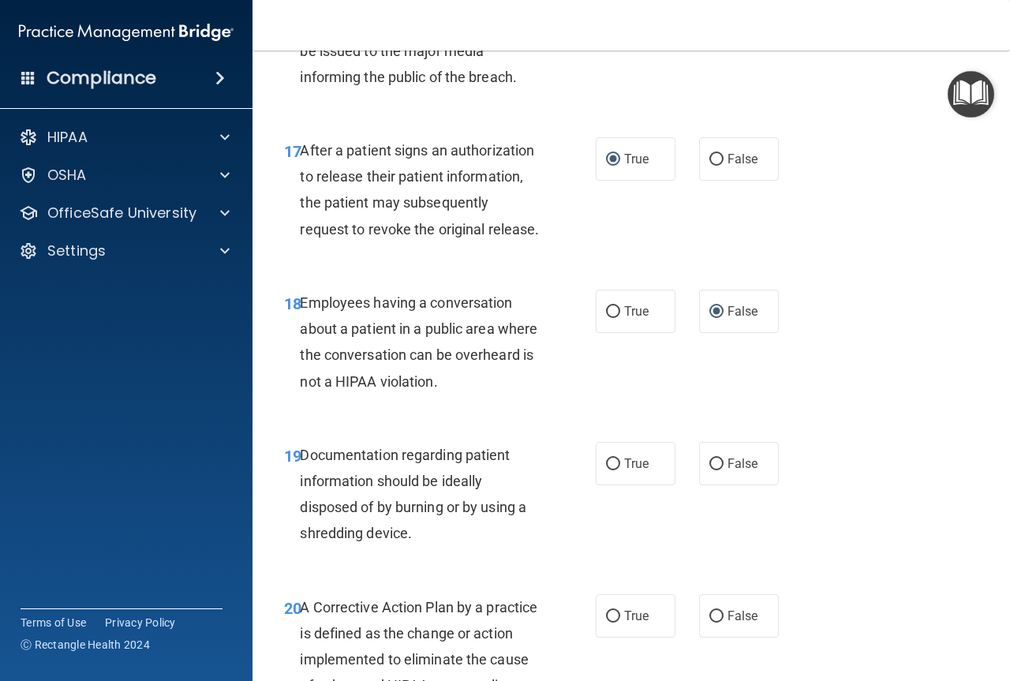
scroll to position [2603, 0]
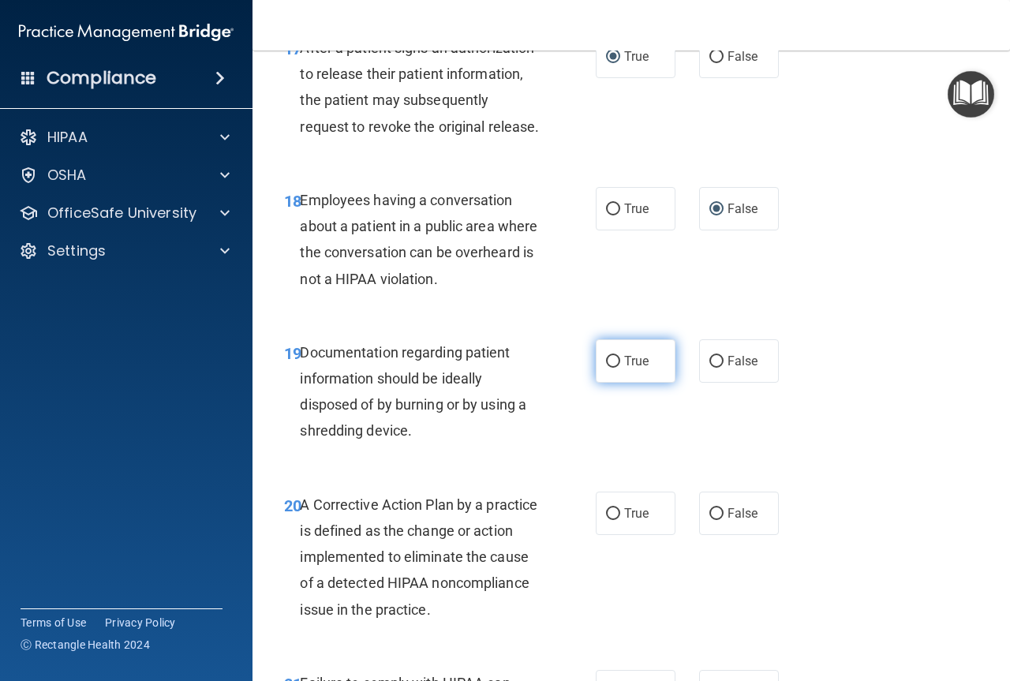
click at [615, 383] on label "True" at bounding box center [636, 360] width 80 height 43
click at [615, 368] on input "True" at bounding box center [613, 362] width 14 height 12
radio input "true"
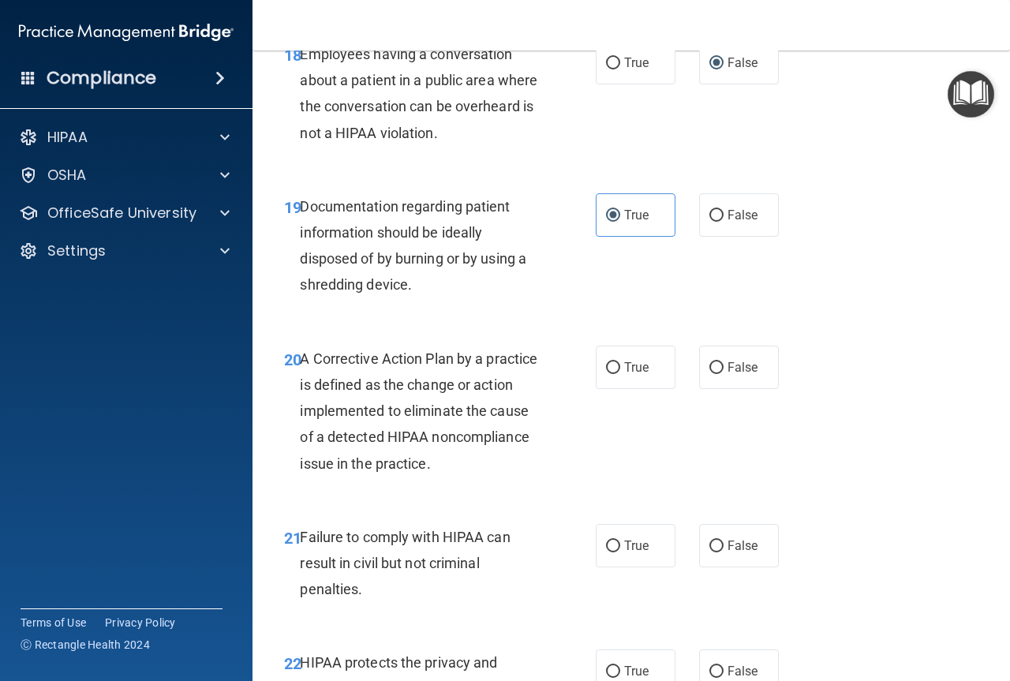
scroll to position [2761, 0]
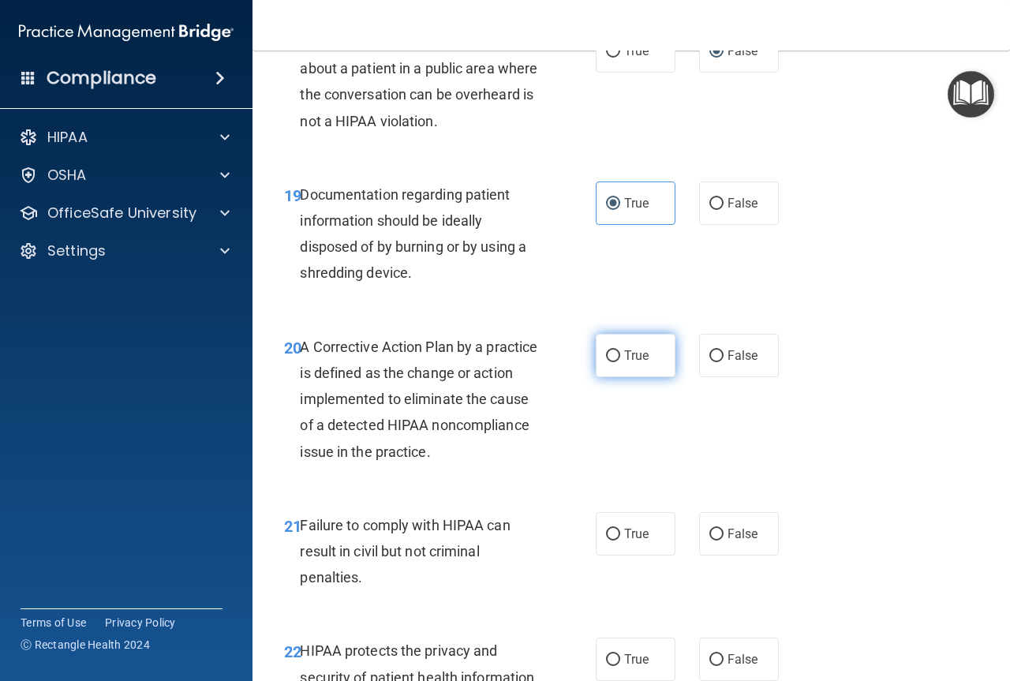
click at [618, 377] on label "True" at bounding box center [636, 355] width 80 height 43
click at [618, 362] on input "True" at bounding box center [613, 356] width 14 height 12
radio input "true"
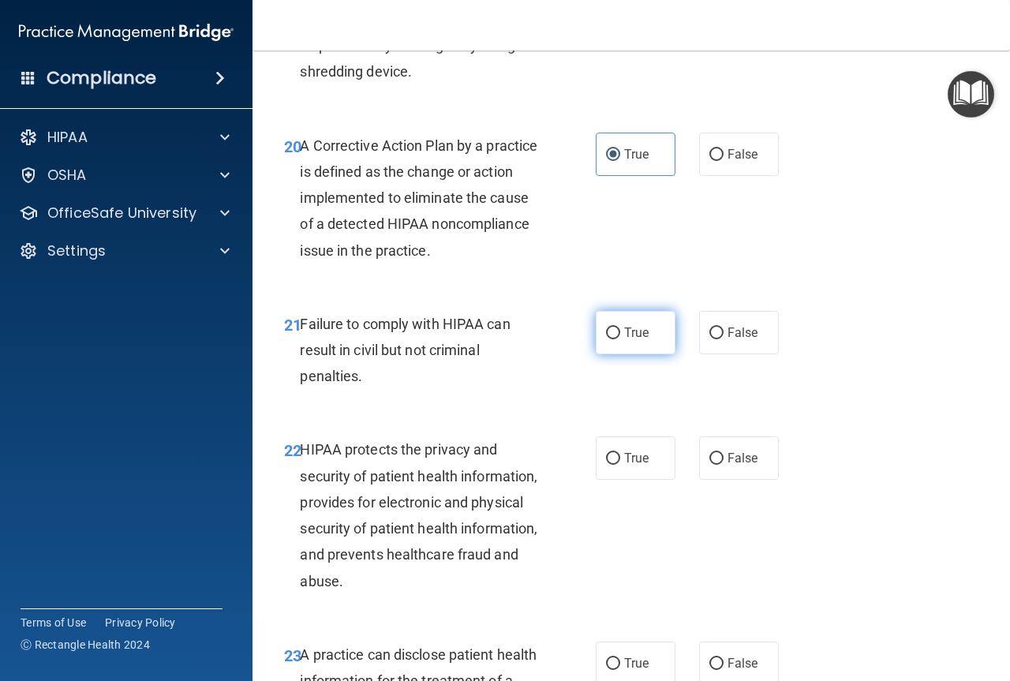
scroll to position [2998, 0]
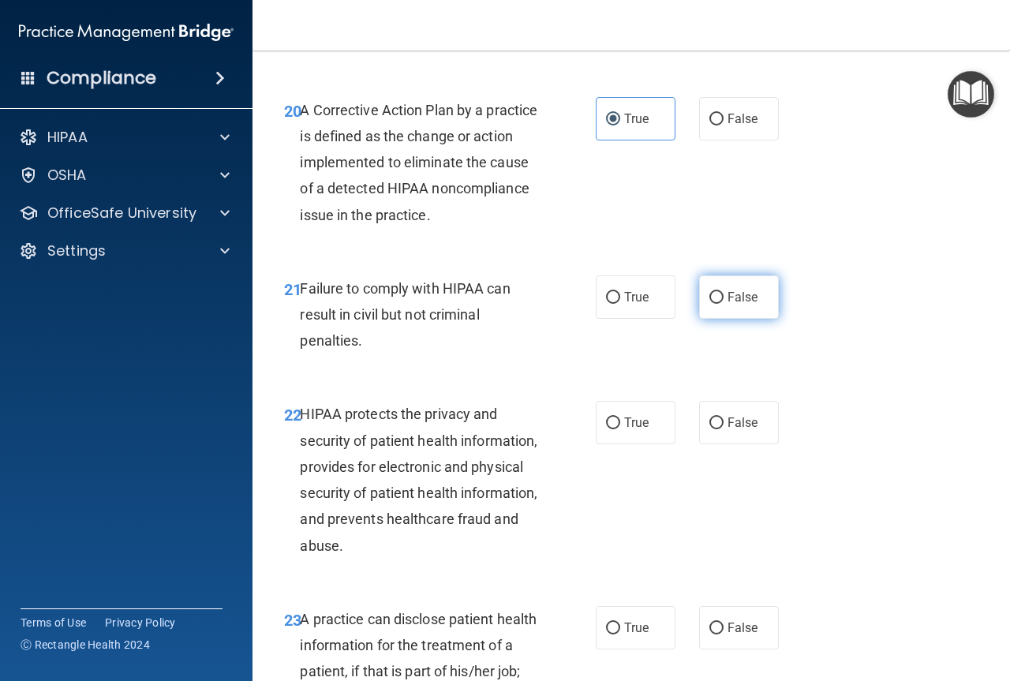
click at [709, 304] on input "False" at bounding box center [716, 298] width 14 height 12
radio input "true"
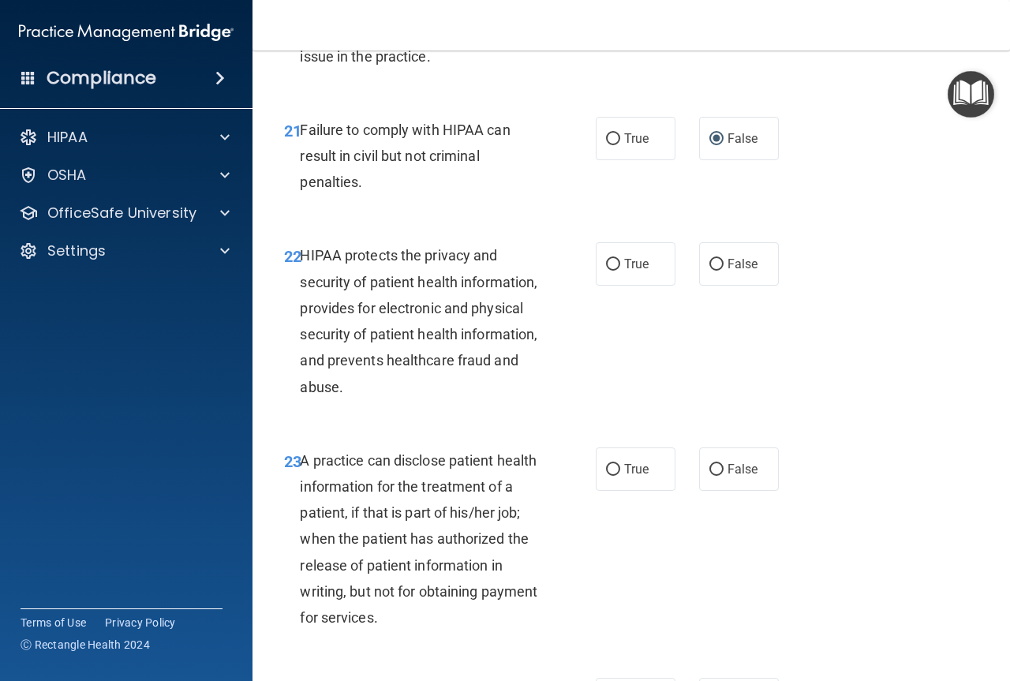
scroll to position [3234, 0]
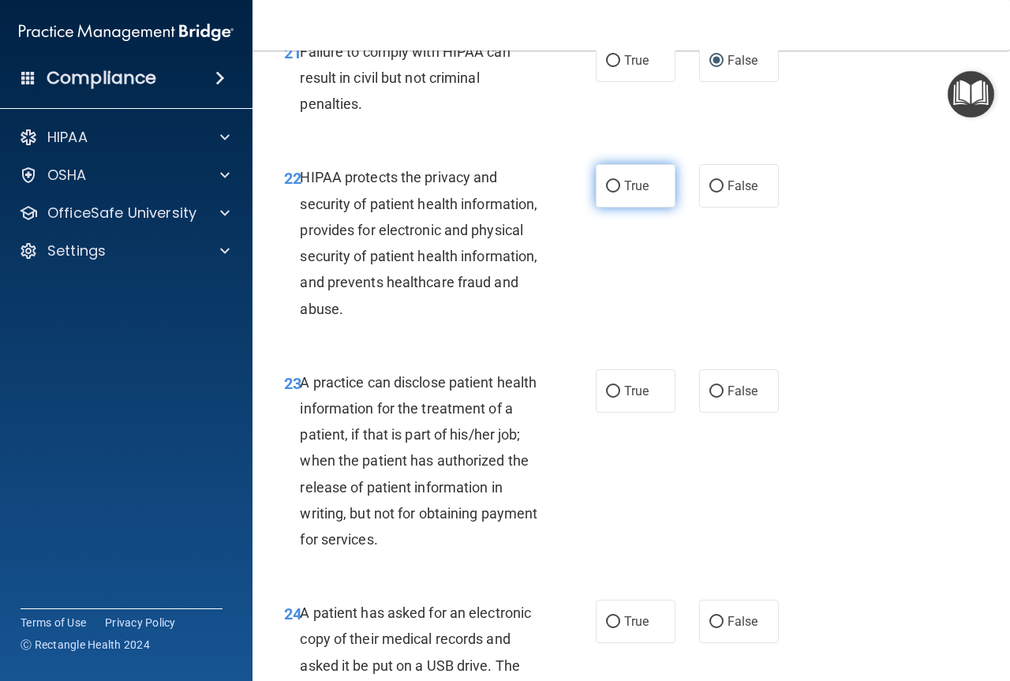
click at [614, 192] on input "True" at bounding box center [613, 187] width 14 height 12
radio input "true"
click at [713, 413] on label "False" at bounding box center [739, 390] width 80 height 43
click at [713, 398] on input "False" at bounding box center [716, 392] width 14 height 12
radio input "true"
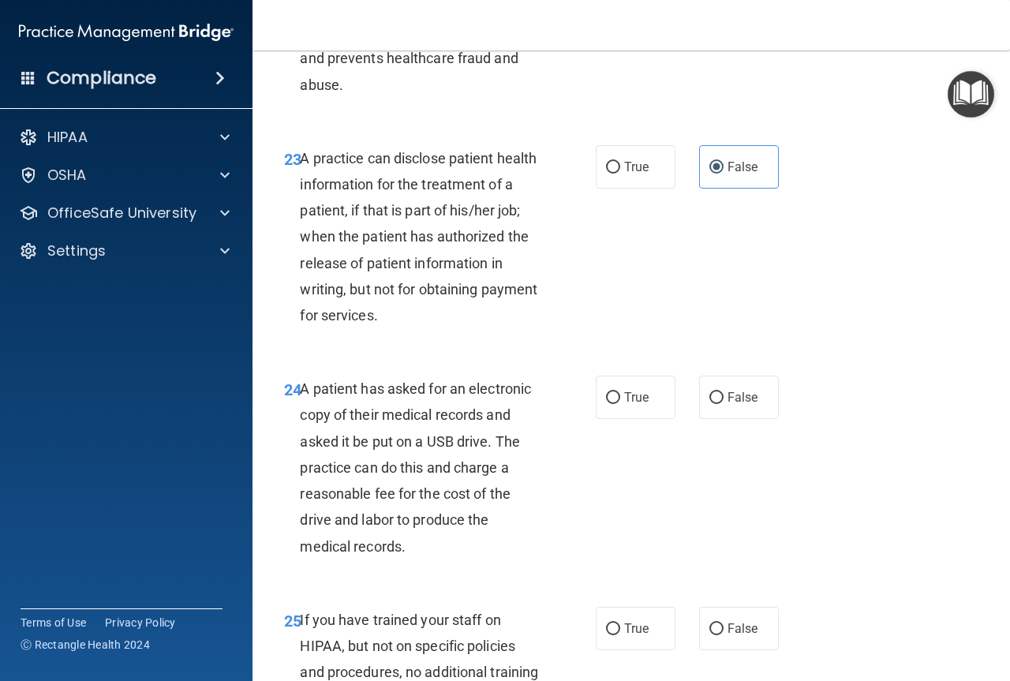
scroll to position [3471, 0]
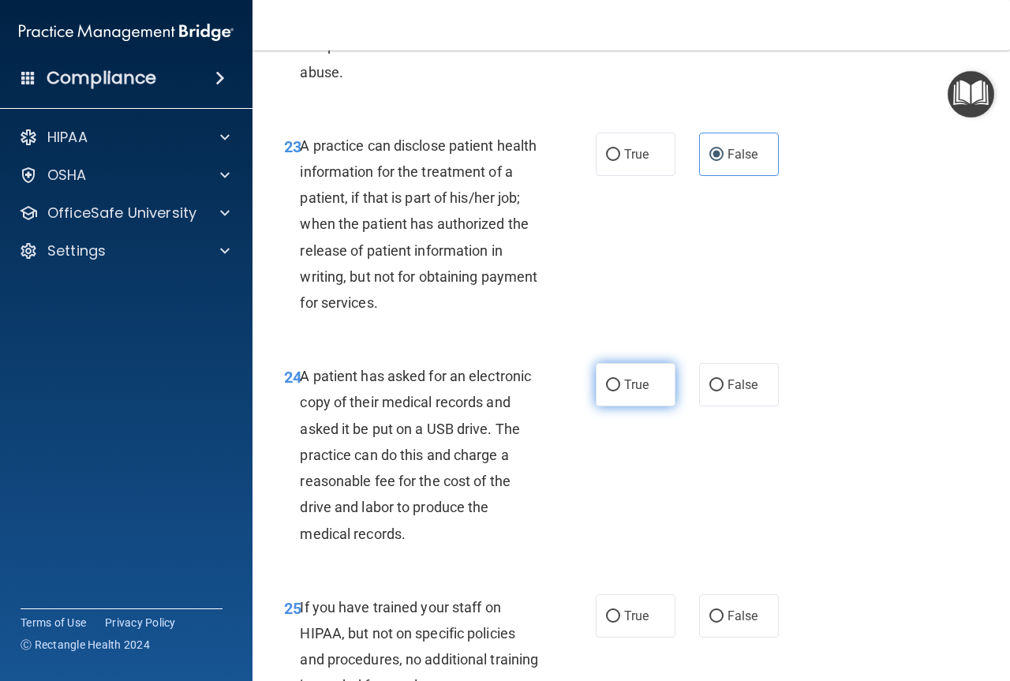
click at [613, 391] on input "True" at bounding box center [613, 385] width 14 height 12
radio input "true"
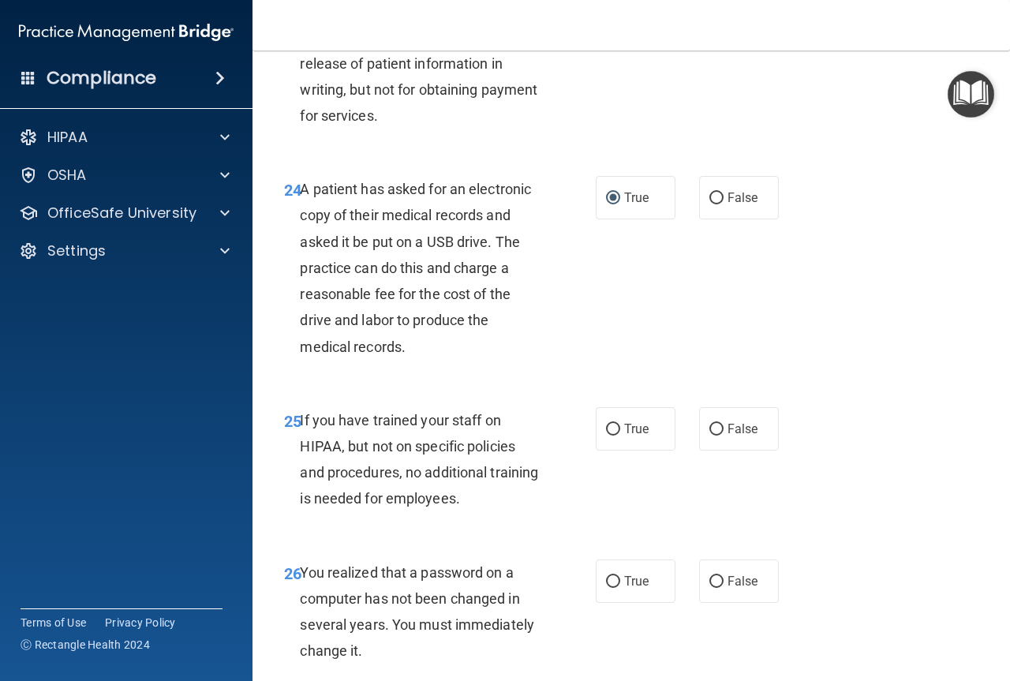
scroll to position [3708, 0]
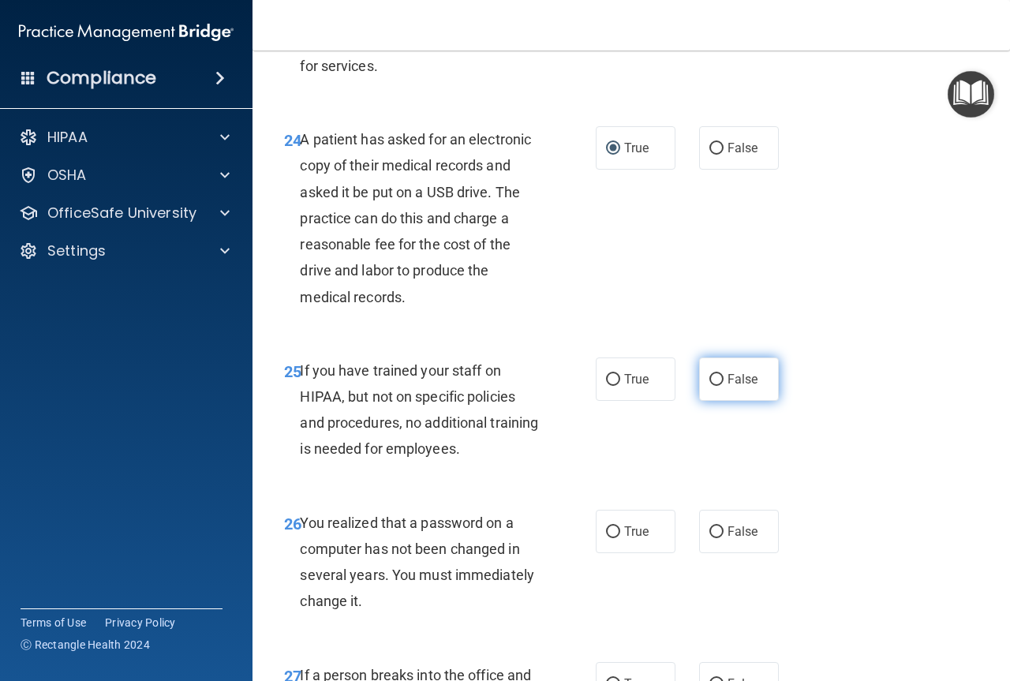
click at [709, 386] on input "False" at bounding box center [716, 380] width 14 height 12
radio input "true"
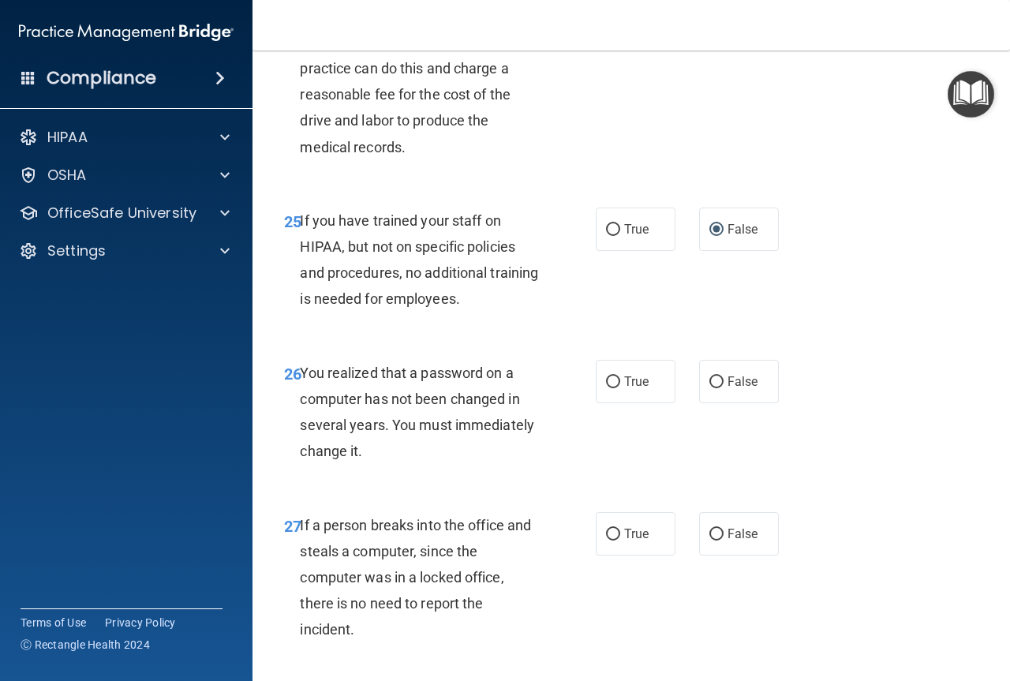
scroll to position [3944, 0]
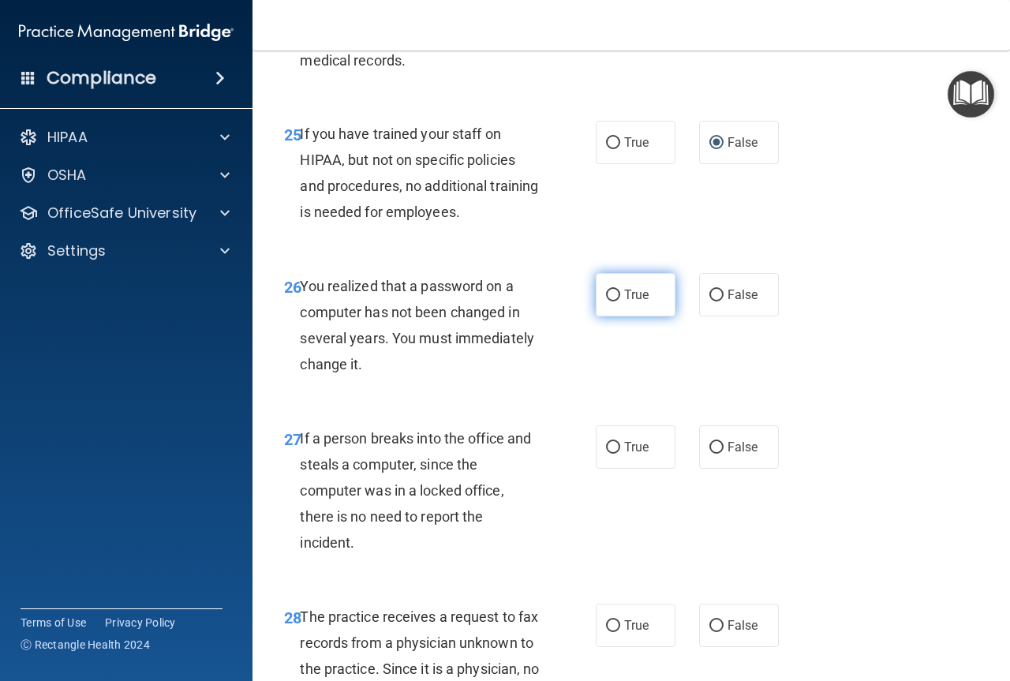
click at [615, 316] on label "True" at bounding box center [636, 294] width 80 height 43
click at [615, 301] on input "True" at bounding box center [613, 296] width 14 height 12
radio input "true"
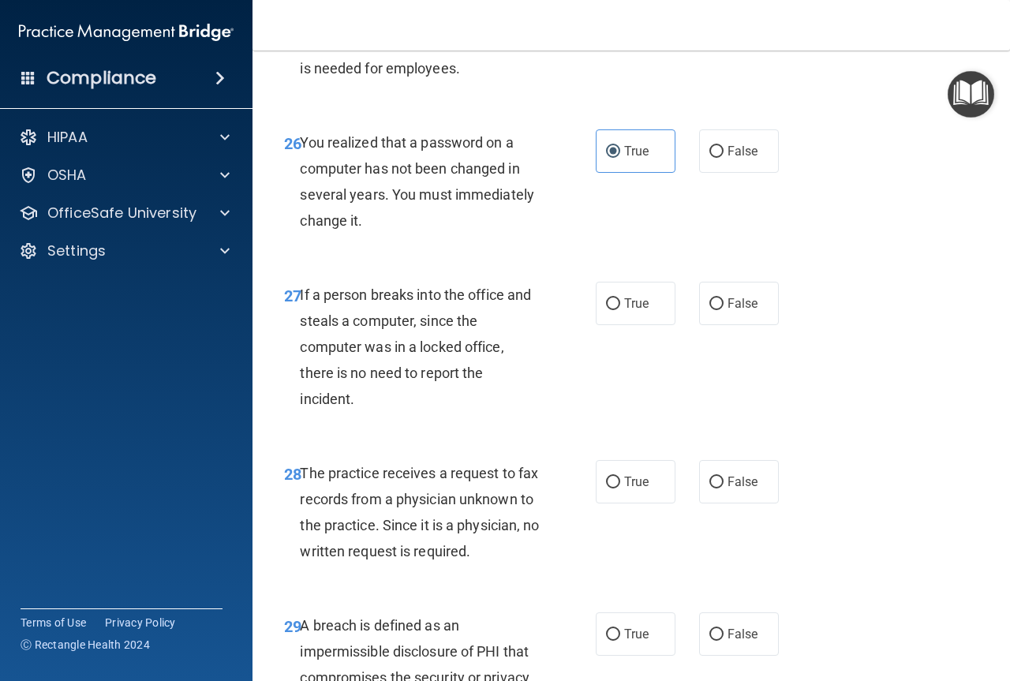
scroll to position [4102, 0]
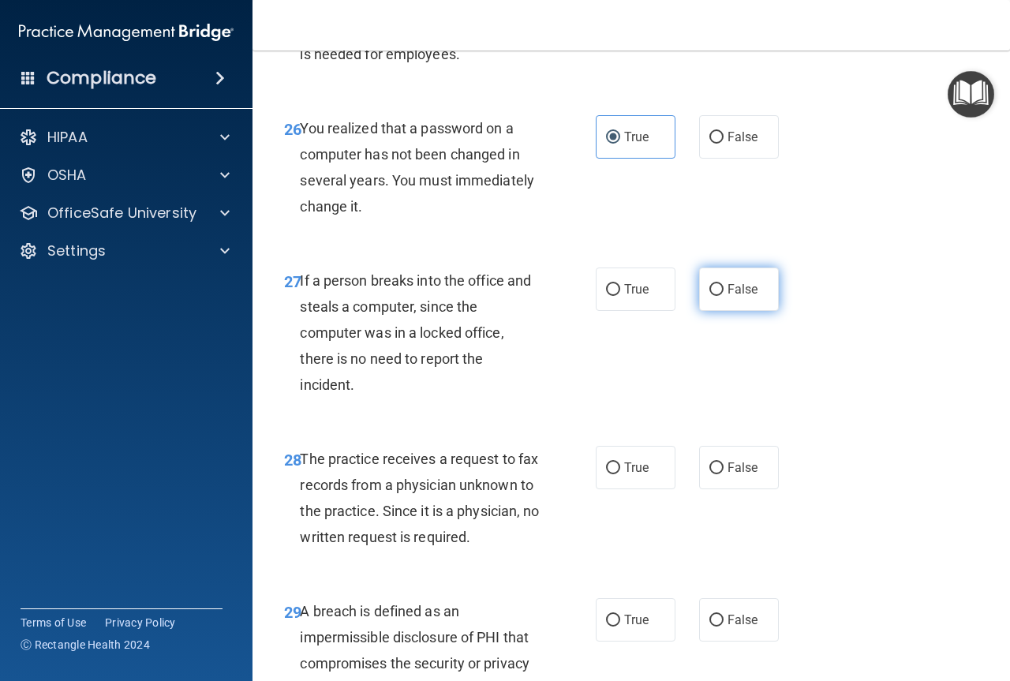
click at [713, 296] on input "False" at bounding box center [716, 290] width 14 height 12
radio input "true"
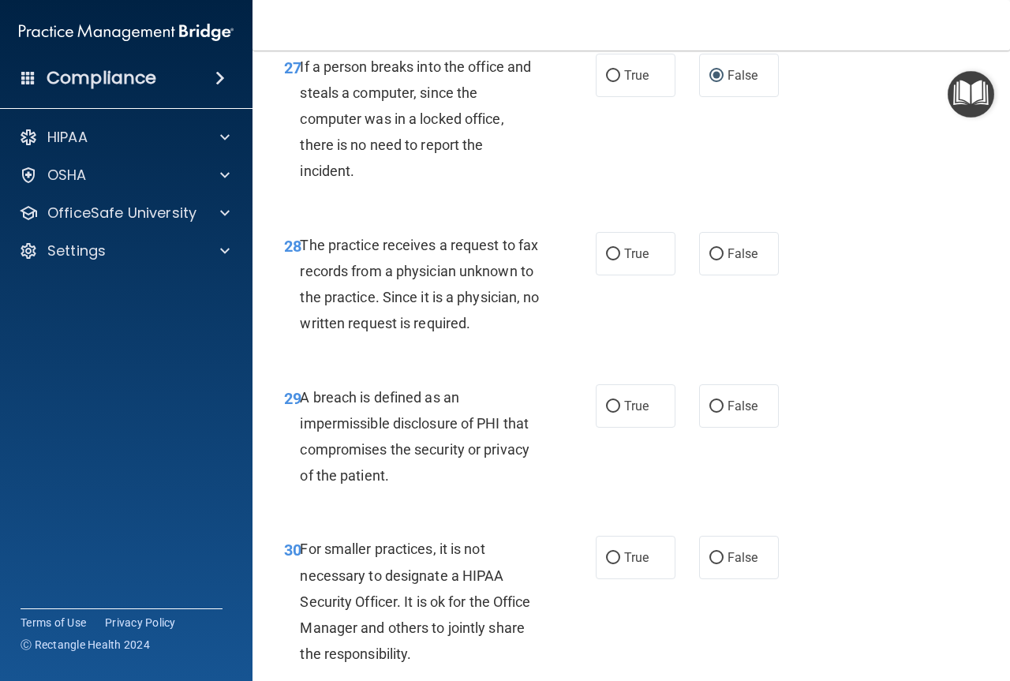
scroll to position [4339, 0]
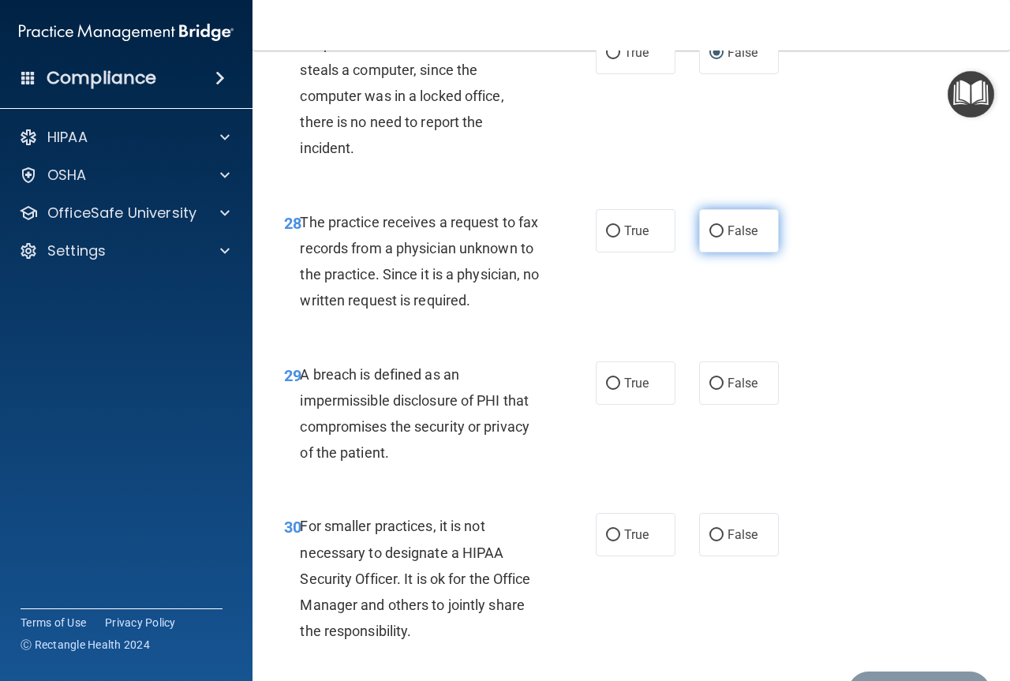
click at [710, 237] on input "False" at bounding box center [716, 232] width 14 height 12
radio input "true"
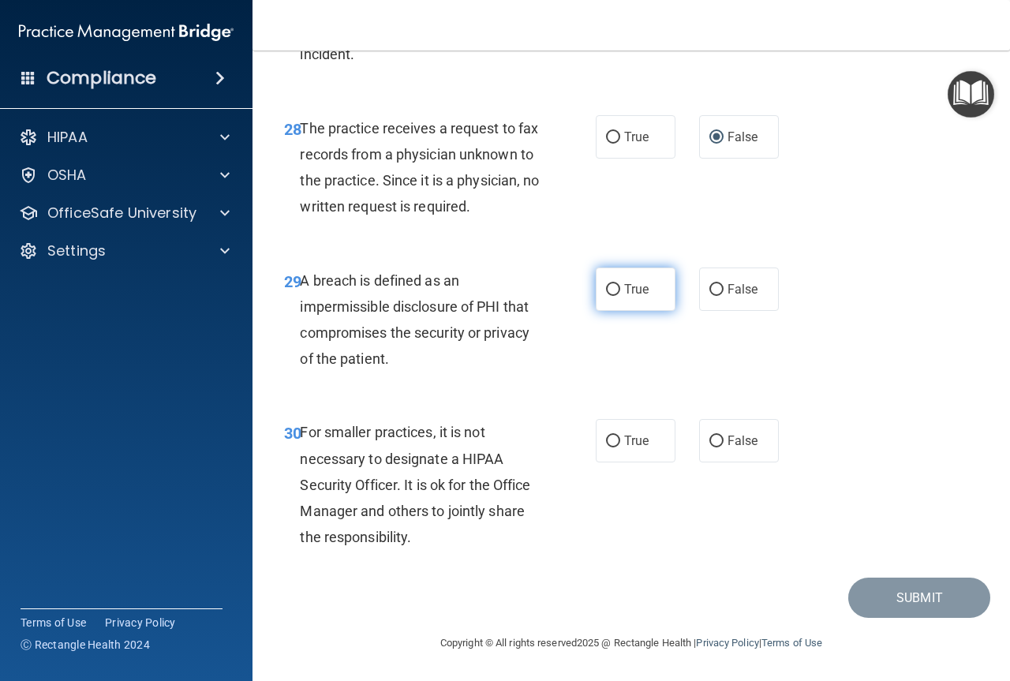
scroll to position [4496, 0]
click at [610, 296] on input "True" at bounding box center [613, 290] width 14 height 12
radio input "true"
click at [718, 439] on label "False" at bounding box center [739, 440] width 80 height 43
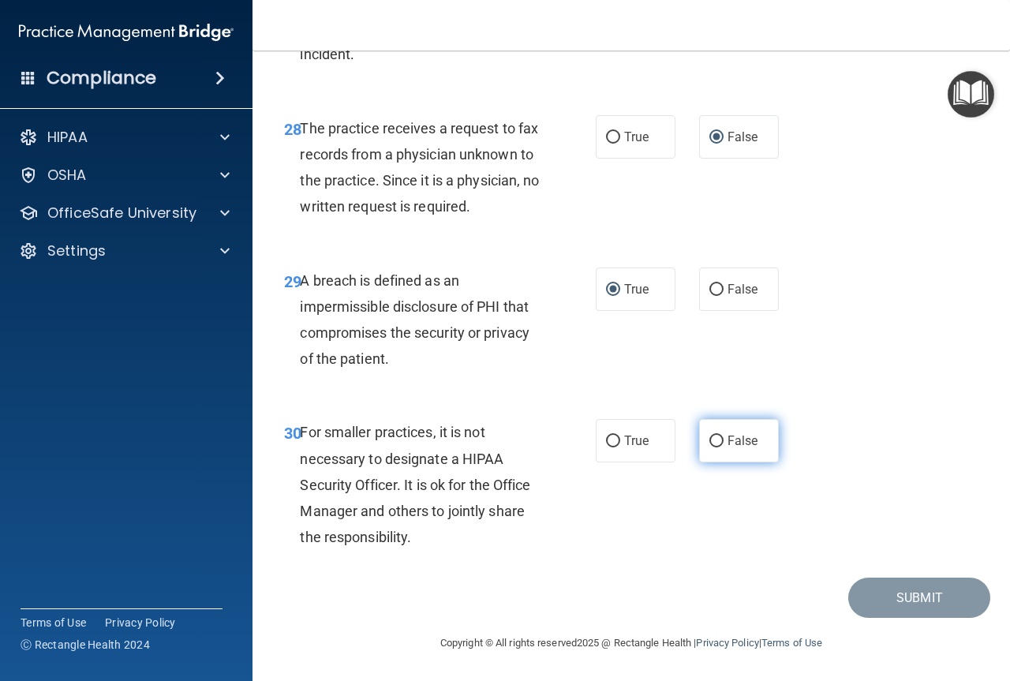
click at [718, 439] on input "False" at bounding box center [716, 441] width 14 height 12
radio input "true"
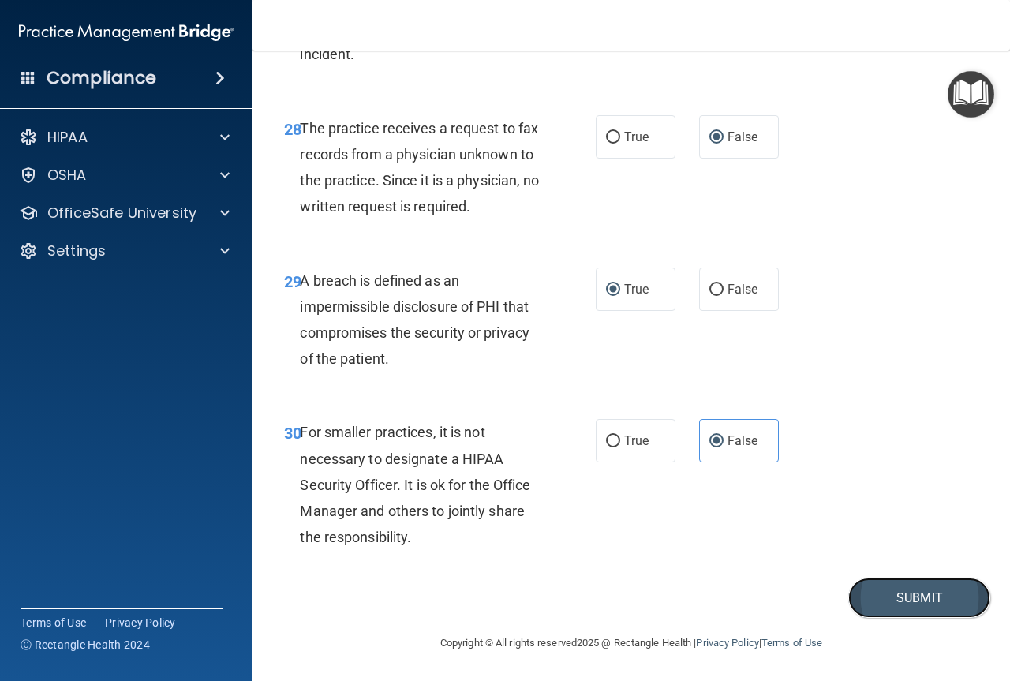
click at [905, 595] on button "Submit" at bounding box center [919, 597] width 142 height 40
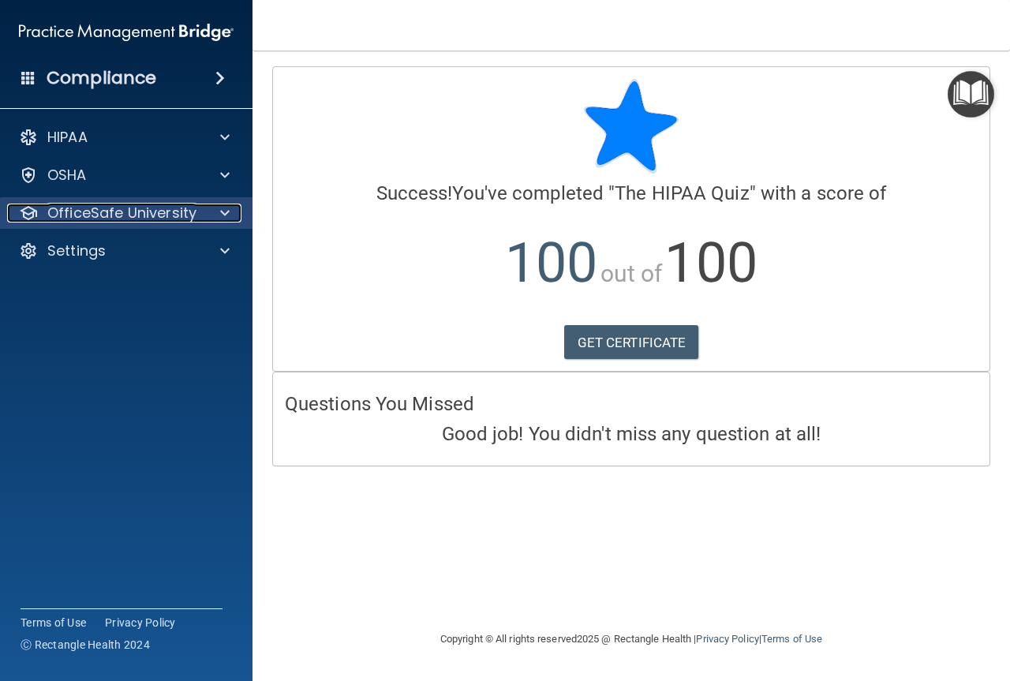
click at [226, 208] on span at bounding box center [224, 213] width 9 height 19
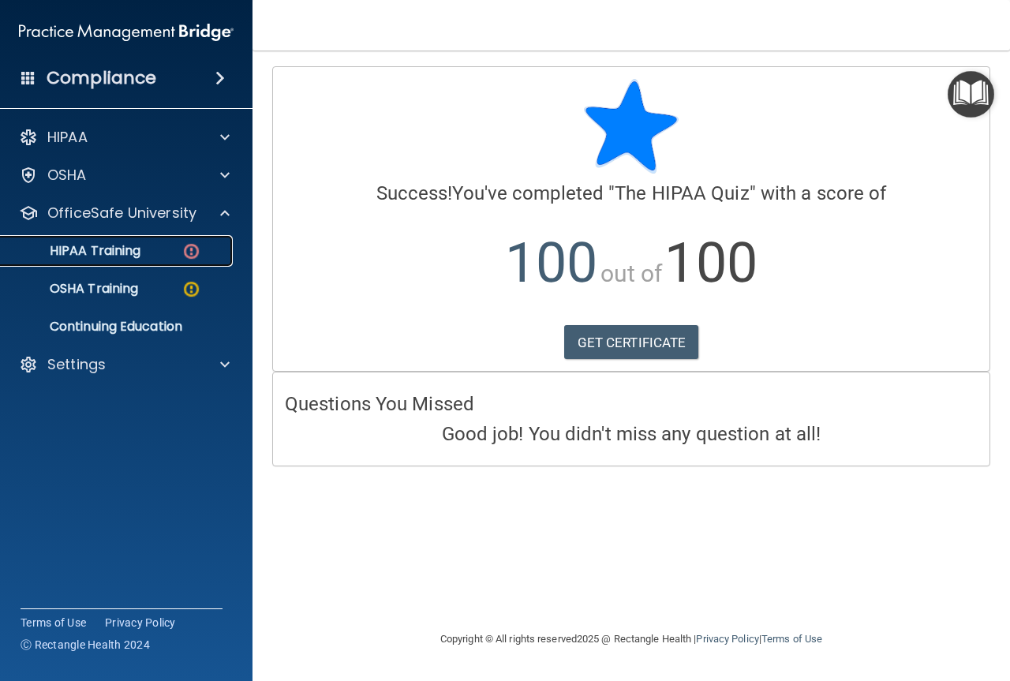
click at [185, 248] on img at bounding box center [191, 251] width 20 height 20
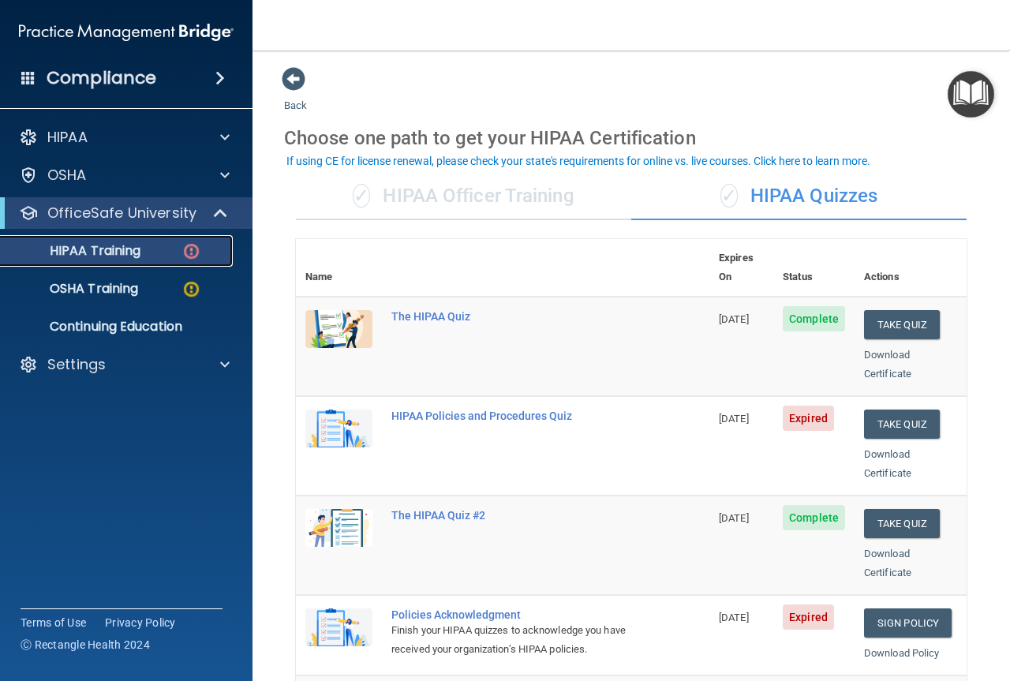
scroll to position [79, 0]
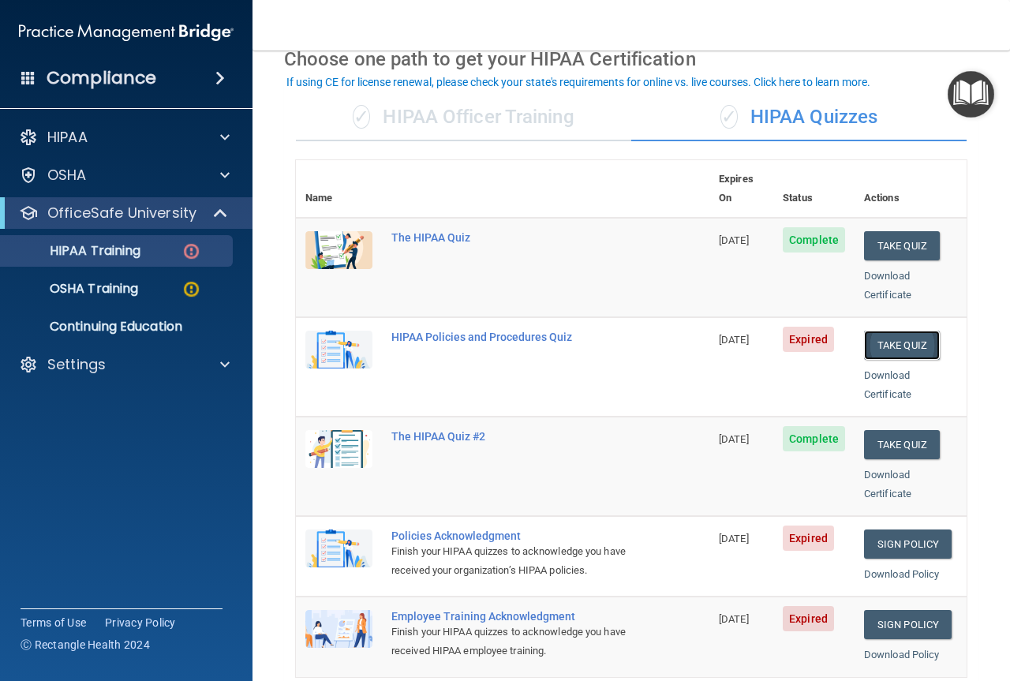
click at [885, 331] on button "Take Quiz" at bounding box center [902, 345] width 76 height 29
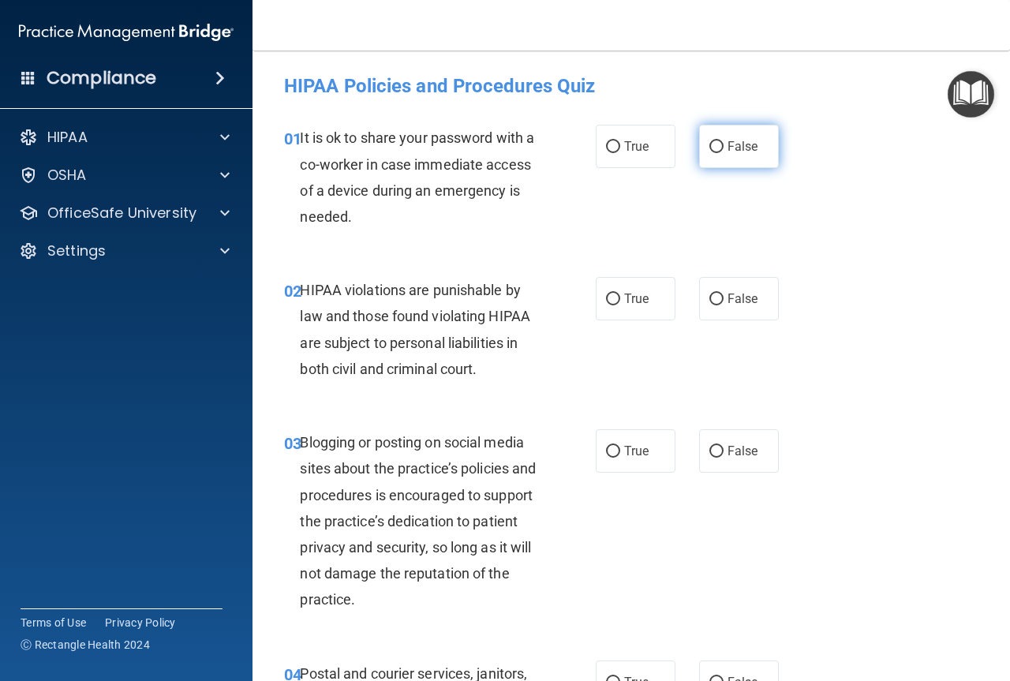
click at [718, 142] on label "False" at bounding box center [739, 146] width 80 height 43
click at [718, 142] on input "False" at bounding box center [716, 147] width 14 height 12
radio input "true"
click at [607, 299] on input "True" at bounding box center [613, 299] width 14 height 12
radio input "true"
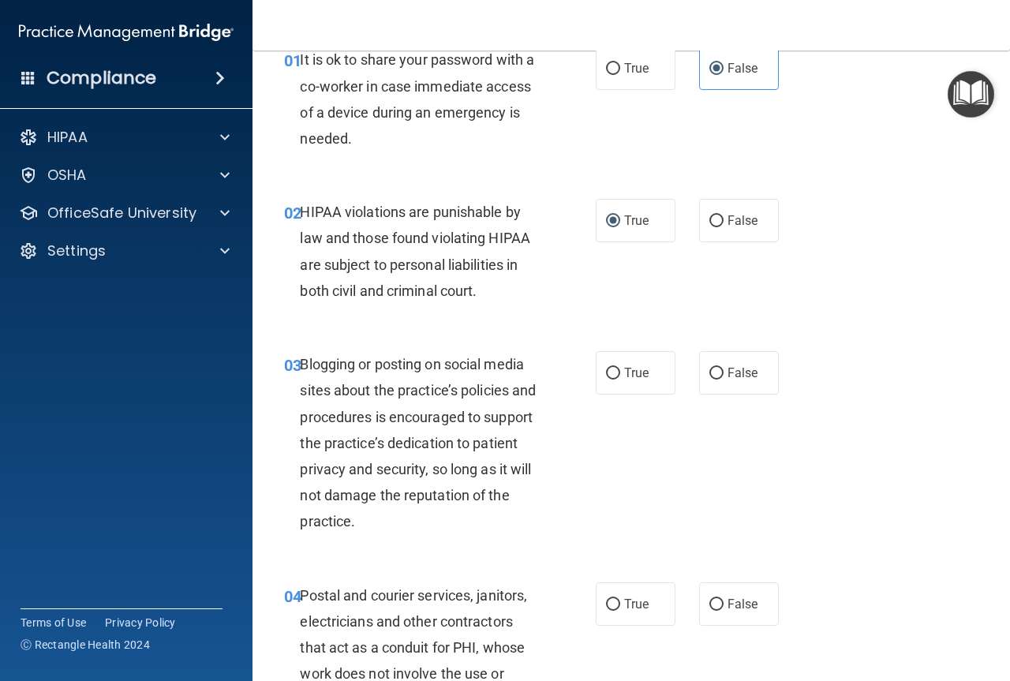
scroll to position [79, 0]
click at [709, 372] on input "False" at bounding box center [716, 373] width 14 height 12
radio input "true"
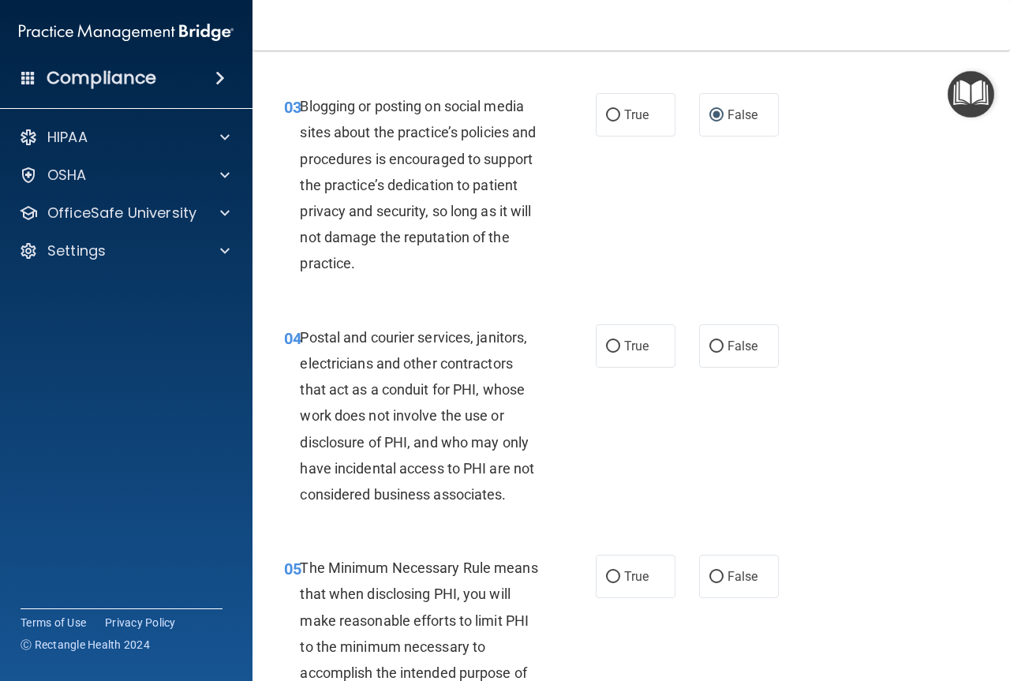
scroll to position [394, 0]
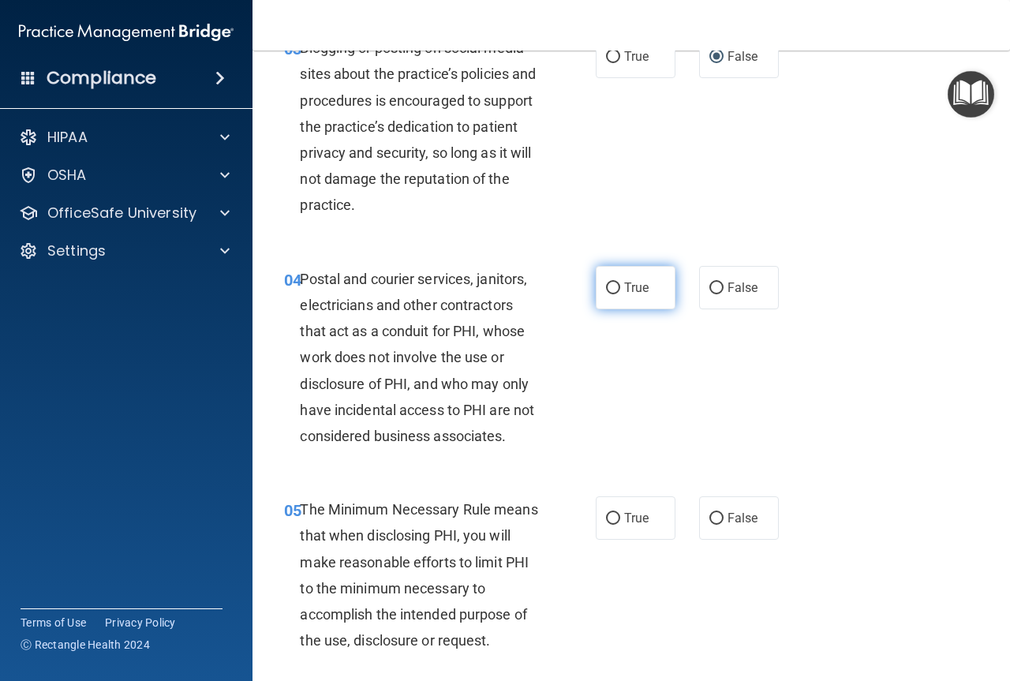
click at [611, 290] on input "True" at bounding box center [613, 288] width 14 height 12
radio input "true"
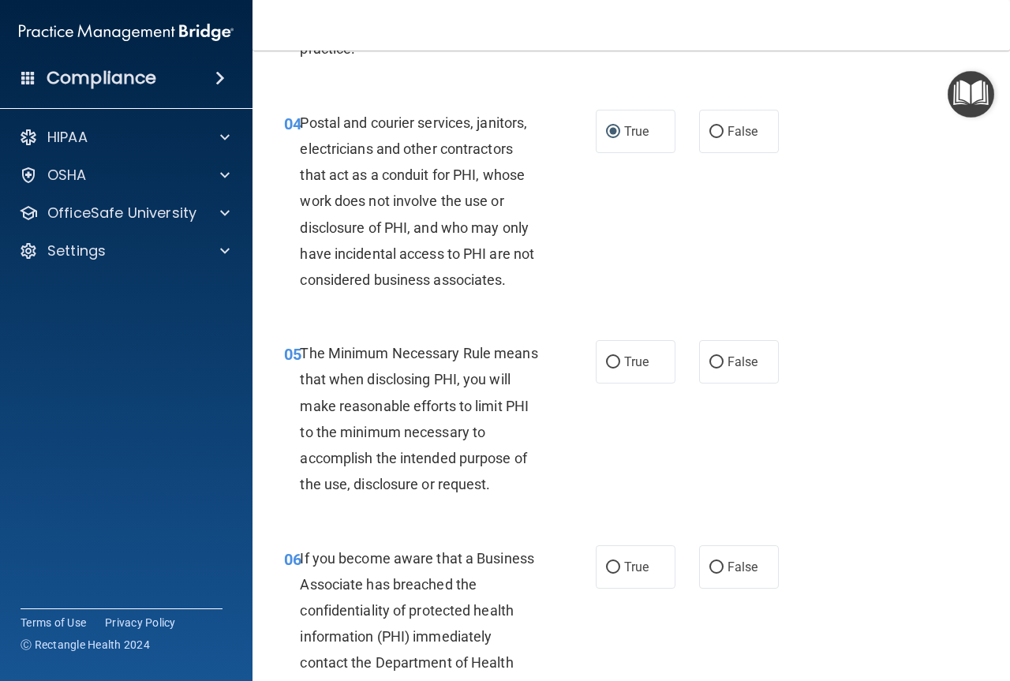
scroll to position [552, 0]
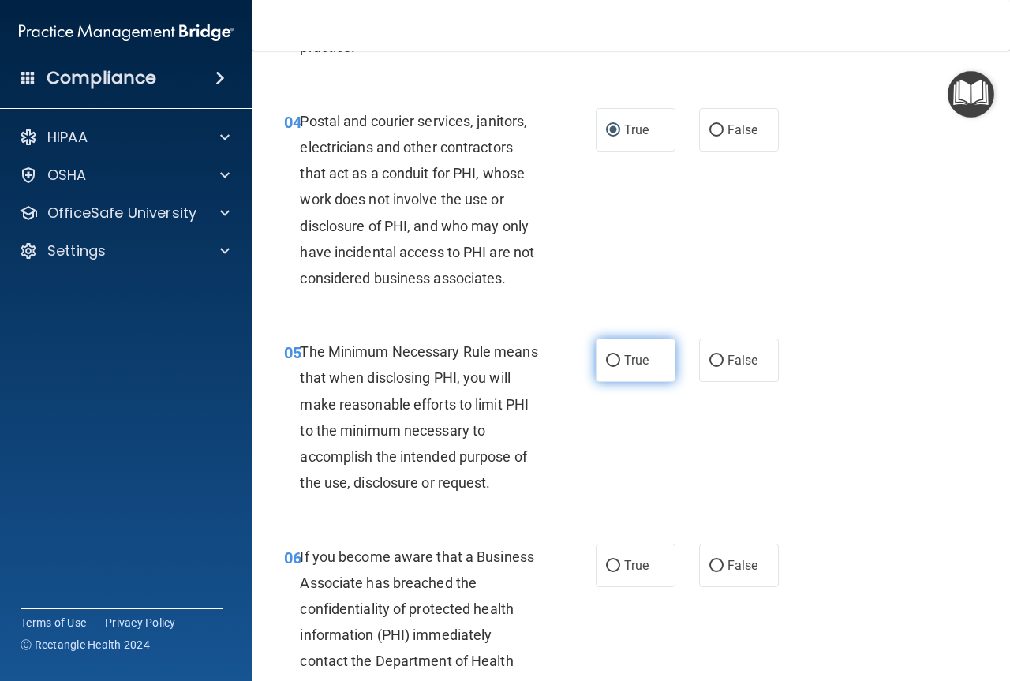
click at [606, 355] on input "True" at bounding box center [613, 361] width 14 height 12
radio input "true"
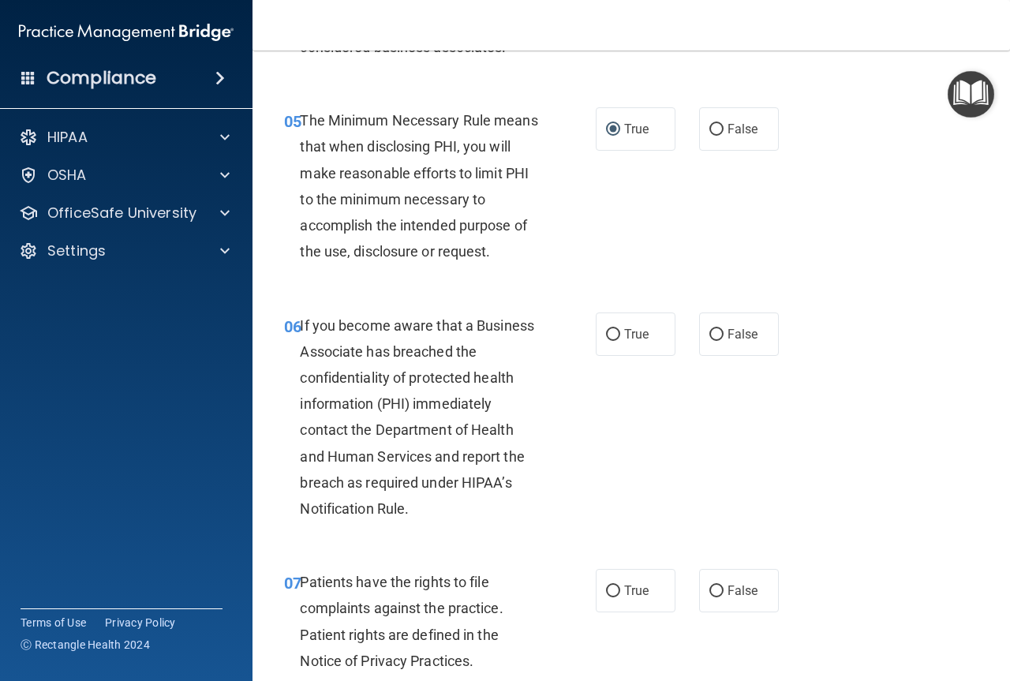
scroll to position [789, 0]
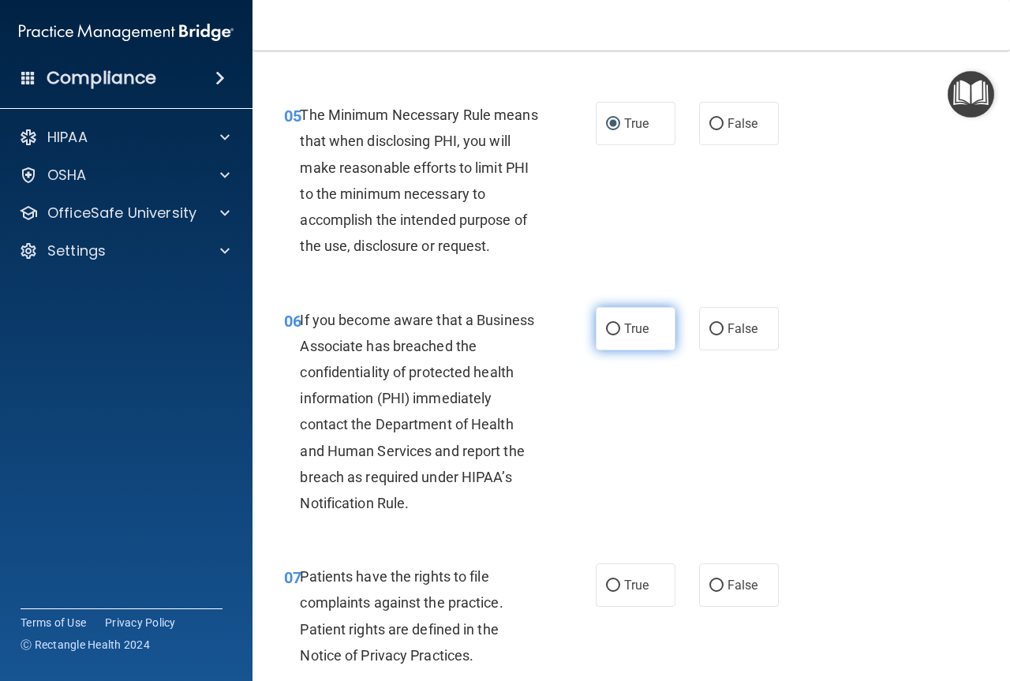
click at [609, 330] on input "True" at bounding box center [613, 329] width 14 height 12
radio input "true"
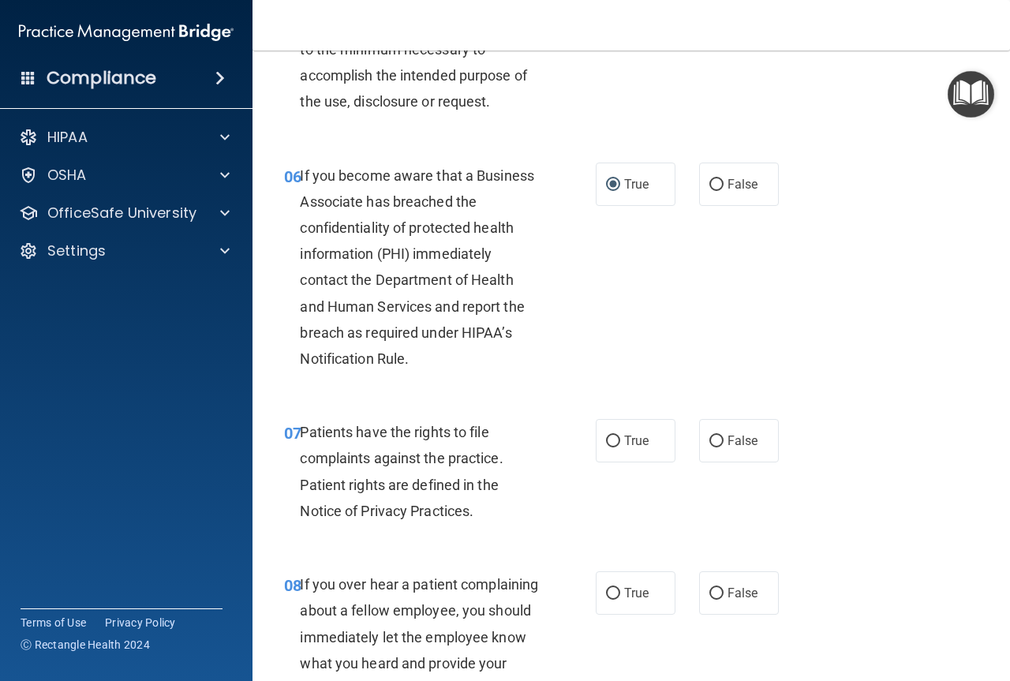
scroll to position [947, 0]
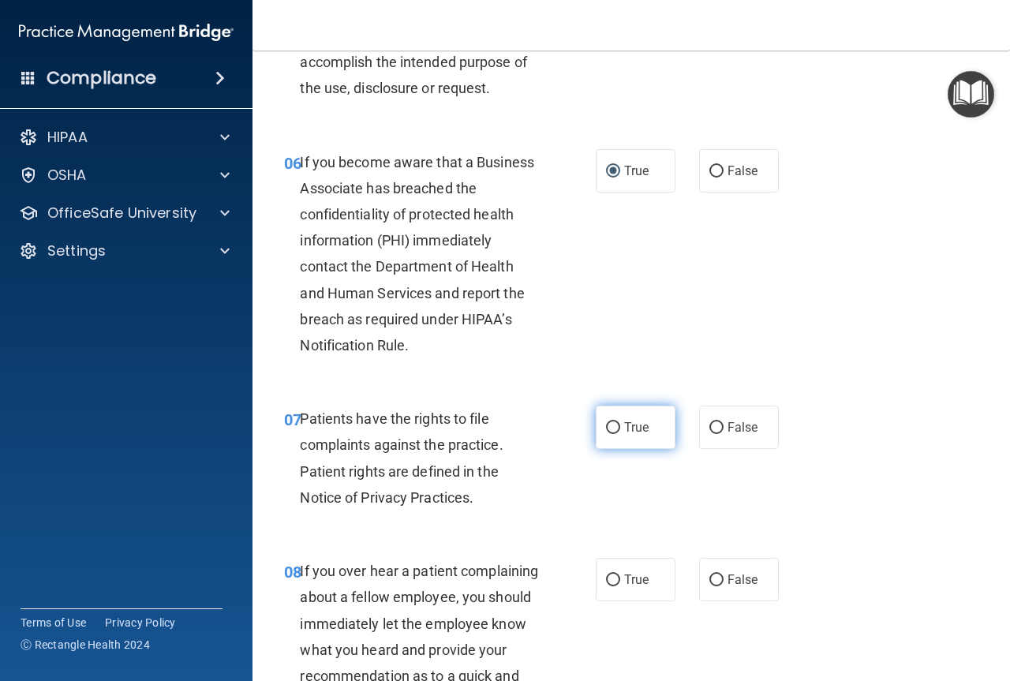
click at [611, 426] on input "True" at bounding box center [613, 428] width 14 height 12
radio input "true"
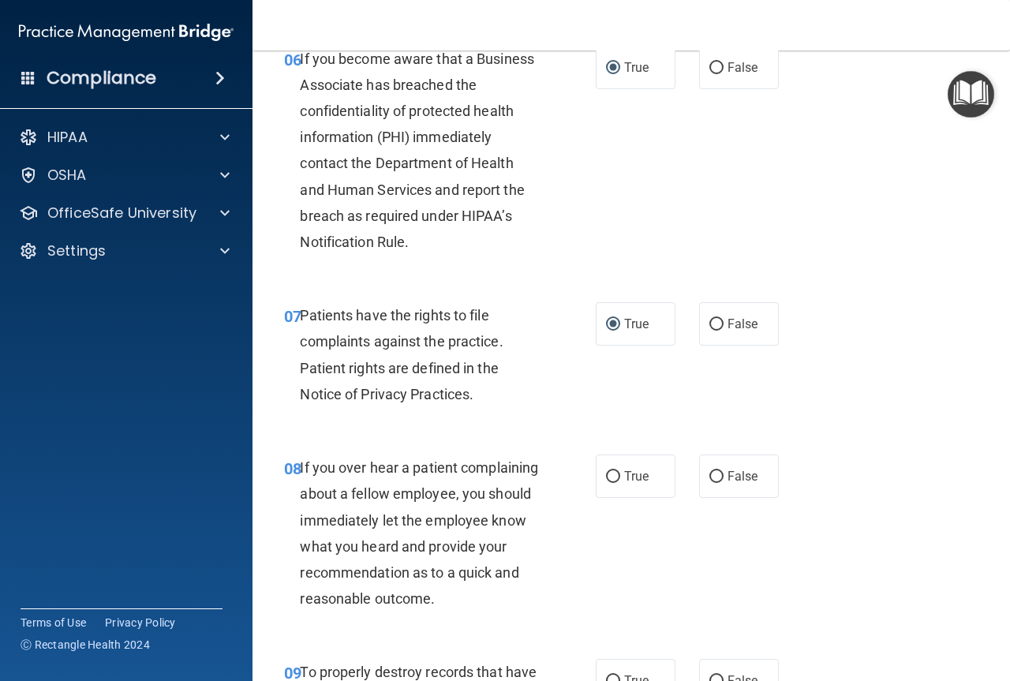
scroll to position [1104, 0]
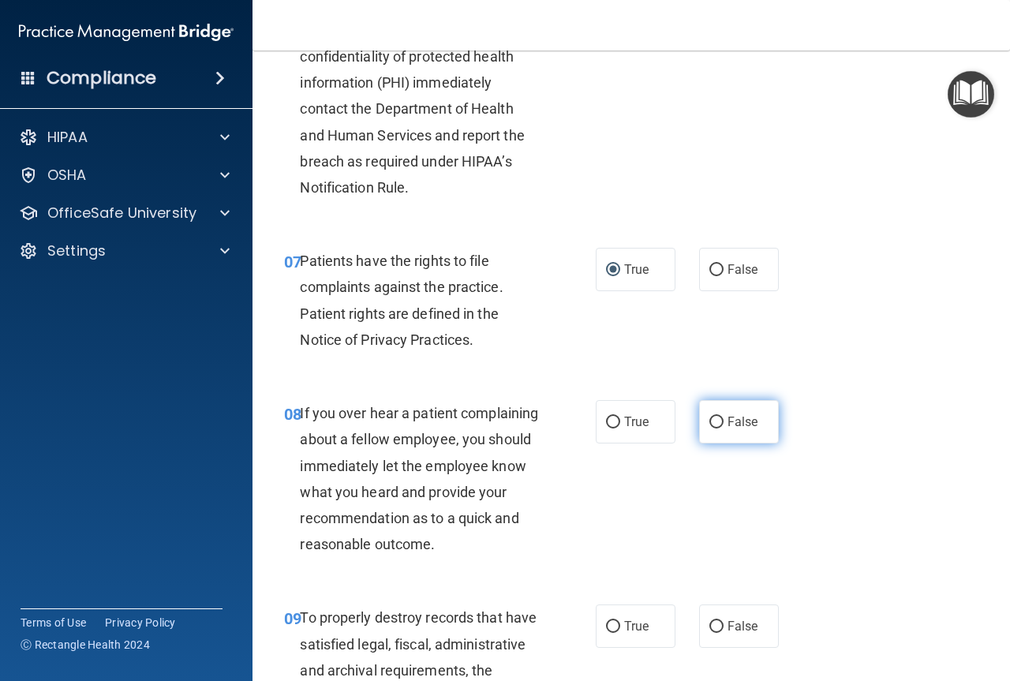
click at [709, 417] on input "False" at bounding box center [716, 423] width 14 height 12
radio input "true"
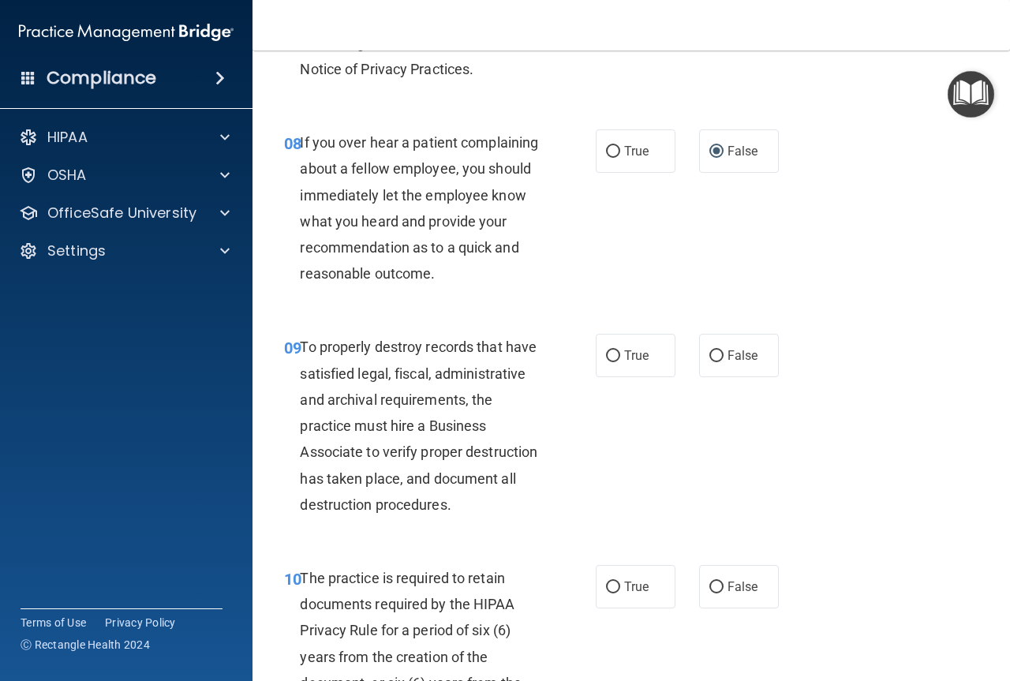
scroll to position [1420, 0]
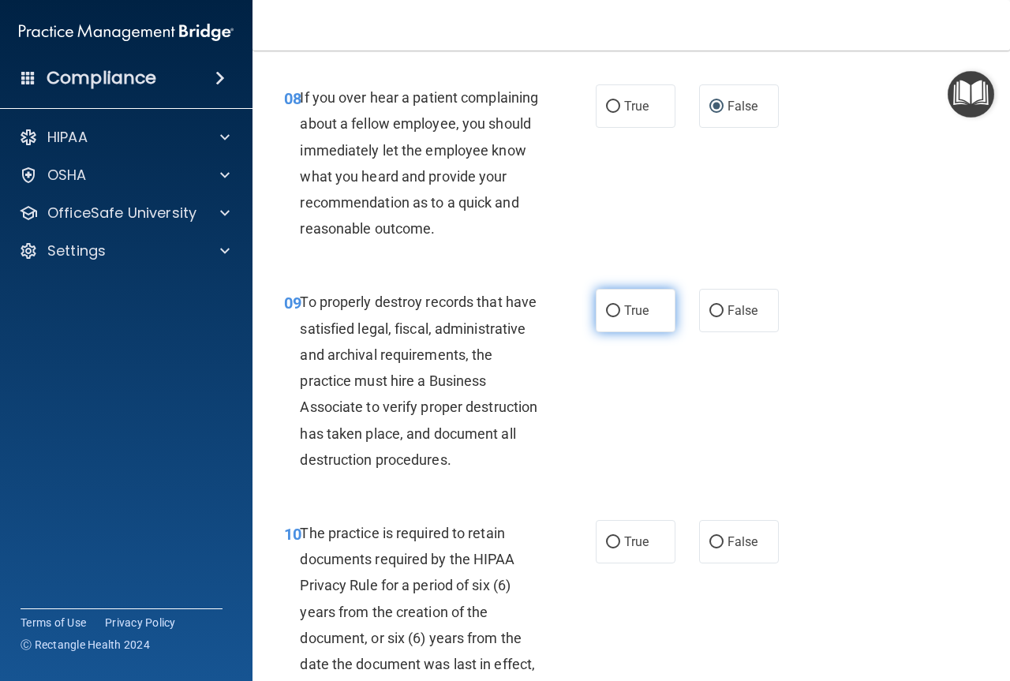
click at [611, 317] on input "True" at bounding box center [613, 311] width 14 height 12
radio input "true"
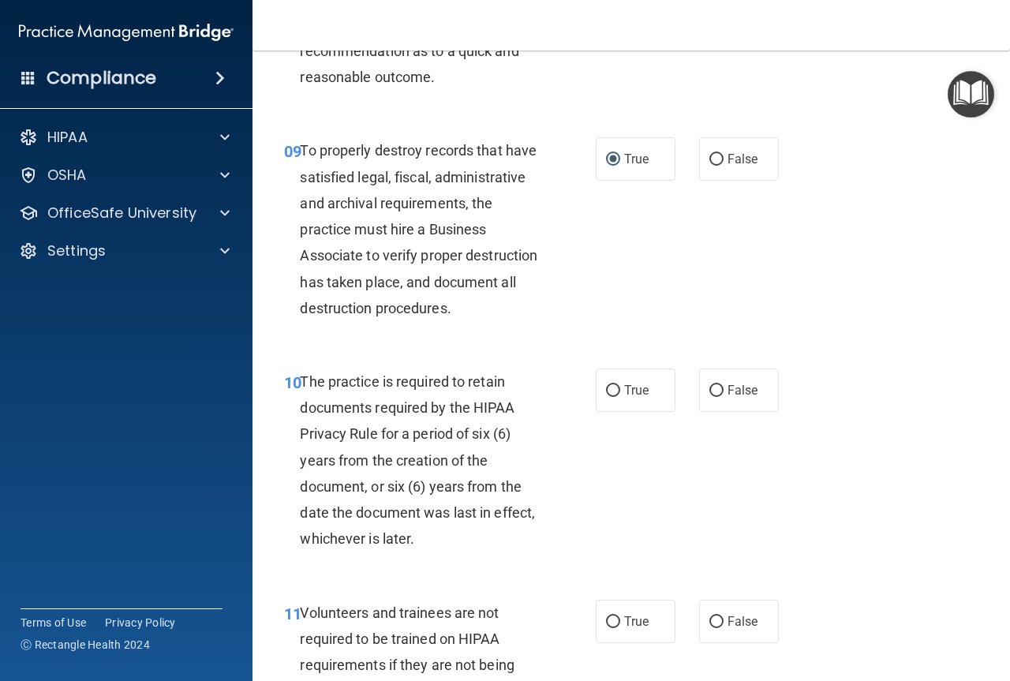
scroll to position [1578, 0]
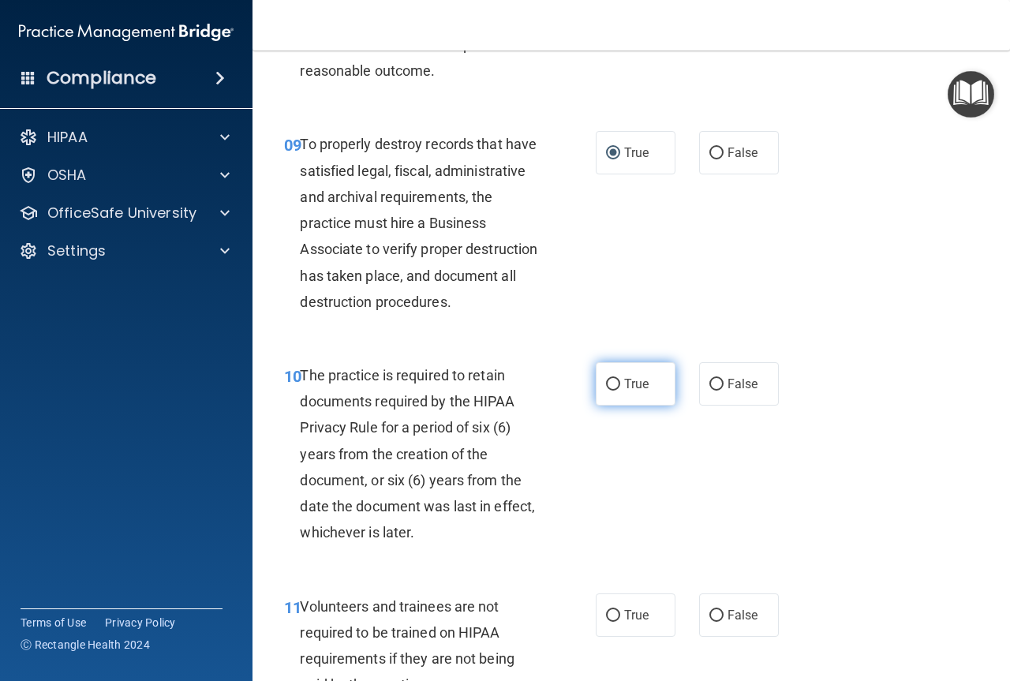
click at [607, 390] on input "True" at bounding box center [613, 385] width 14 height 12
radio input "true"
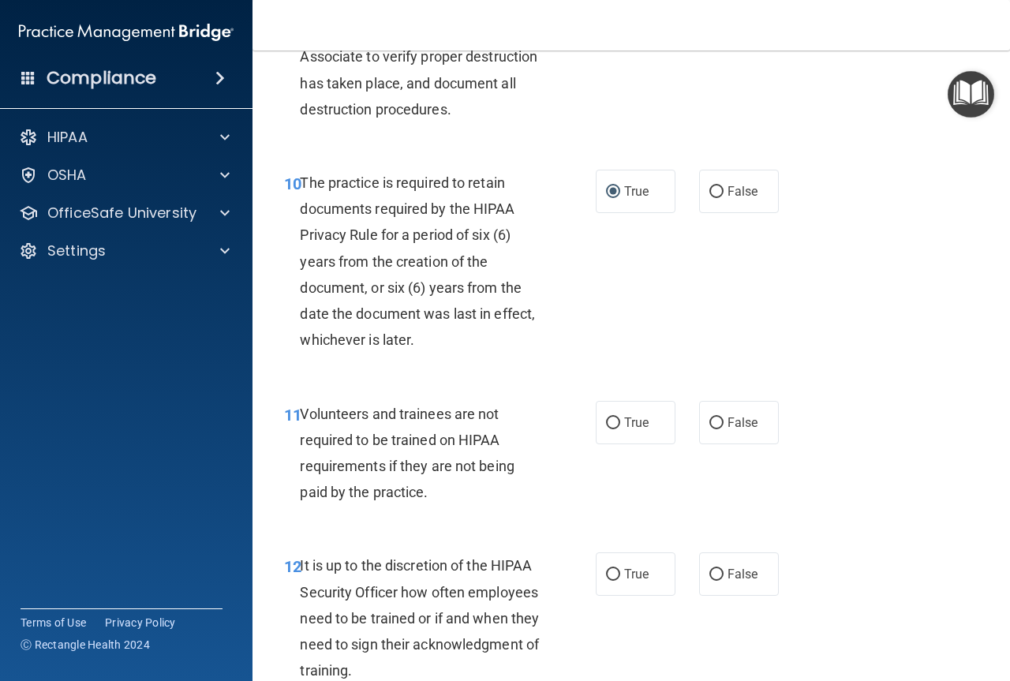
scroll to position [1814, 0]
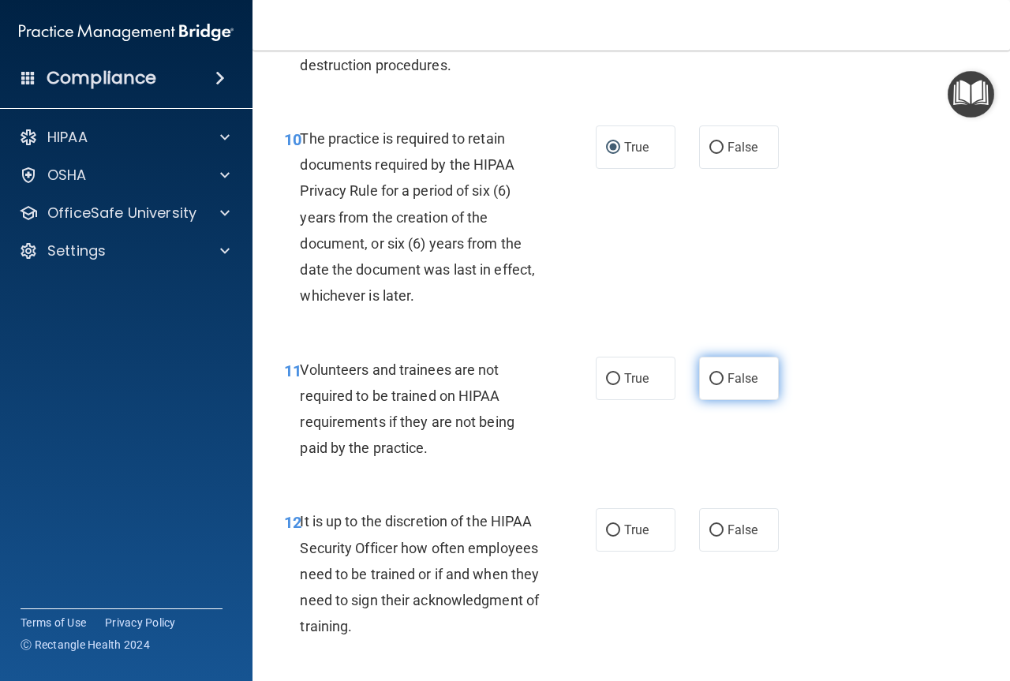
click at [714, 385] on input "False" at bounding box center [716, 379] width 14 height 12
radio input "true"
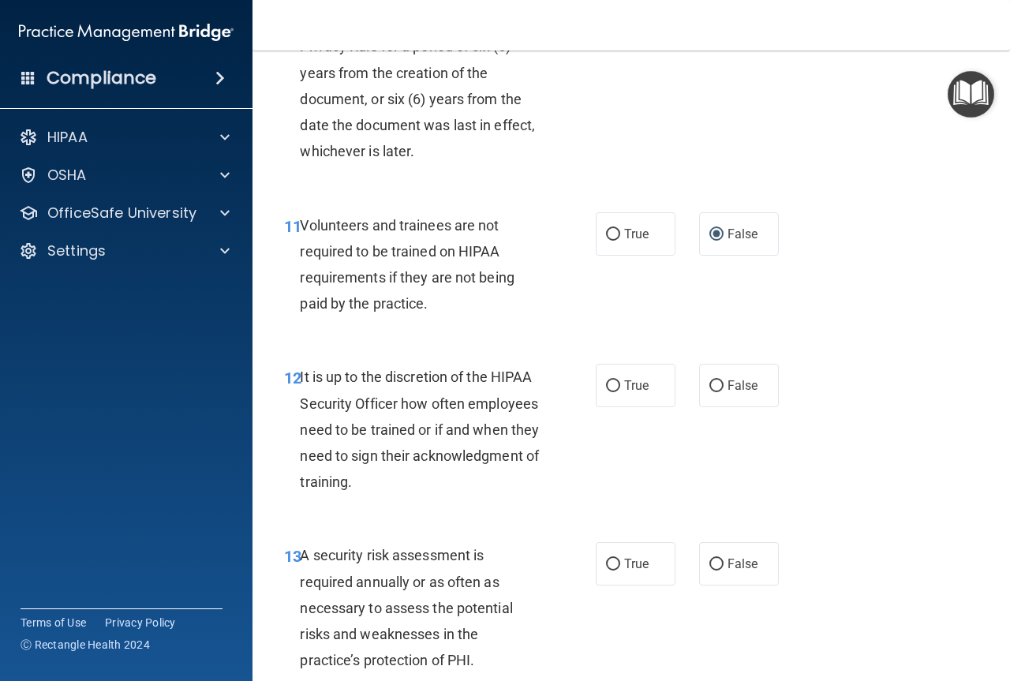
scroll to position [1972, 0]
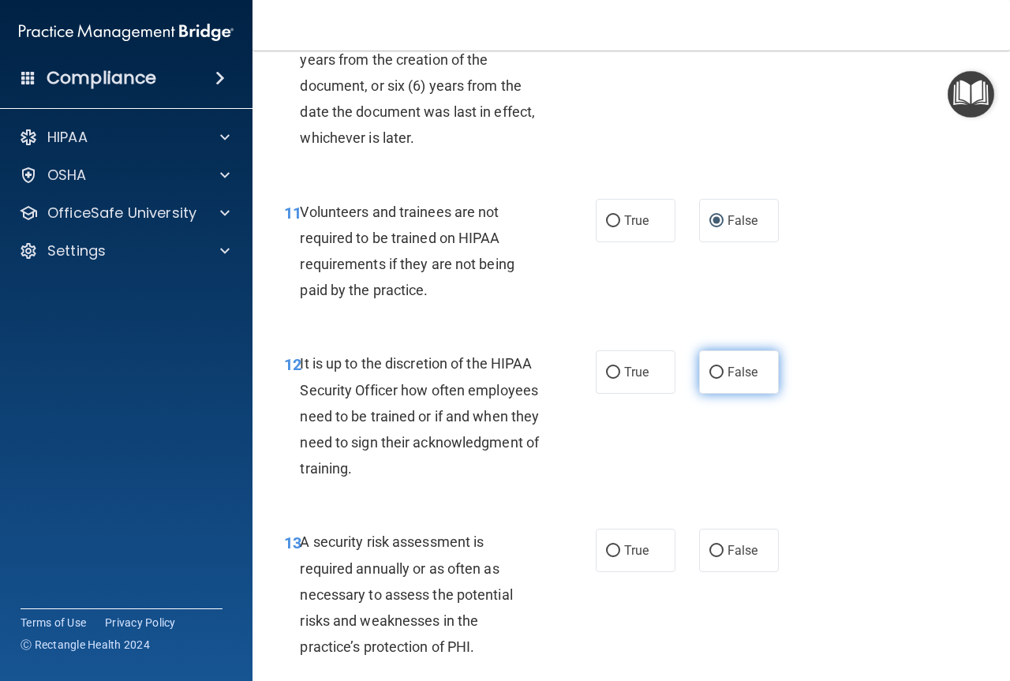
click at [709, 379] on input "False" at bounding box center [716, 373] width 14 height 12
radio input "true"
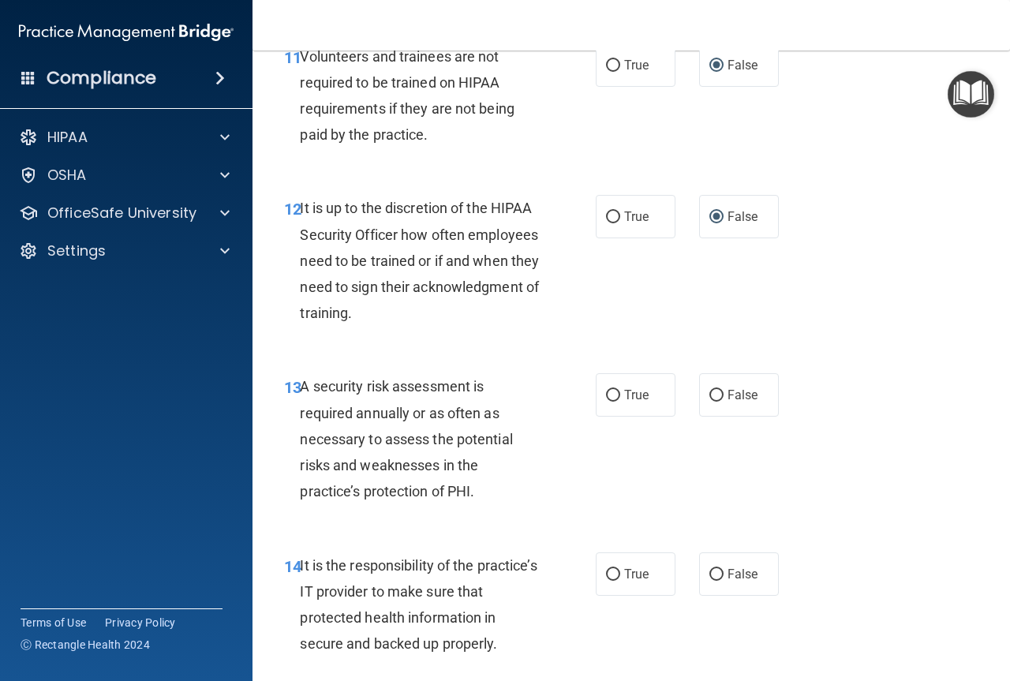
scroll to position [2130, 0]
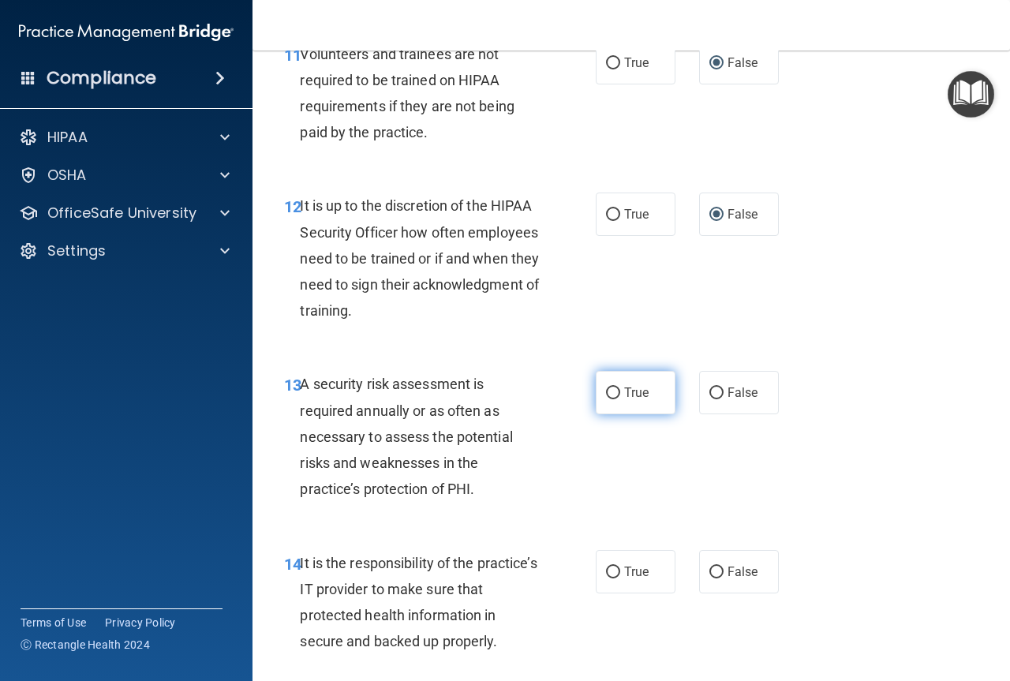
click at [607, 399] on input "True" at bounding box center [613, 393] width 14 height 12
radio input "true"
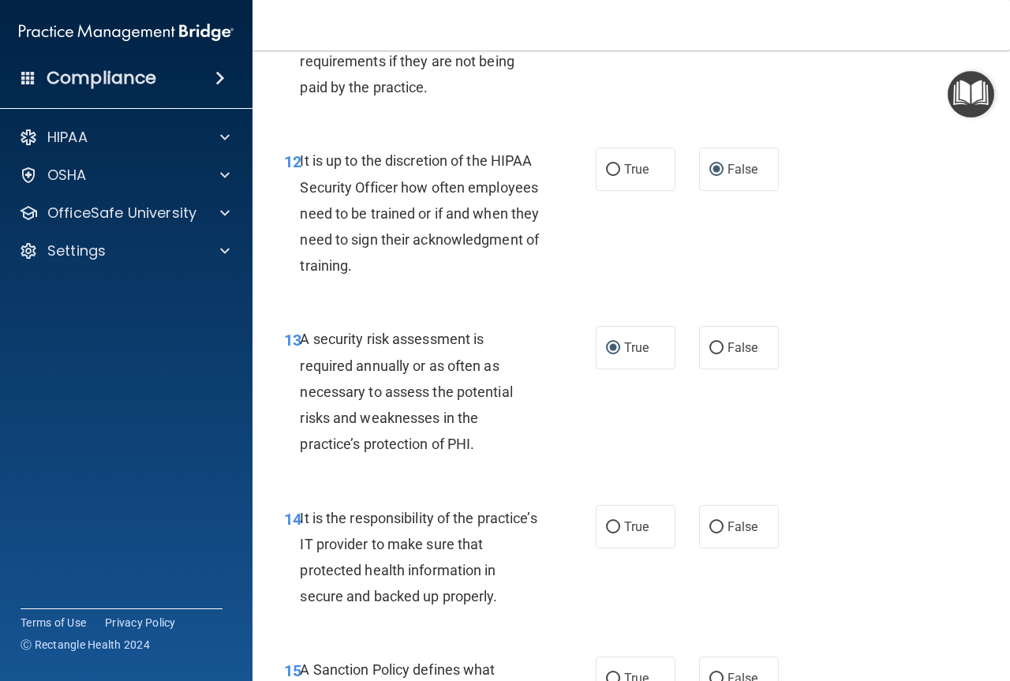
scroll to position [2367, 0]
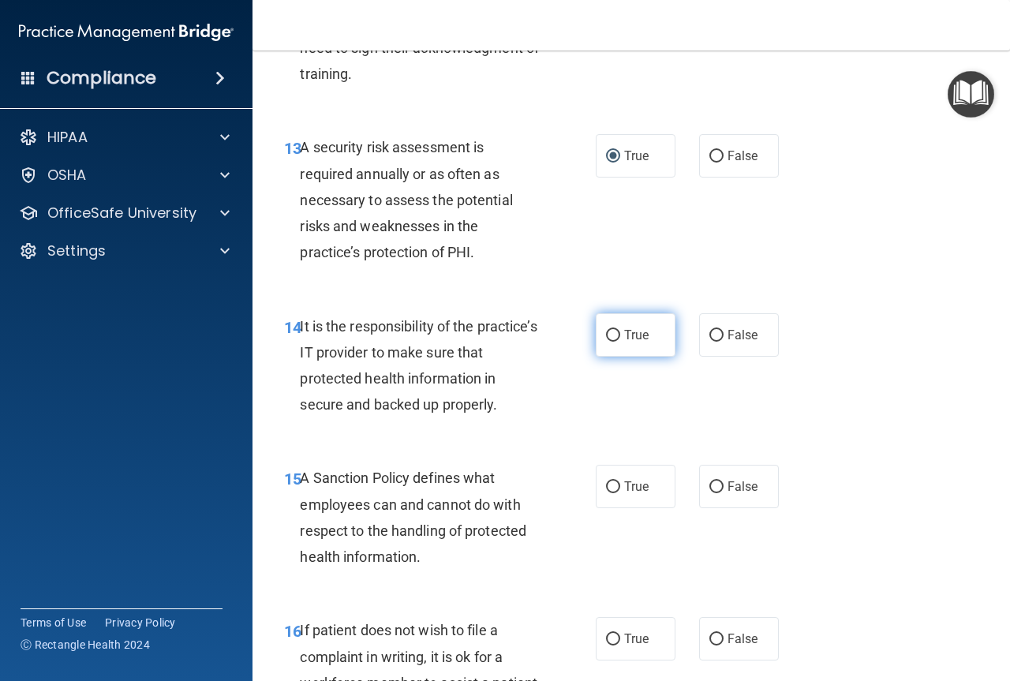
click at [608, 342] on input "True" at bounding box center [613, 336] width 14 height 12
radio input "true"
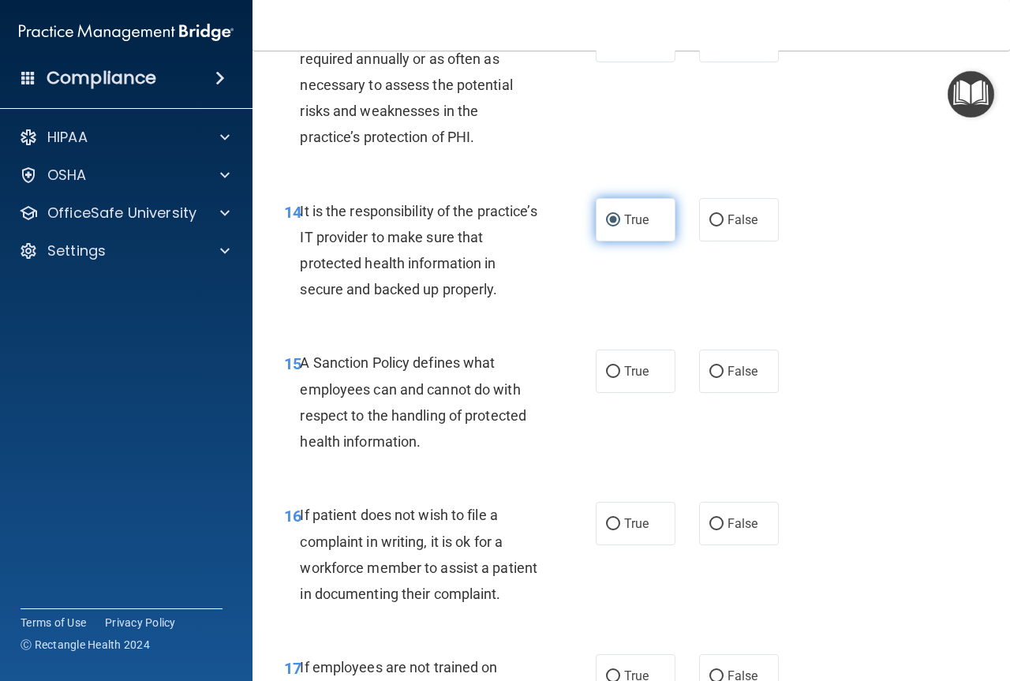
scroll to position [2524, 0]
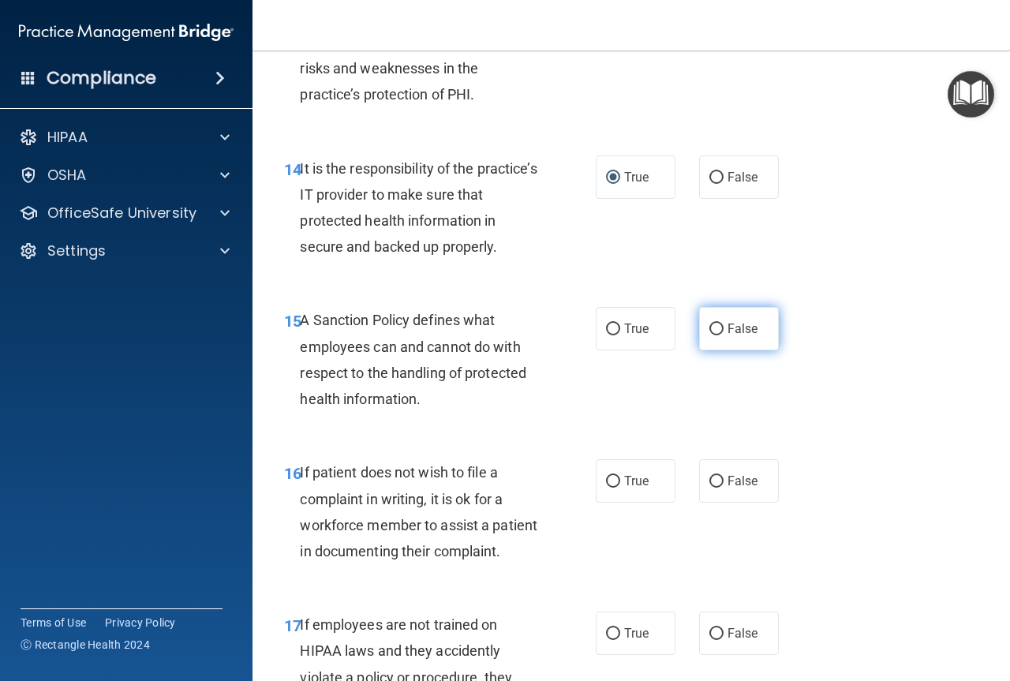
click at [709, 335] on input "False" at bounding box center [716, 329] width 14 height 12
radio input "true"
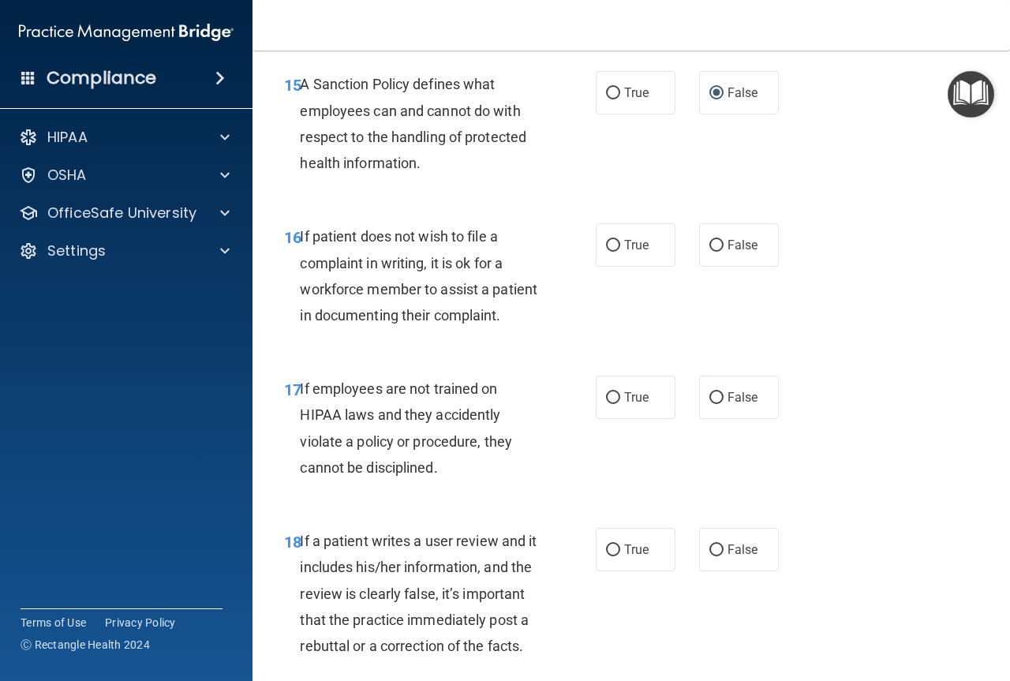
scroll to position [2761, 0]
click at [700, 266] on label "False" at bounding box center [739, 243] width 80 height 43
click at [709, 251] on input "False" at bounding box center [716, 245] width 14 height 12
radio input "true"
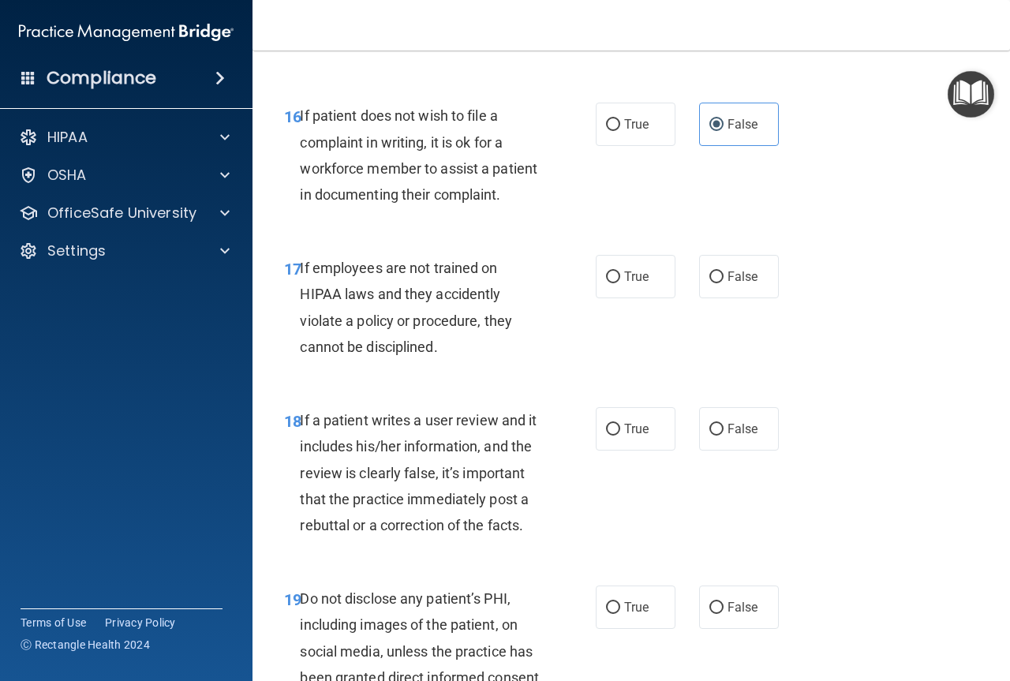
scroll to position [2919, 0]
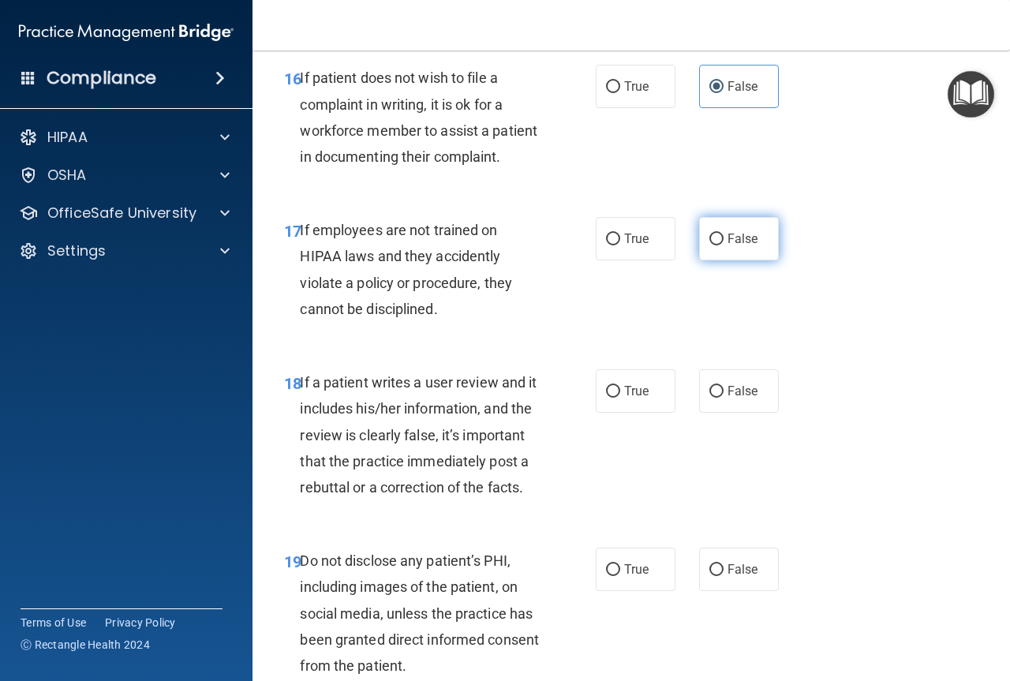
click at [709, 245] on input "False" at bounding box center [716, 239] width 14 height 12
radio input "true"
click at [712, 398] on input "False" at bounding box center [716, 392] width 14 height 12
radio input "true"
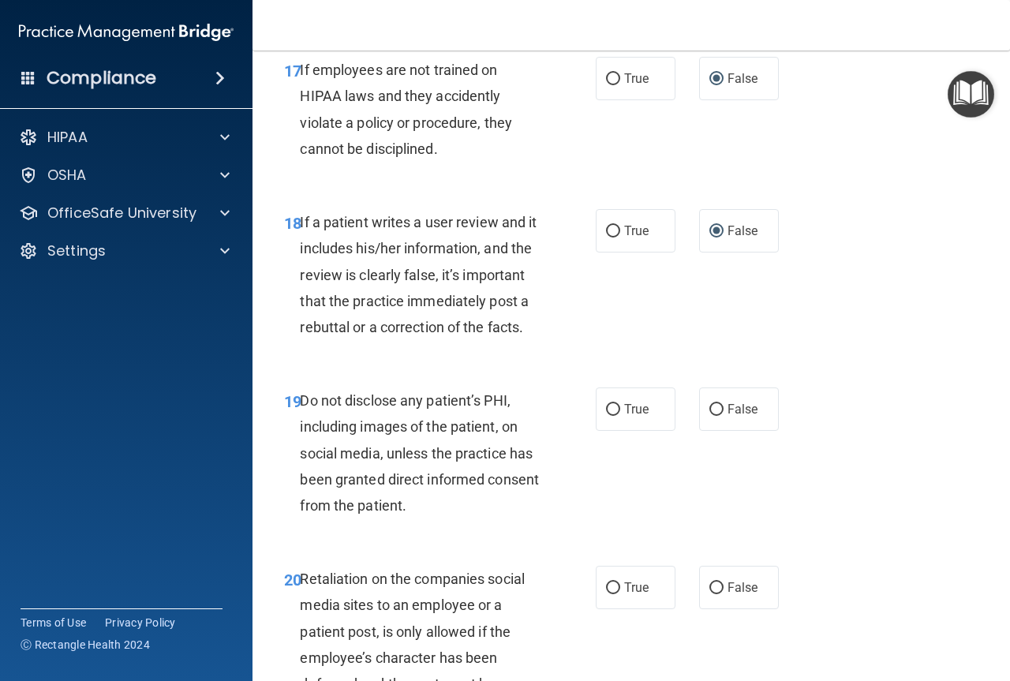
scroll to position [3155, 0]
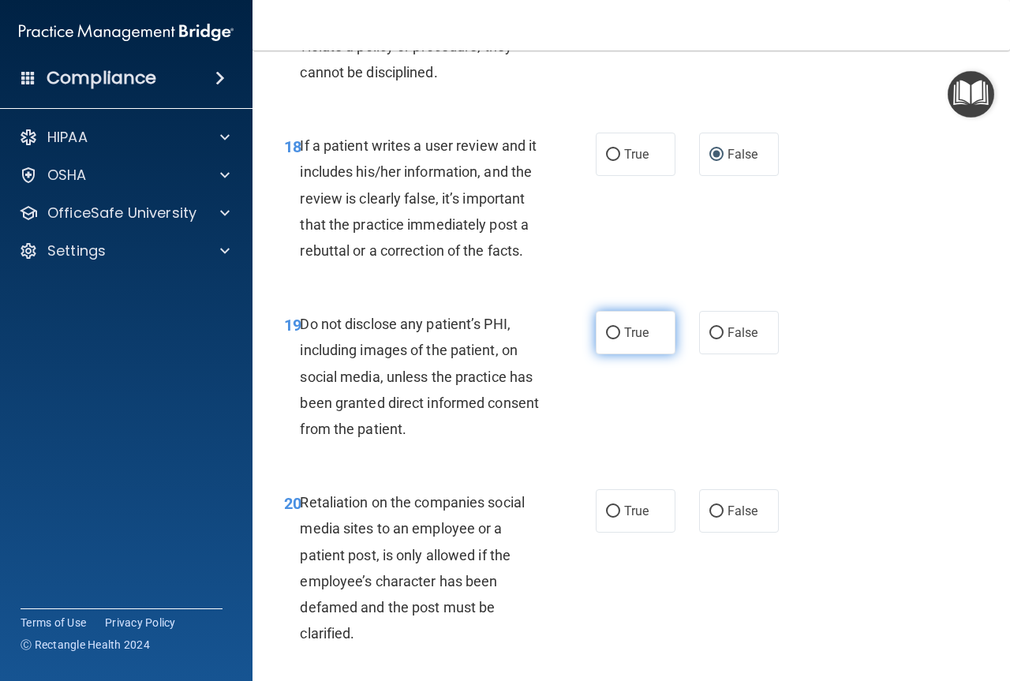
click at [608, 339] on input "True" at bounding box center [613, 333] width 14 height 12
radio input "true"
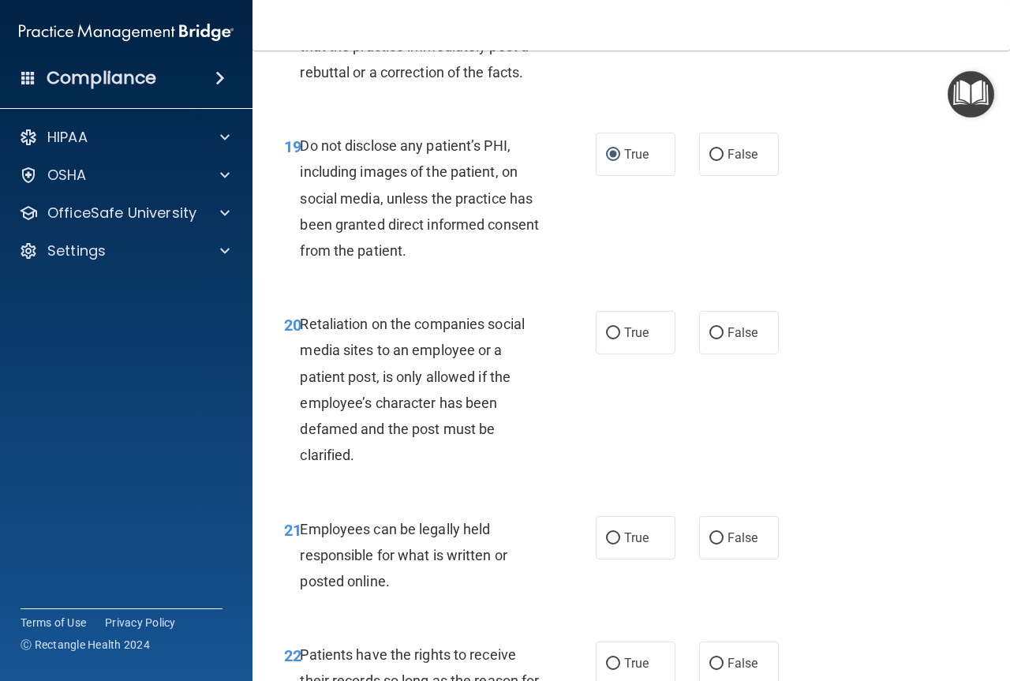
scroll to position [3392, 0]
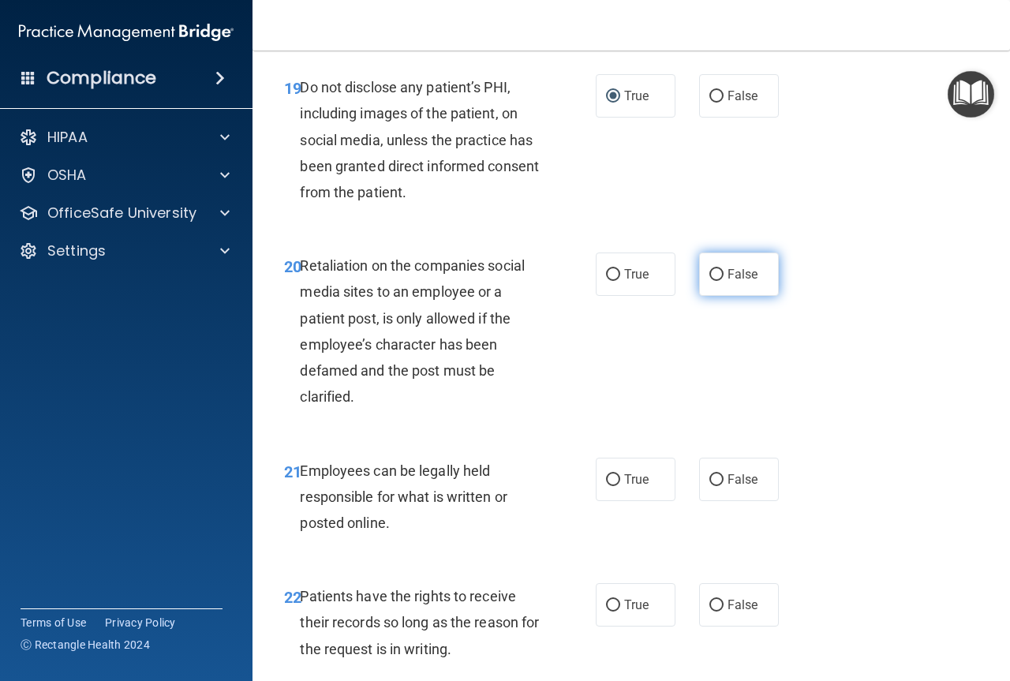
click at [709, 281] on input "False" at bounding box center [716, 275] width 14 height 12
radio input "true"
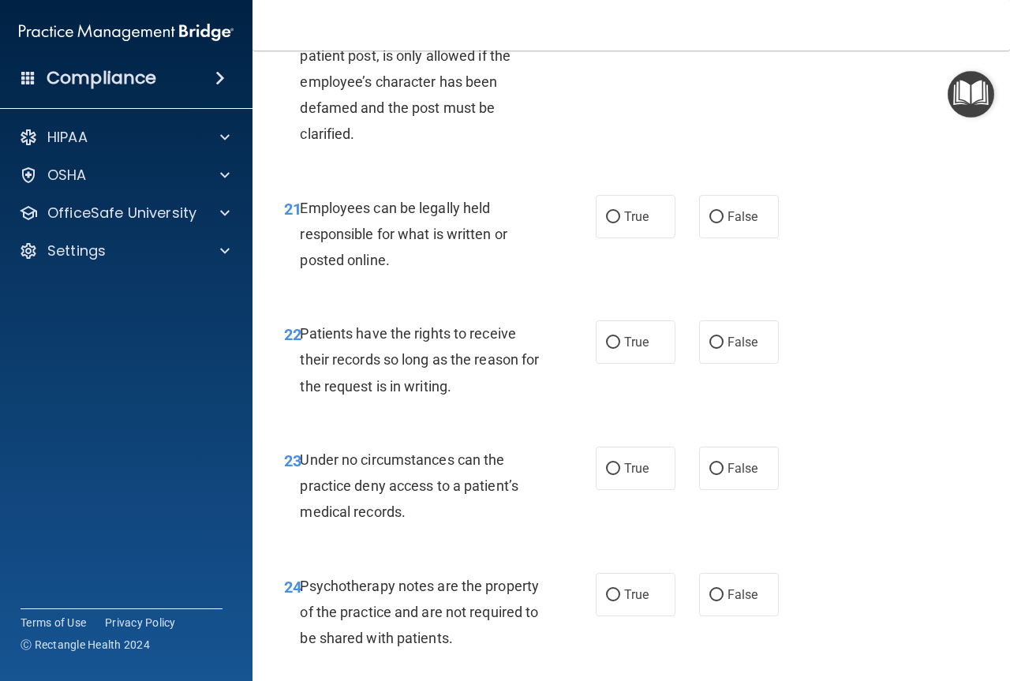
scroll to position [3708, 0]
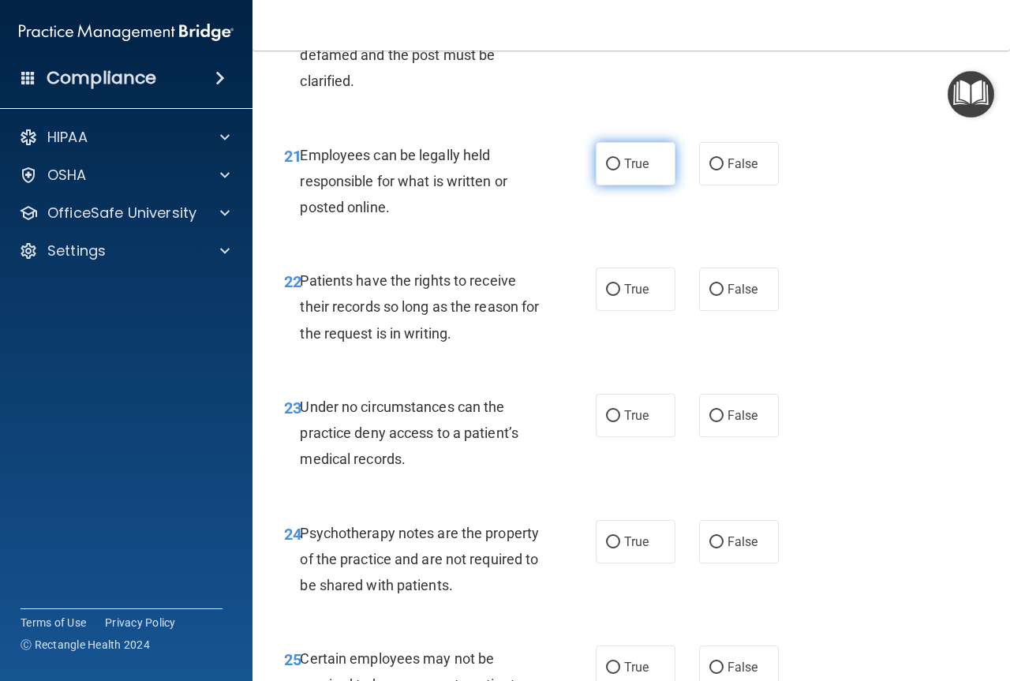
click at [606, 170] on input "True" at bounding box center [613, 165] width 14 height 12
radio input "true"
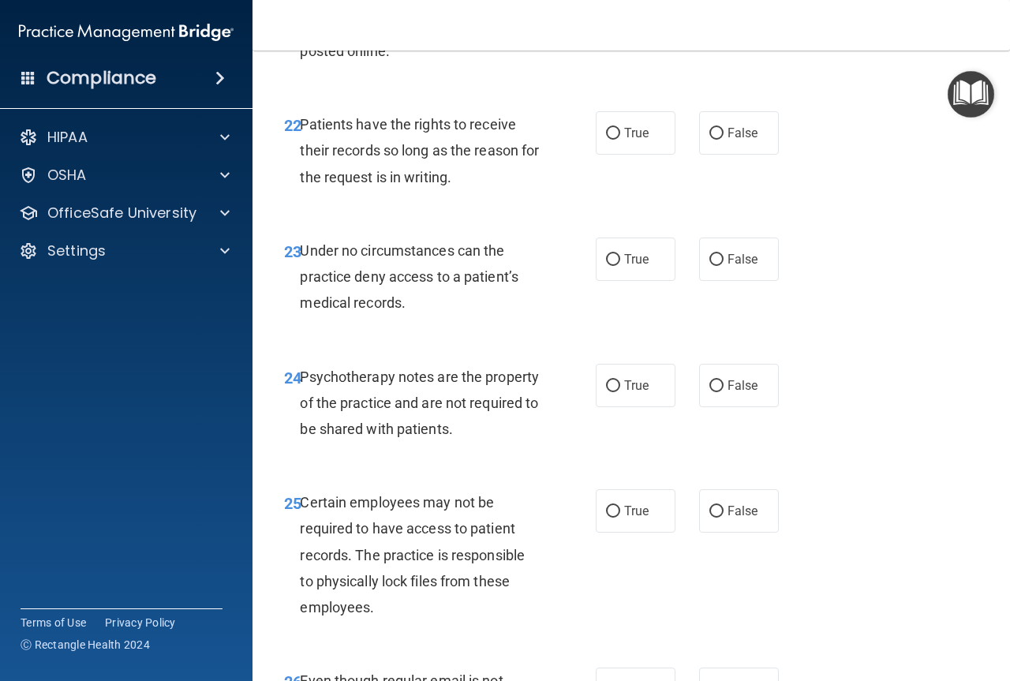
scroll to position [3865, 0]
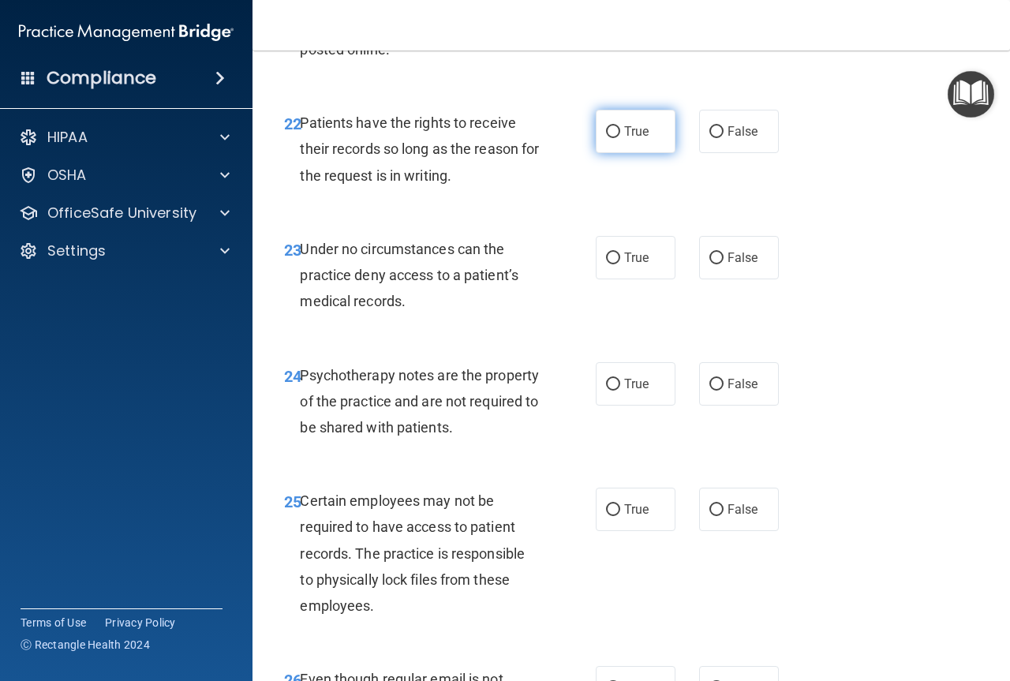
click at [613, 138] on input "True" at bounding box center [613, 132] width 14 height 12
radio input "true"
click at [606, 264] on input "True" at bounding box center [613, 258] width 14 height 12
radio input "true"
click at [709, 390] on input "False" at bounding box center [716, 385] width 14 height 12
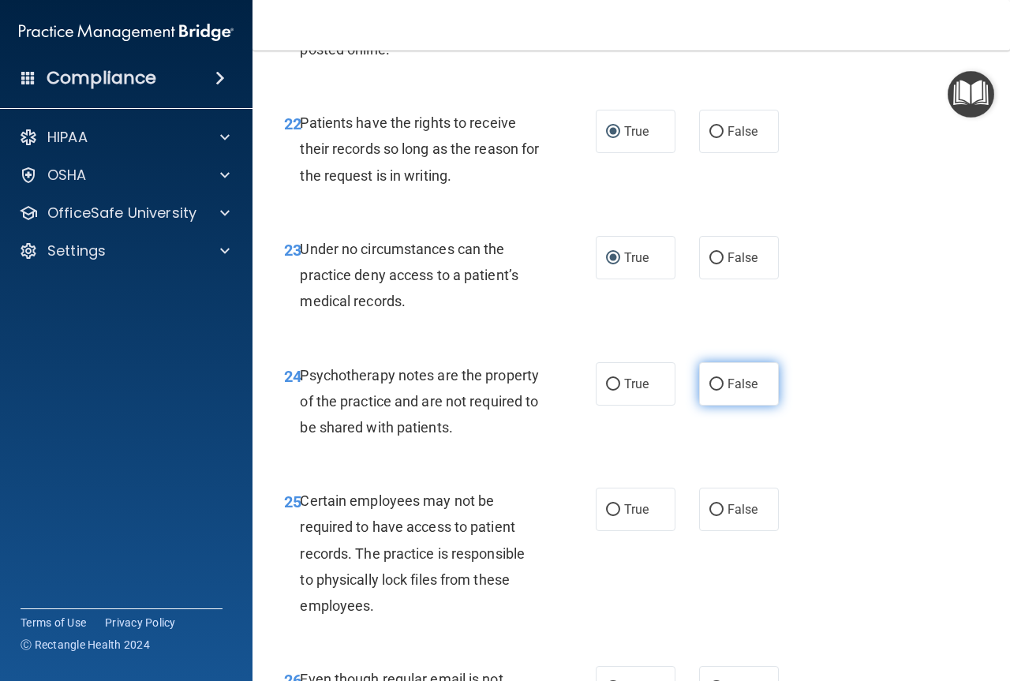
radio input "true"
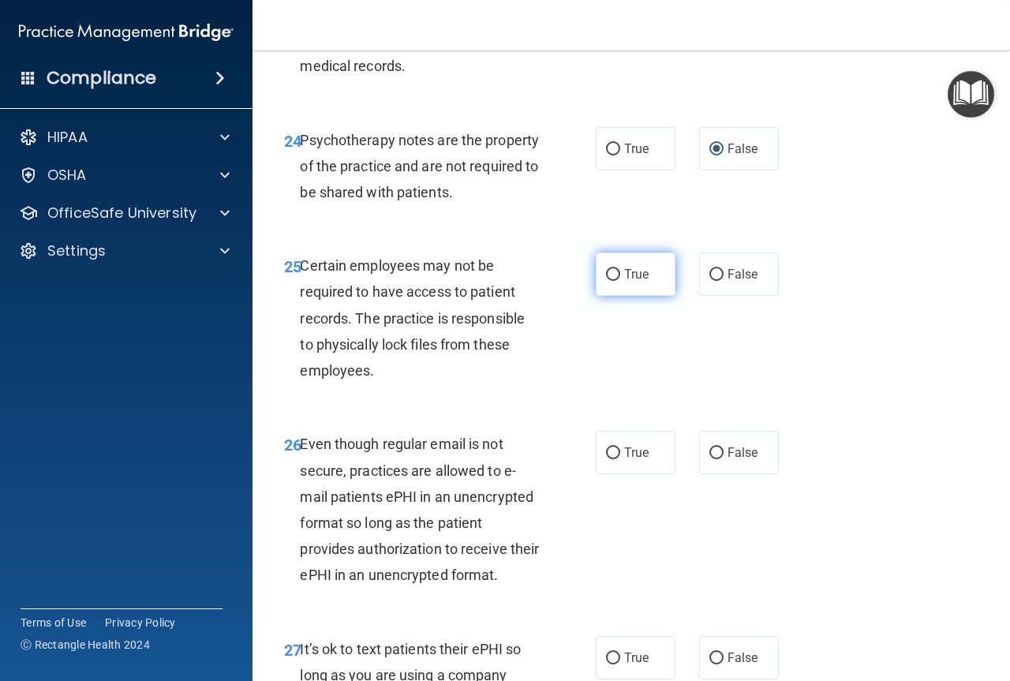
scroll to position [4102, 0]
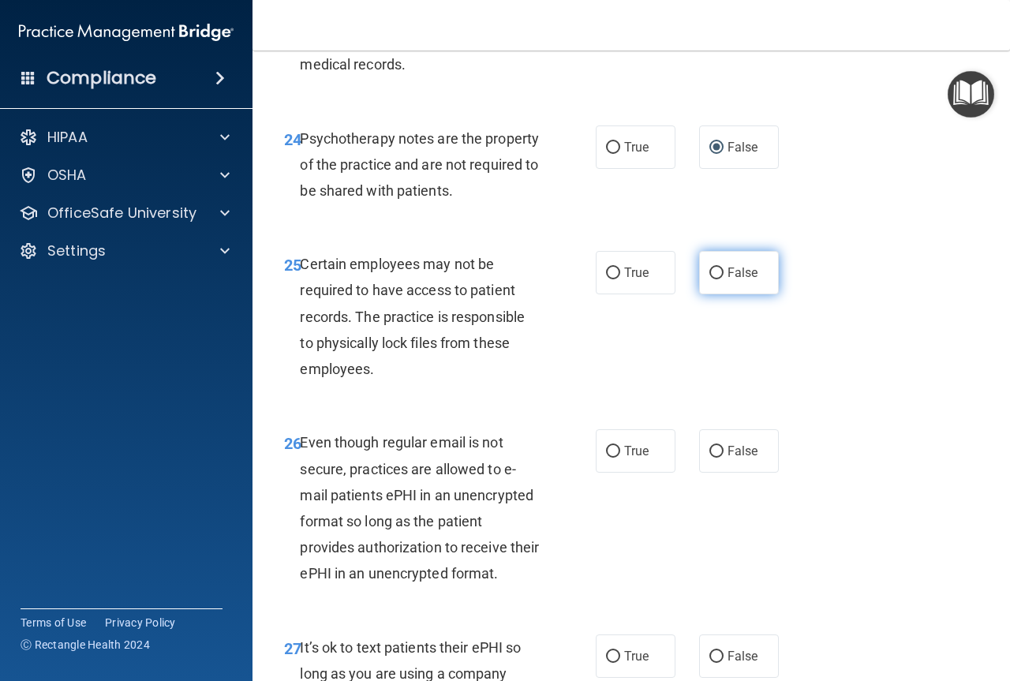
click at [710, 279] on input "False" at bounding box center [716, 273] width 14 height 12
radio input "true"
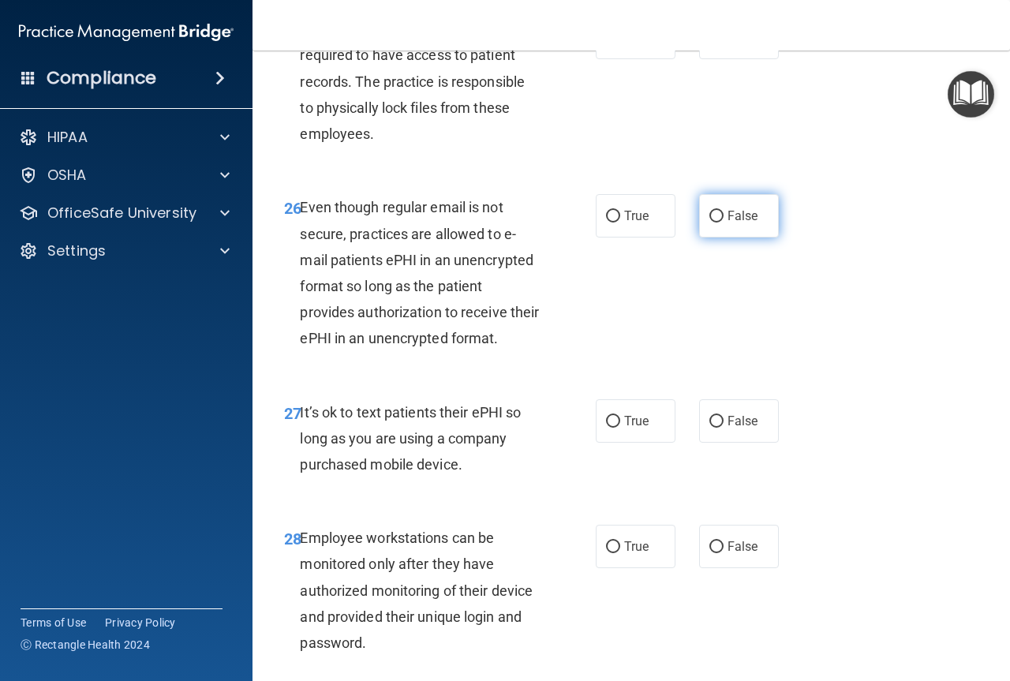
scroll to position [4339, 0]
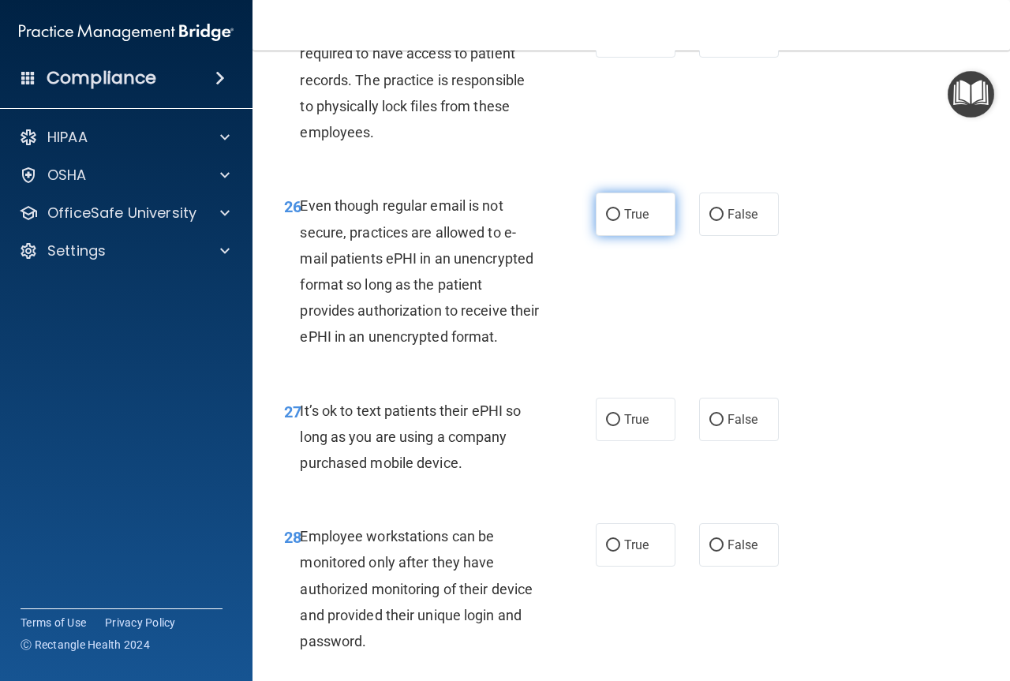
click at [607, 221] on input "True" at bounding box center [613, 215] width 14 height 12
radio input "true"
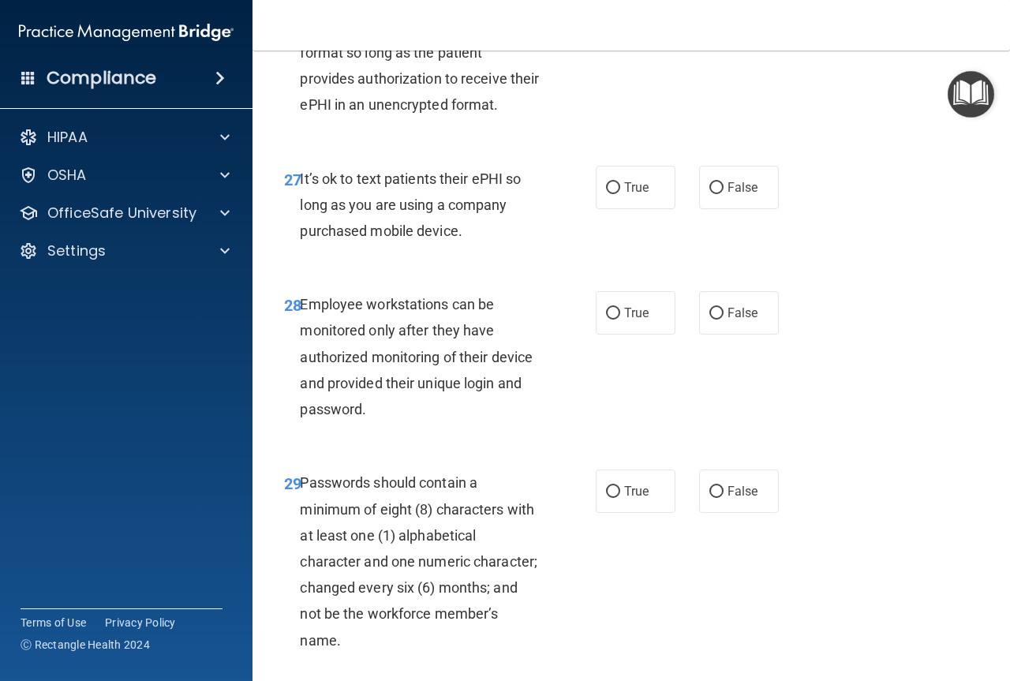
scroll to position [4575, 0]
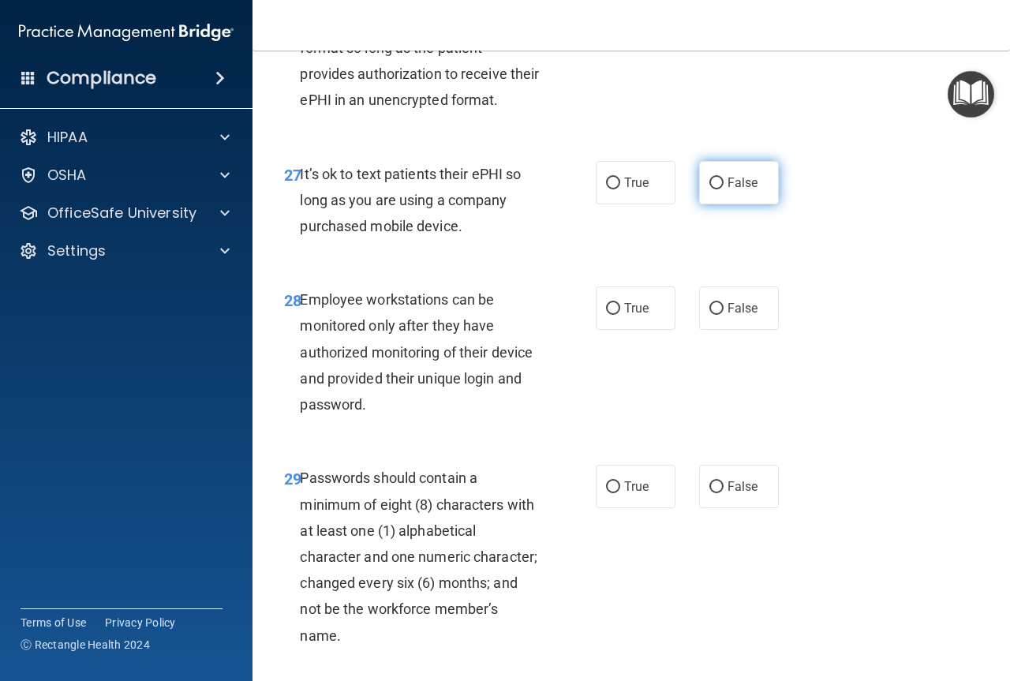
click at [710, 189] on input "False" at bounding box center [716, 183] width 14 height 12
radio input "true"
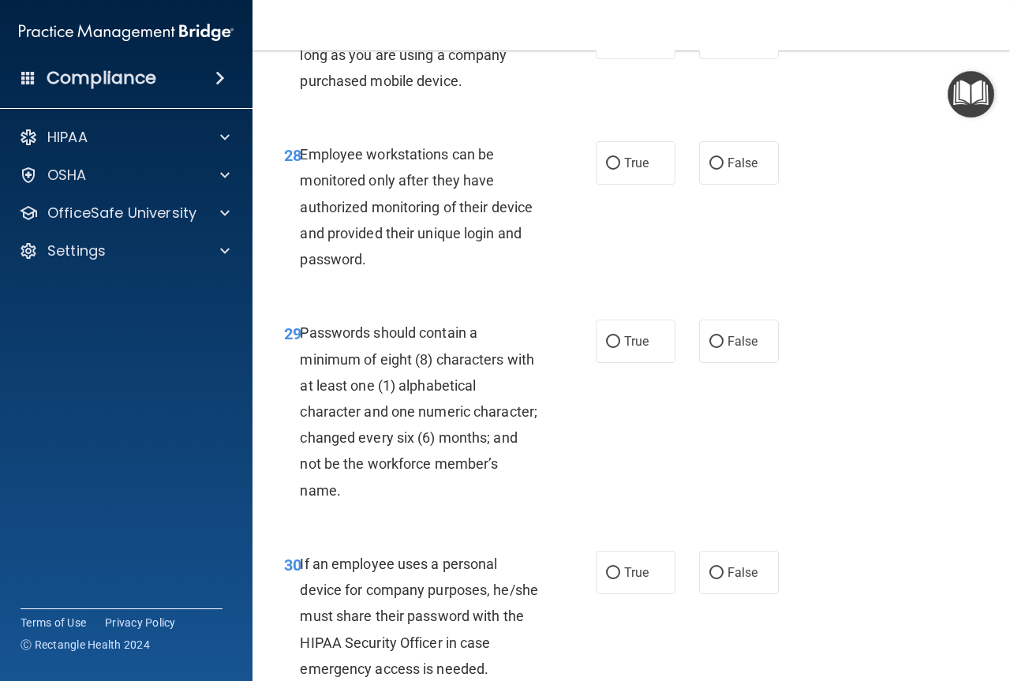
scroll to position [4733, 0]
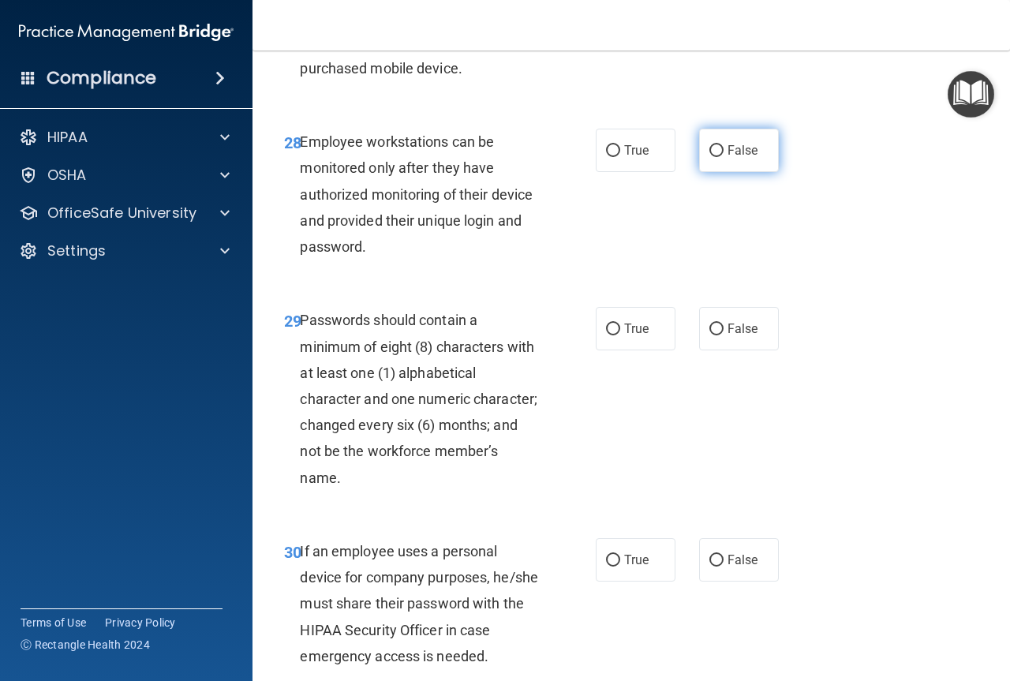
click at [709, 157] on input "False" at bounding box center [716, 151] width 14 height 12
radio input "true"
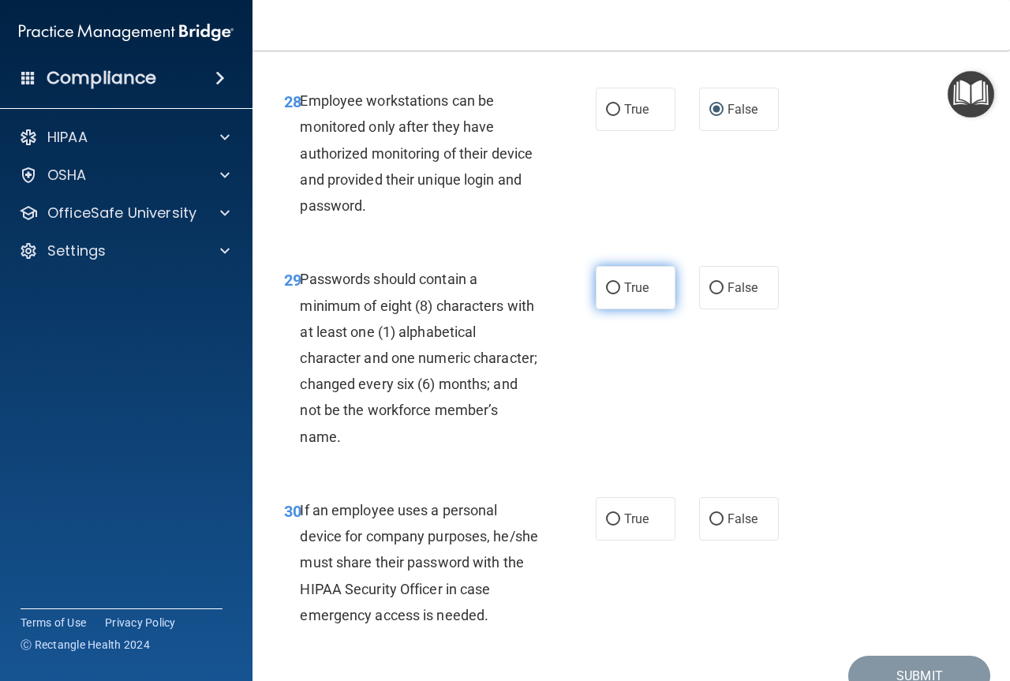
scroll to position [4812, 0]
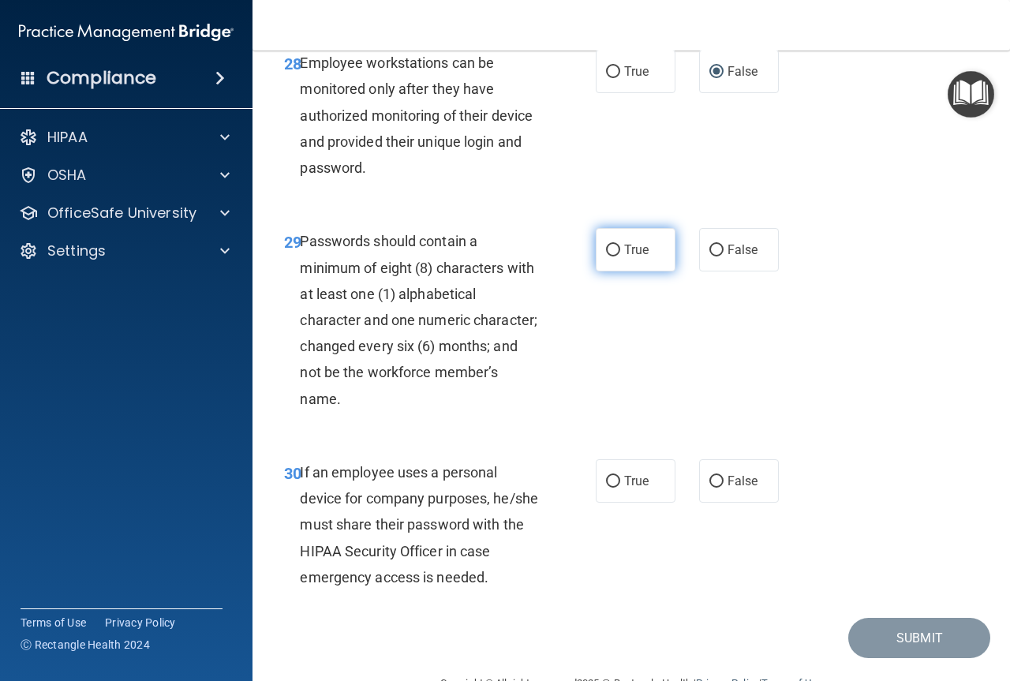
click at [606, 256] on input "True" at bounding box center [613, 251] width 14 height 12
radio input "true"
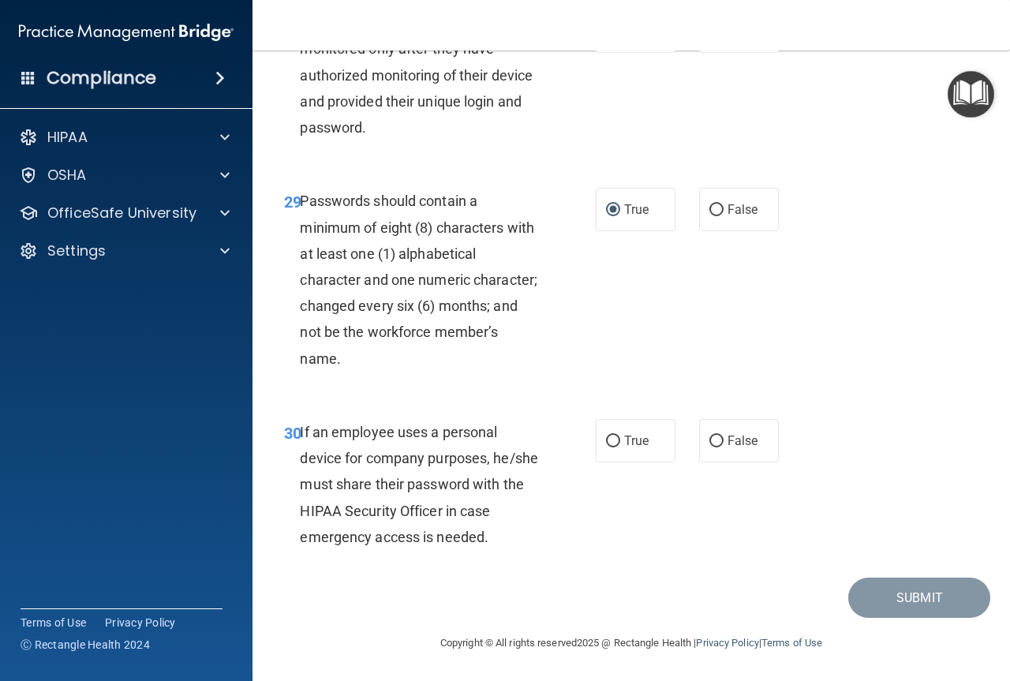
scroll to position [4956, 0]
click at [711, 440] on input "False" at bounding box center [716, 441] width 14 height 12
radio input "true"
click at [911, 605] on button "Submit" at bounding box center [919, 597] width 142 height 40
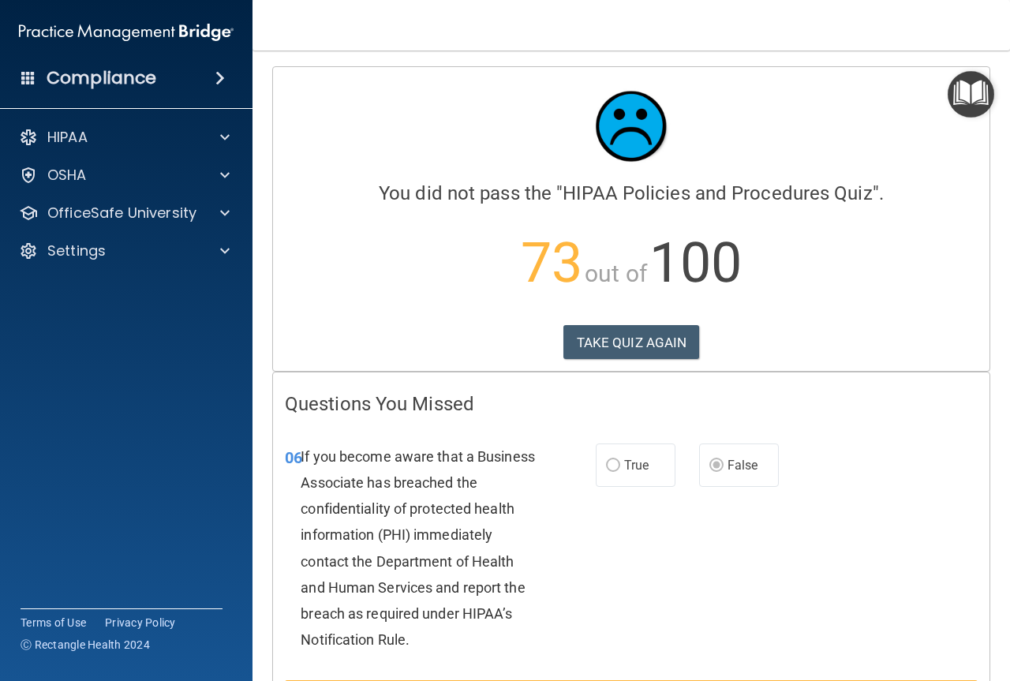
click at [695, 532] on div "06 If you become aware that a Business Associate has breached the confidentiali…" at bounding box center [631, 552] width 716 height 257
click at [629, 343] on button "TAKE QUIZ AGAIN" at bounding box center [631, 342] width 136 height 35
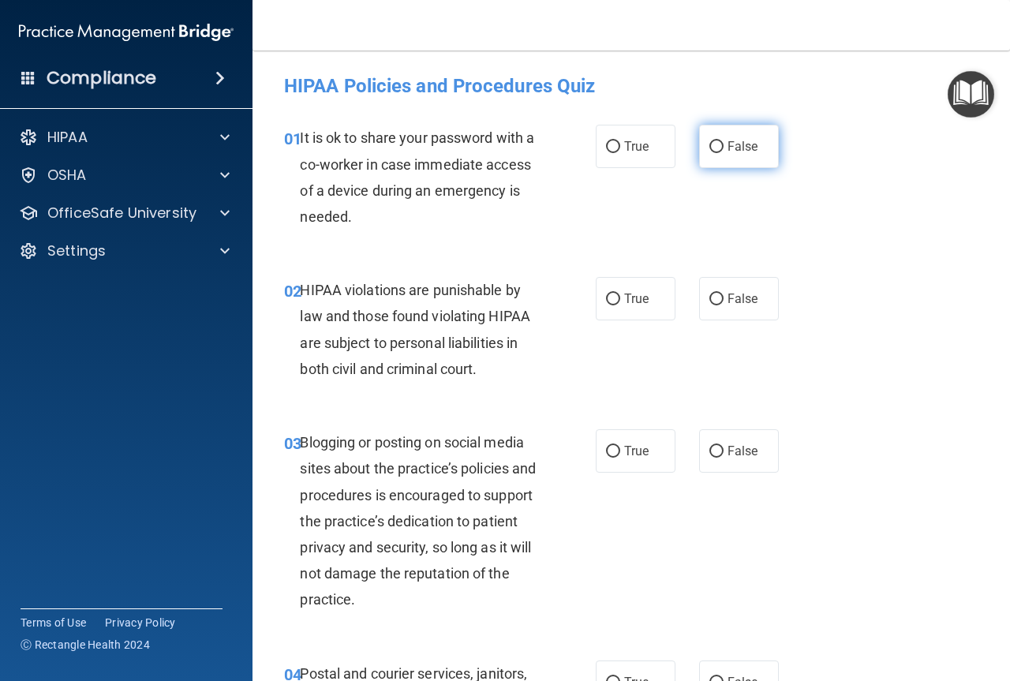
click at [716, 144] on label "False" at bounding box center [739, 146] width 80 height 43
click at [716, 144] on input "False" at bounding box center [716, 147] width 14 height 12
radio input "true"
click at [606, 301] on input "True" at bounding box center [613, 299] width 14 height 12
radio input "true"
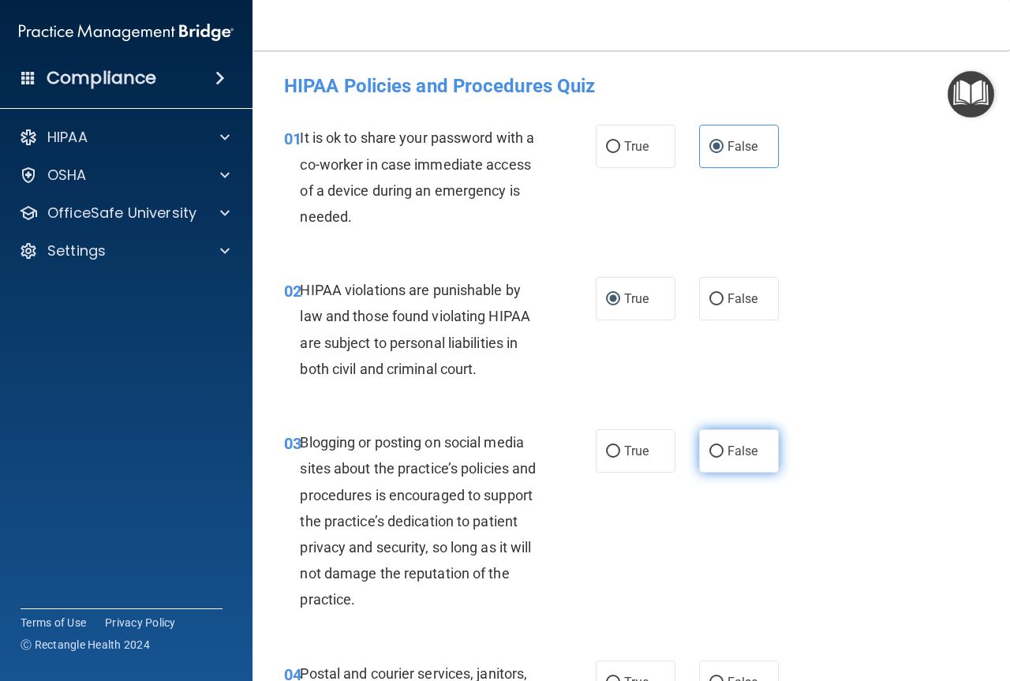
click at [709, 449] on input "False" at bounding box center [716, 452] width 14 height 12
radio input "true"
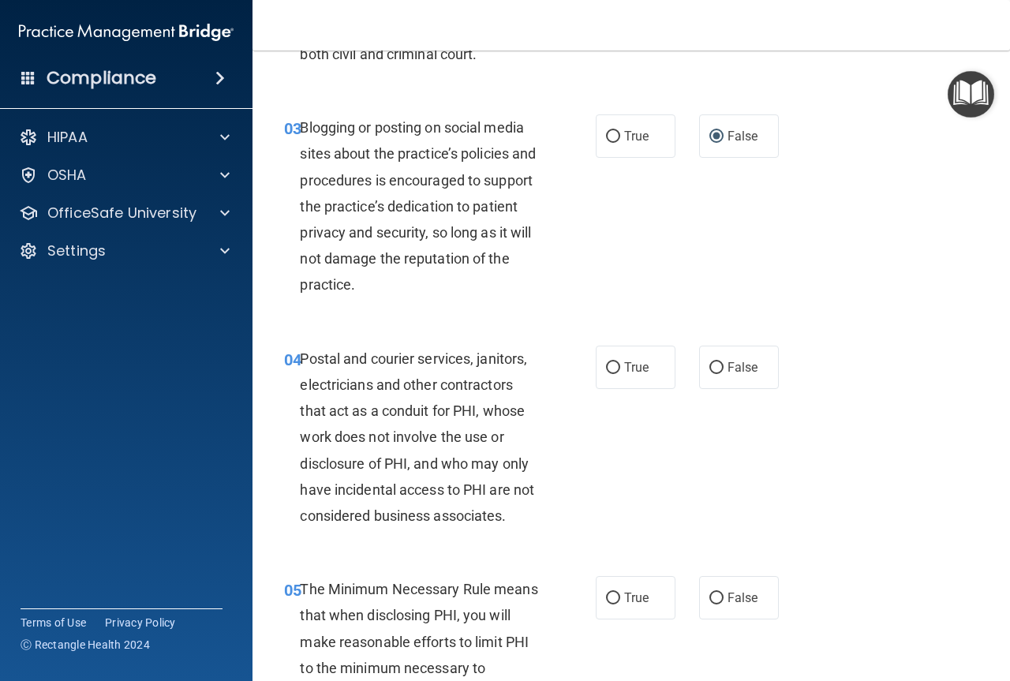
scroll to position [316, 0]
click at [607, 367] on input "True" at bounding box center [613, 367] width 14 height 12
radio input "true"
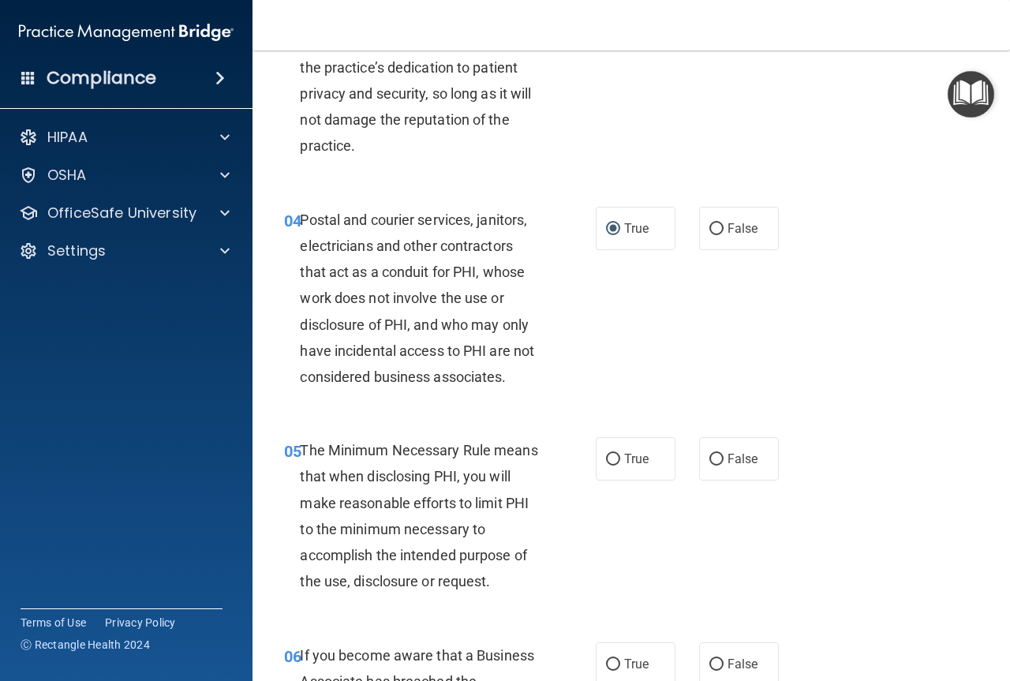
scroll to position [473, 0]
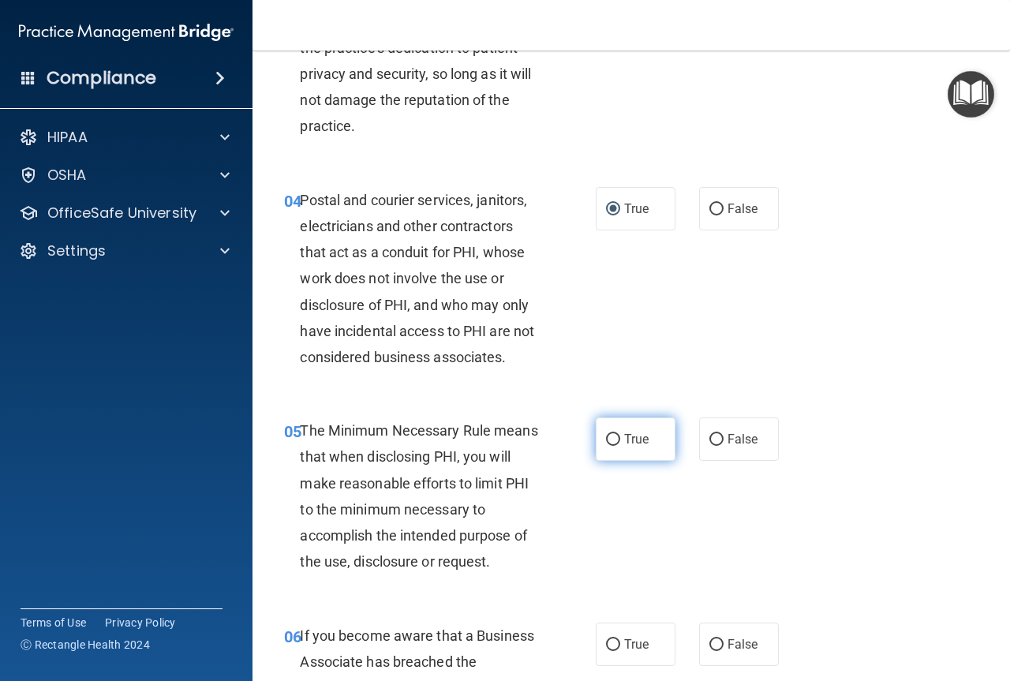
click at [617, 439] on label "True" at bounding box center [636, 438] width 80 height 43
click at [617, 439] on input "True" at bounding box center [613, 440] width 14 height 12
radio input "true"
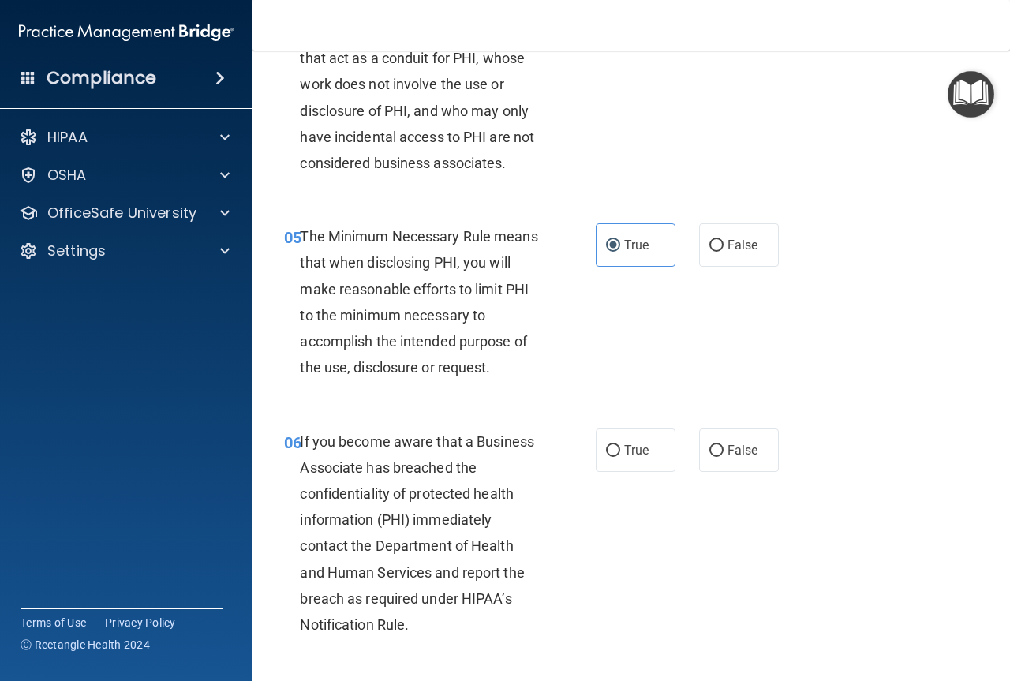
scroll to position [710, 0]
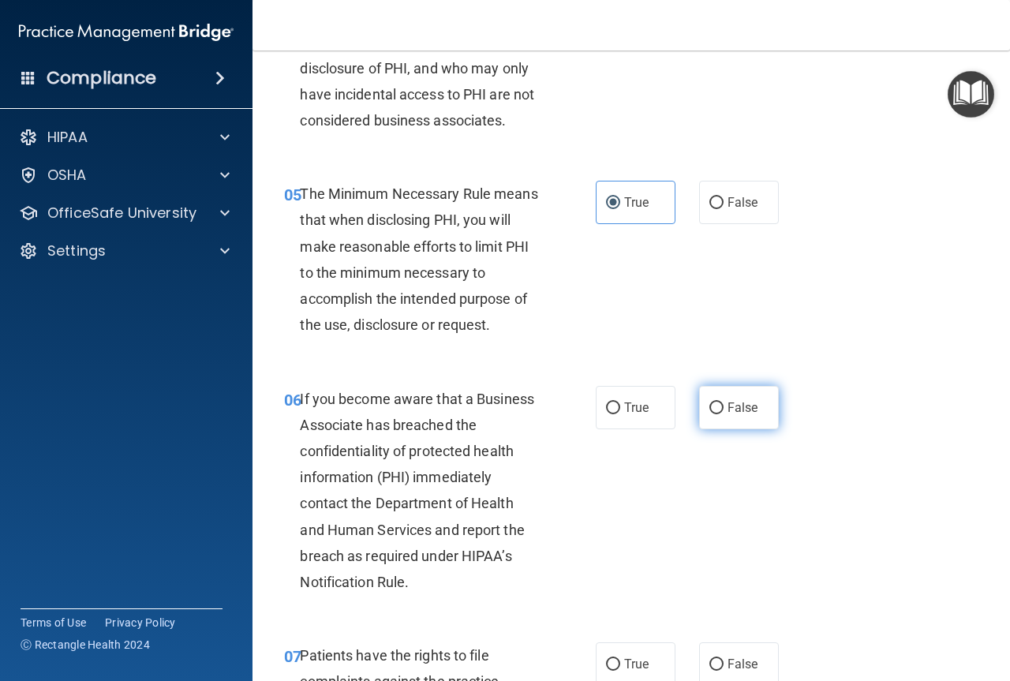
click at [709, 410] on input "False" at bounding box center [716, 408] width 14 height 12
radio input "true"
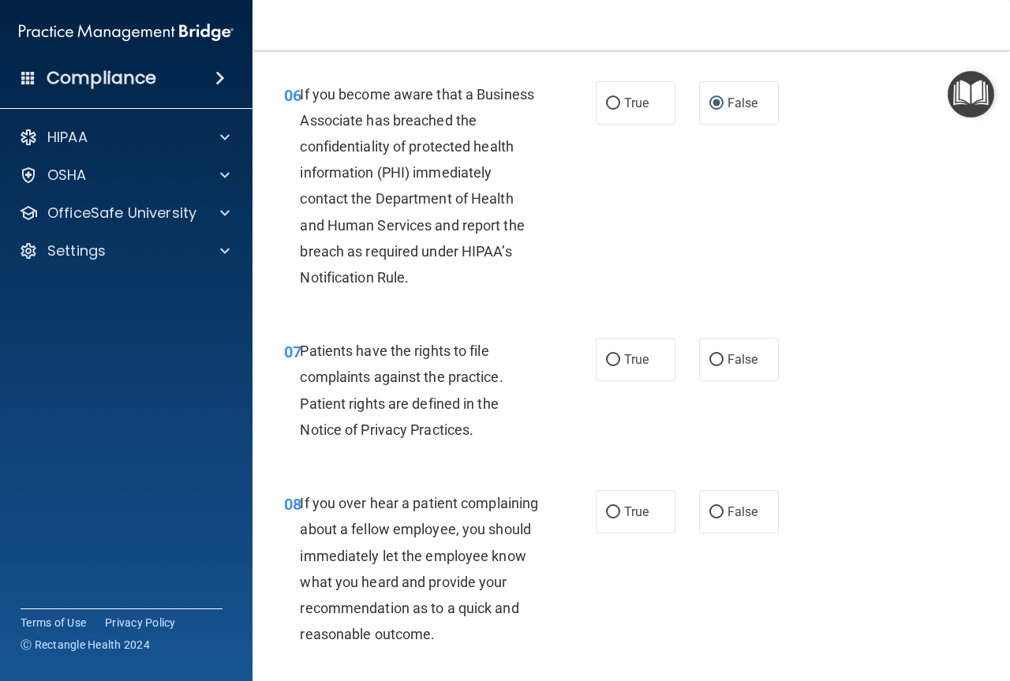
scroll to position [1025, 0]
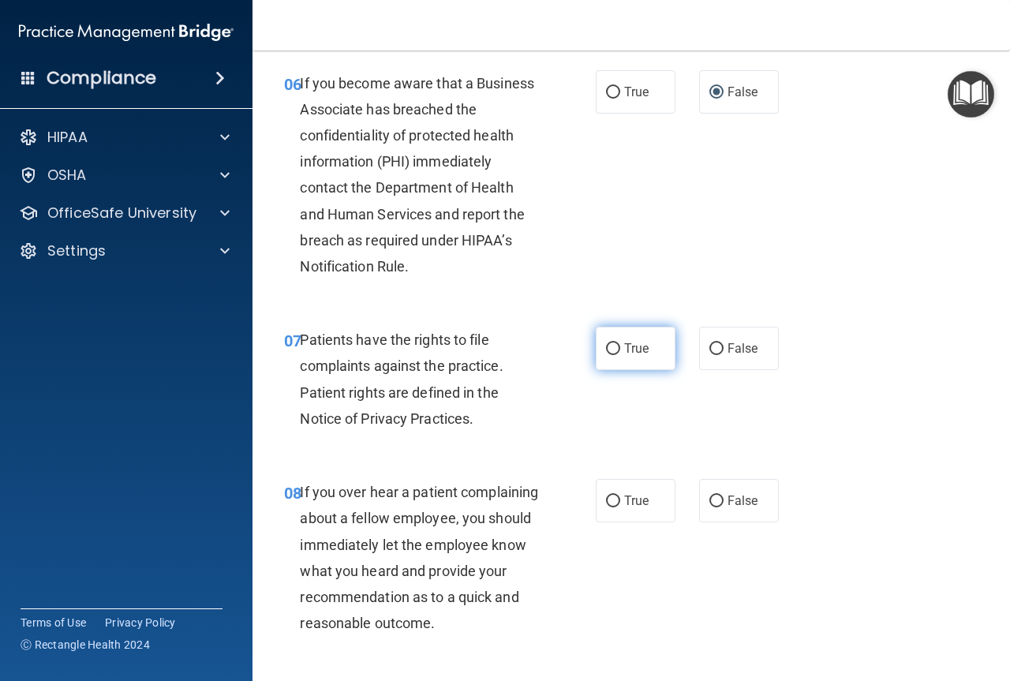
click at [624, 349] on span "True" at bounding box center [636, 348] width 24 height 15
click at [620, 349] on input "True" at bounding box center [613, 349] width 14 height 12
radio input "true"
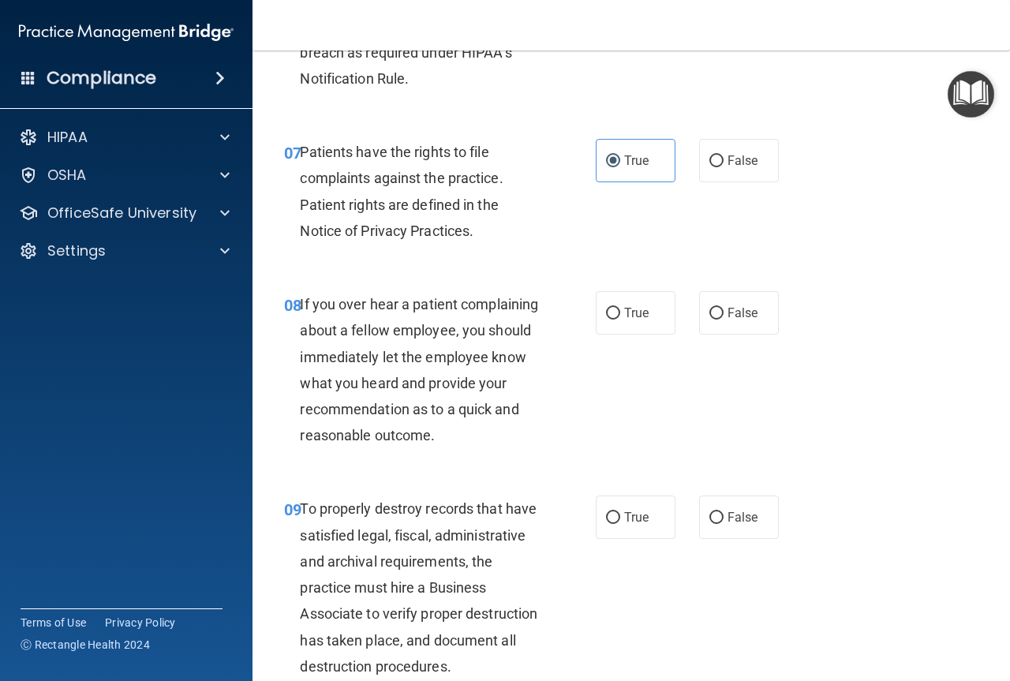
scroll to position [1262, 0]
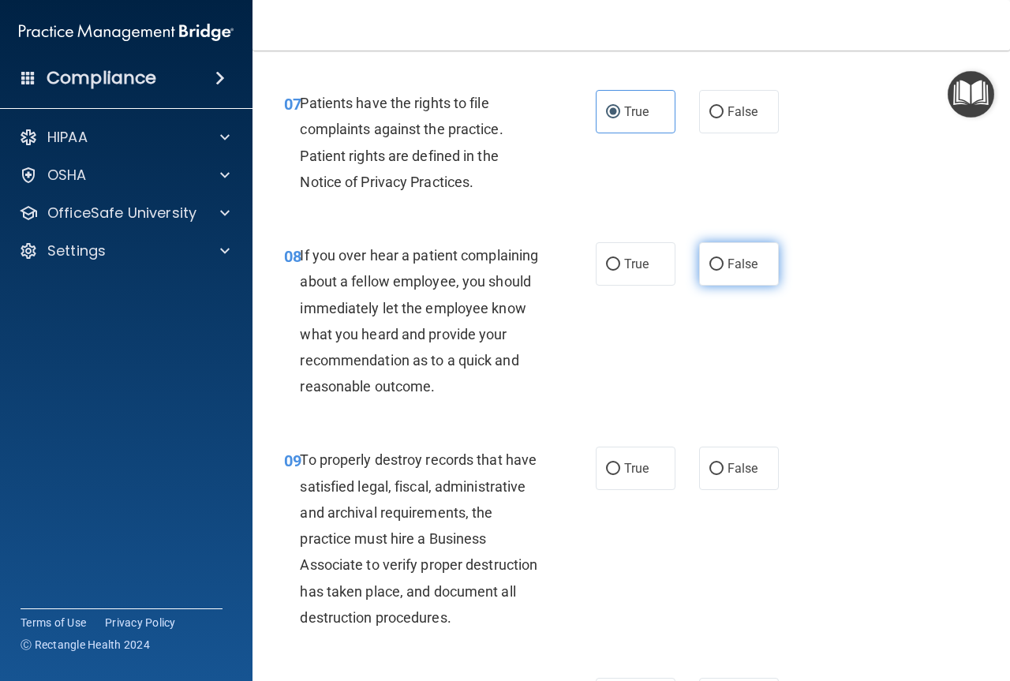
click at [712, 263] on input "False" at bounding box center [716, 265] width 14 height 12
radio input "true"
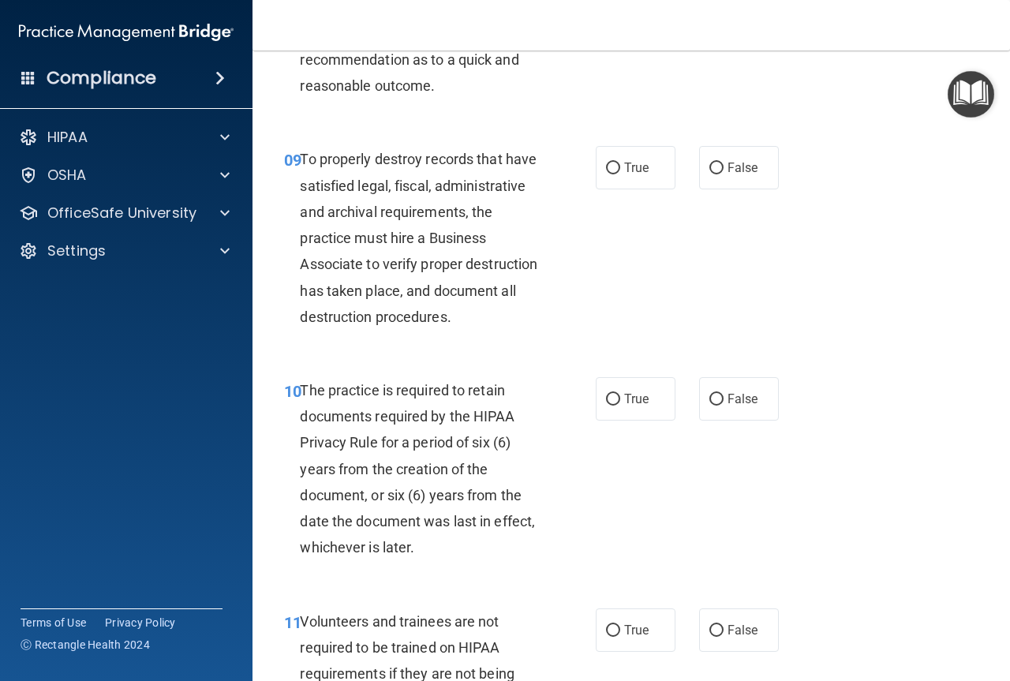
scroll to position [1578, 0]
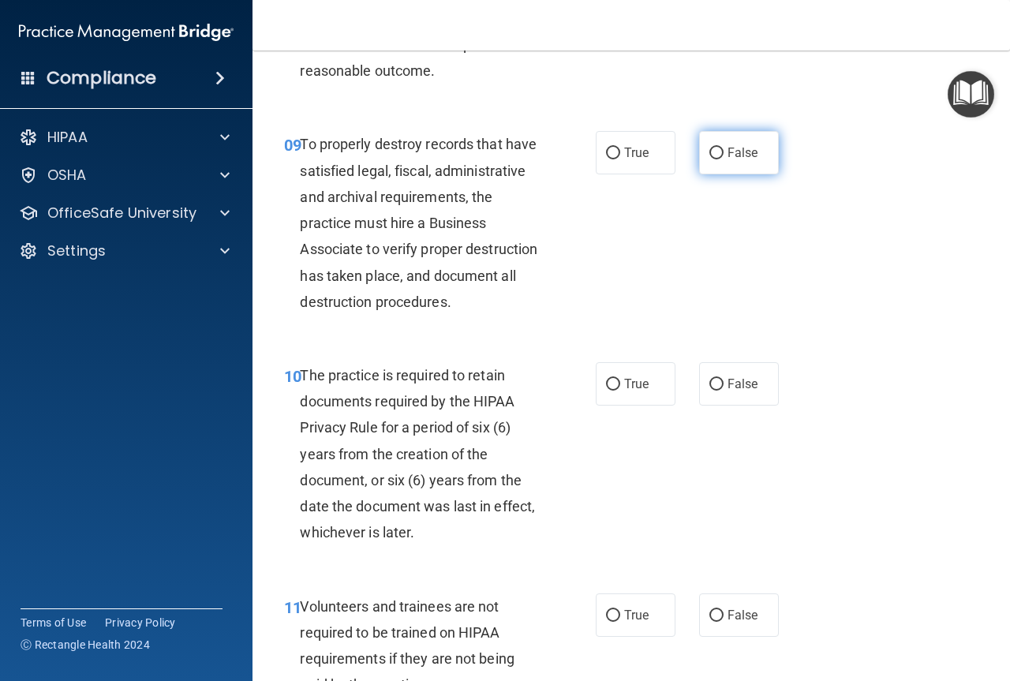
click at [714, 159] on input "False" at bounding box center [716, 154] width 14 height 12
radio input "true"
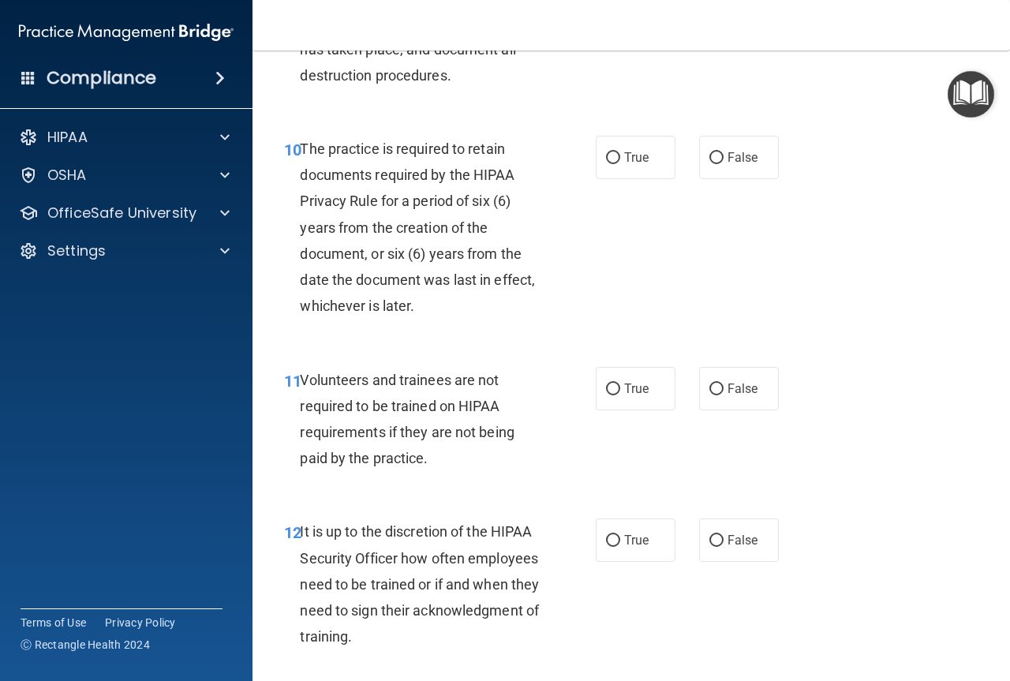
scroll to position [1814, 0]
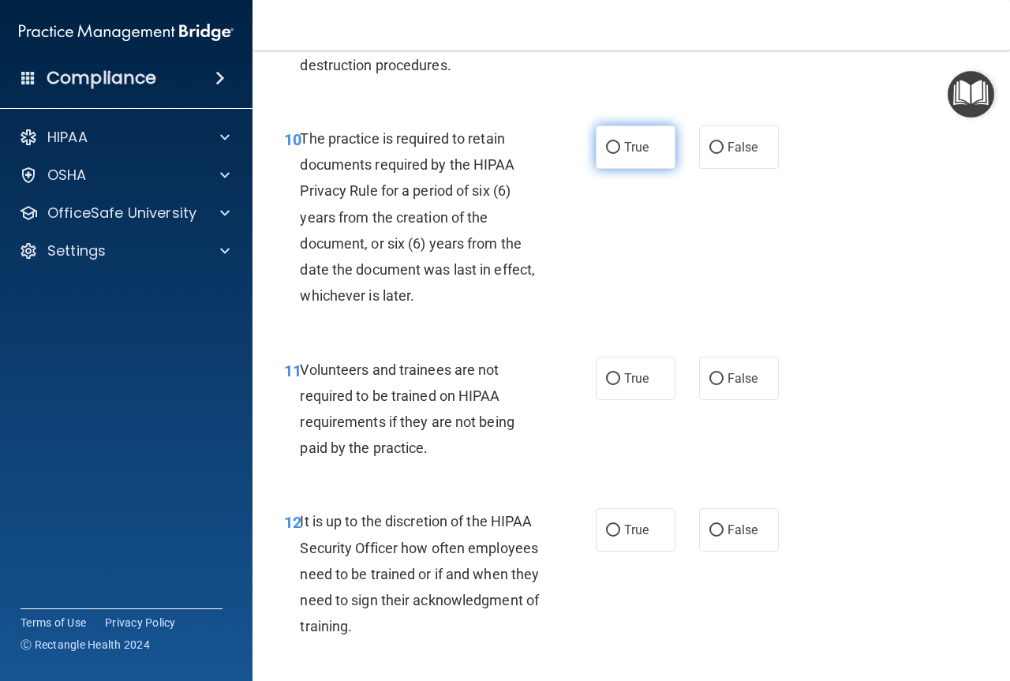
click at [615, 169] on label "True" at bounding box center [636, 146] width 80 height 43
click at [615, 154] on input "True" at bounding box center [613, 148] width 14 height 12
radio input "true"
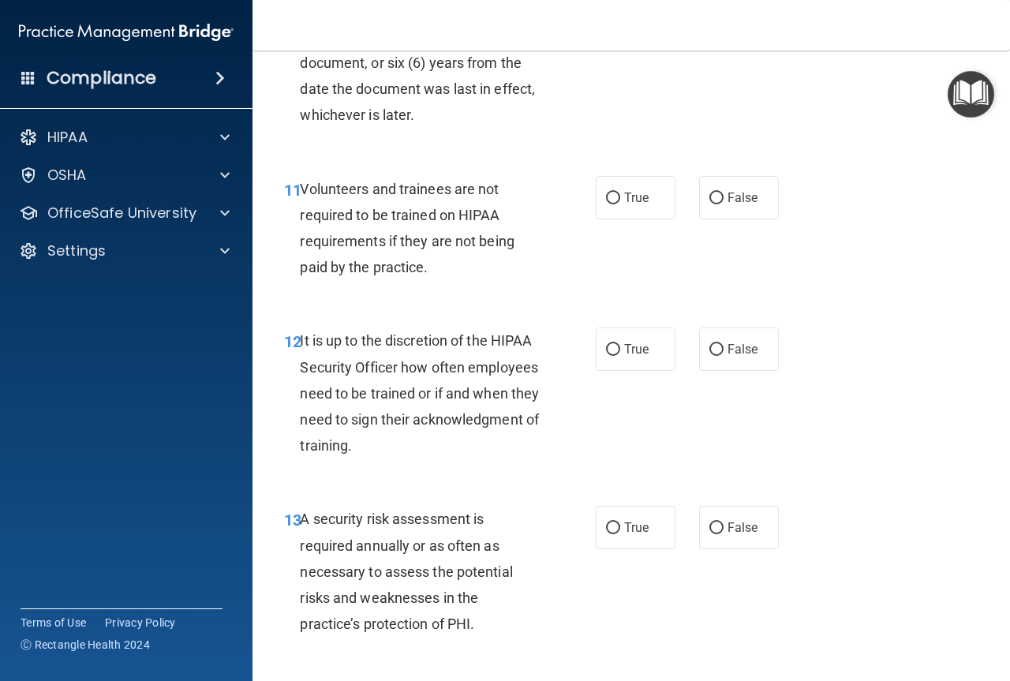
scroll to position [2051, 0]
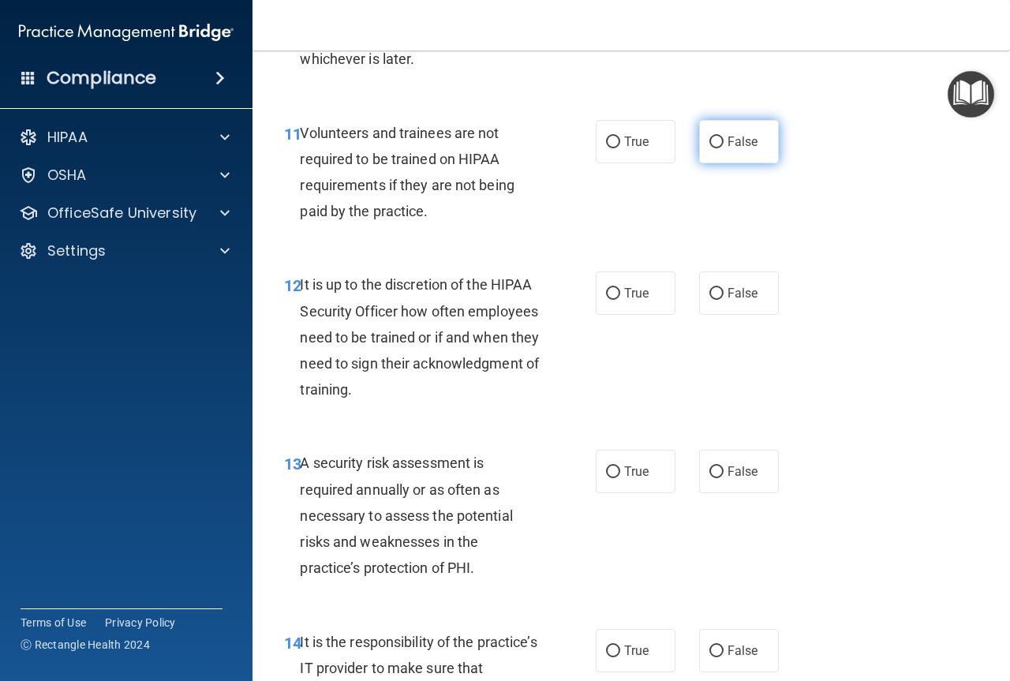
click at [709, 148] on input "False" at bounding box center [716, 142] width 14 height 12
radio input "true"
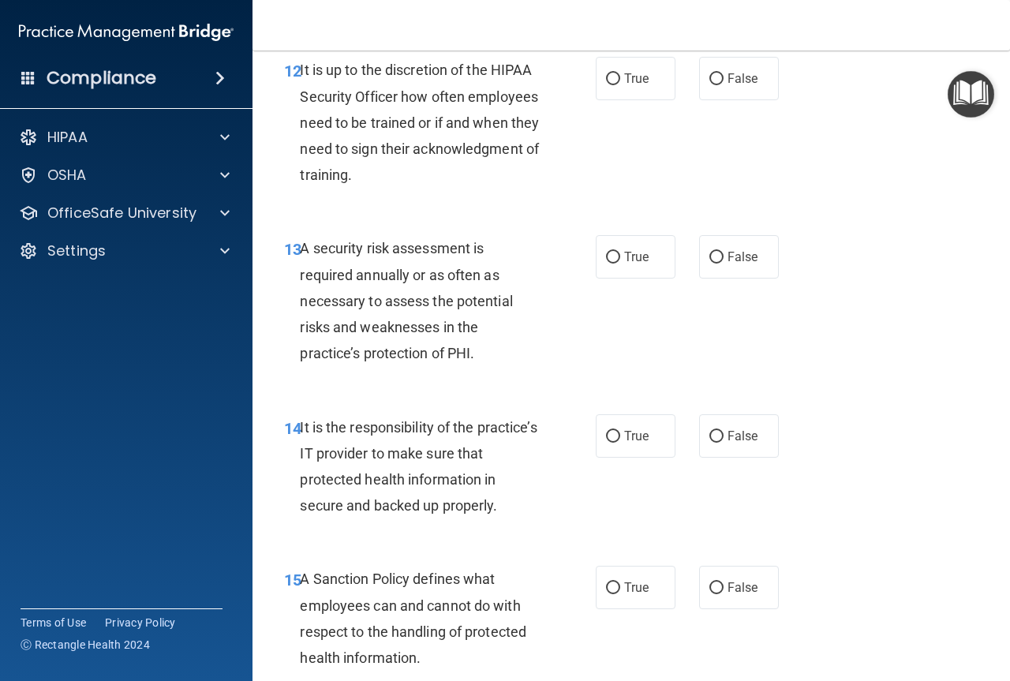
scroll to position [2288, 0]
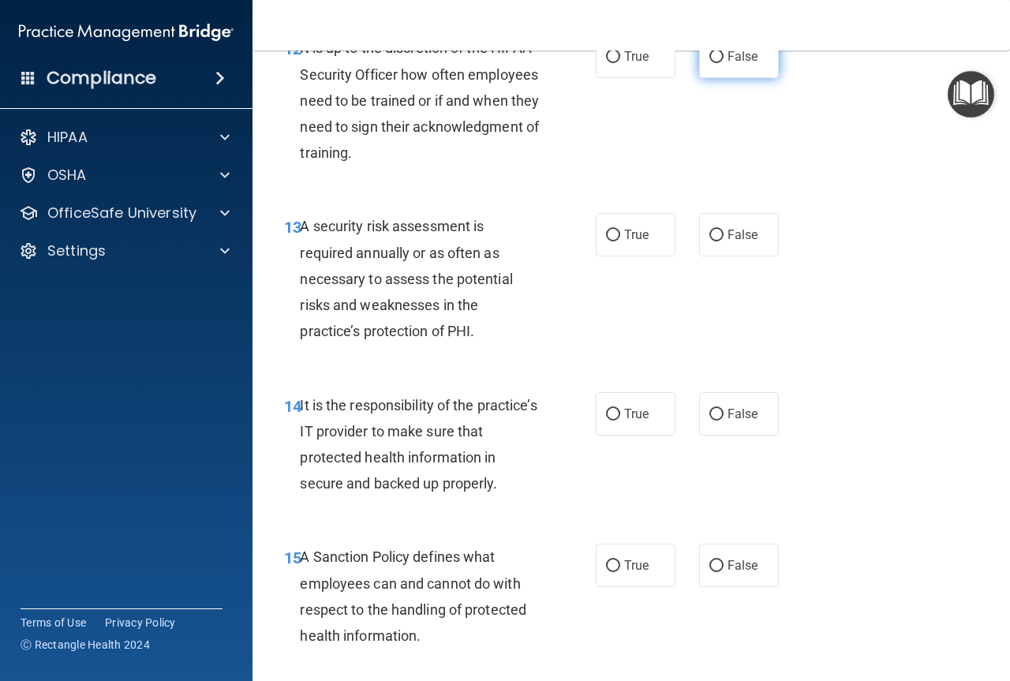
click at [714, 63] on input "False" at bounding box center [716, 57] width 14 height 12
radio input "true"
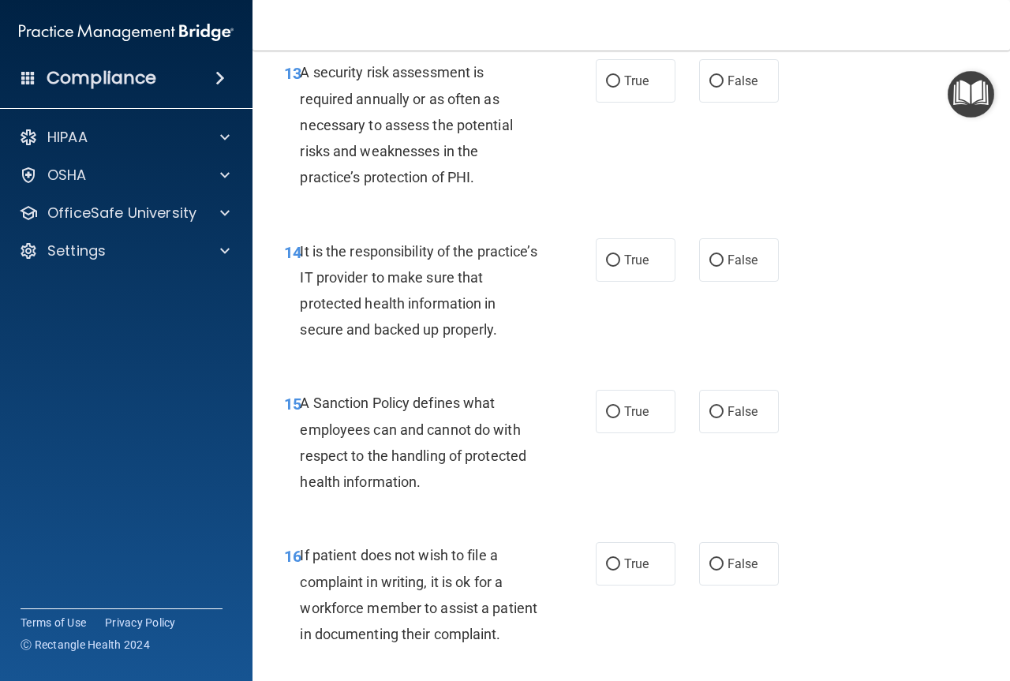
scroll to position [2445, 0]
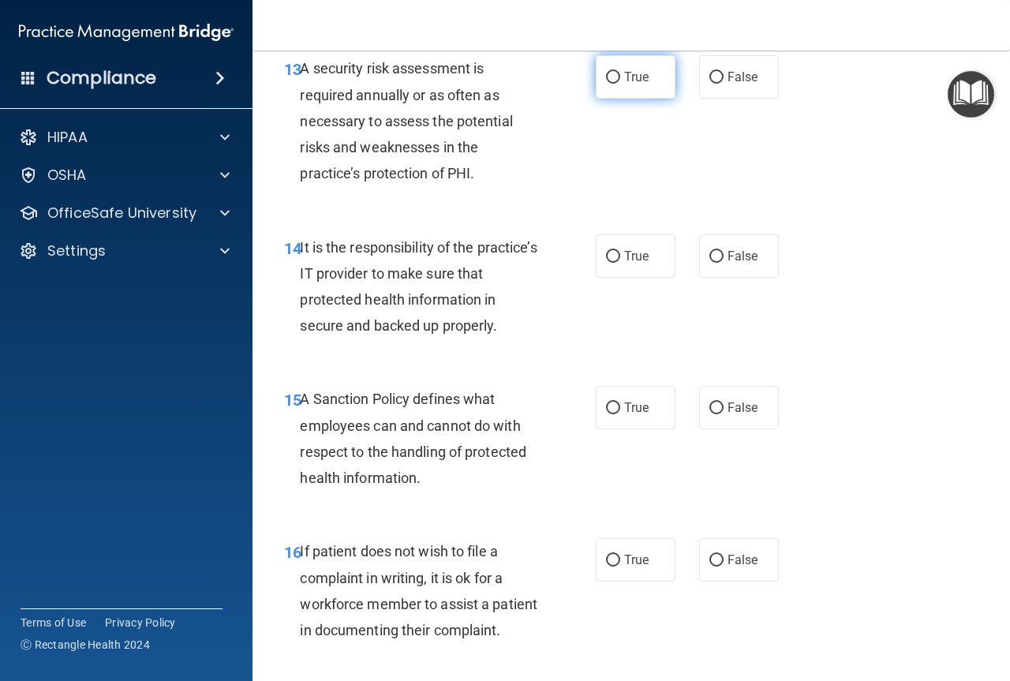
click at [606, 84] on input "True" at bounding box center [613, 78] width 14 height 12
radio input "true"
click at [712, 263] on input "False" at bounding box center [716, 257] width 14 height 12
radio input "true"
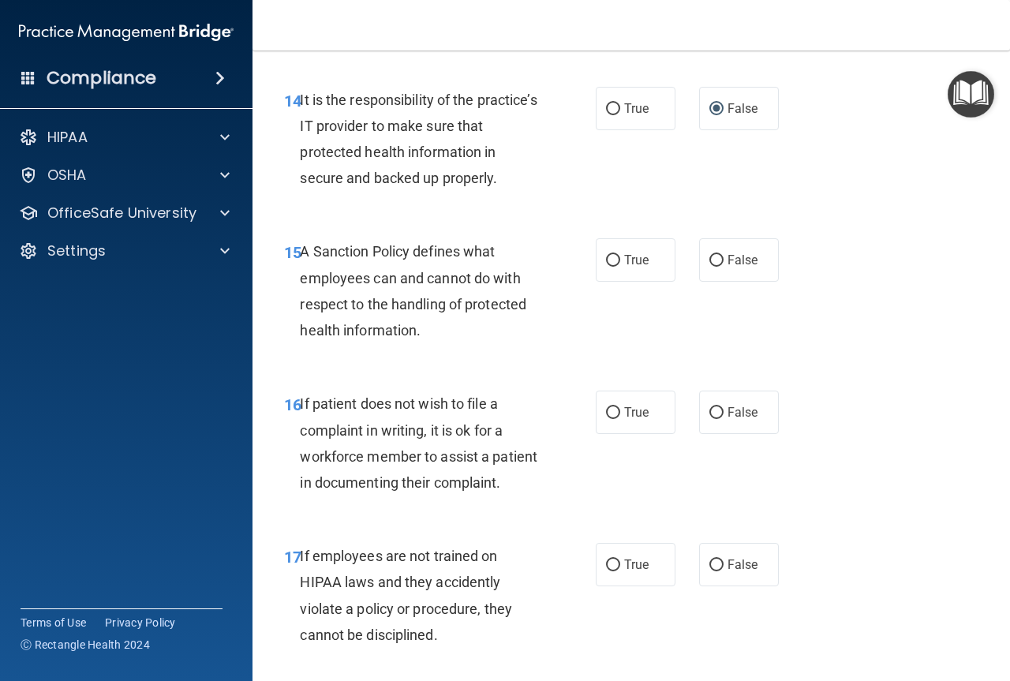
scroll to position [2603, 0]
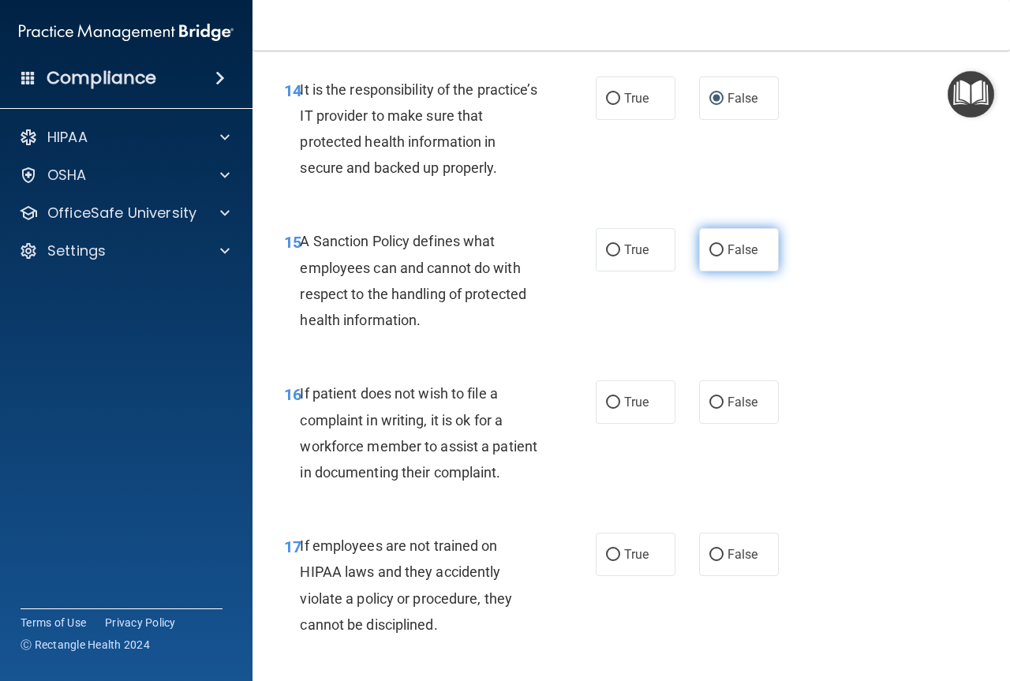
click at [712, 256] on input "False" at bounding box center [716, 251] width 14 height 12
radio input "true"
click at [610, 409] on input "True" at bounding box center [613, 403] width 14 height 12
radio input "true"
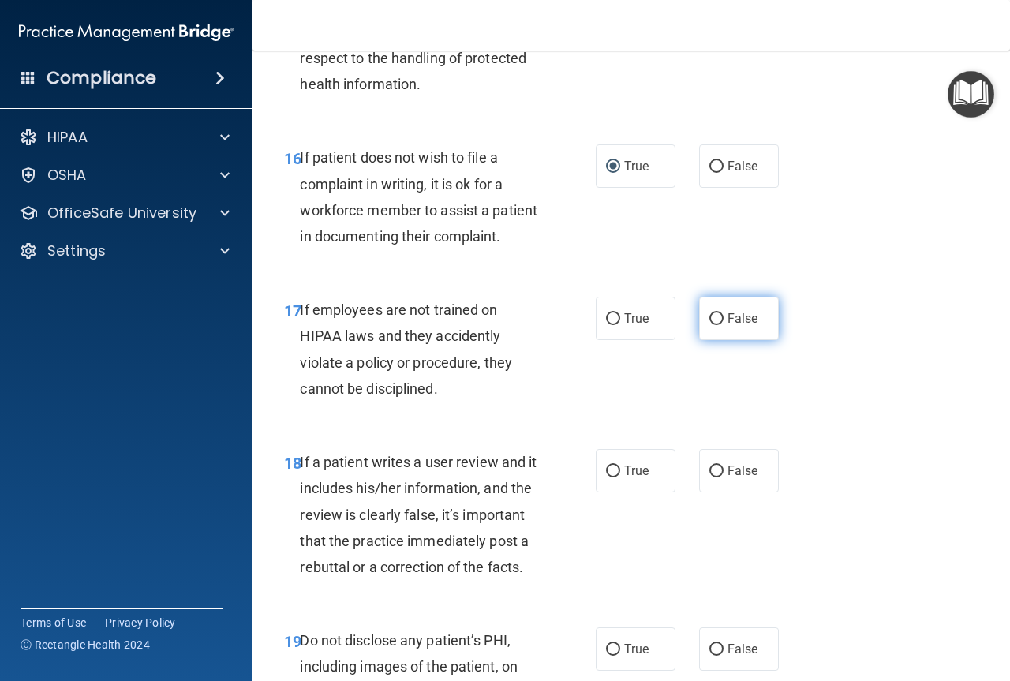
scroll to position [2840, 0]
click at [711, 324] on input "False" at bounding box center [716, 318] width 14 height 12
radio input "true"
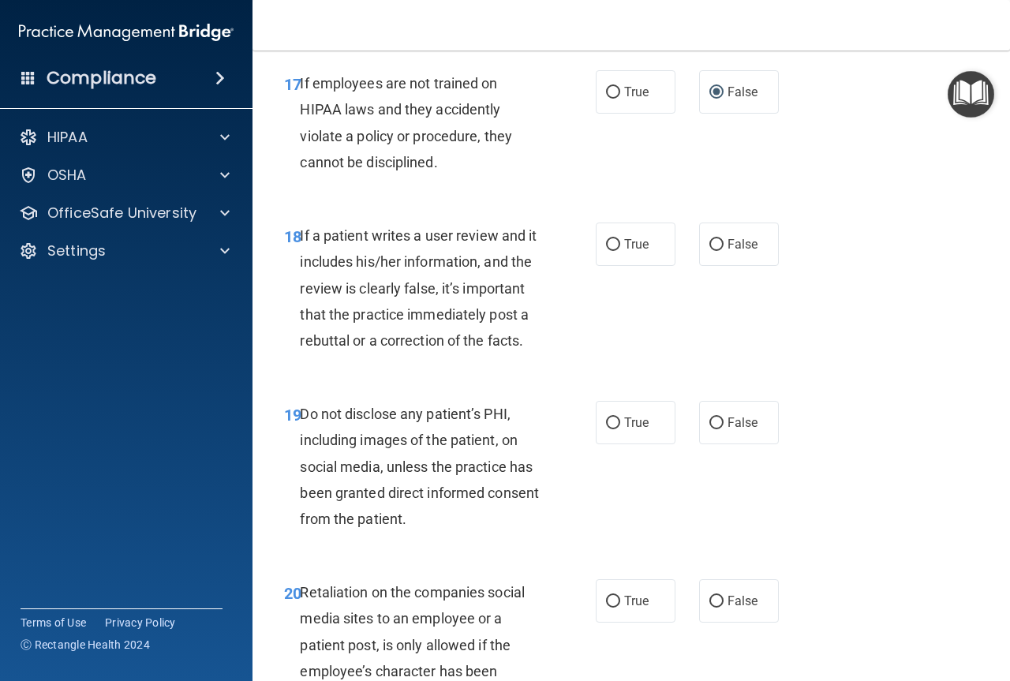
scroll to position [3076, 0]
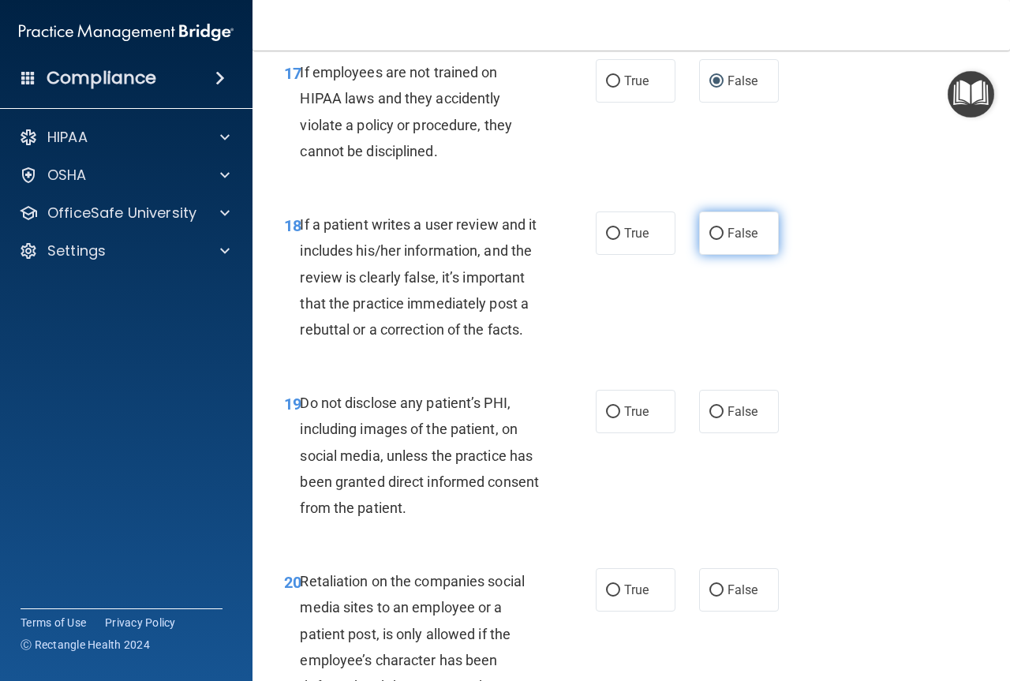
click at [714, 255] on label "False" at bounding box center [739, 232] width 80 height 43
click at [714, 240] on input "False" at bounding box center [716, 234] width 14 height 12
radio input "true"
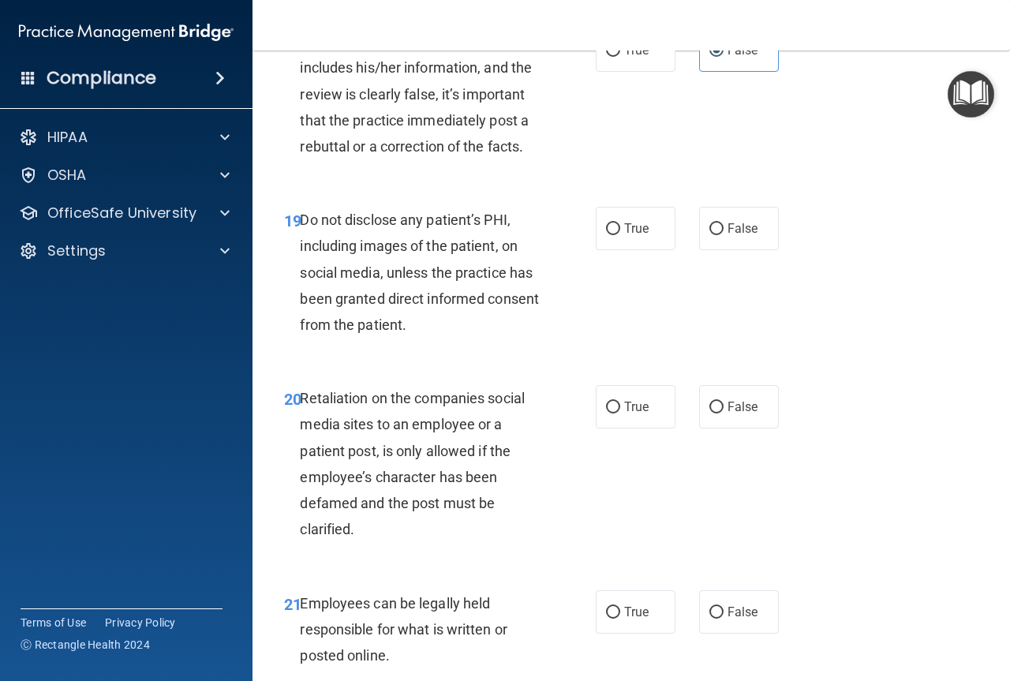
scroll to position [3313, 0]
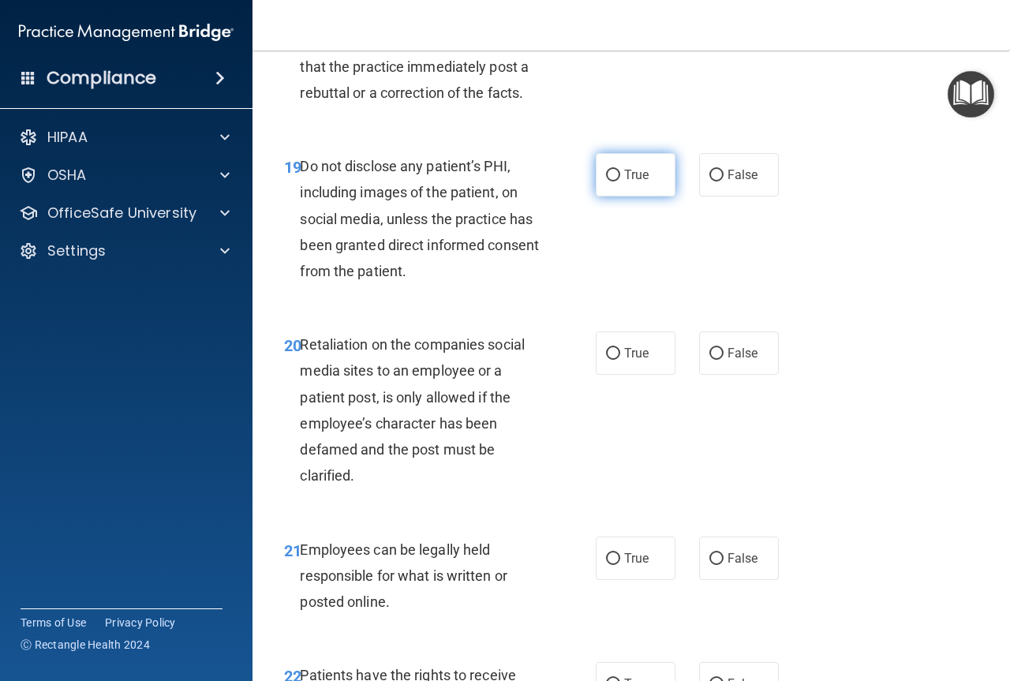
click at [609, 181] on input "True" at bounding box center [613, 176] width 14 height 12
radio input "true"
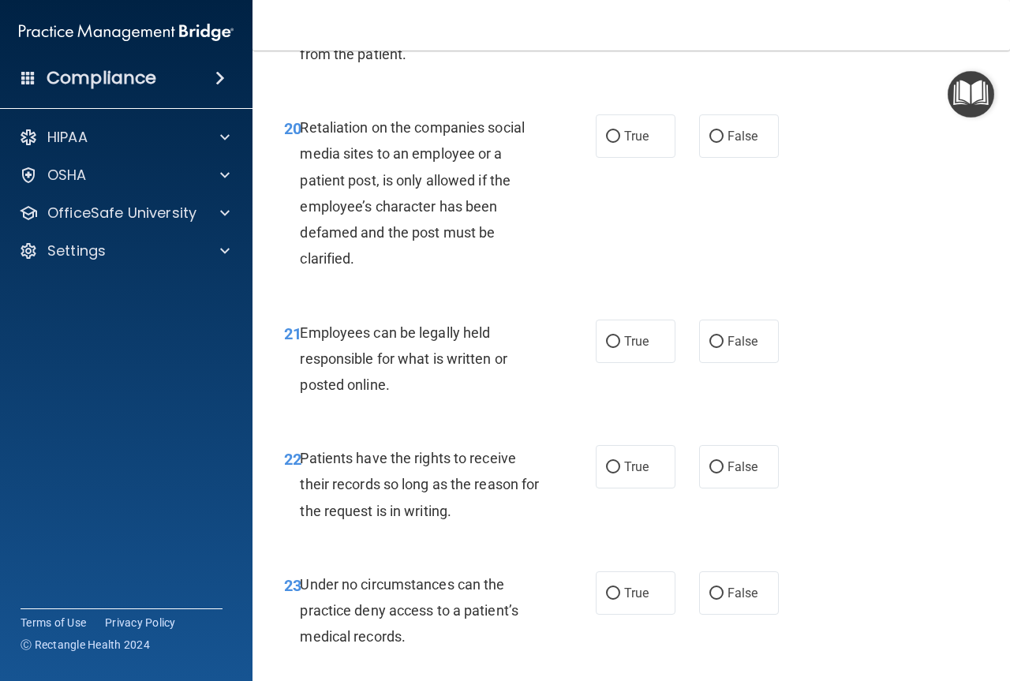
scroll to position [3550, 0]
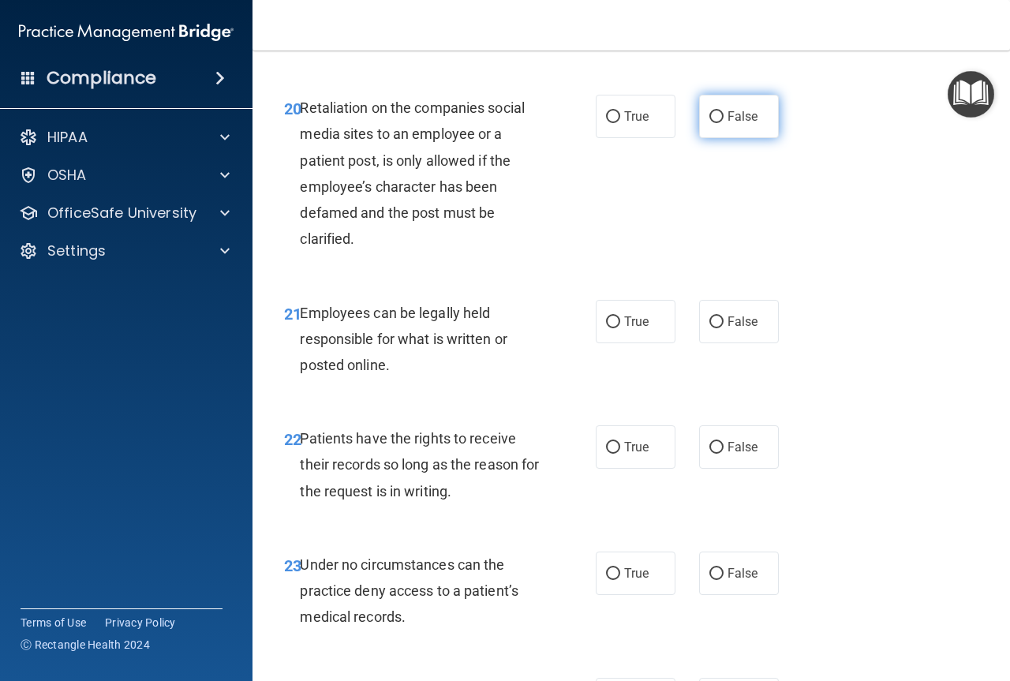
click at [713, 123] on input "False" at bounding box center [716, 117] width 14 height 12
radio input "true"
click at [613, 328] on input "True" at bounding box center [613, 322] width 14 height 12
radio input "true"
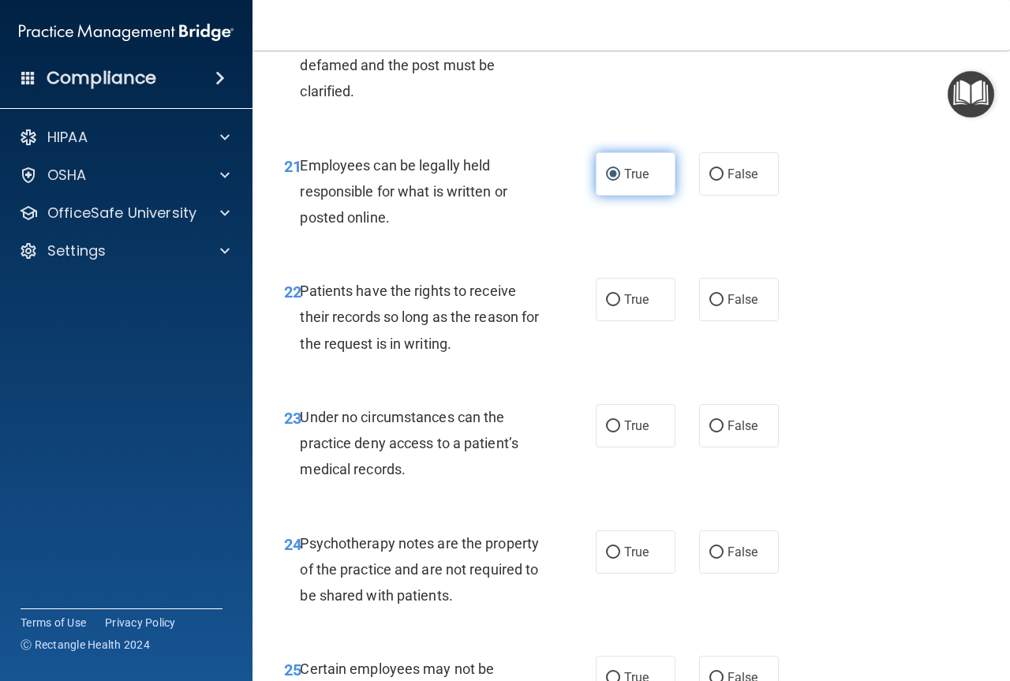
scroll to position [3786, 0]
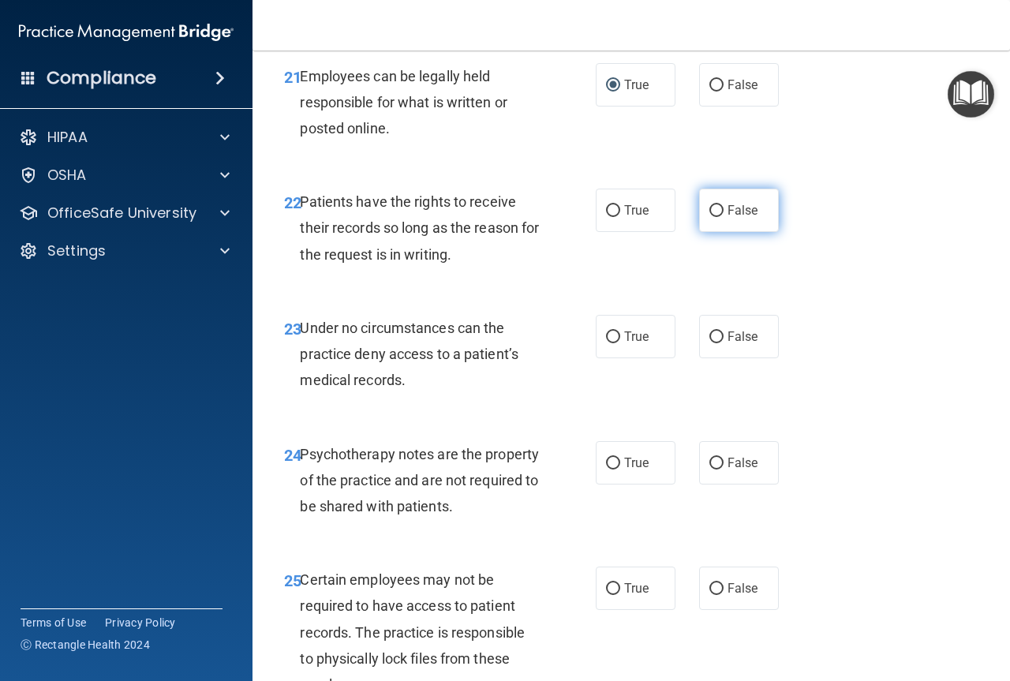
click at [714, 217] on input "False" at bounding box center [716, 211] width 14 height 12
radio input "true"
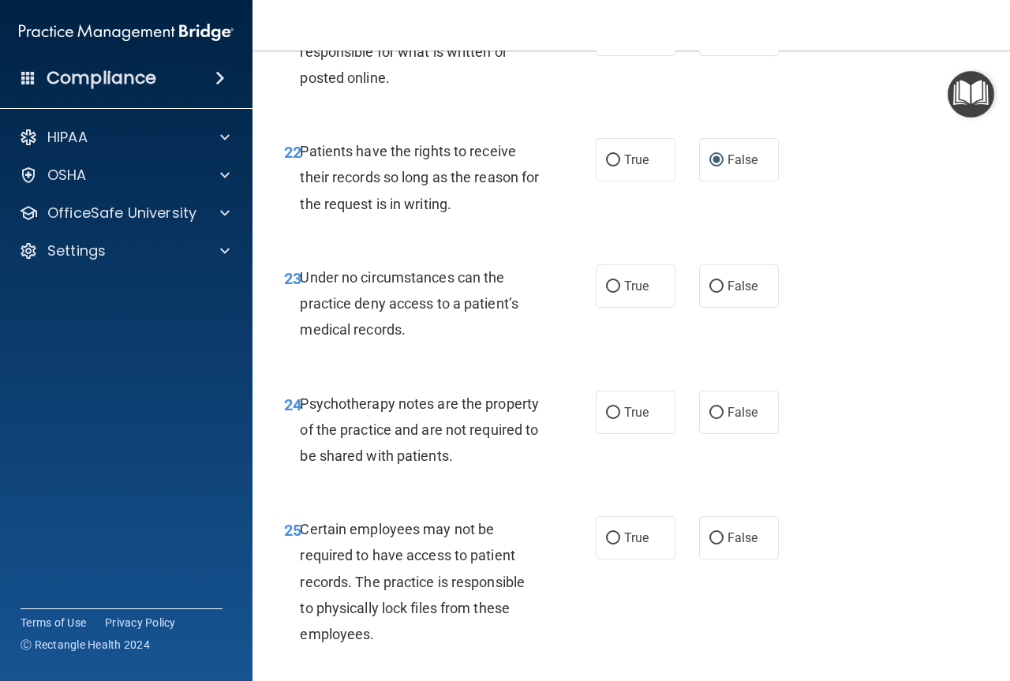
scroll to position [3944, 0]
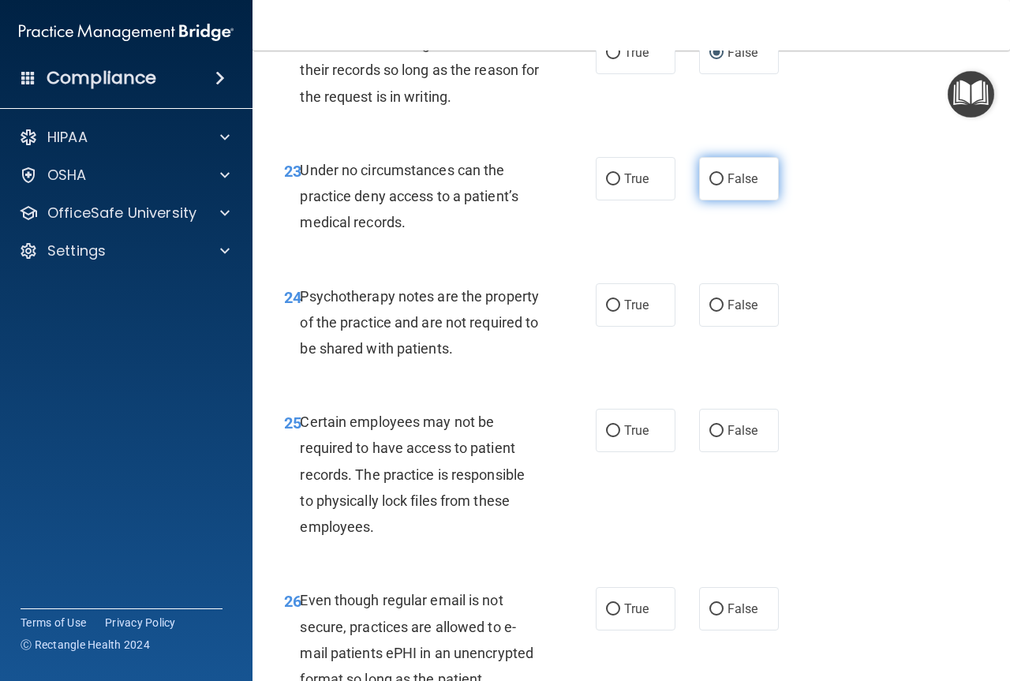
click at [709, 185] on input "False" at bounding box center [716, 180] width 14 height 12
radio input "true"
click at [616, 327] on label "True" at bounding box center [636, 304] width 80 height 43
click at [616, 312] on input "True" at bounding box center [613, 306] width 14 height 12
radio input "true"
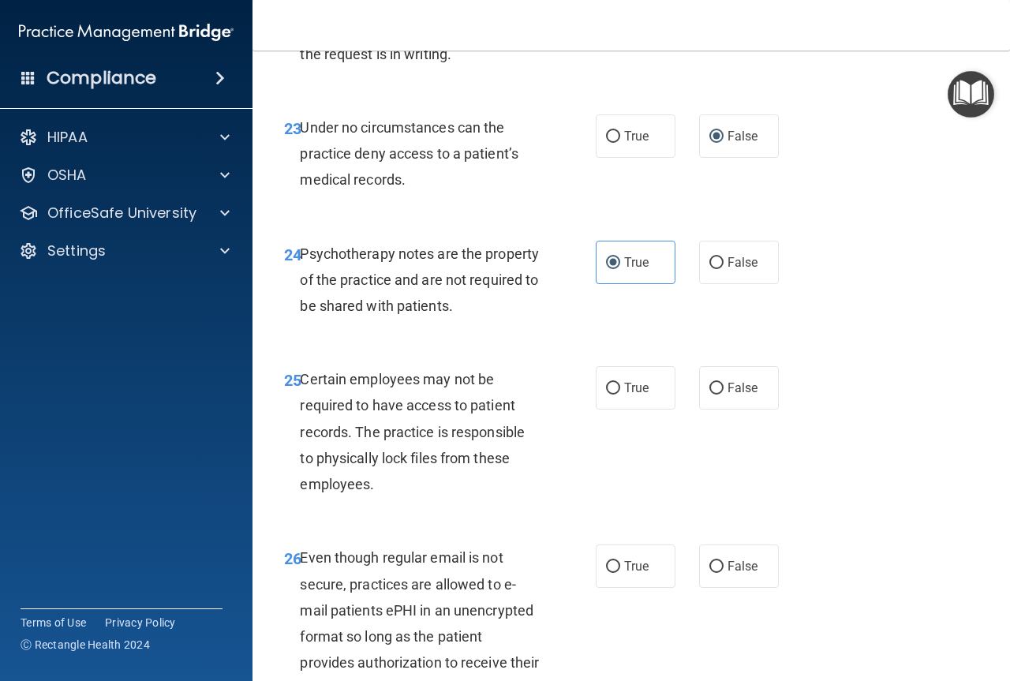
scroll to position [4102, 0]
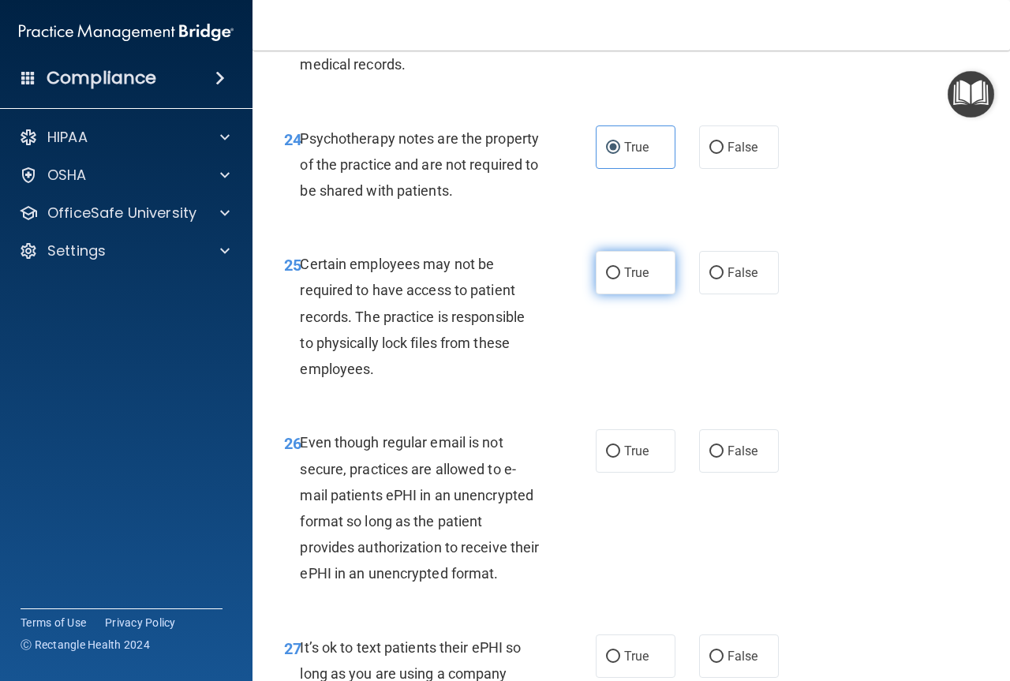
click at [611, 279] on input "True" at bounding box center [613, 273] width 14 height 12
radio input "true"
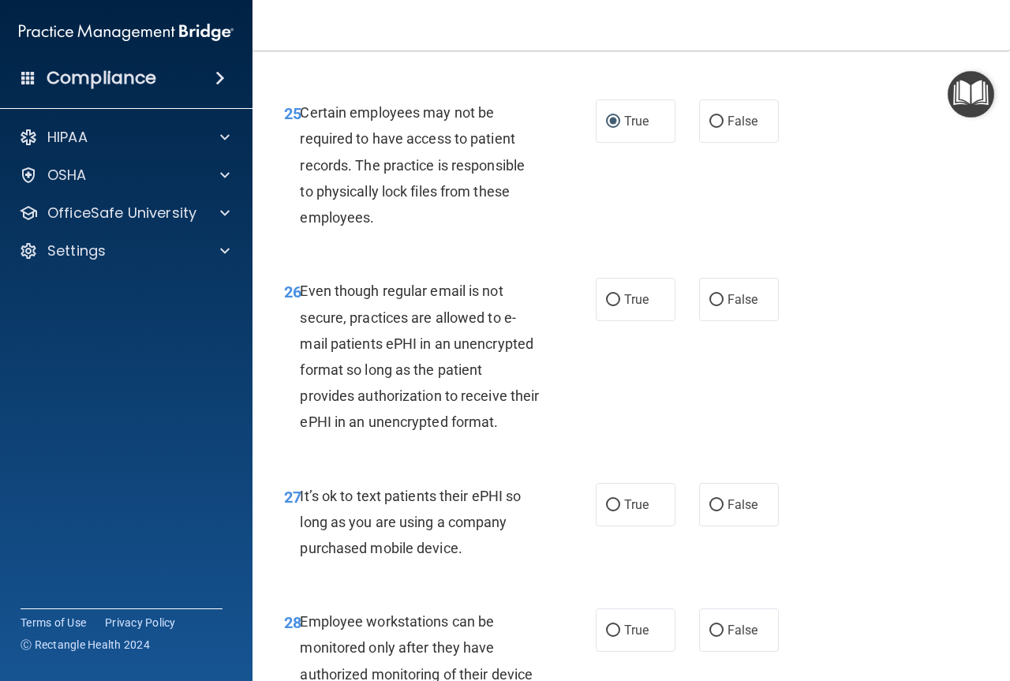
scroll to position [4260, 0]
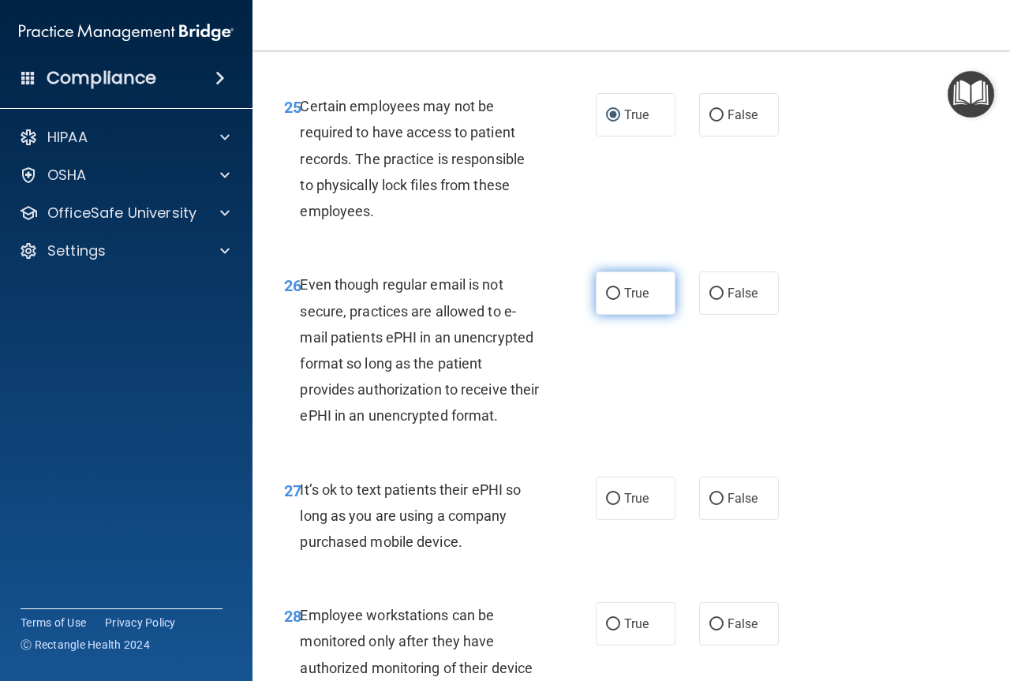
click at [606, 300] on input "True" at bounding box center [613, 294] width 14 height 12
radio input "true"
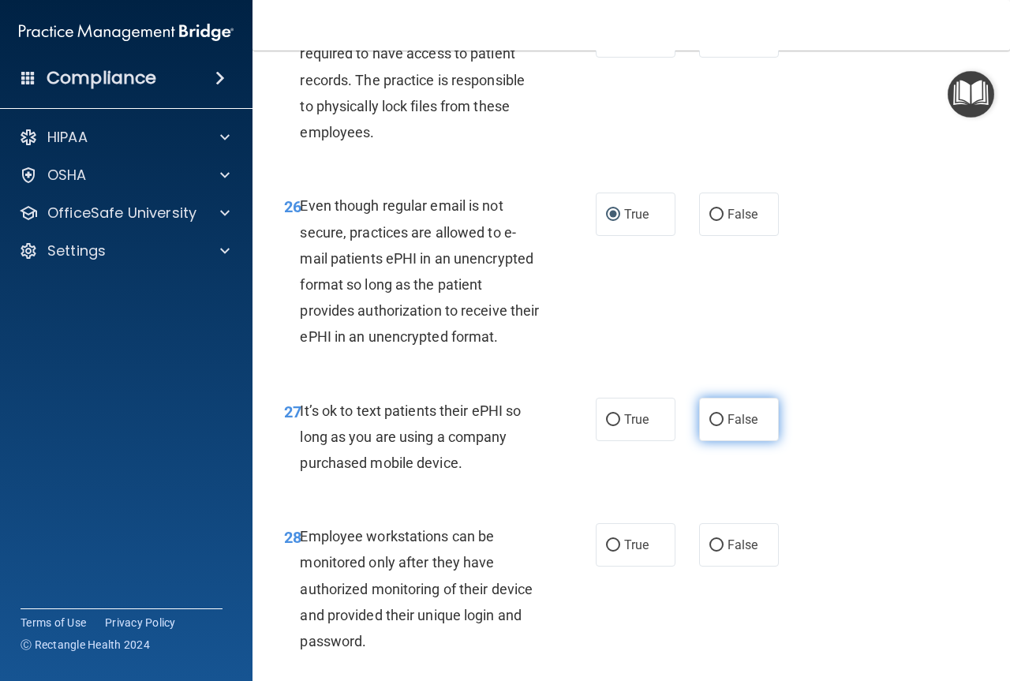
click at [715, 426] on input "False" at bounding box center [716, 420] width 14 height 12
radio input "true"
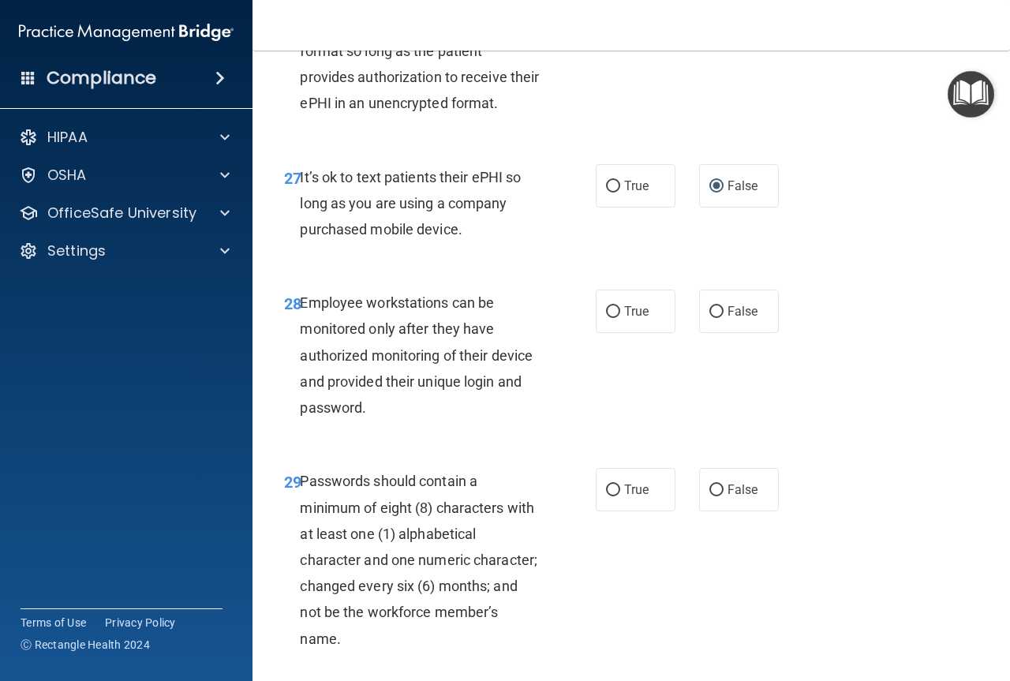
scroll to position [4575, 0]
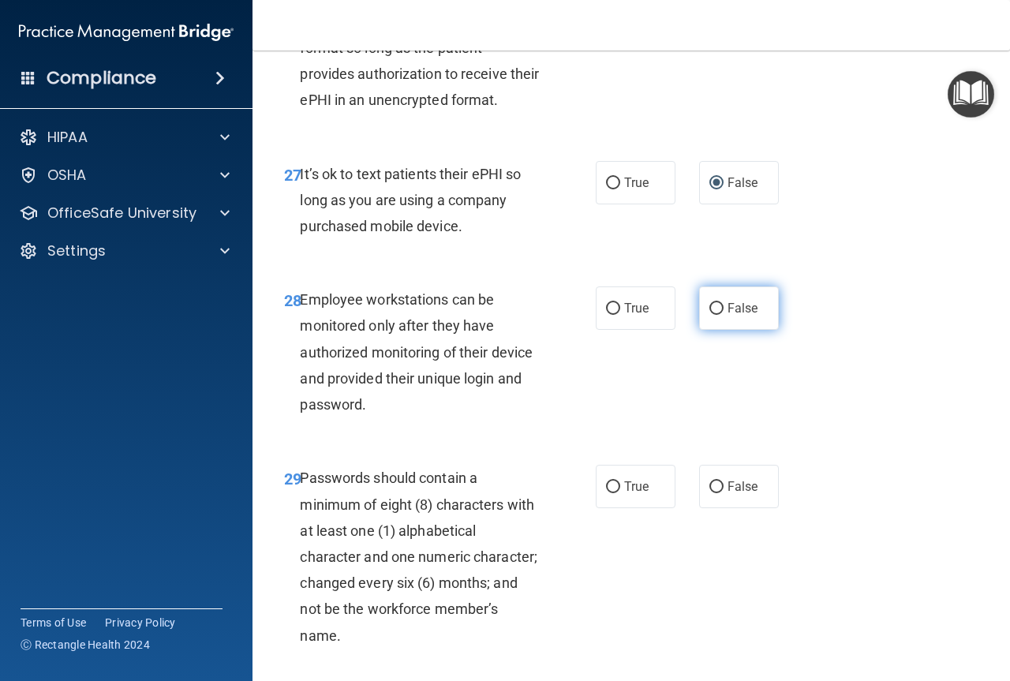
click at [700, 330] on label "False" at bounding box center [739, 307] width 80 height 43
click at [709, 315] on input "False" at bounding box center [716, 309] width 14 height 12
radio input "true"
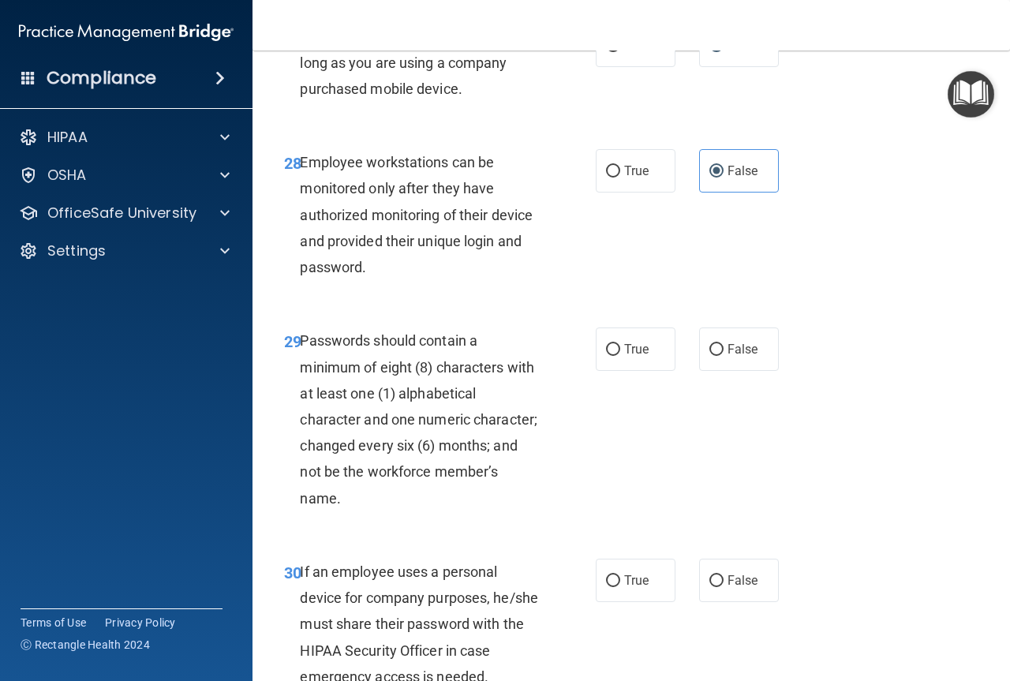
scroll to position [4733, 0]
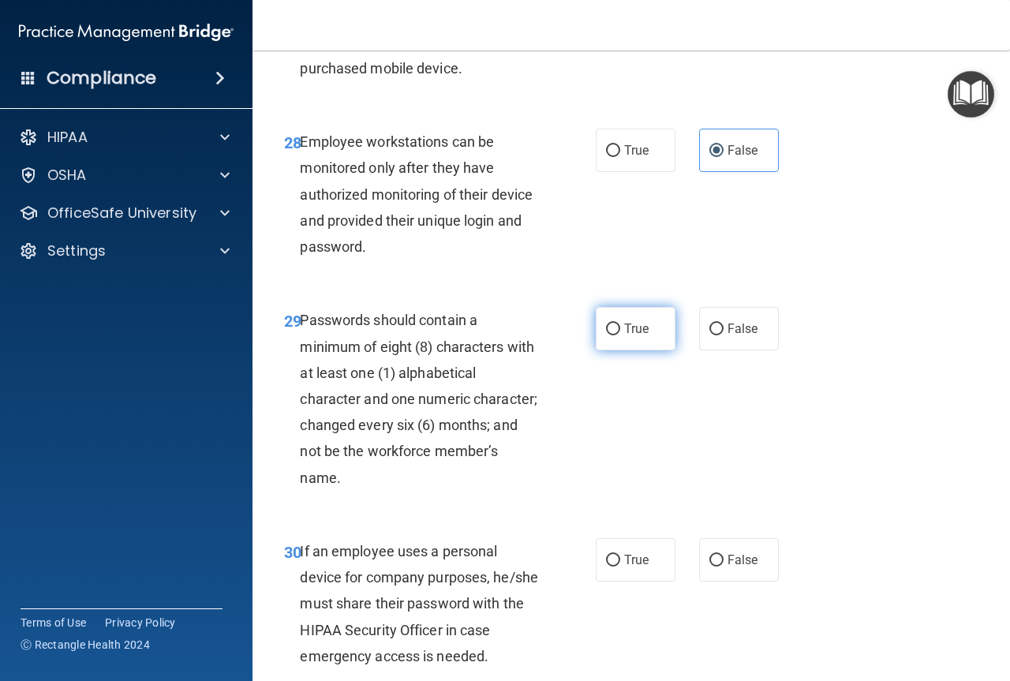
click at [612, 335] on input "True" at bounding box center [613, 329] width 14 height 12
radio input "true"
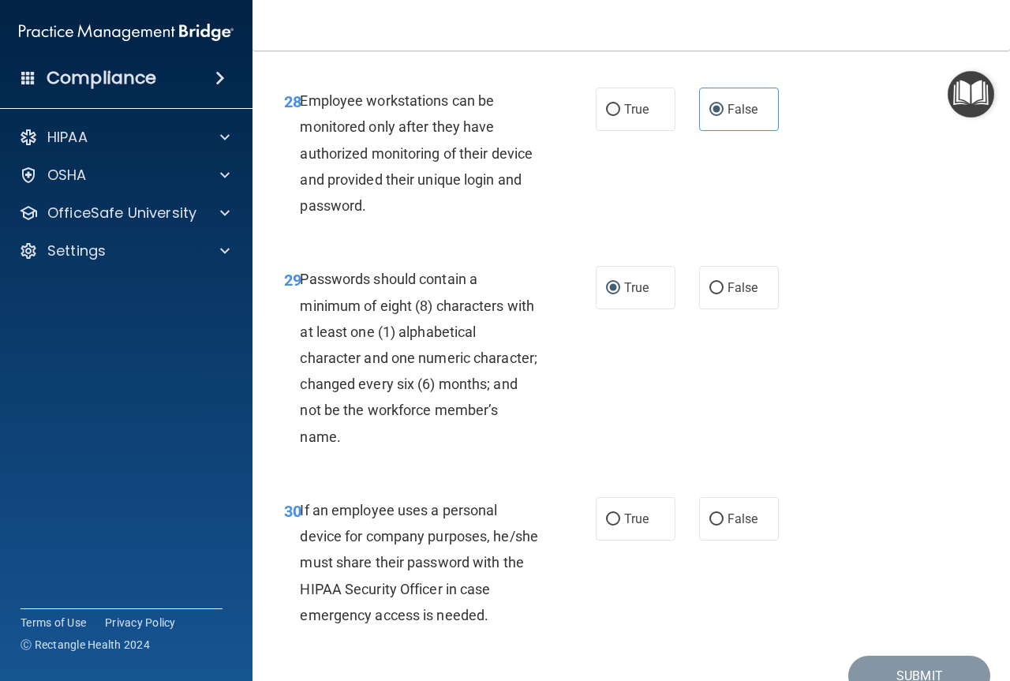
scroll to position [4891, 0]
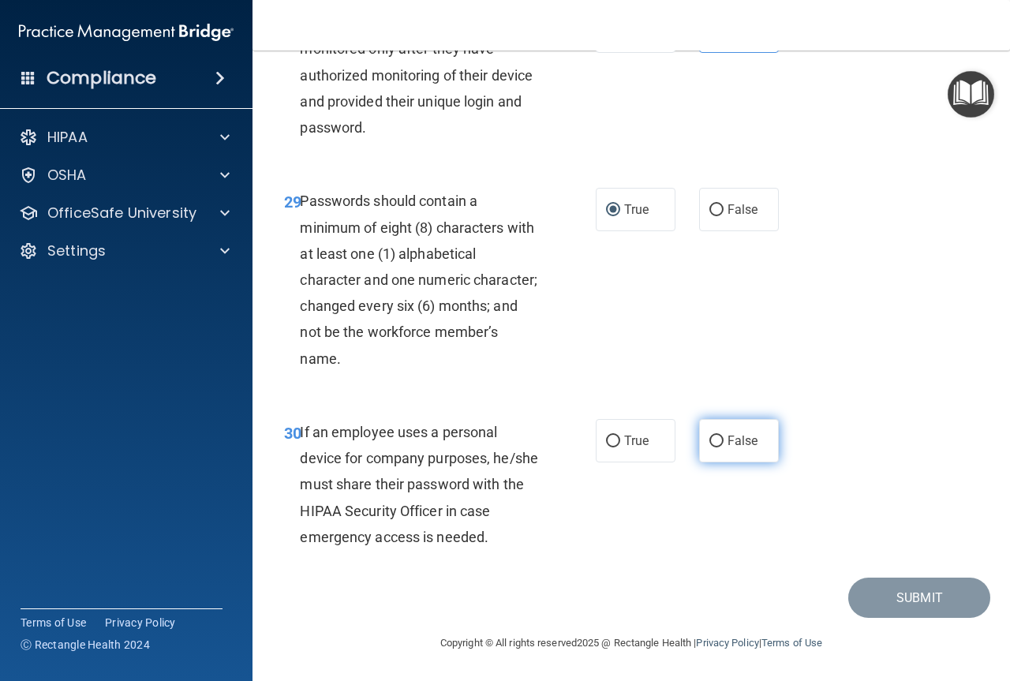
click at [709, 447] on input "False" at bounding box center [716, 441] width 14 height 12
radio input "true"
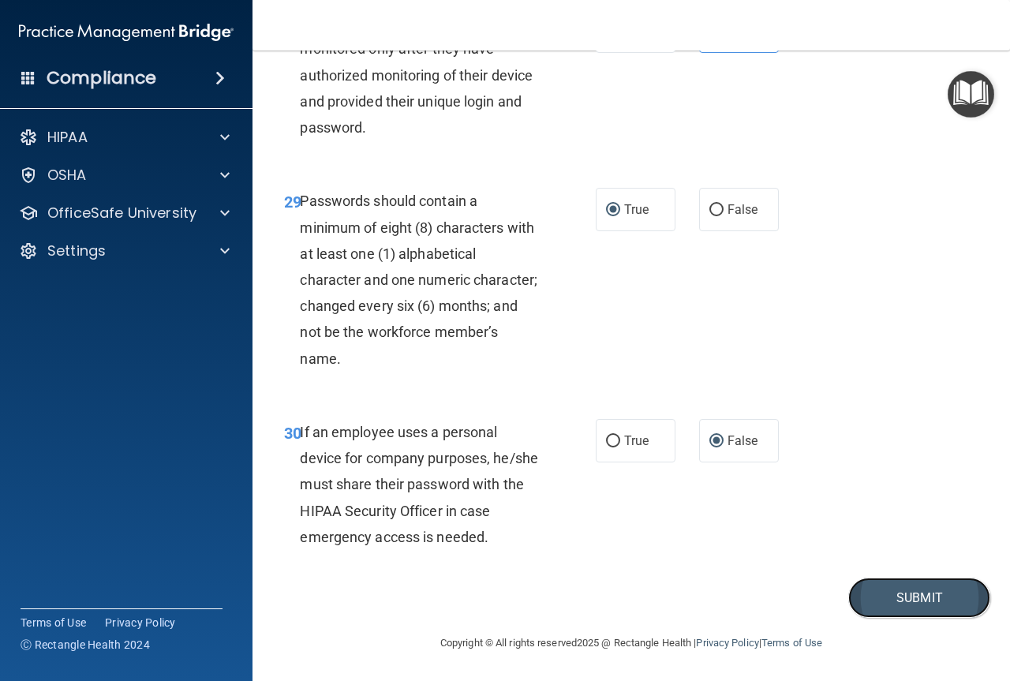
click at [917, 618] on button "Submit" at bounding box center [919, 597] width 142 height 40
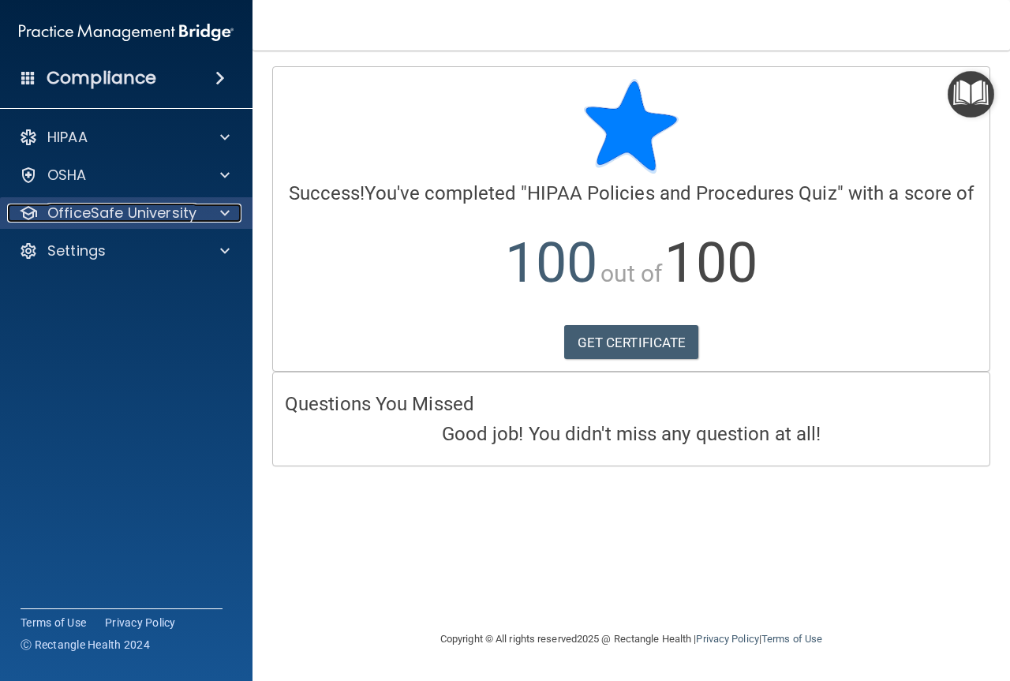
click at [215, 211] on div at bounding box center [222, 213] width 39 height 19
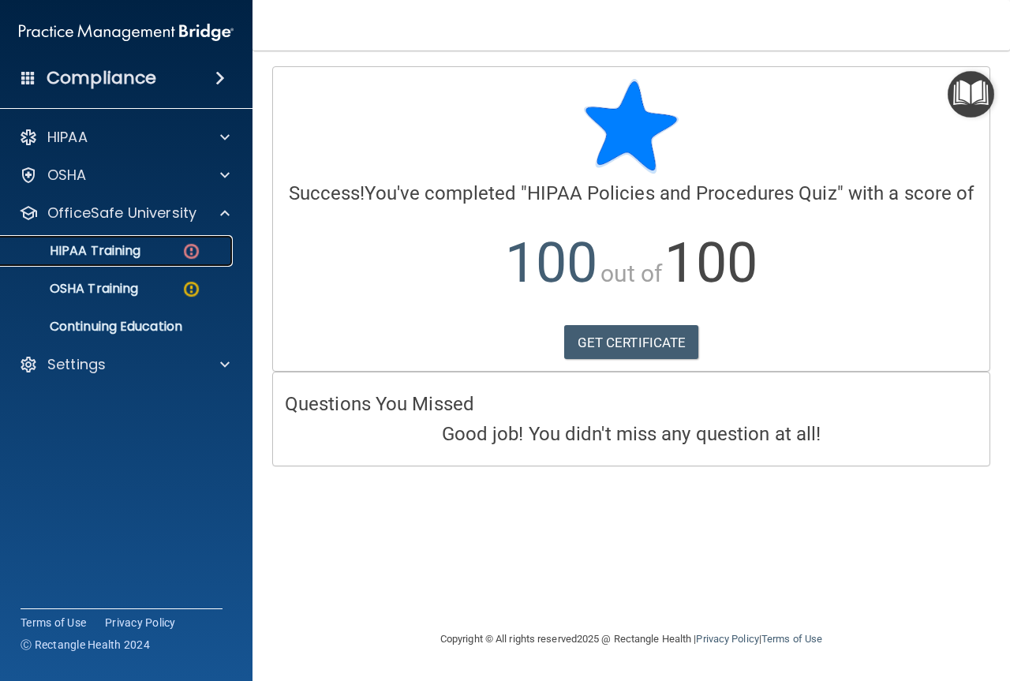
click at [187, 245] on img at bounding box center [191, 251] width 20 height 20
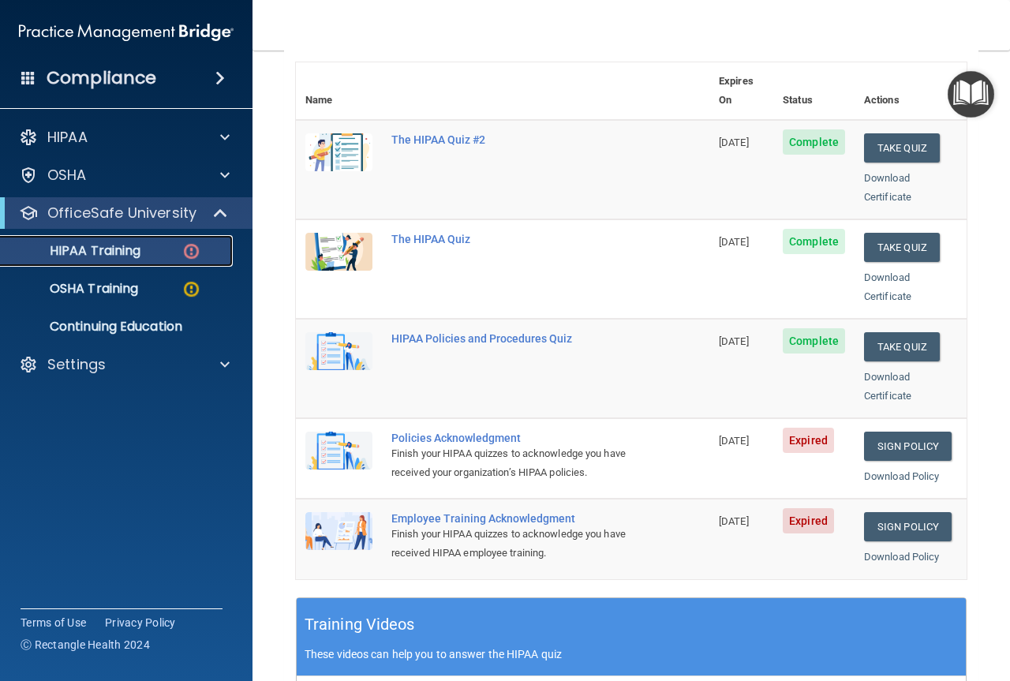
scroll to position [237, 0]
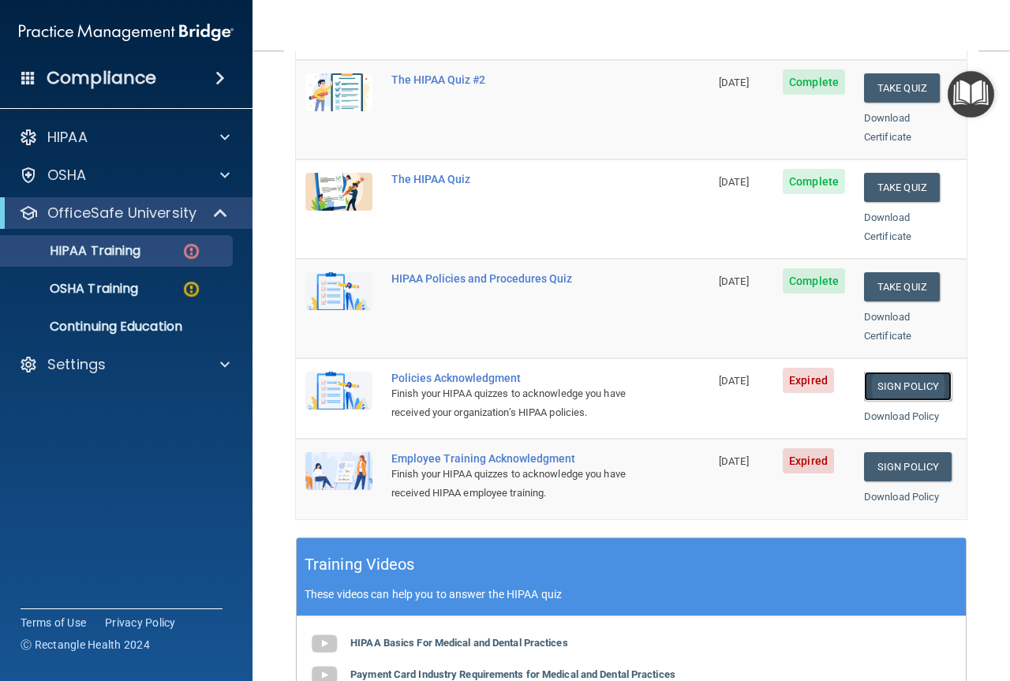
click at [891, 372] on link "Sign Policy" at bounding box center [908, 386] width 88 height 29
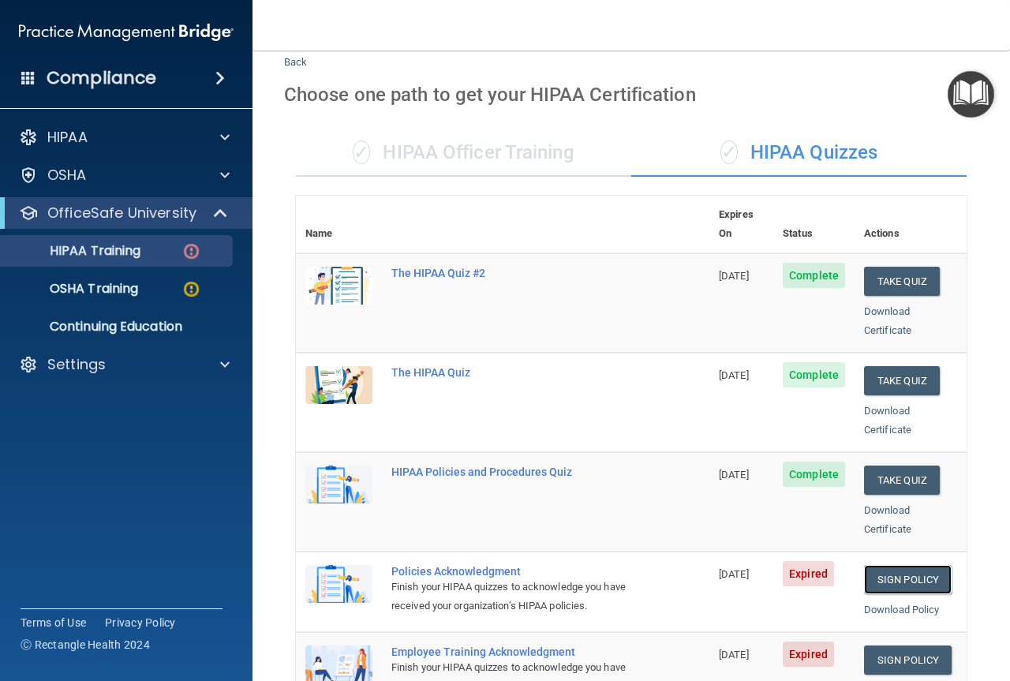
scroll to position [0, 0]
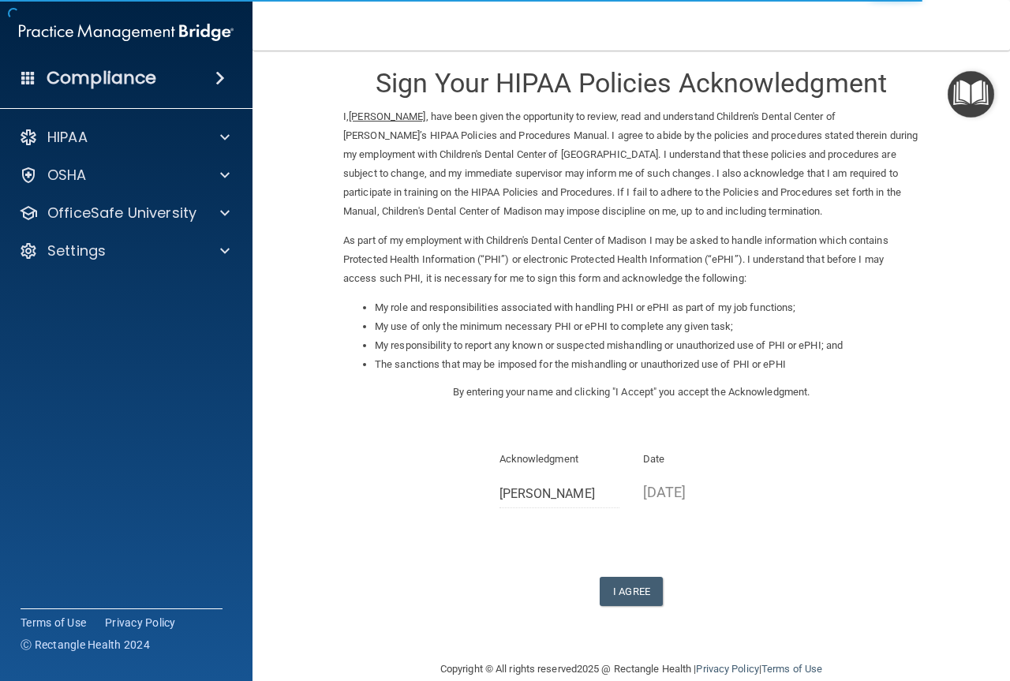
scroll to position [42, 0]
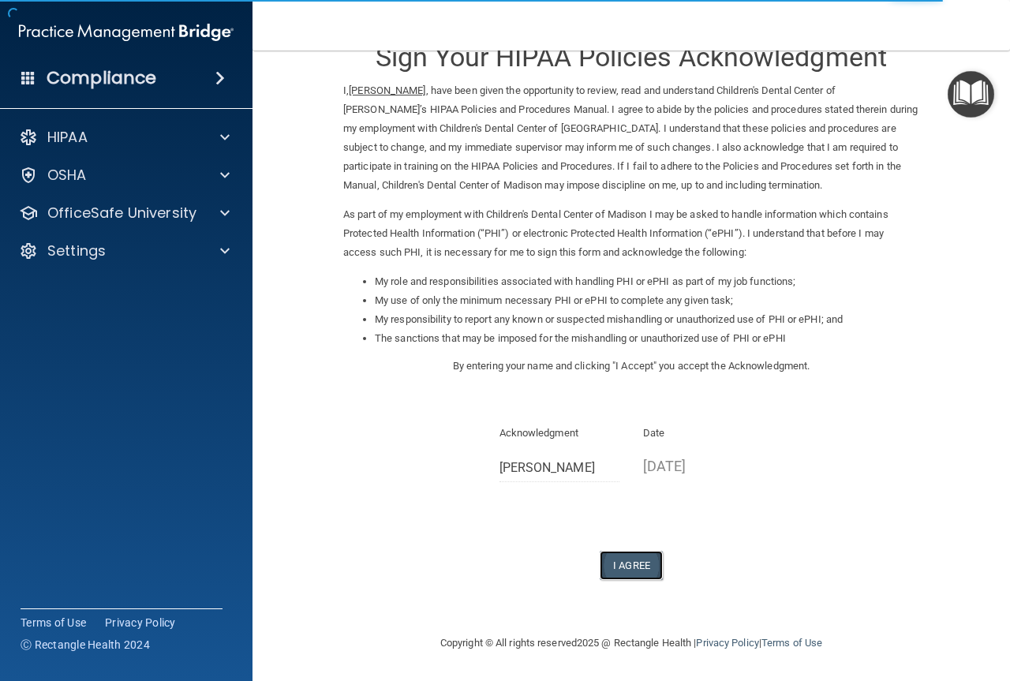
click at [616, 564] on button "I Agree" at bounding box center [631, 565] width 63 height 29
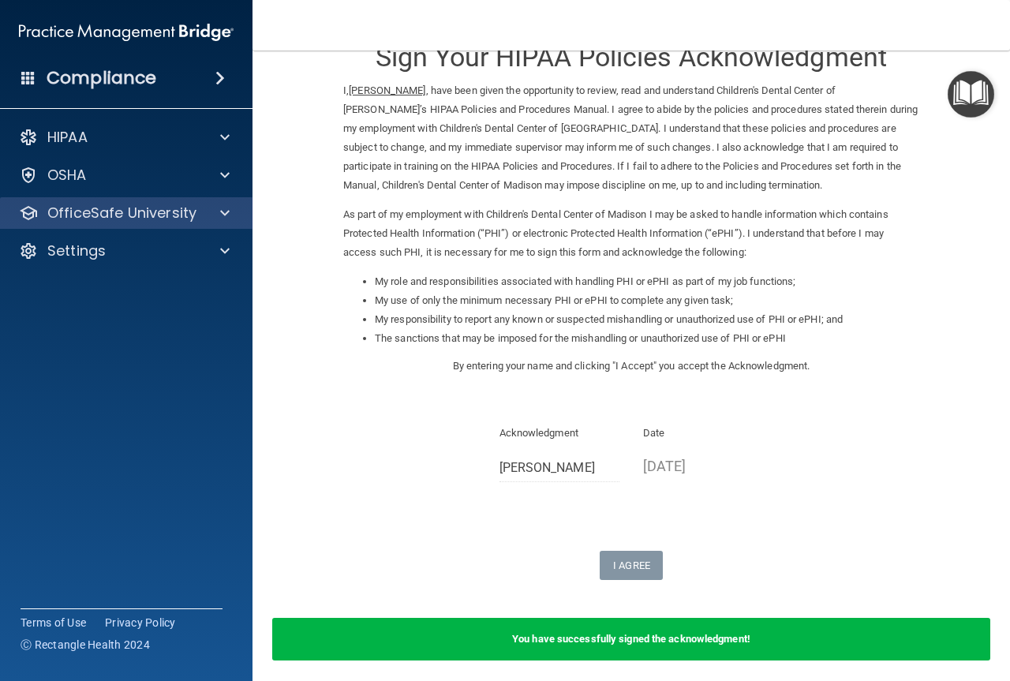
click at [218, 201] on div "OfficeSafe University" at bounding box center [126, 213] width 253 height 32
click at [210, 219] on div at bounding box center [222, 213] width 39 height 19
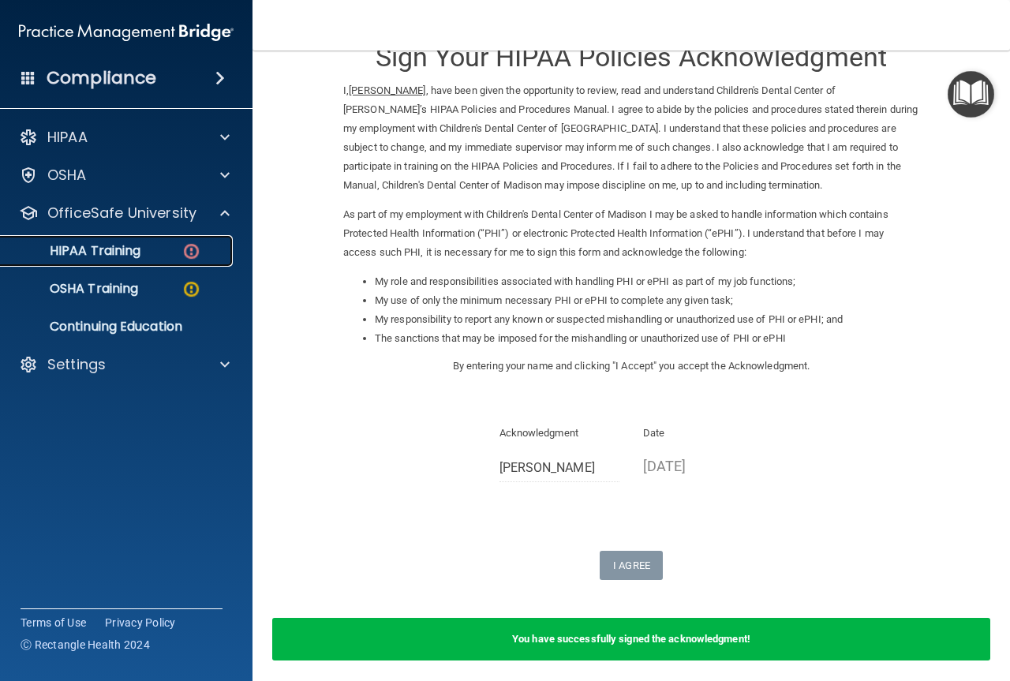
click at [196, 247] on img at bounding box center [191, 251] width 20 height 20
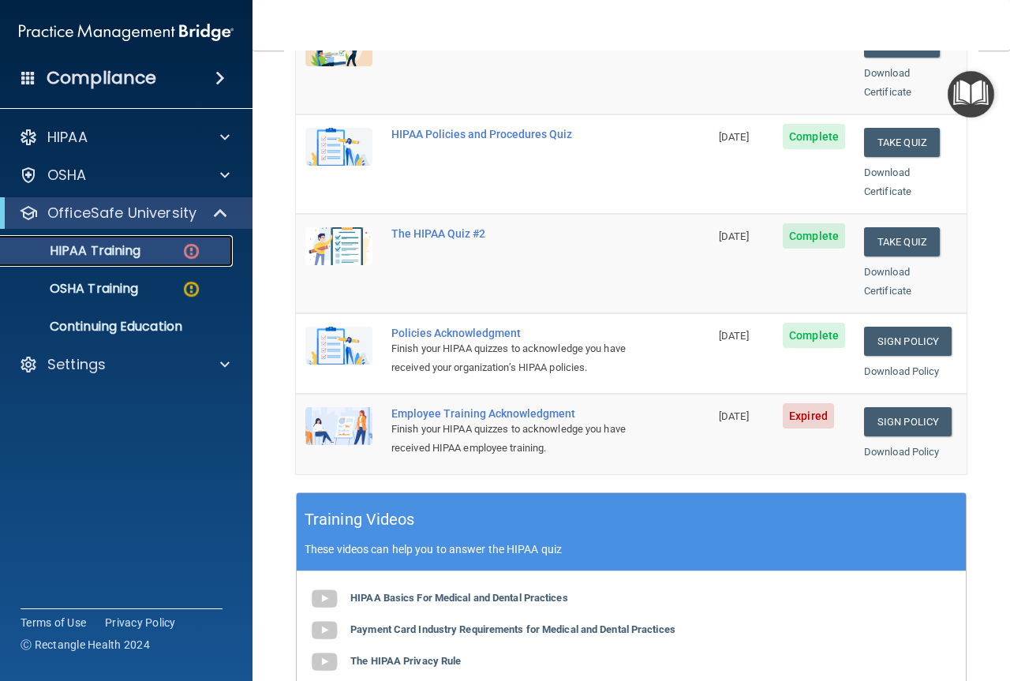
scroll to position [124, 0]
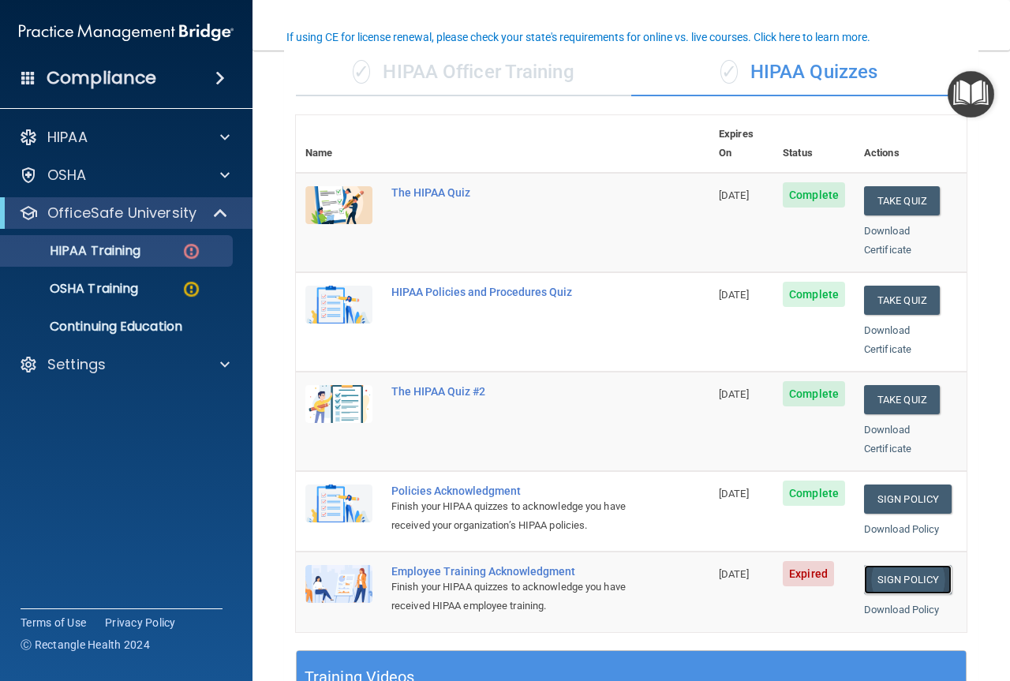
click at [894, 570] on link "Sign Policy" at bounding box center [908, 579] width 88 height 29
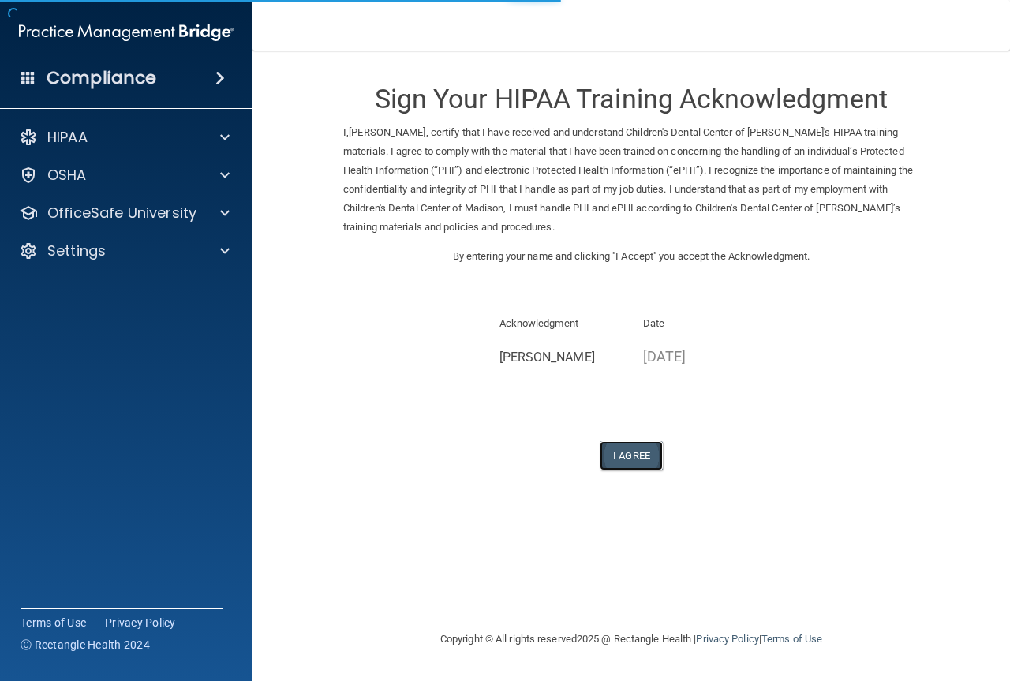
click at [627, 458] on button "I Agree" at bounding box center [631, 455] width 63 height 29
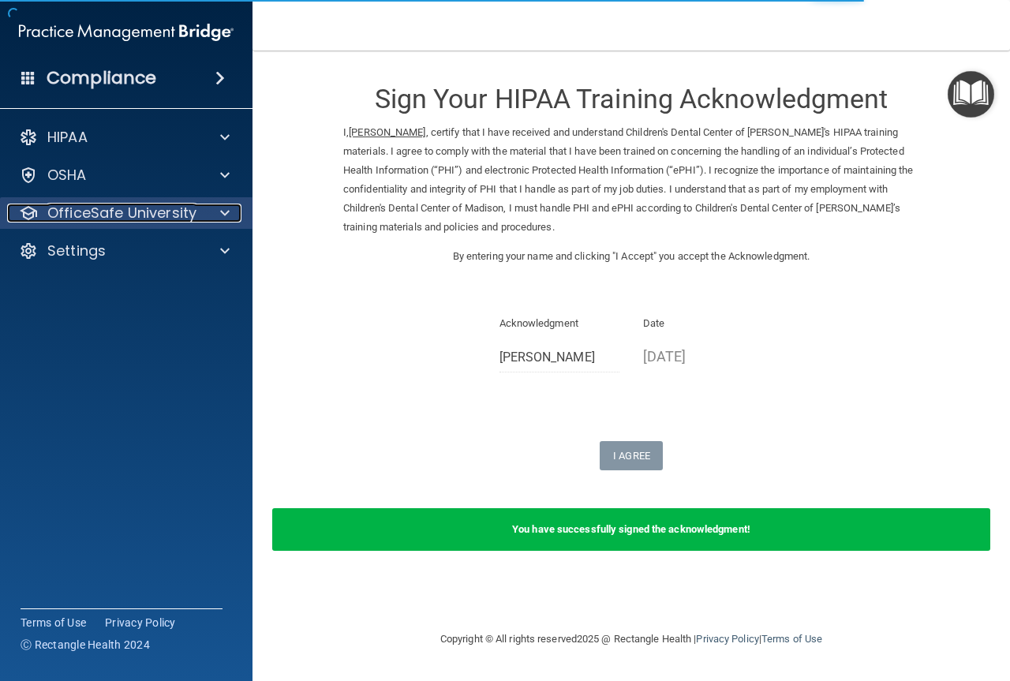
click at [211, 209] on div at bounding box center [222, 213] width 39 height 19
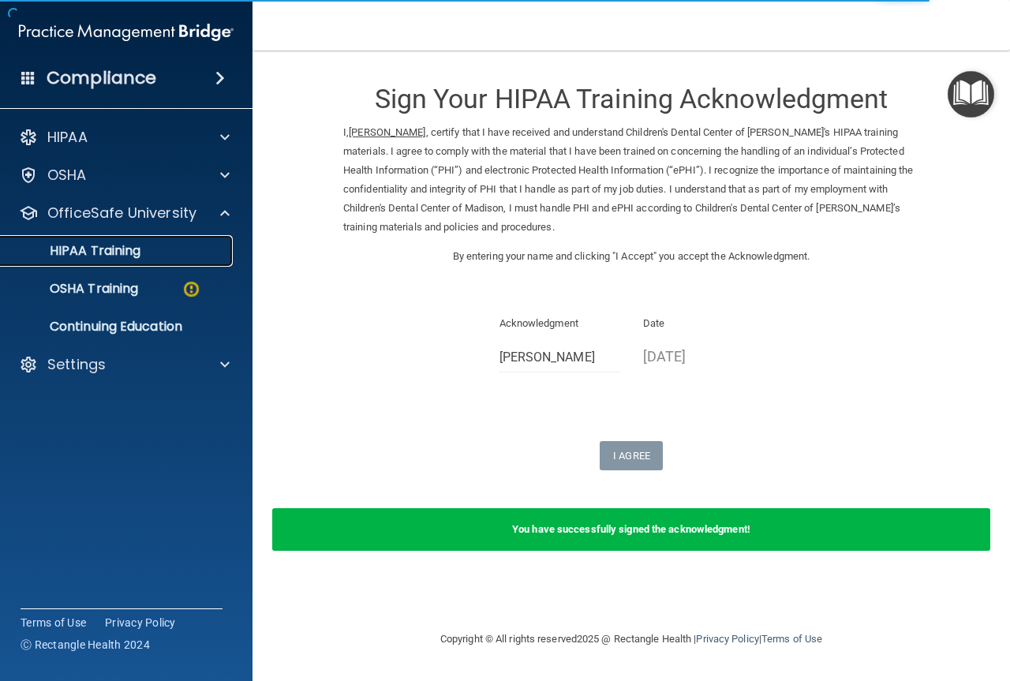
click at [118, 254] on p "HIPAA Training" at bounding box center [75, 251] width 130 height 16
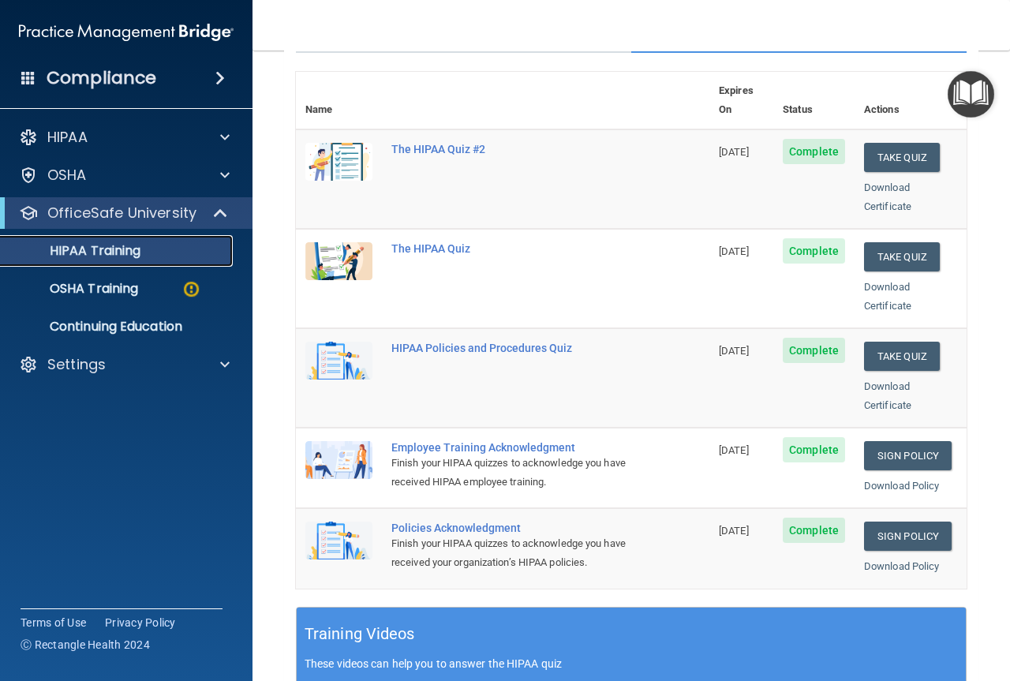
scroll to position [316, 0]
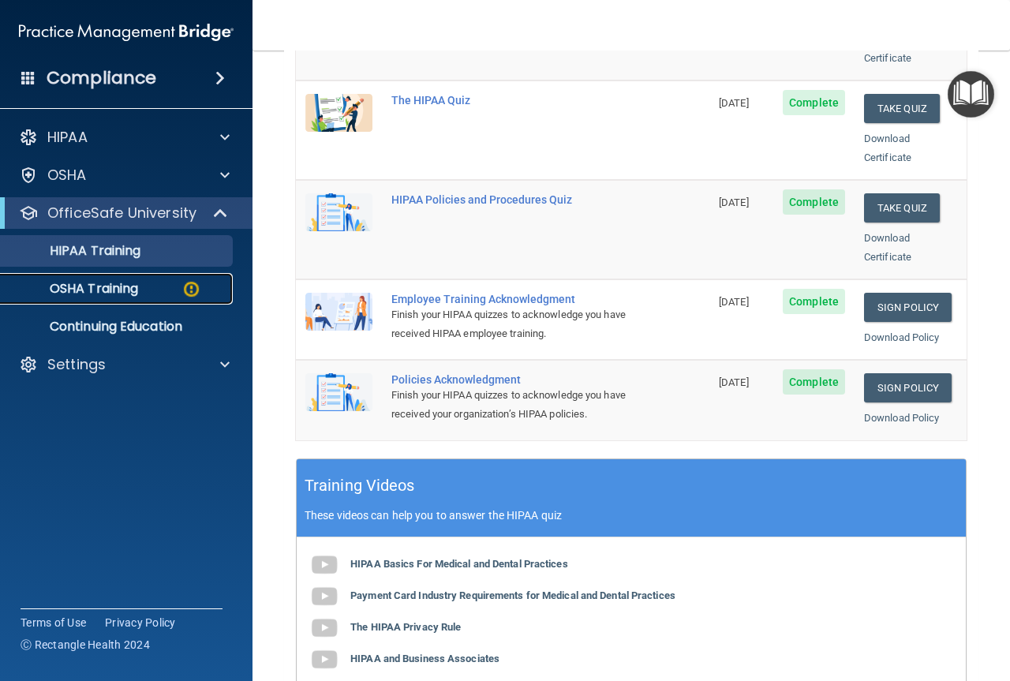
click at [188, 286] on img at bounding box center [191, 289] width 20 height 20
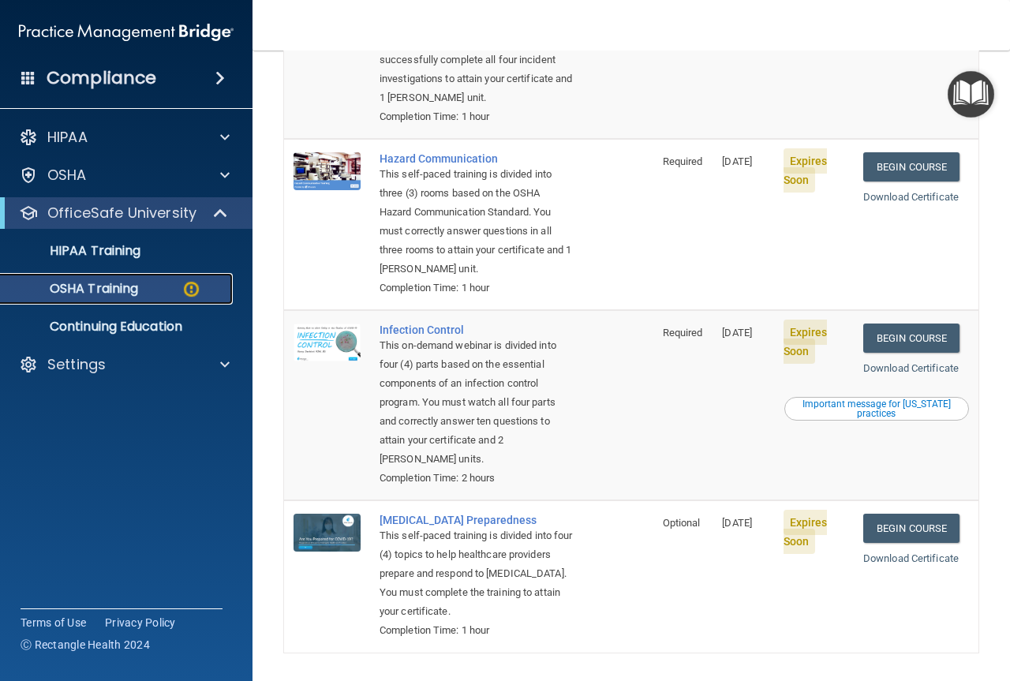
scroll to position [329, 0]
